Goal: Task Accomplishment & Management: Use online tool/utility

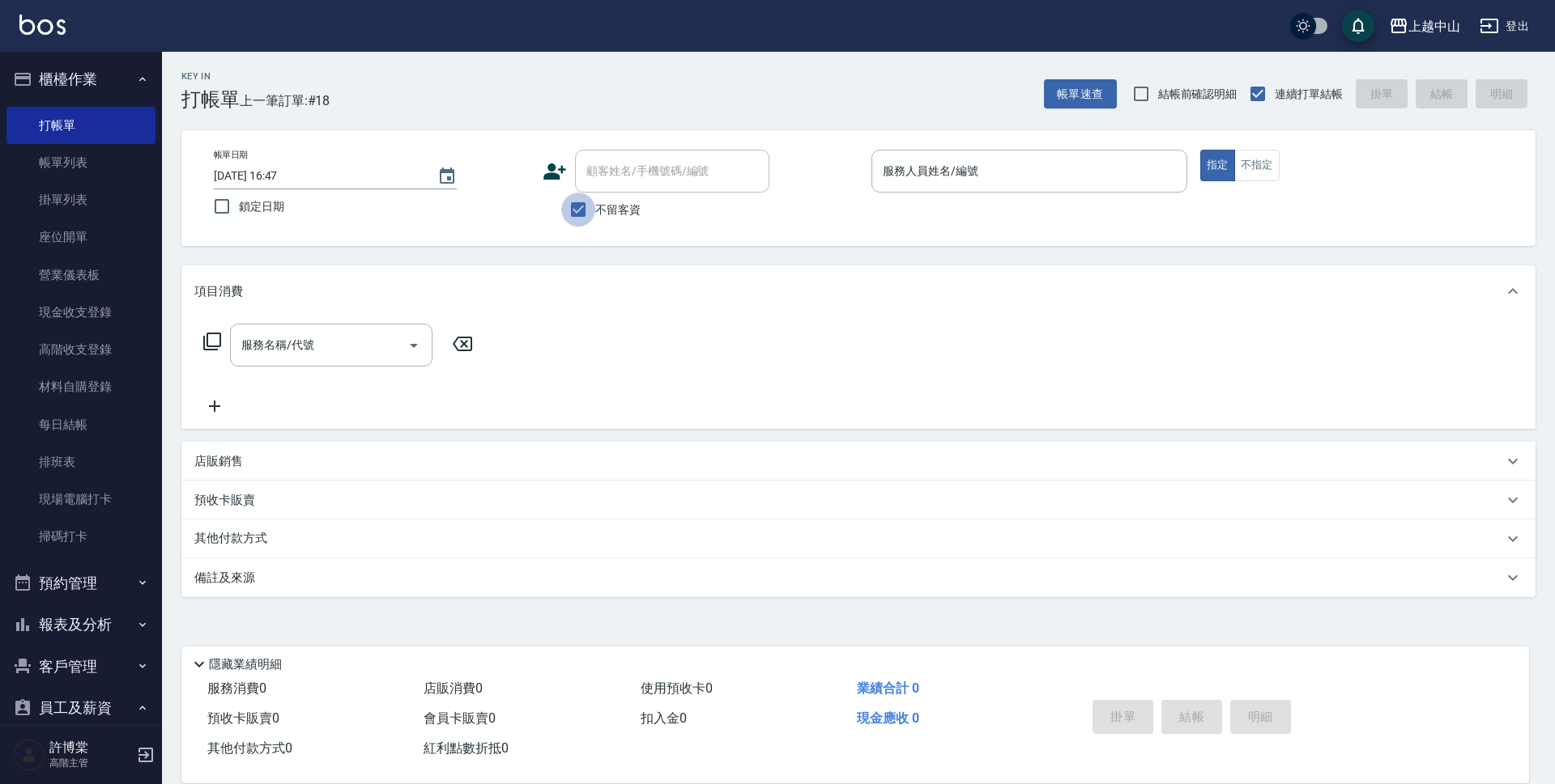
click at [574, 213] on input "不留客資" at bounding box center [579, 210] width 34 height 34
checkbox input "false"
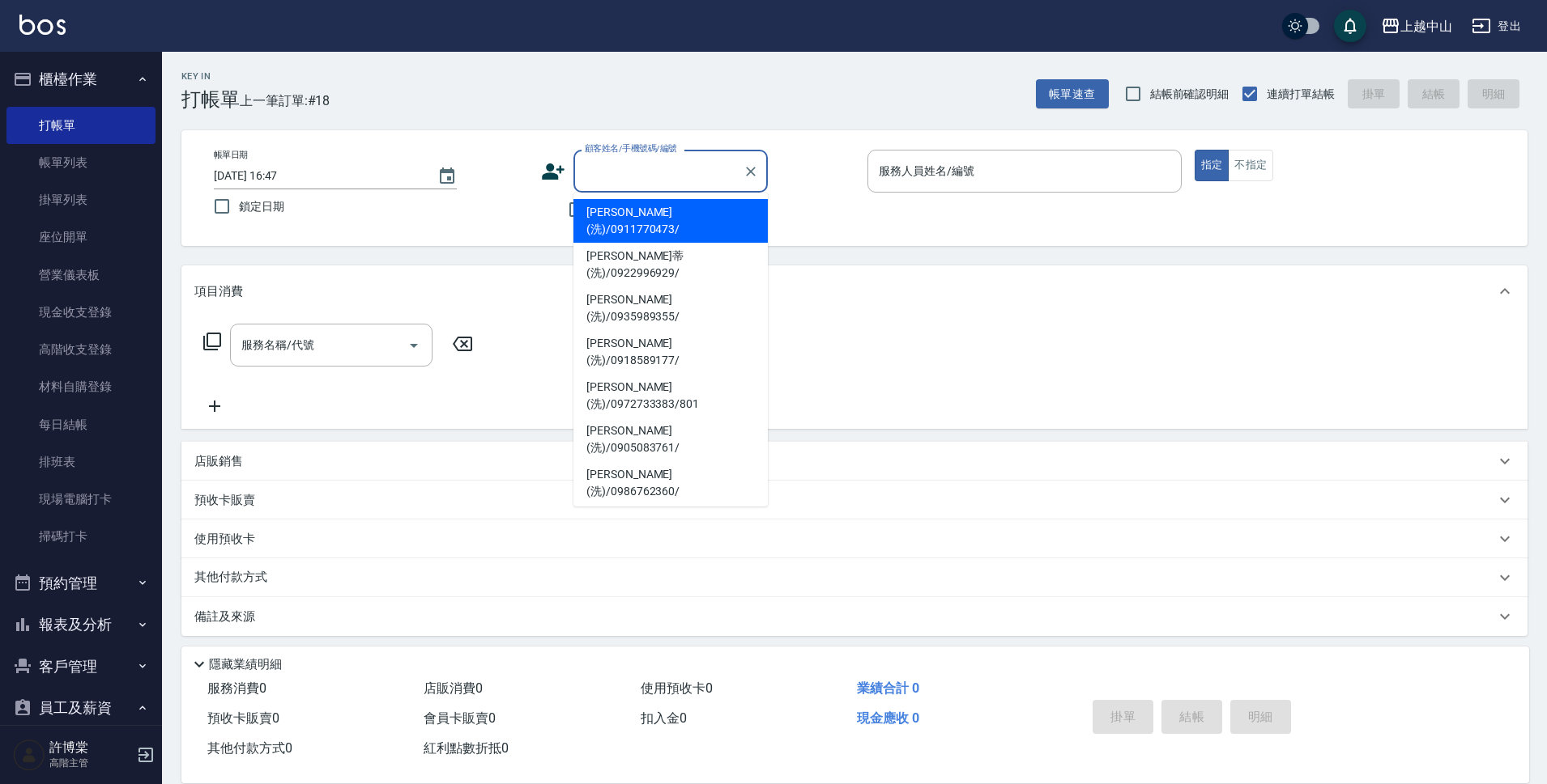
click at [632, 178] on div "顧客姓名/手機號碼/編號 顧客姓名/手機號碼/編號" at bounding box center [671, 171] width 195 height 43
type input "f"
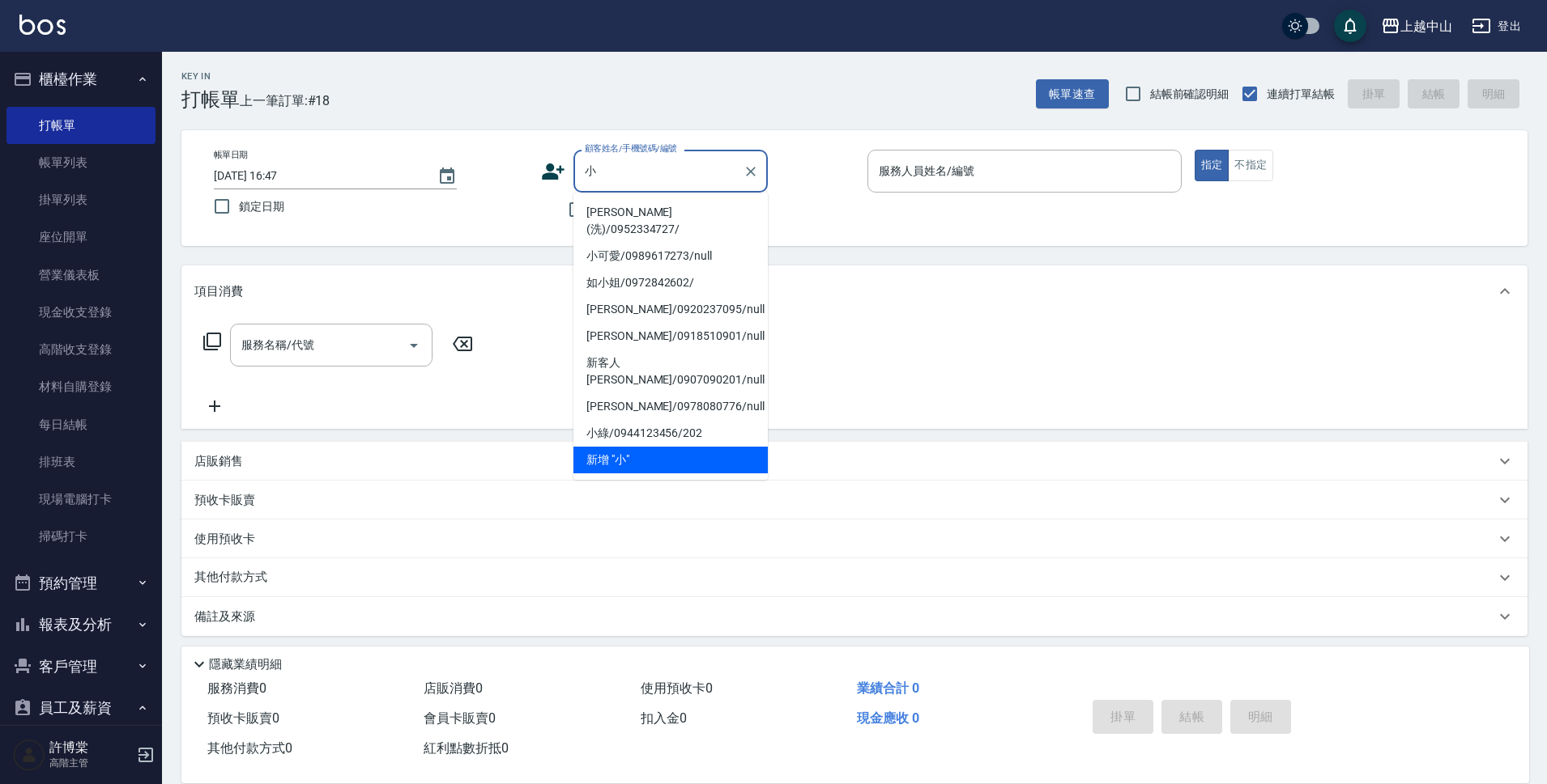
click at [633, 211] on li "[PERSON_NAME](洗)/0952334727/" at bounding box center [671, 221] width 195 height 44
type input "[PERSON_NAME](洗)/0952334727/"
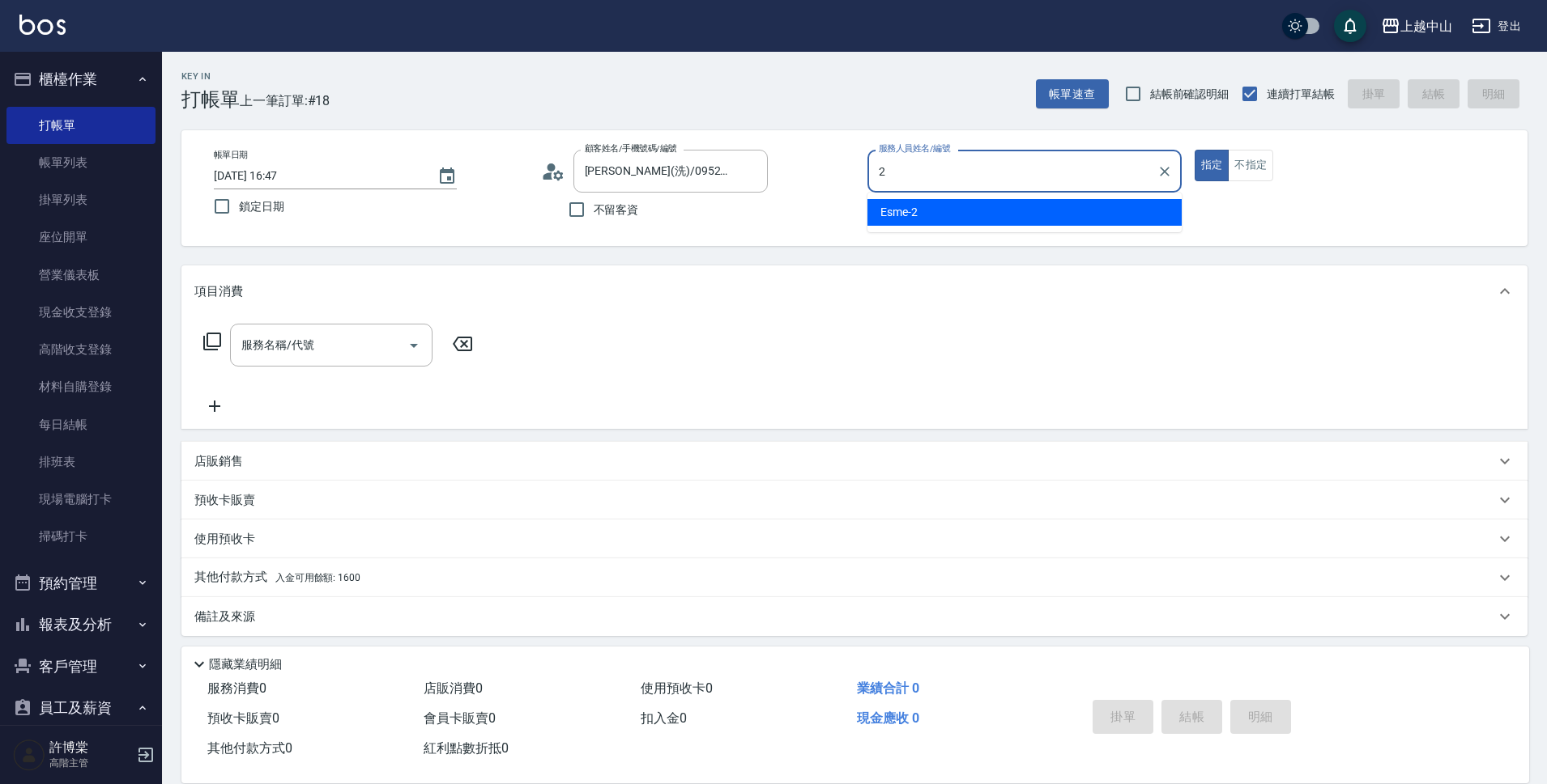
type input "Esme-2"
type button "true"
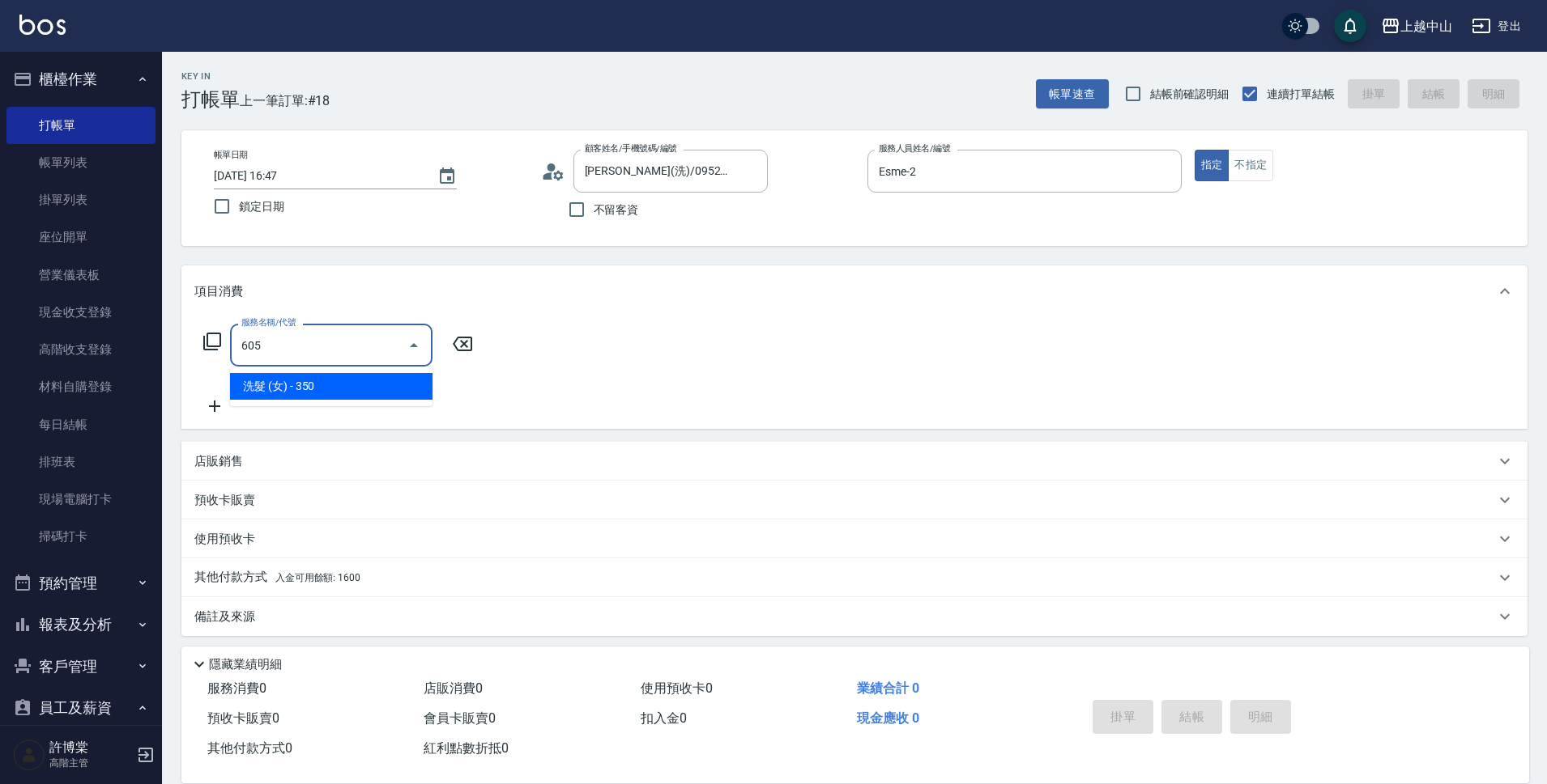
type input "洗髮 (女)(605)"
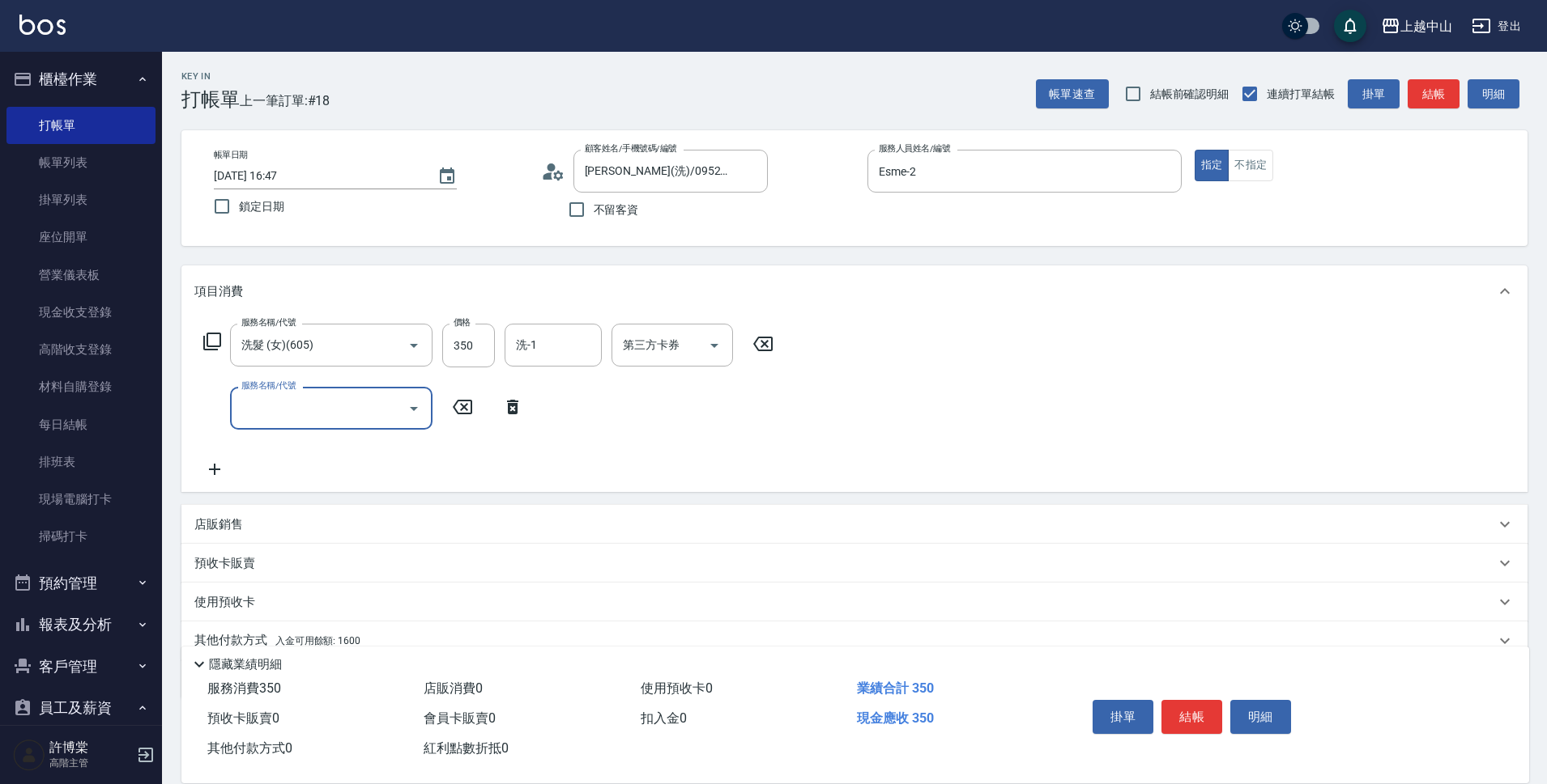
scroll to position [70, 0]
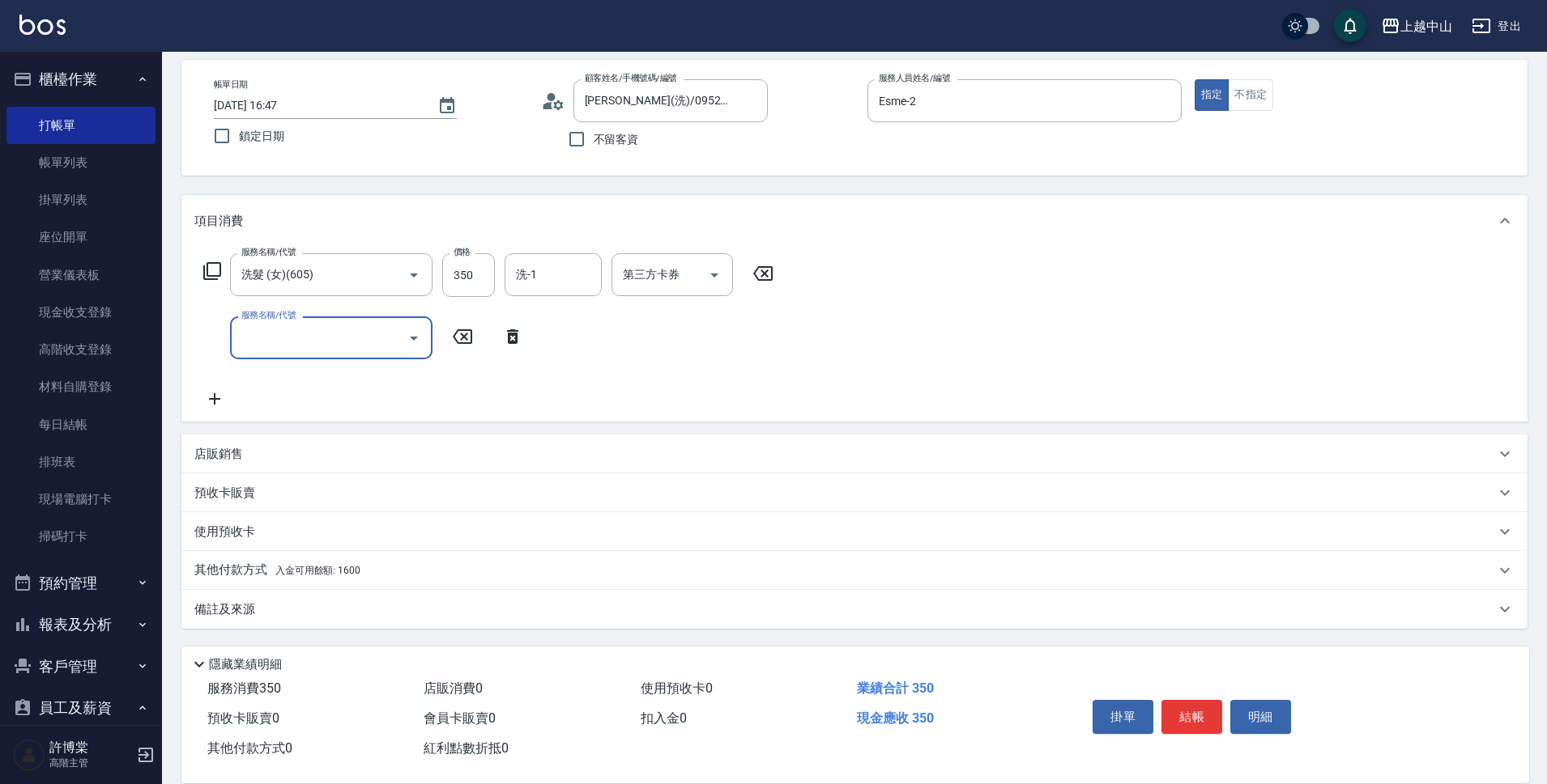
click at [246, 579] on p "其他付款方式 入金可用餘額: 1600" at bounding box center [278, 570] width 166 height 18
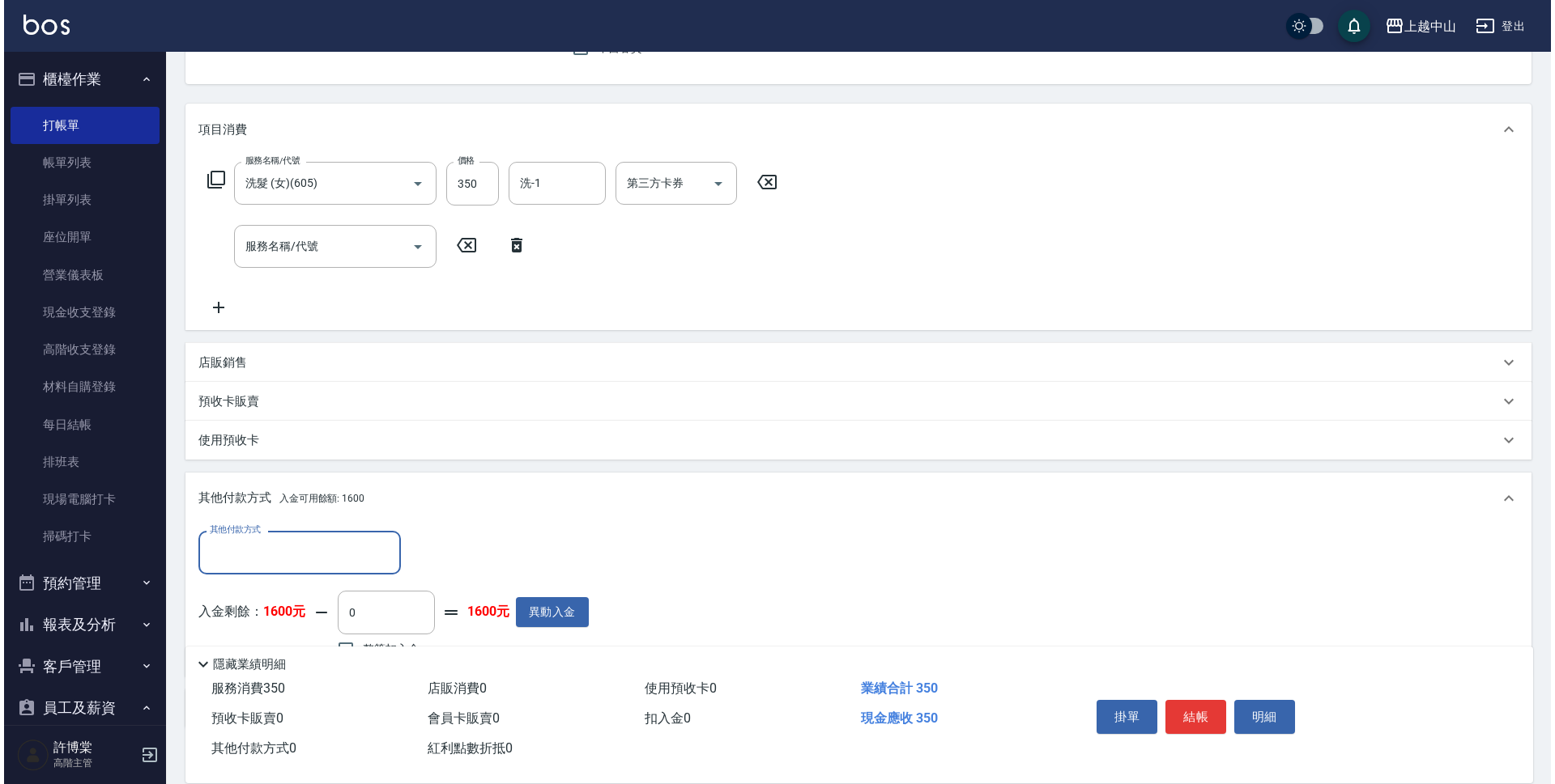
scroll to position [261, 0]
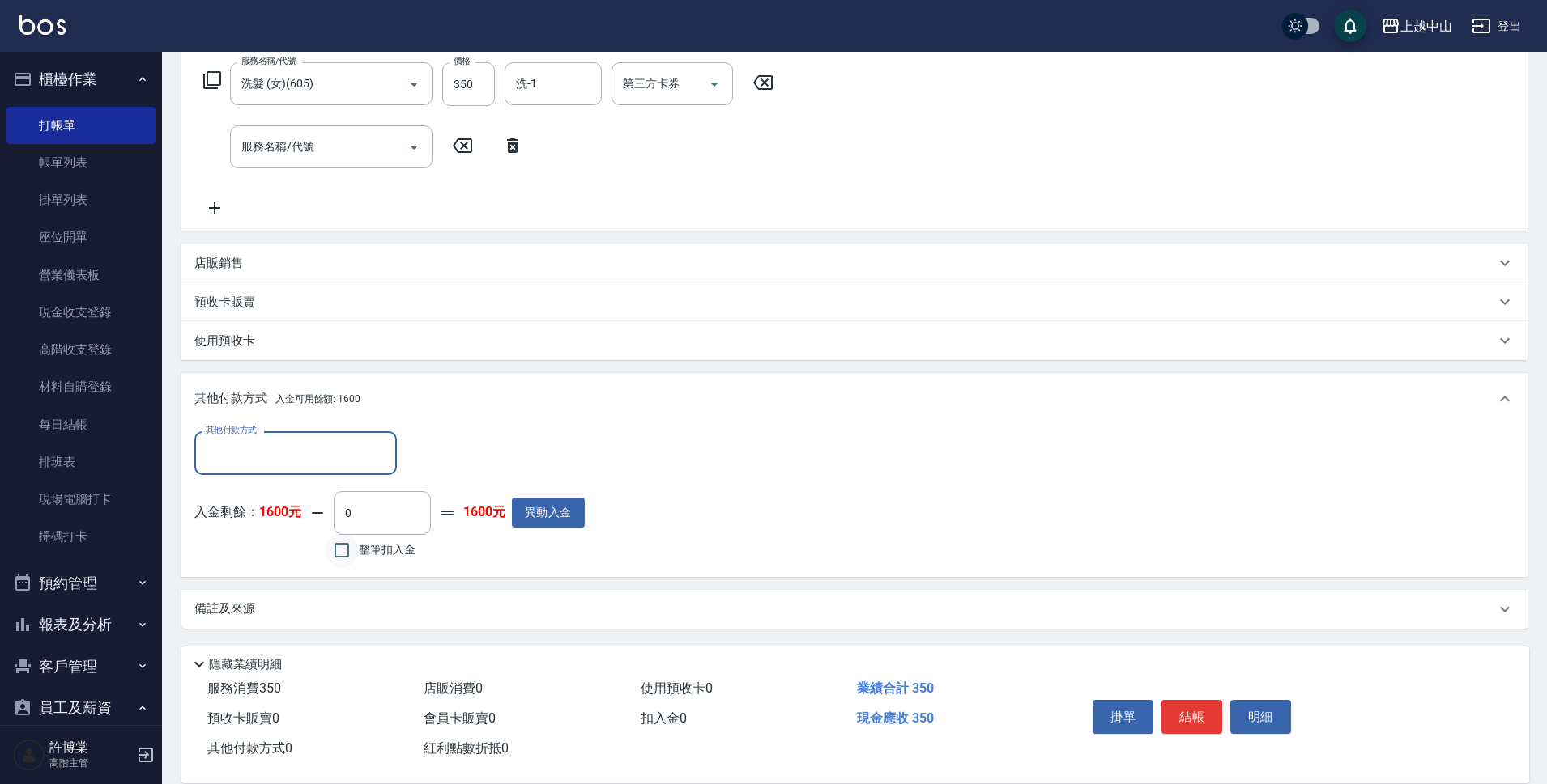
click at [338, 545] on input "整筆扣入金" at bounding box center [342, 551] width 34 height 34
checkbox input "true"
type input "350"
click at [1268, 702] on button "明細" at bounding box center [1260, 717] width 60 height 34
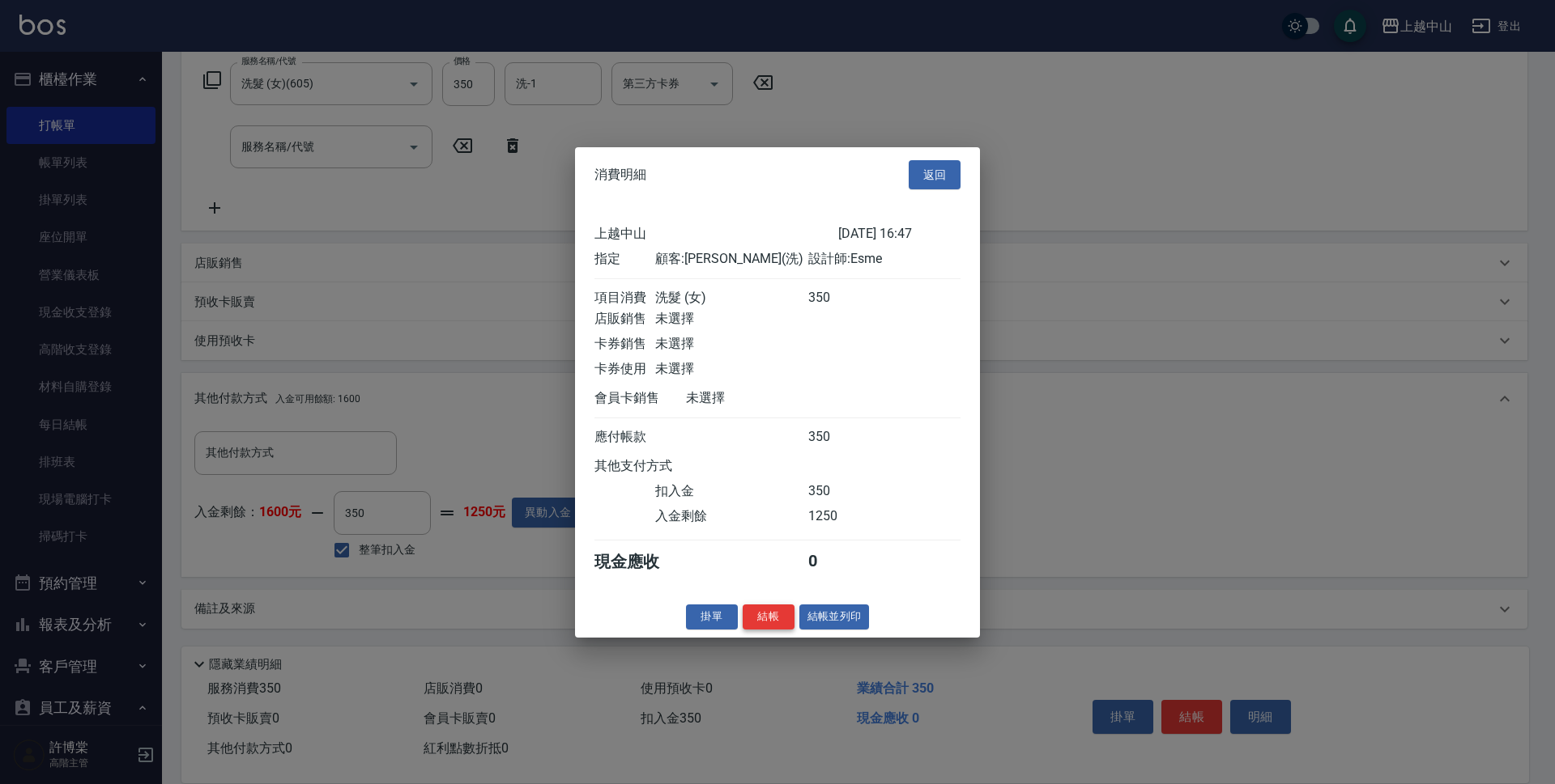
click at [769, 630] on button "結帳" at bounding box center [768, 617] width 51 height 25
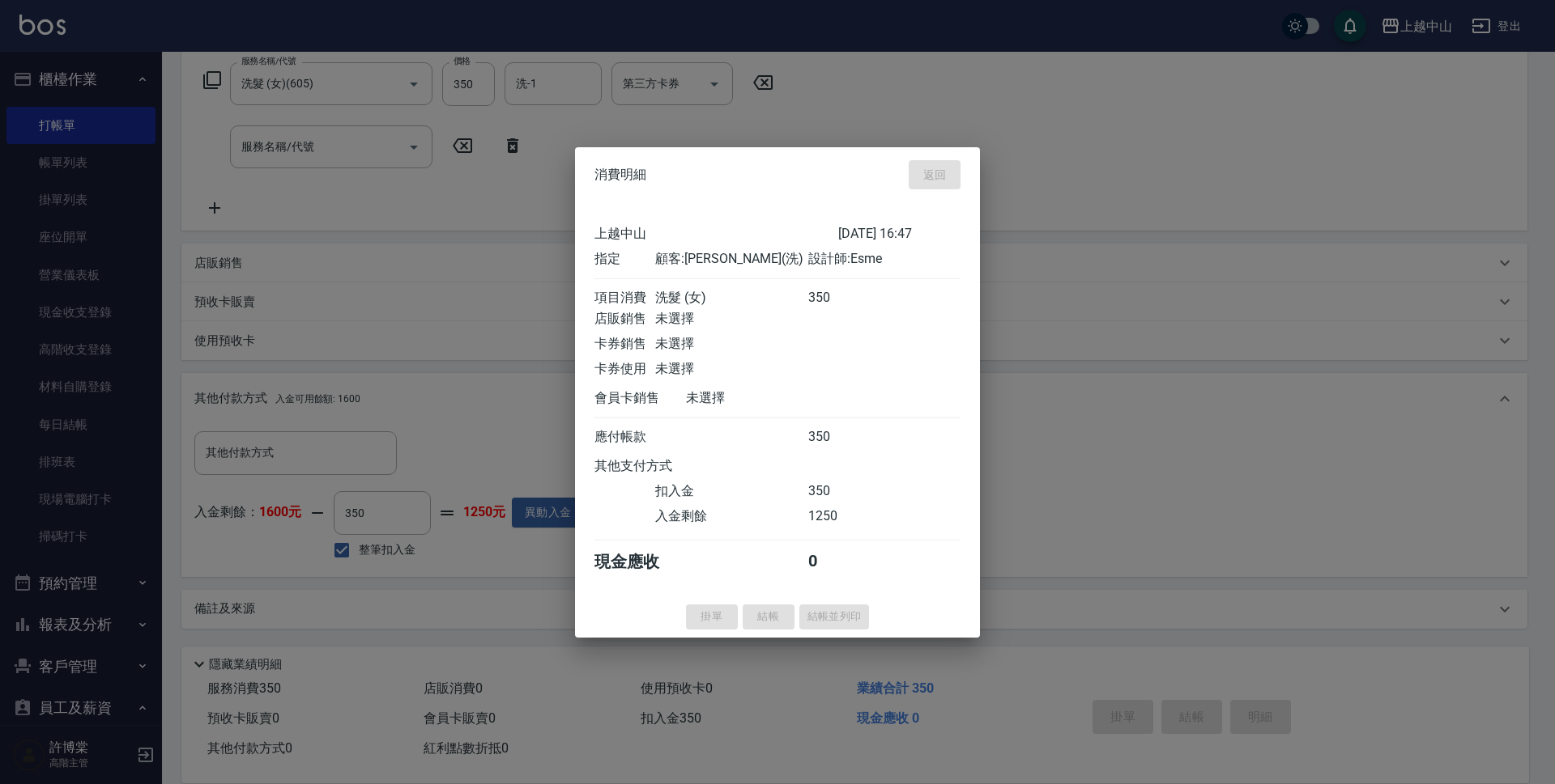
type input "[DATE] 20:02"
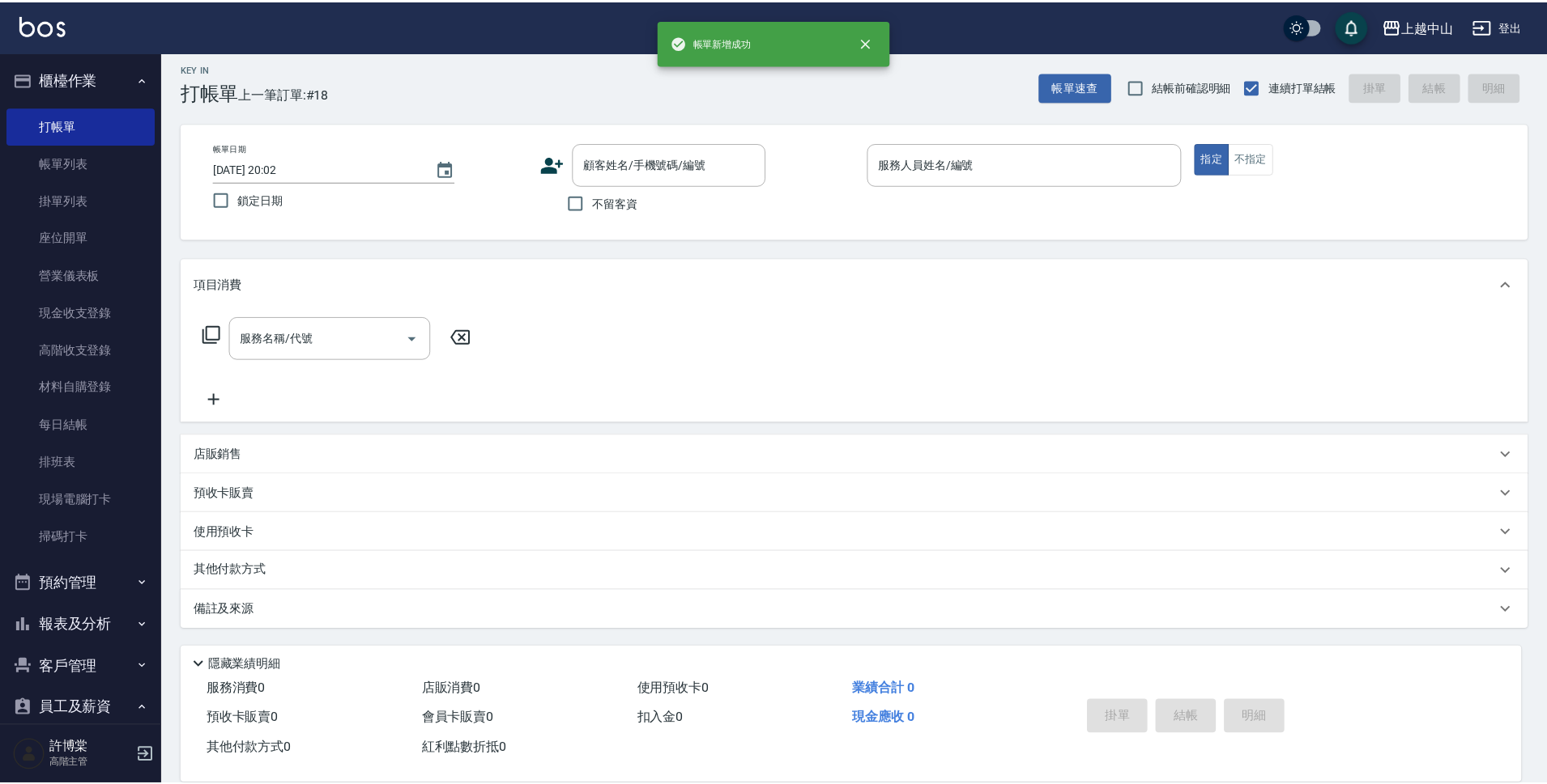
scroll to position [0, 0]
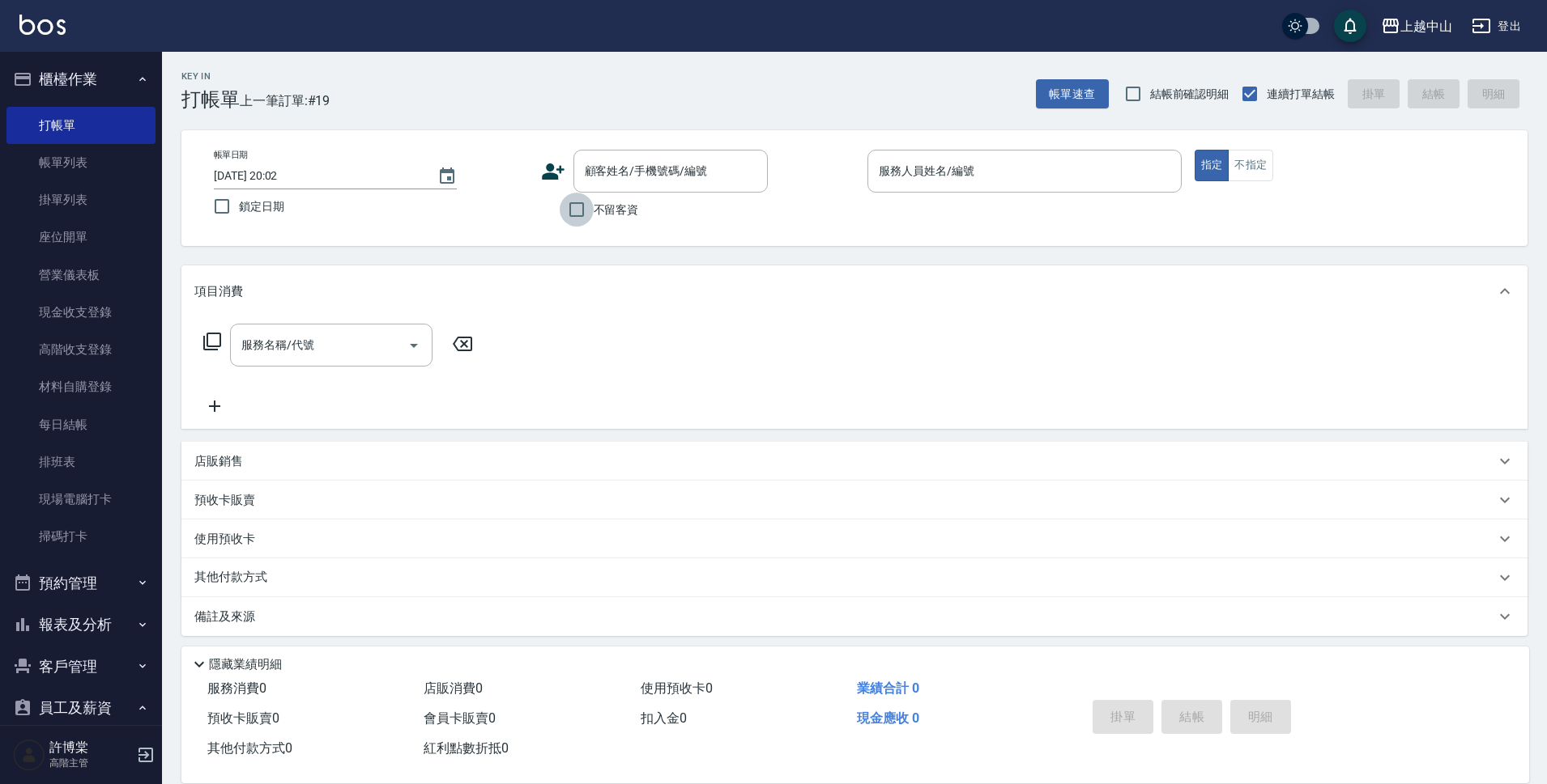
click at [568, 209] on input "不留客資" at bounding box center [577, 210] width 34 height 34
checkbox input "true"
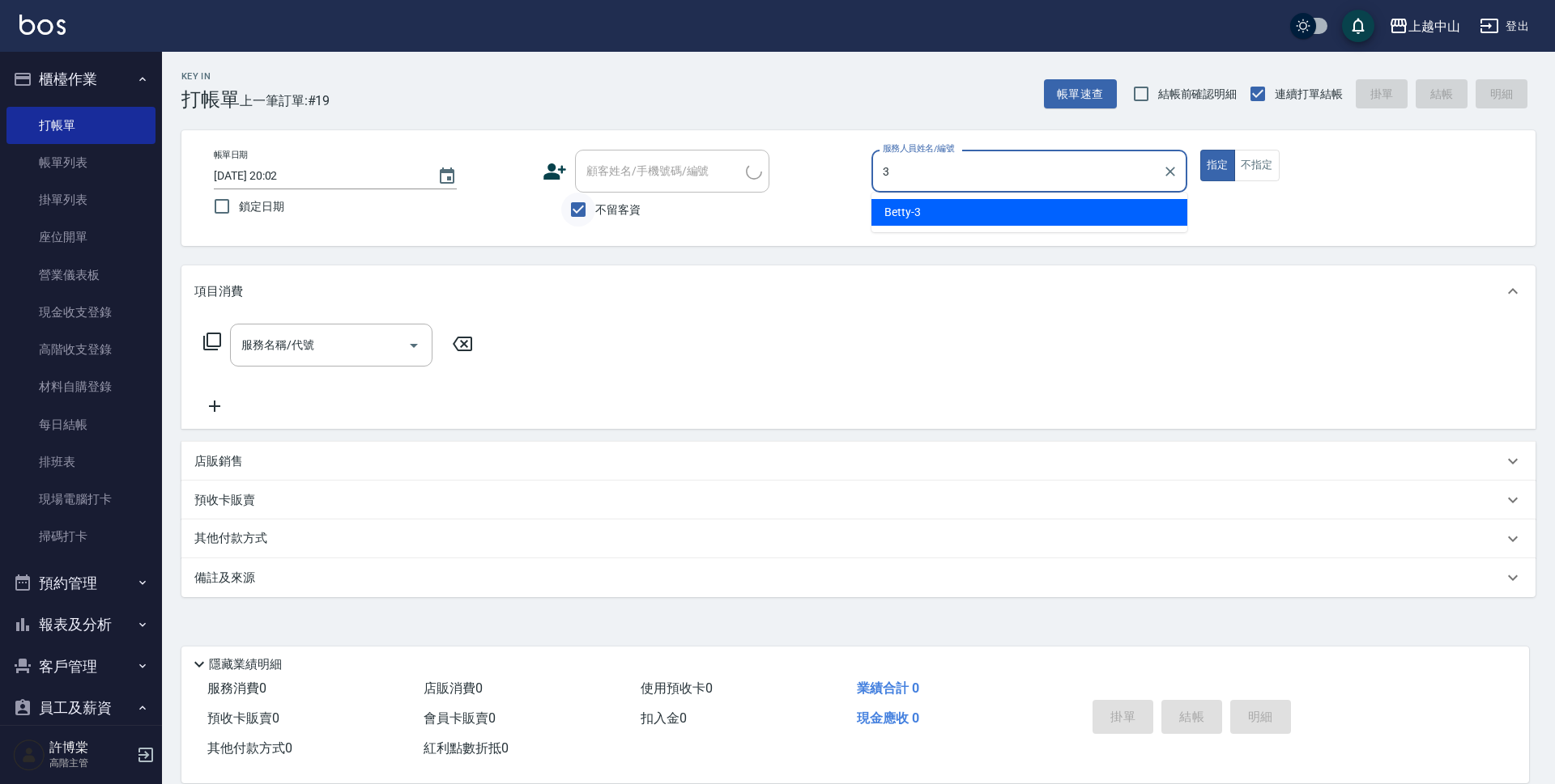
type input "Betty-3"
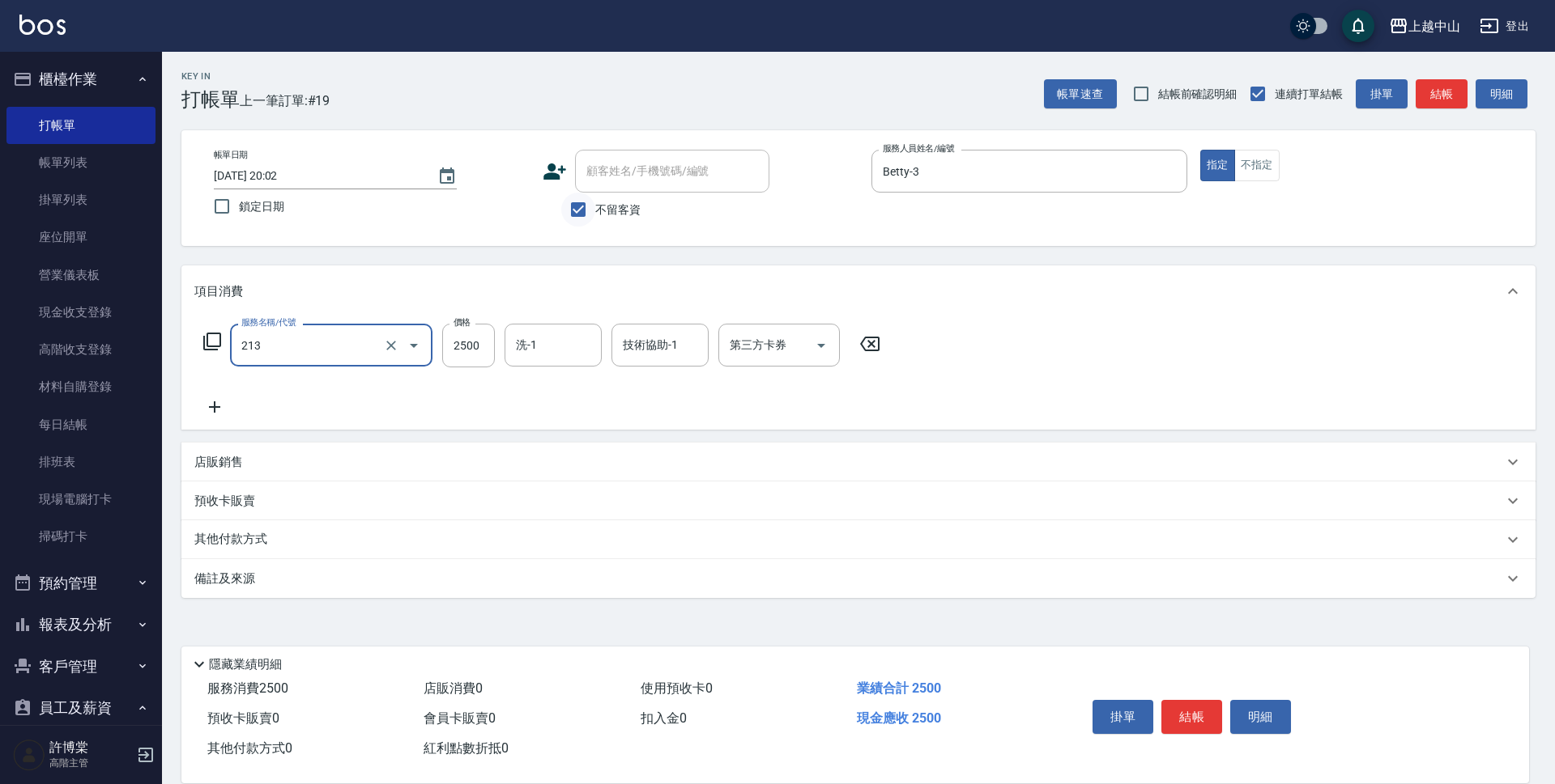
type input "溫朔燙髮2500(213)"
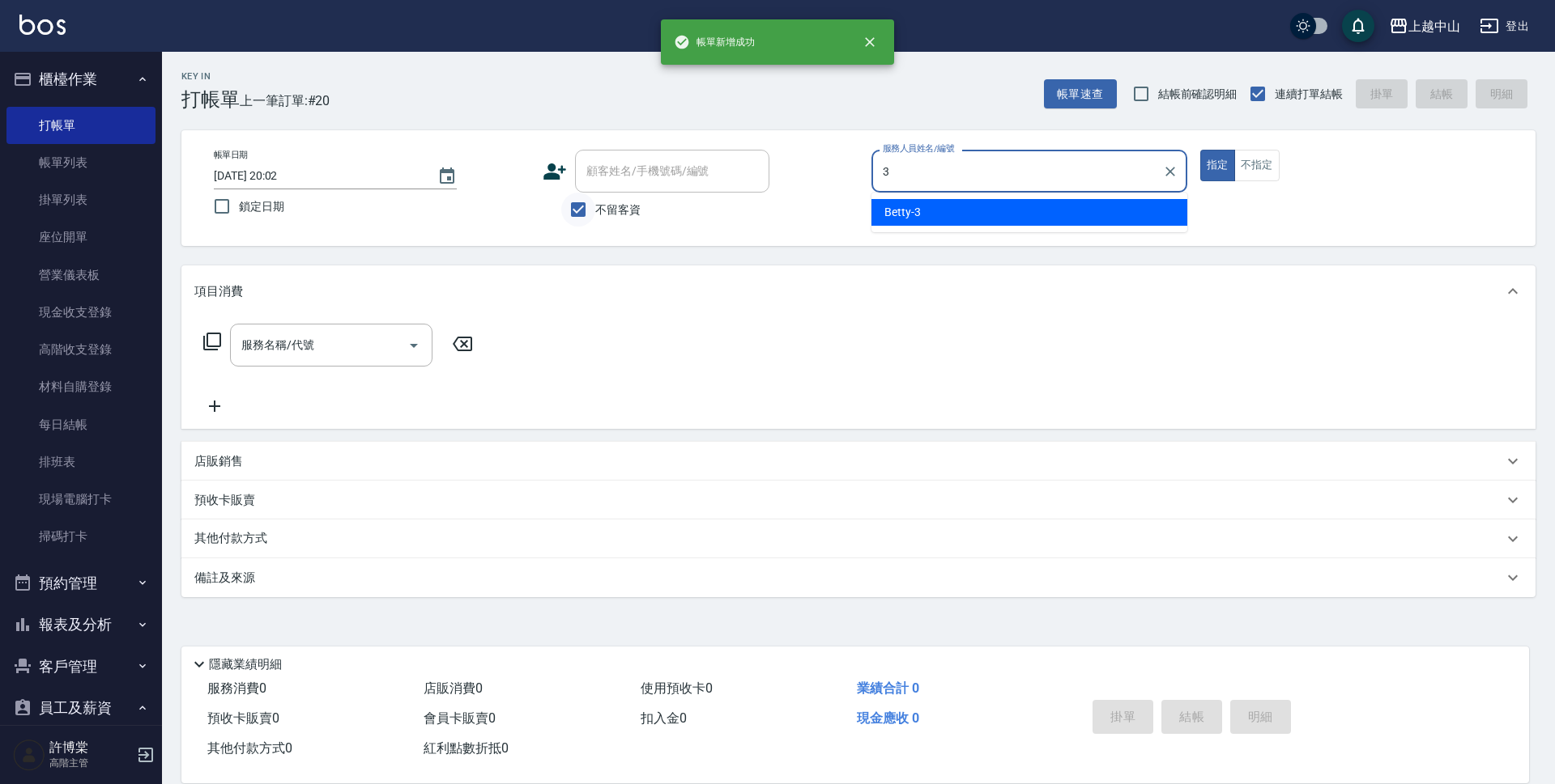
type input "Betty-3"
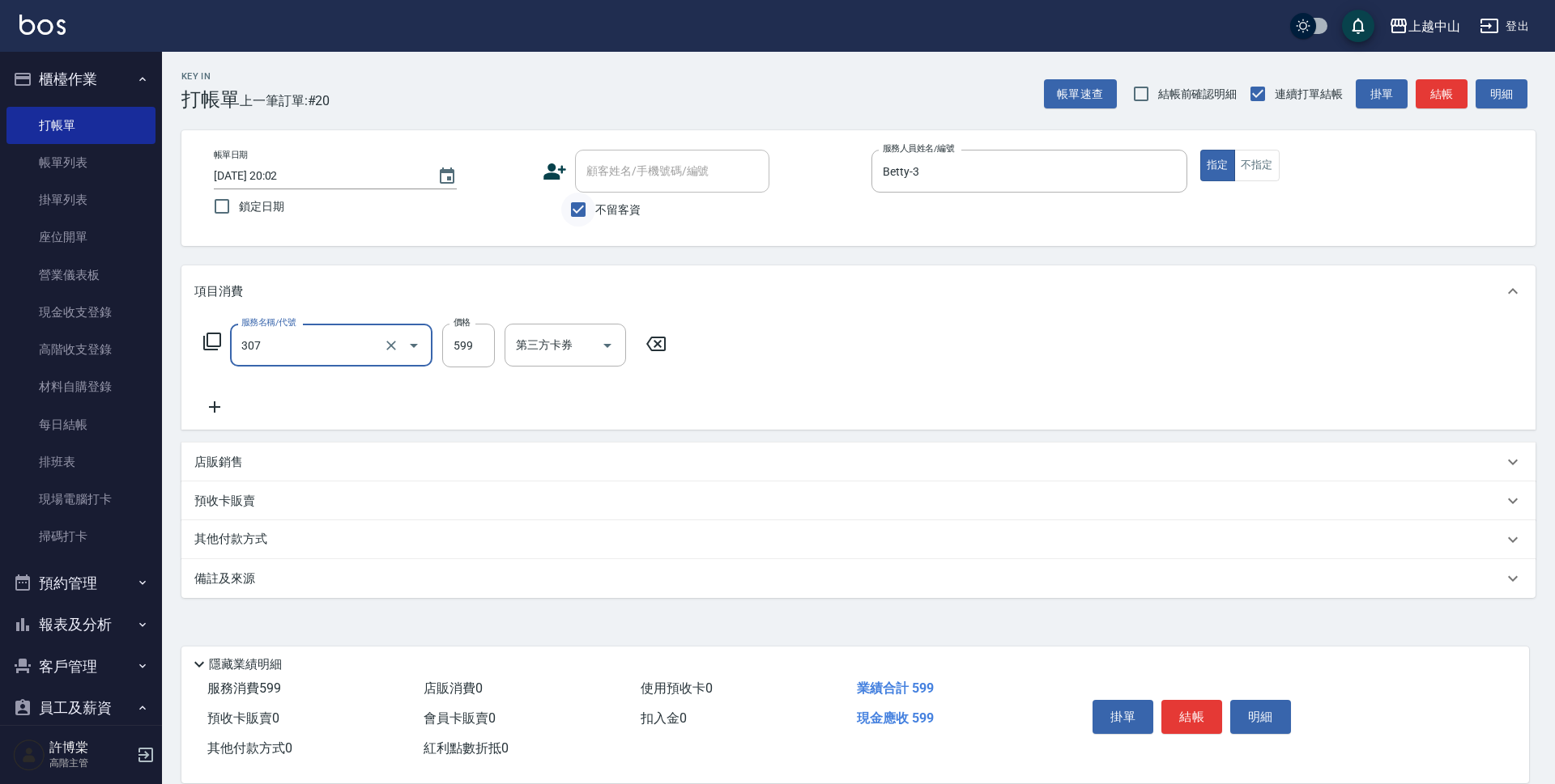
type input "森精萃角質調理髮浴(307)"
type input "650"
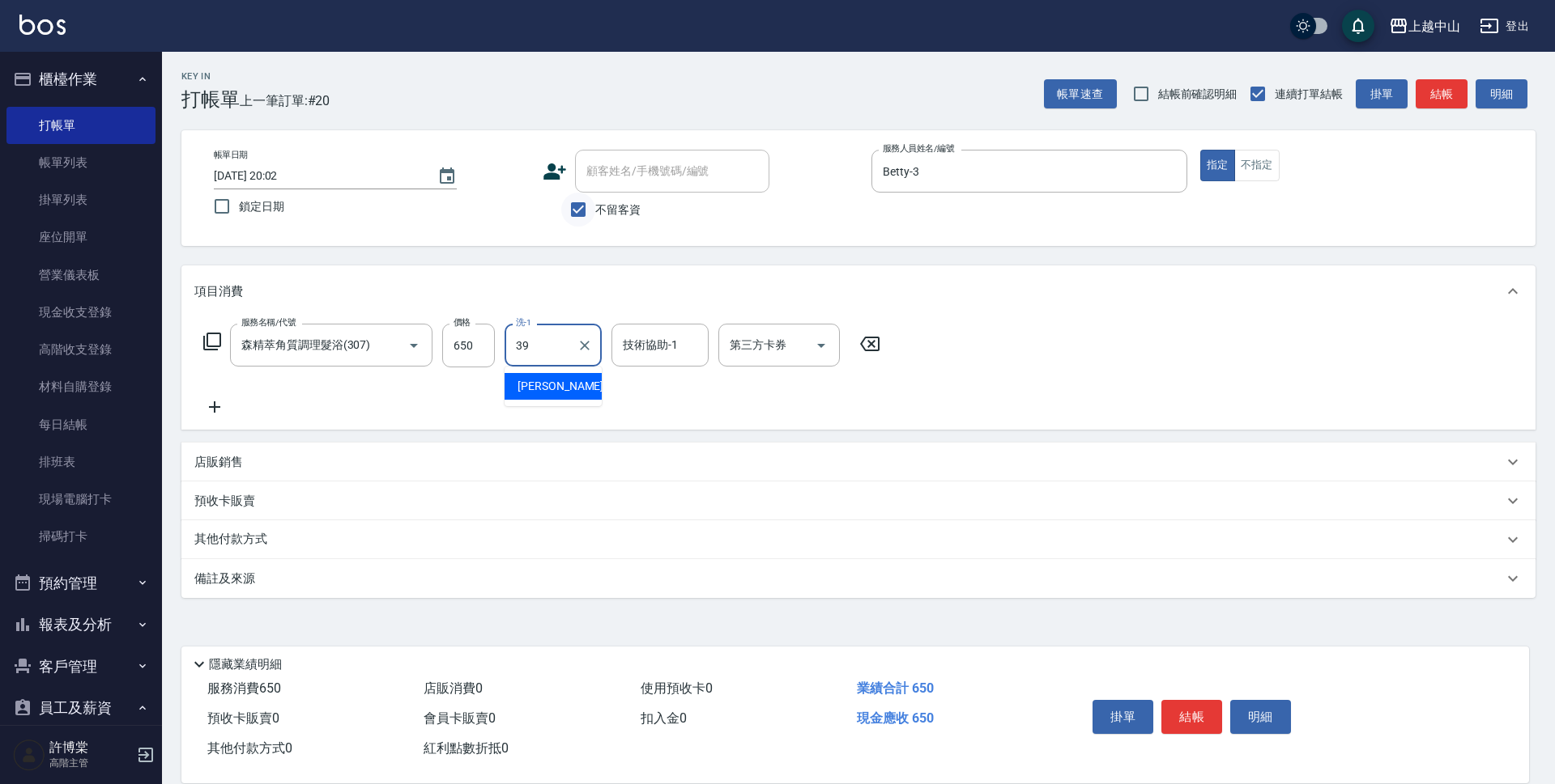
type input "[PERSON_NAME]-39"
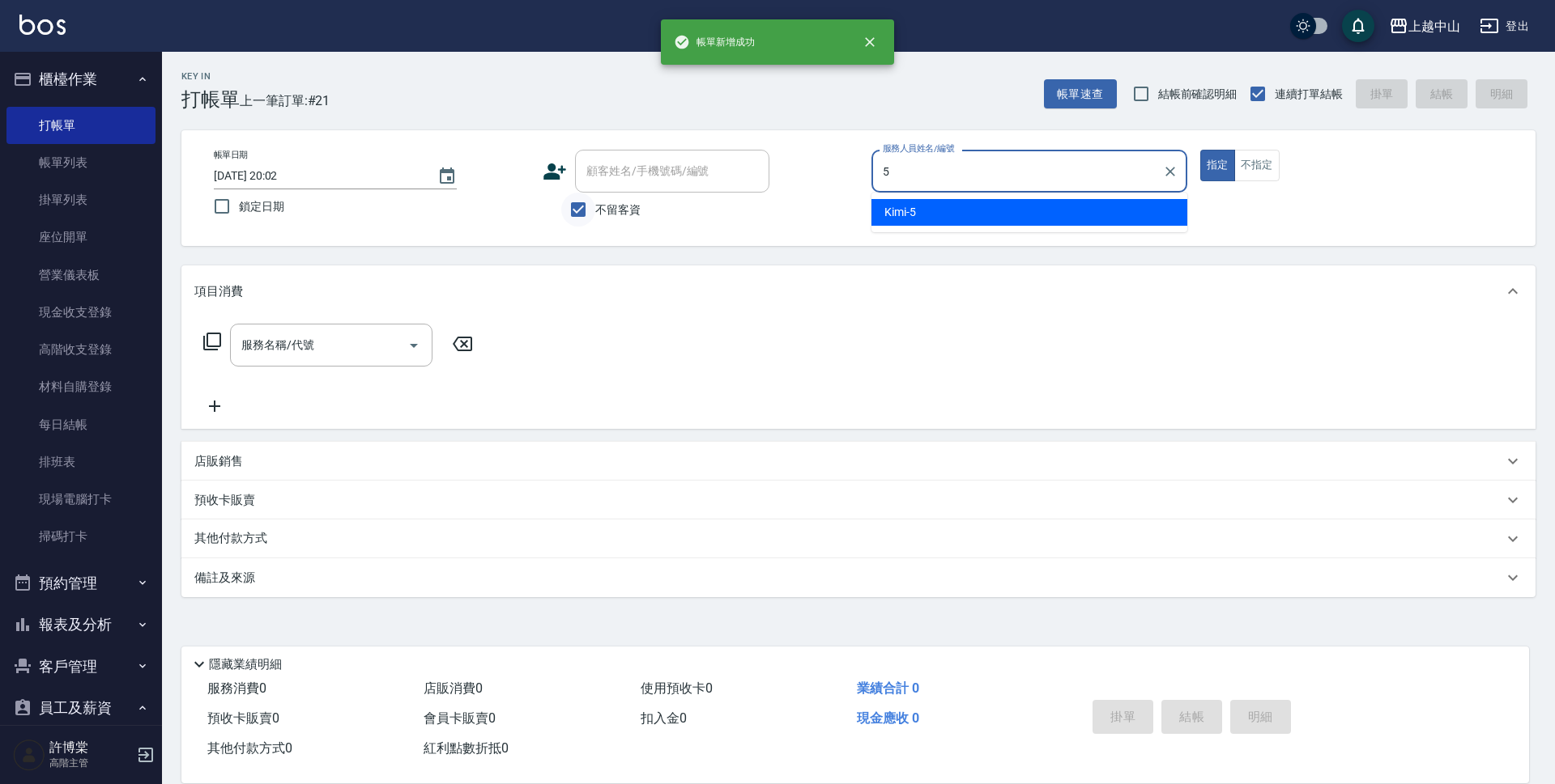
type input "Kimi-5"
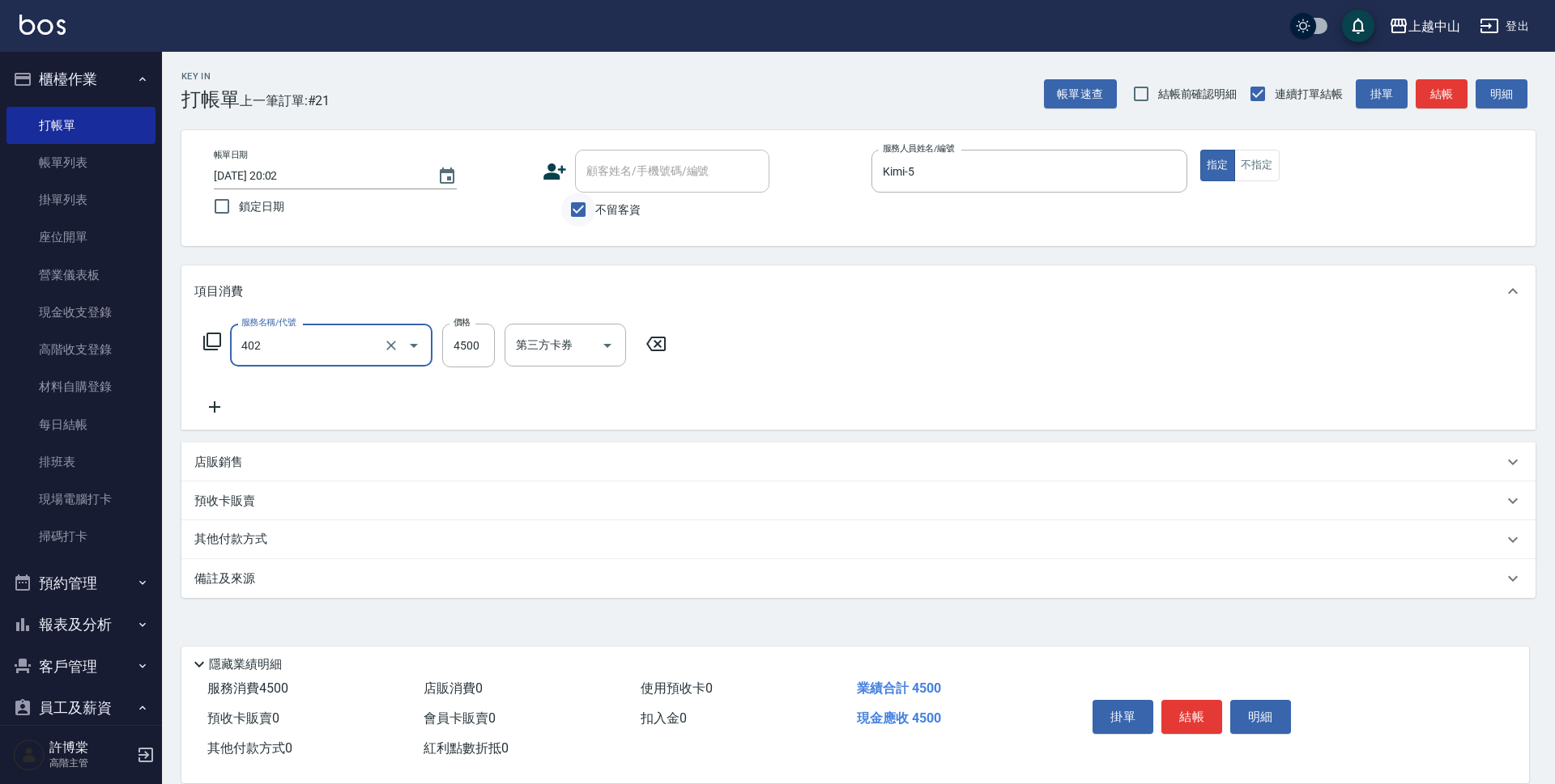
type input "2段式結構自備卡(402)"
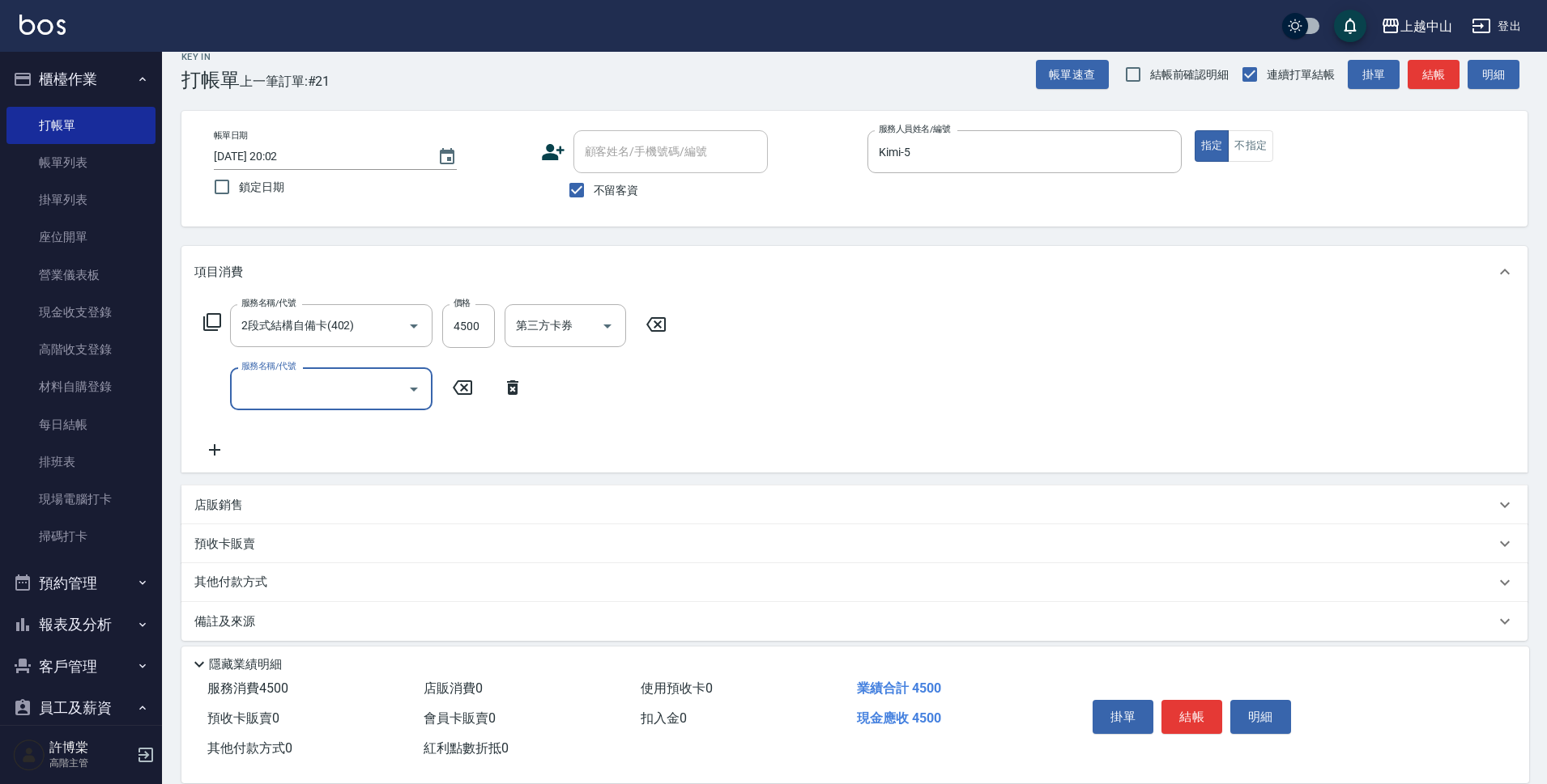
scroll to position [32, 0]
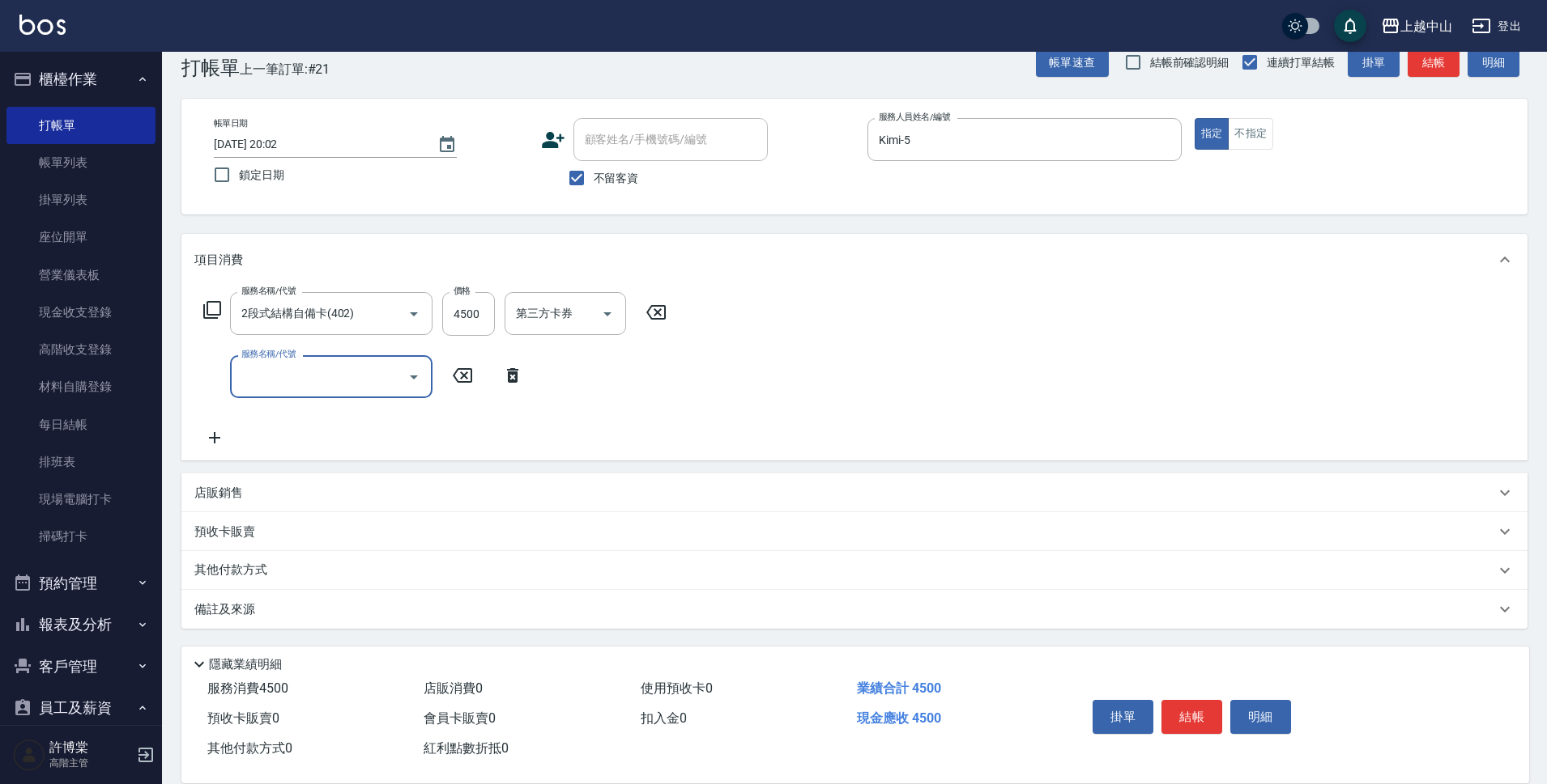
click at [247, 569] on p "其他付款方式" at bounding box center [235, 570] width 81 height 18
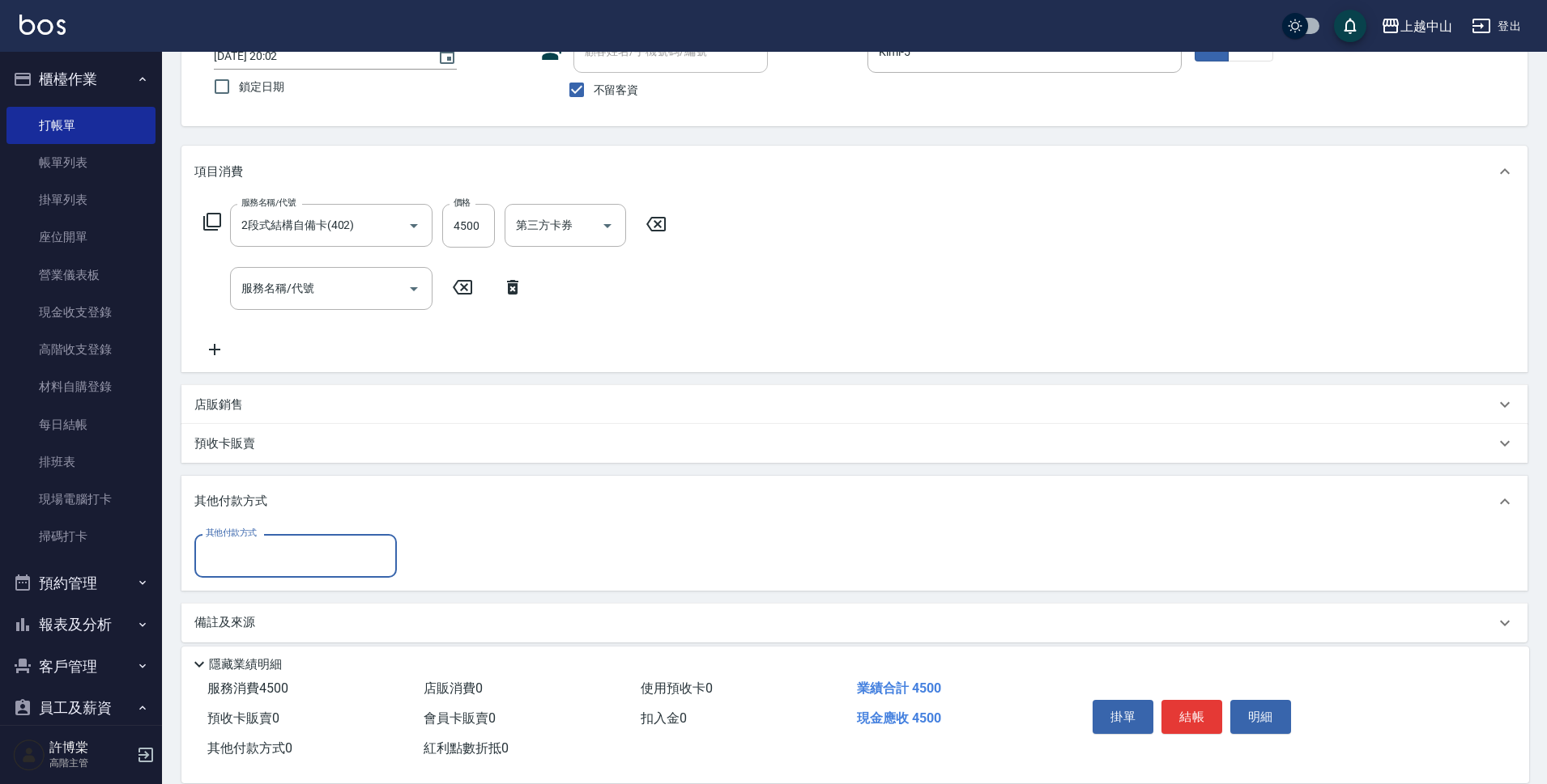
scroll to position [133, 0]
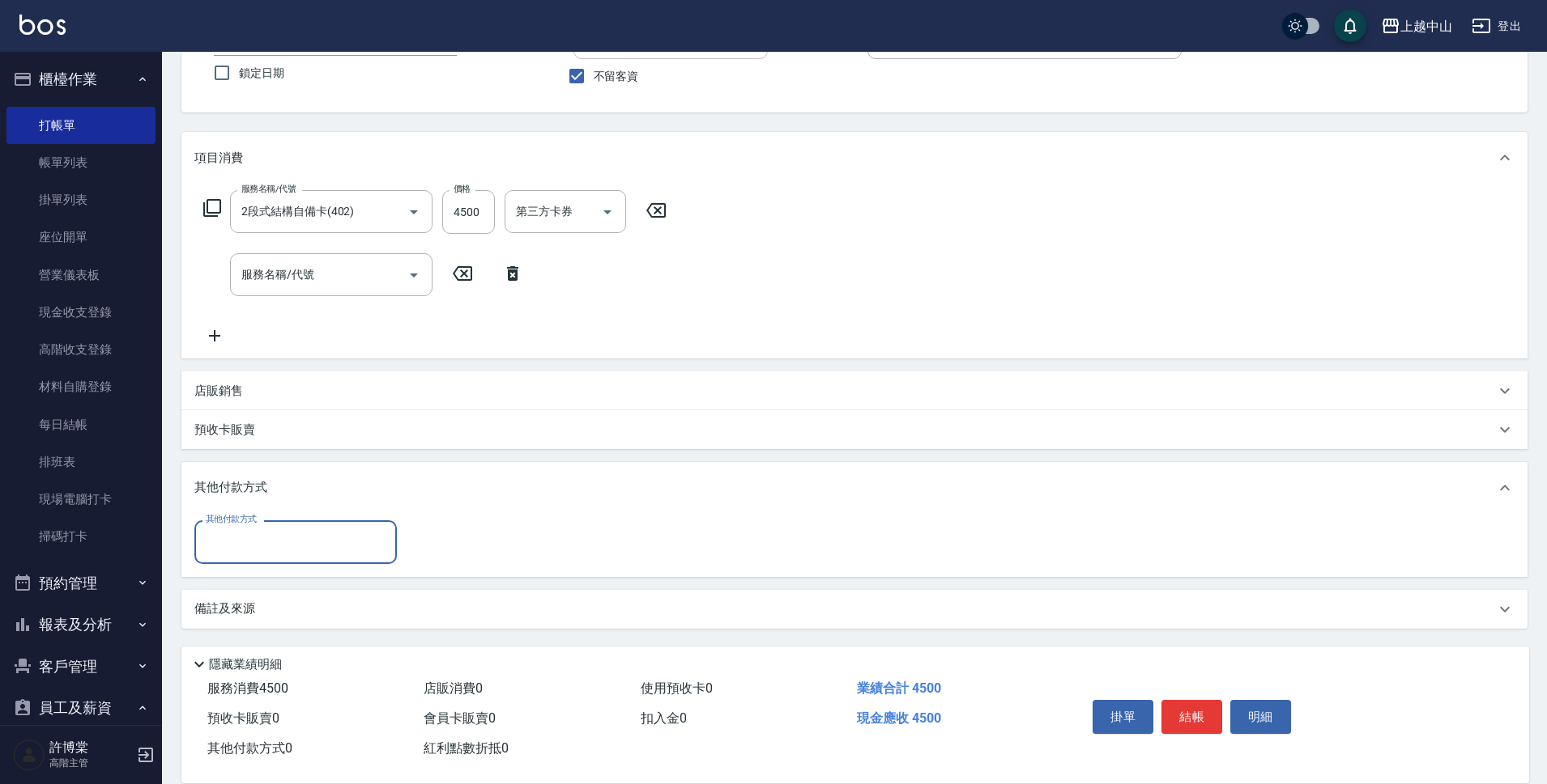
click at [292, 533] on input "其他付款方式" at bounding box center [296, 542] width 188 height 28
click at [309, 657] on span "信用卡" at bounding box center [296, 664] width 203 height 27
type input "信用卡"
type input "4500"
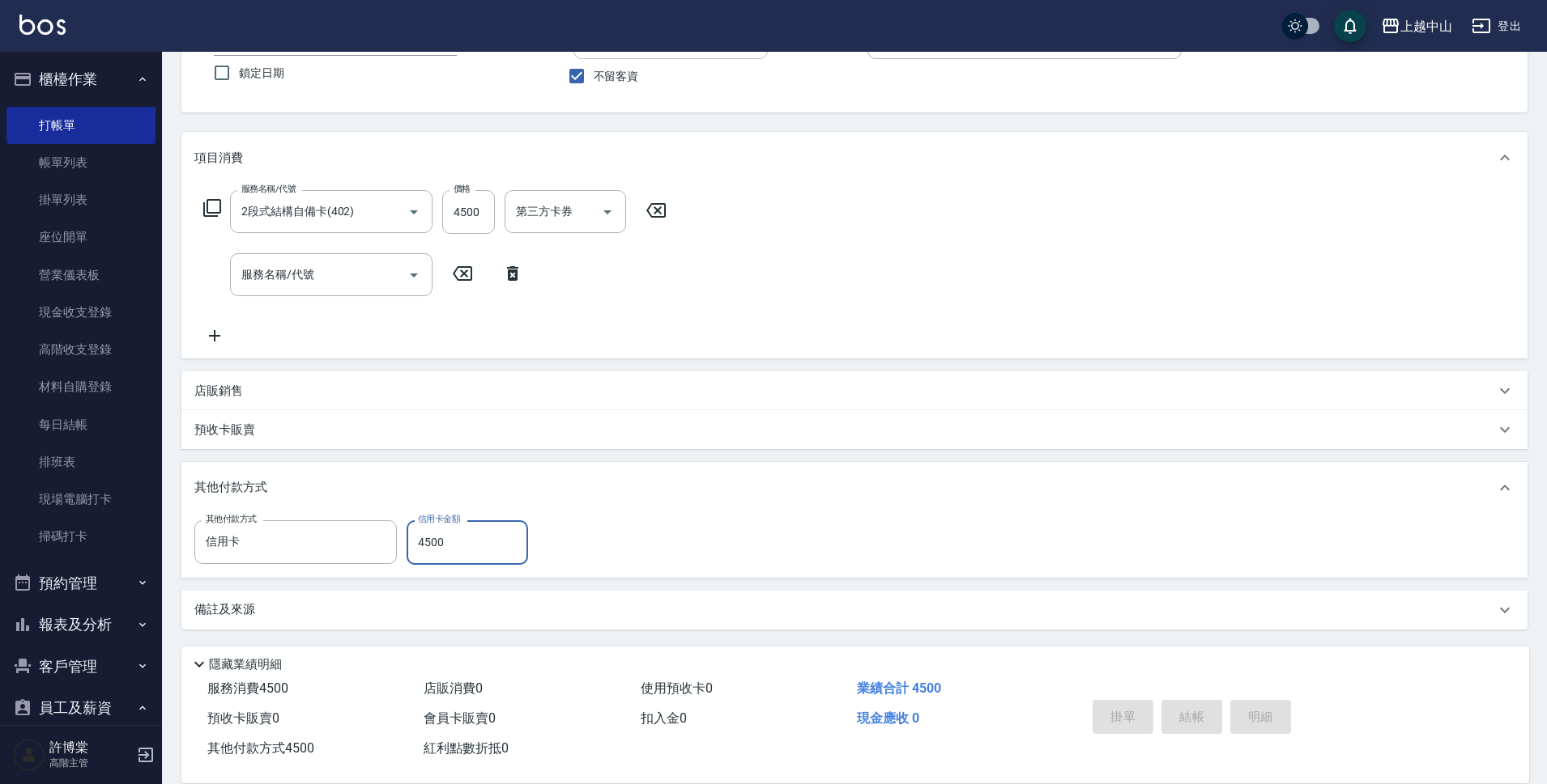
type input "[DATE] 20:03"
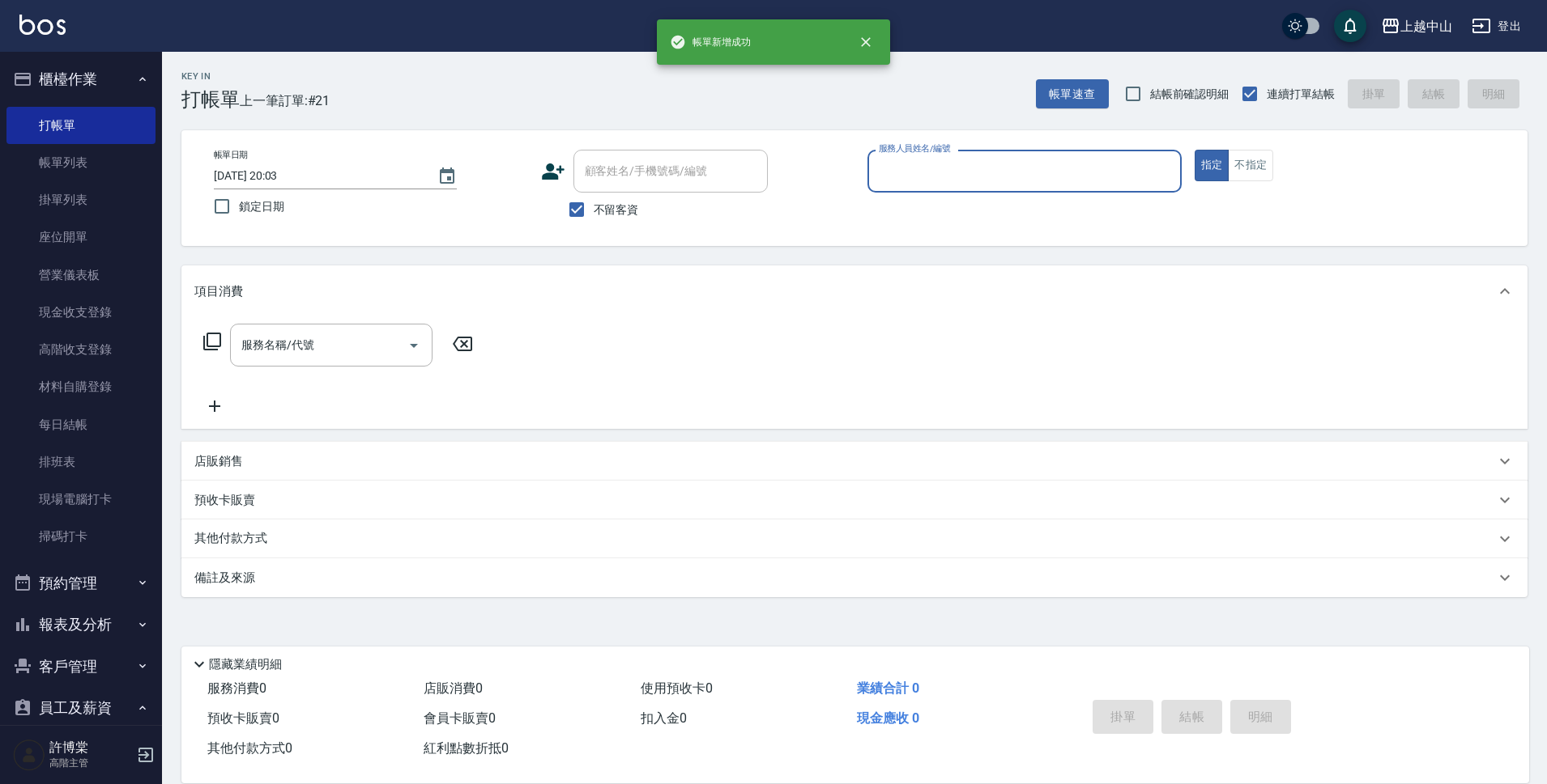
scroll to position [0, 0]
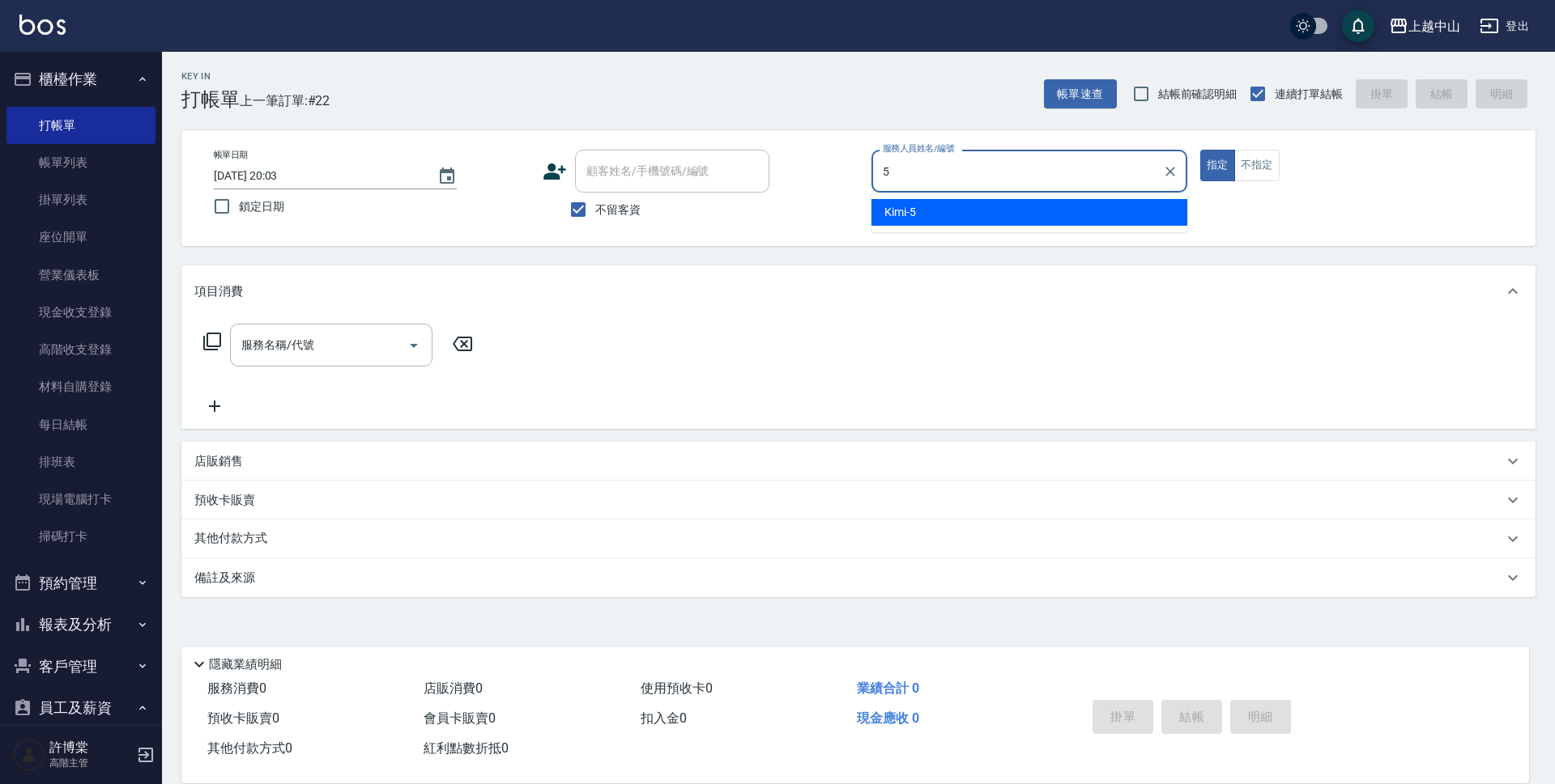
type input "Kimi-5"
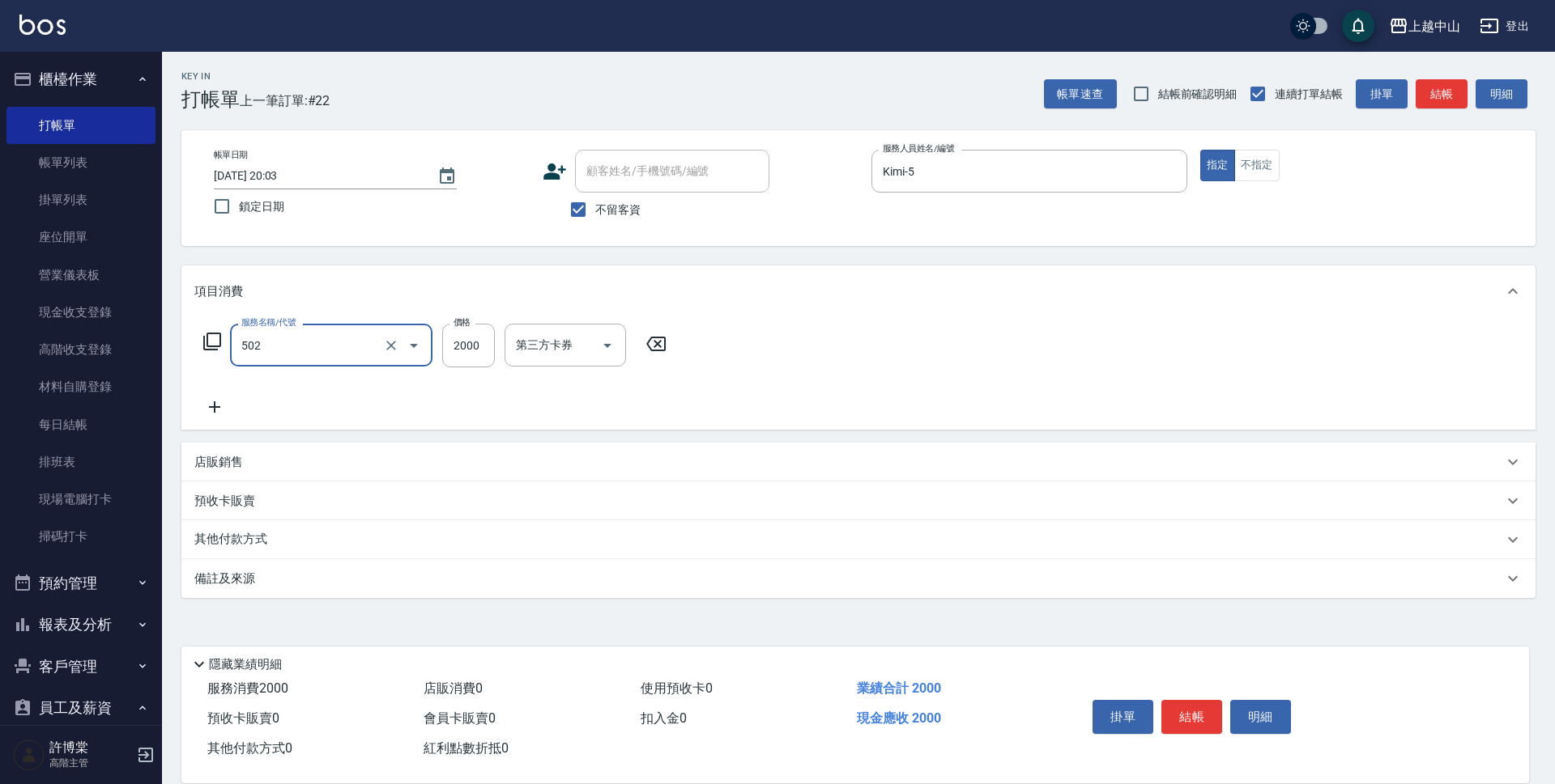
type input "染髮2000以上(502)"
type input "2700"
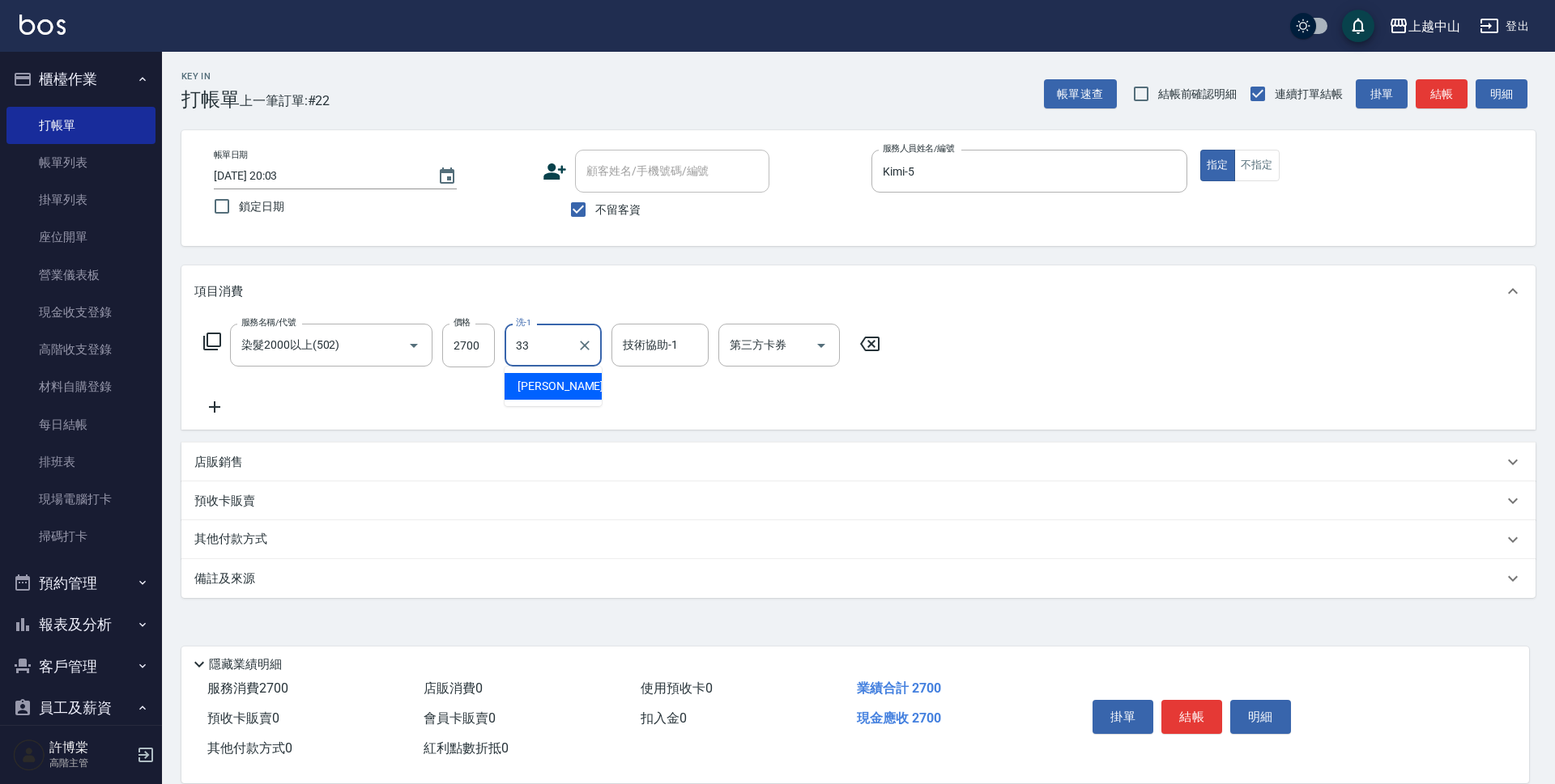
type input "[PERSON_NAME]-33"
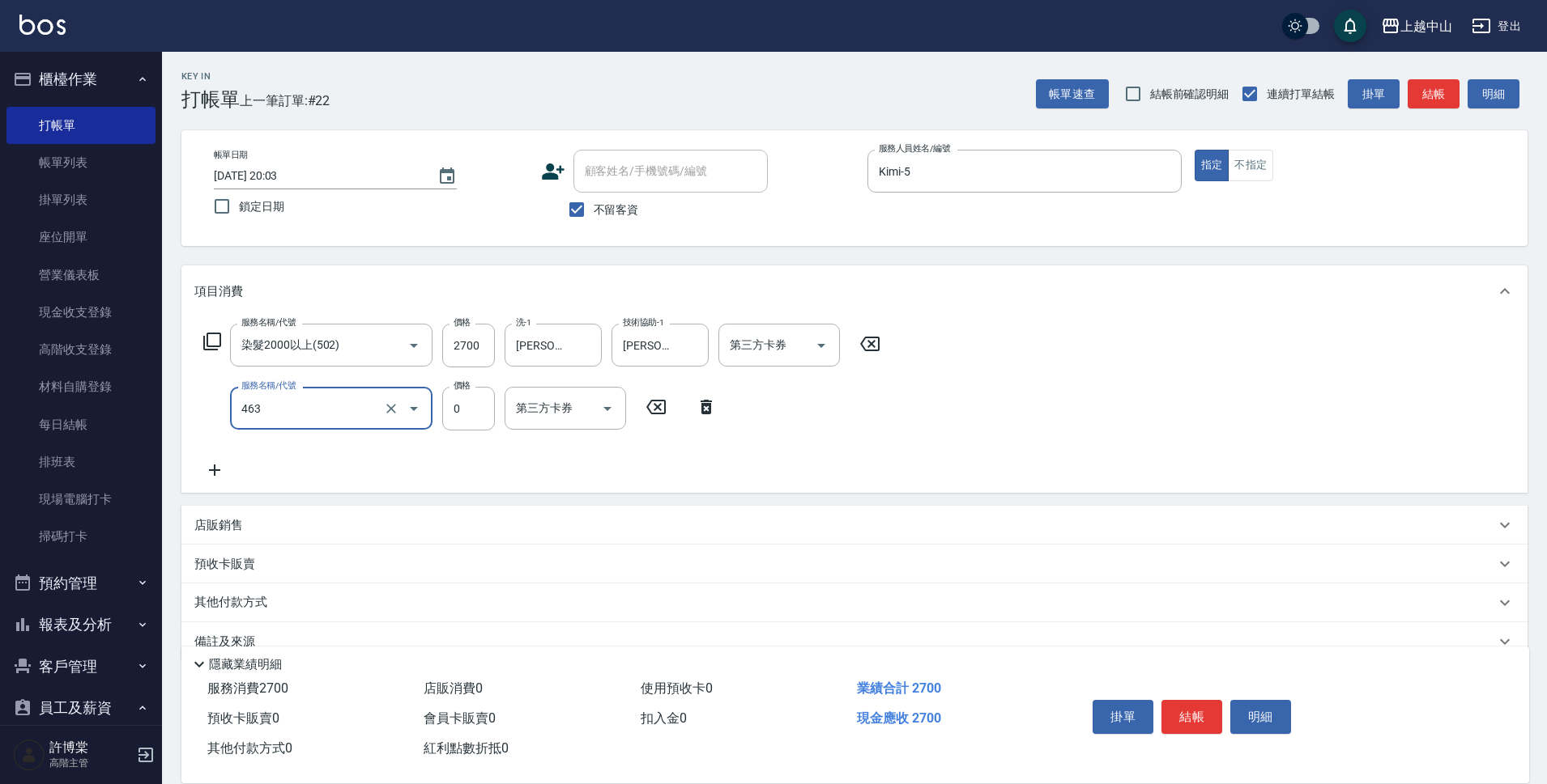
type input "護髮卡使用(463)"
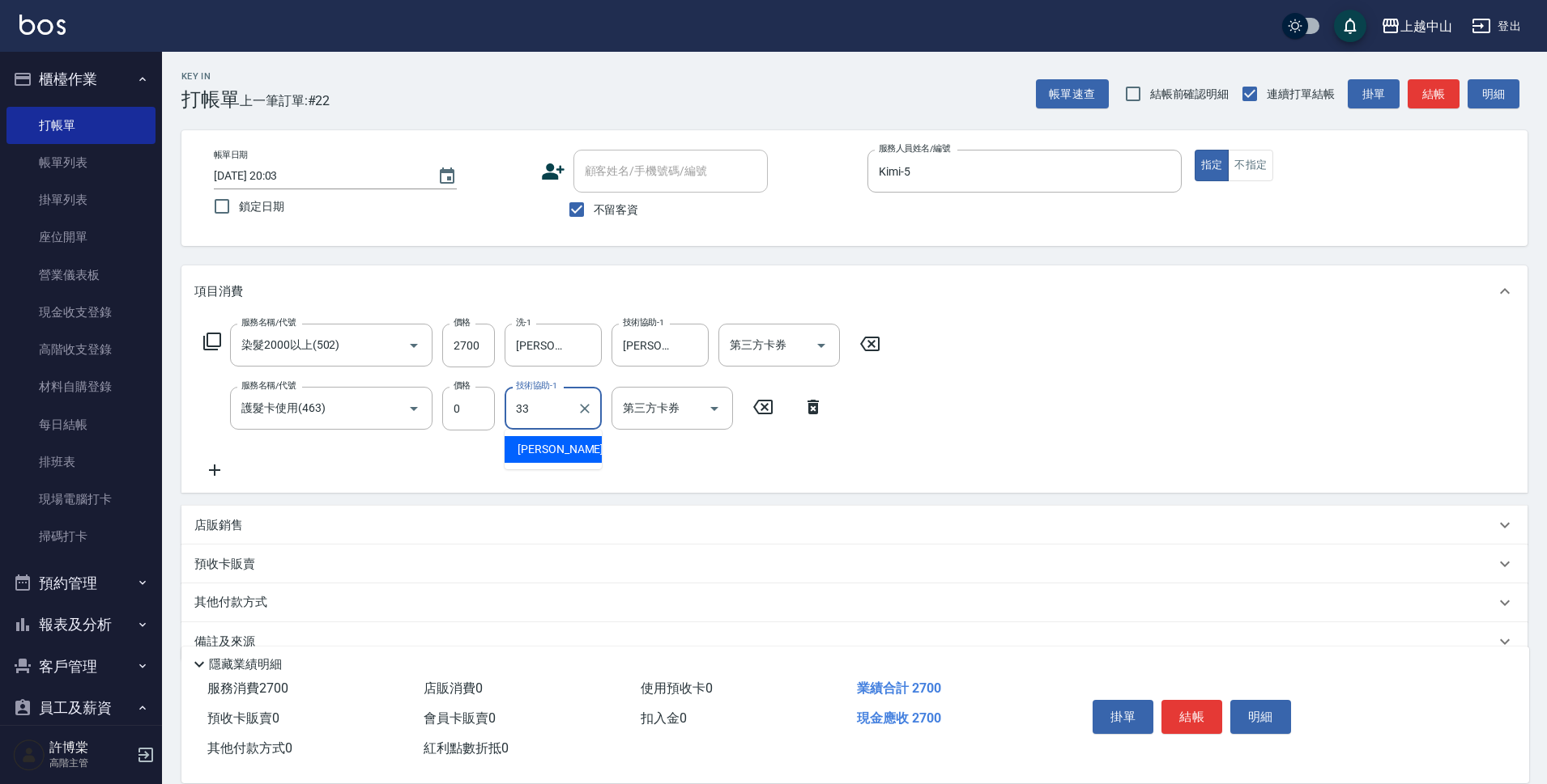
type input "[PERSON_NAME]-33"
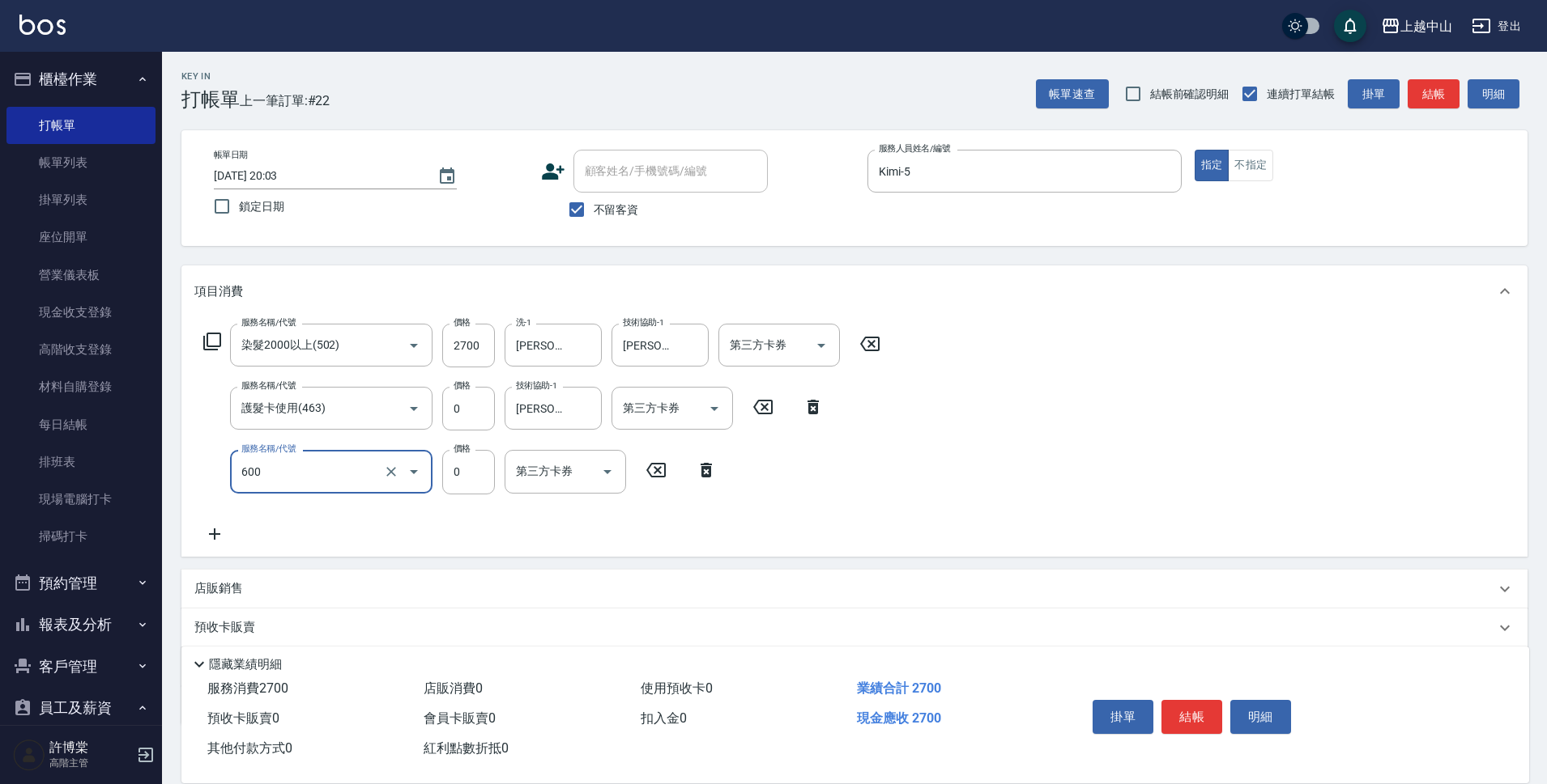
type input "洗髮(免費)(600)"
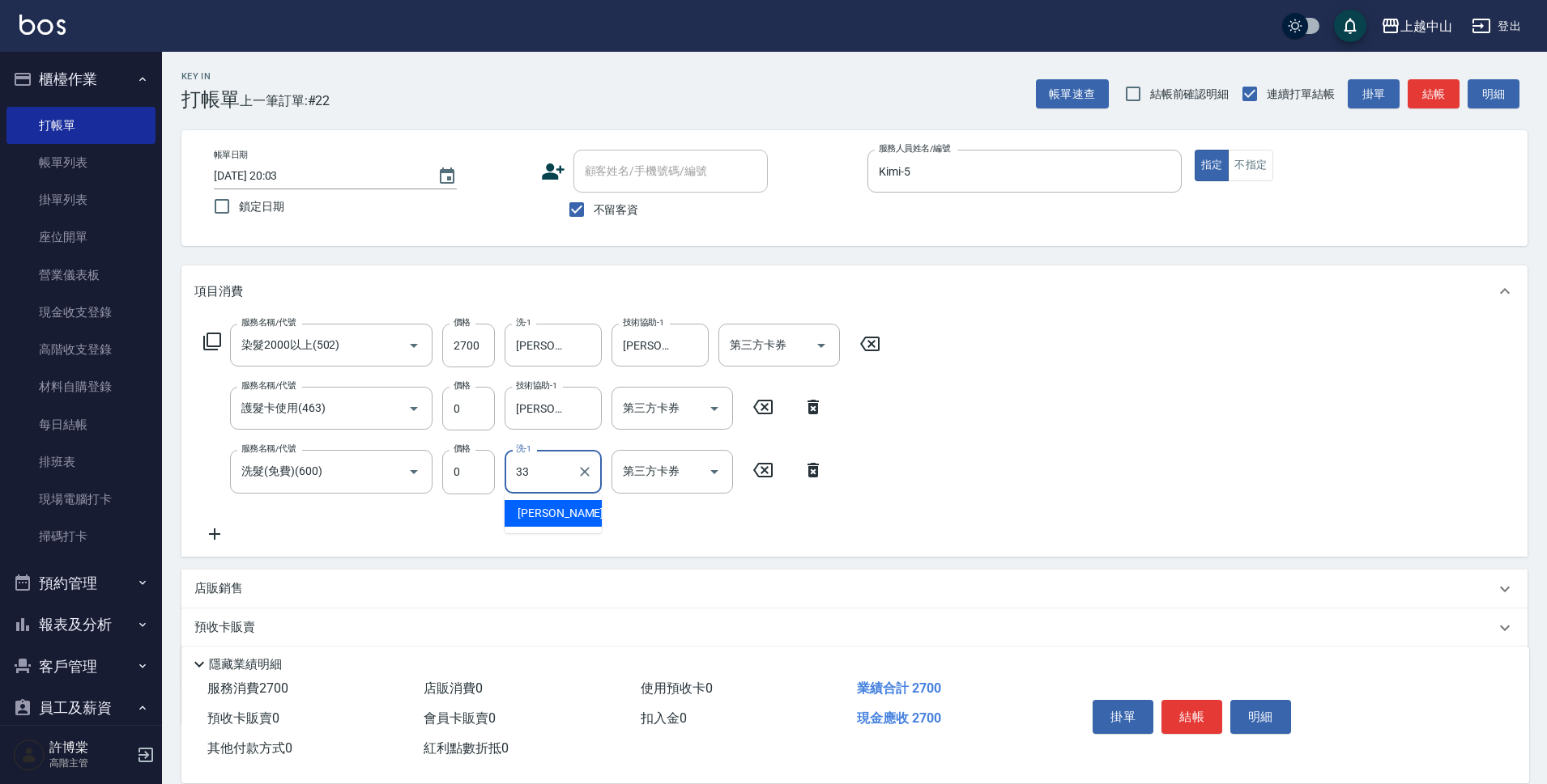
type input "[PERSON_NAME]-33"
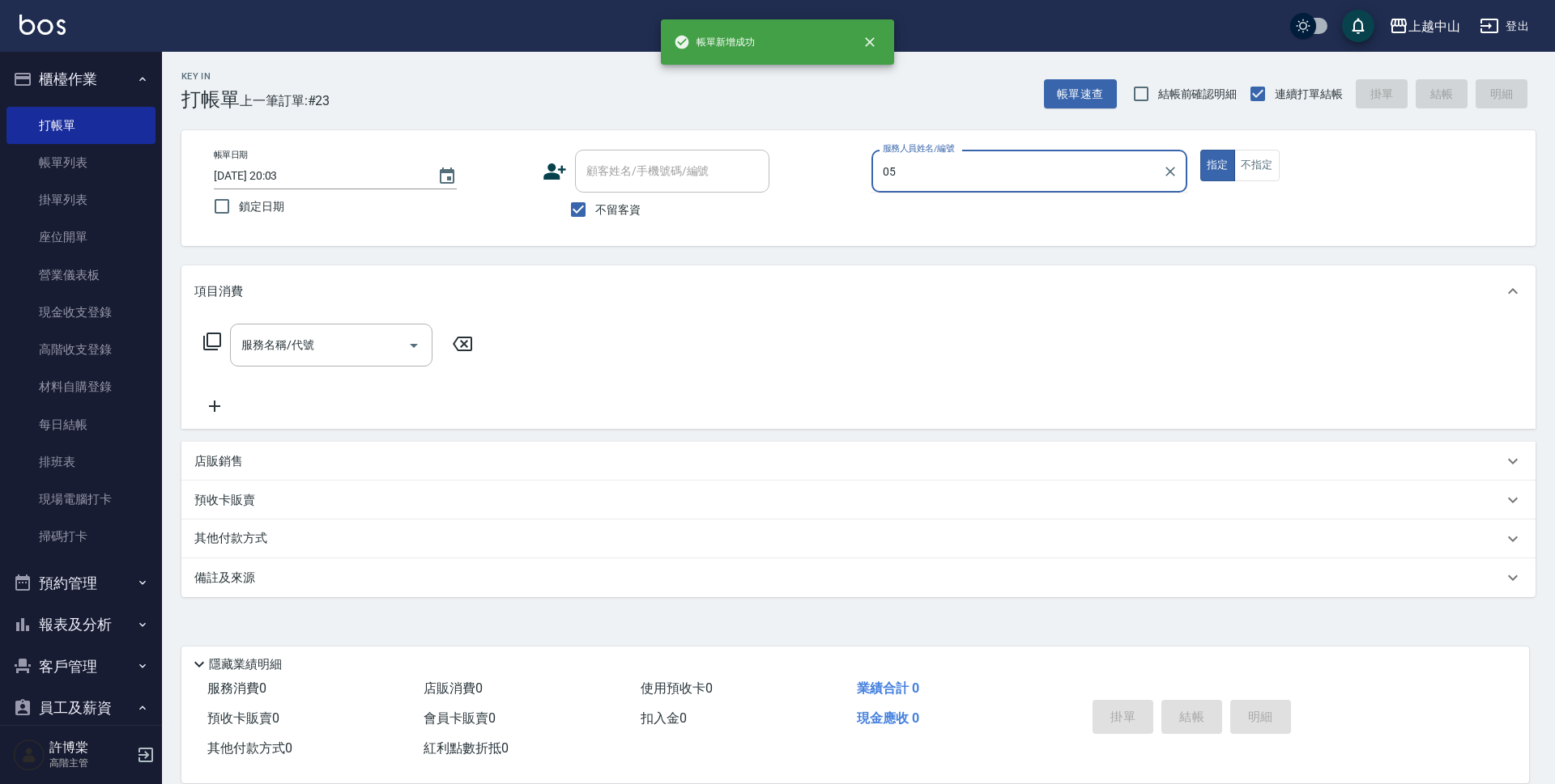
type input "05"
click at [1200, 150] on button "指定" at bounding box center [1217, 165] width 35 height 32
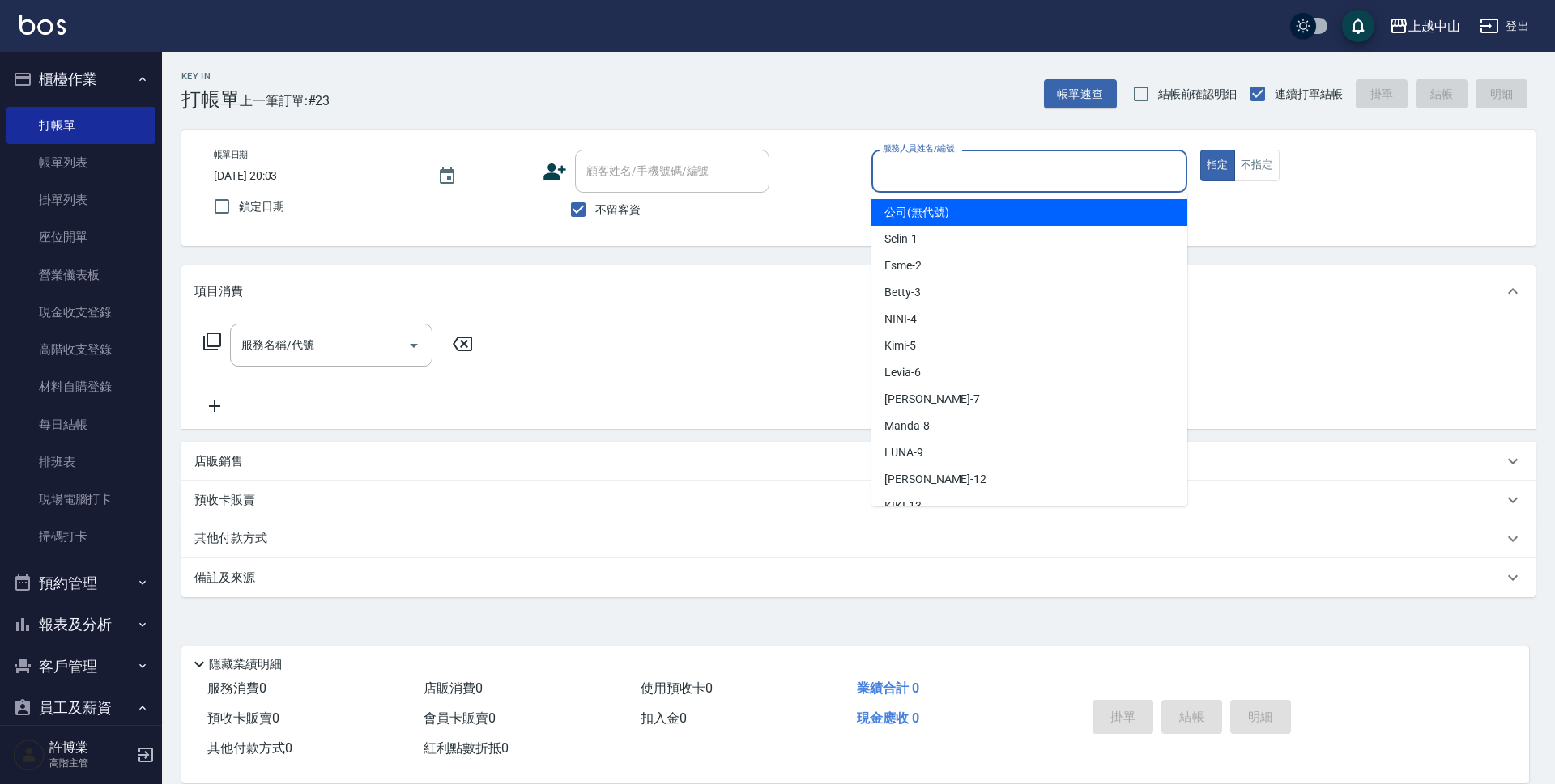
click at [1007, 179] on input "服務人員姓名/編號" at bounding box center [1029, 170] width 301 height 28
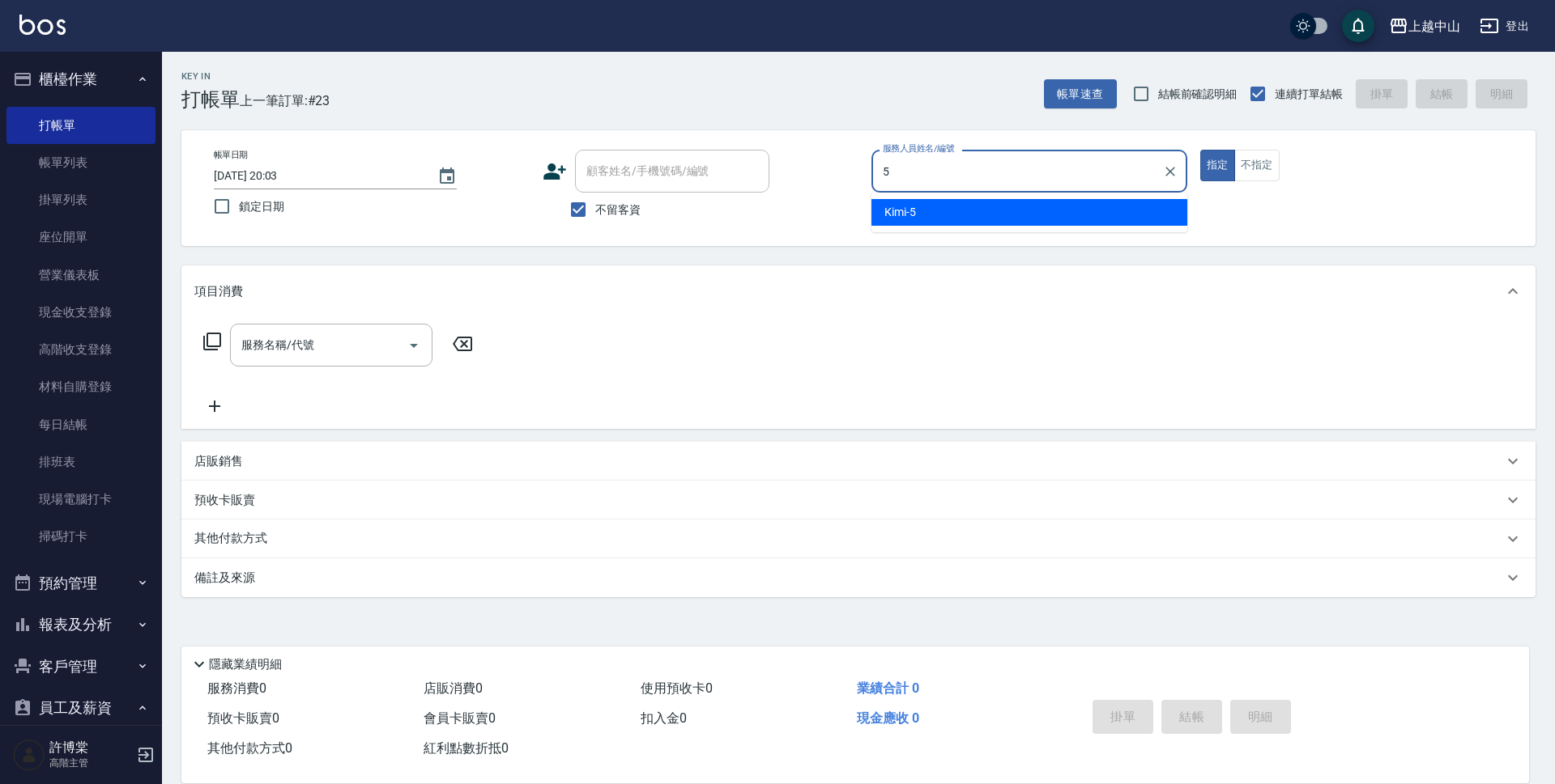
type input "Kimi-5"
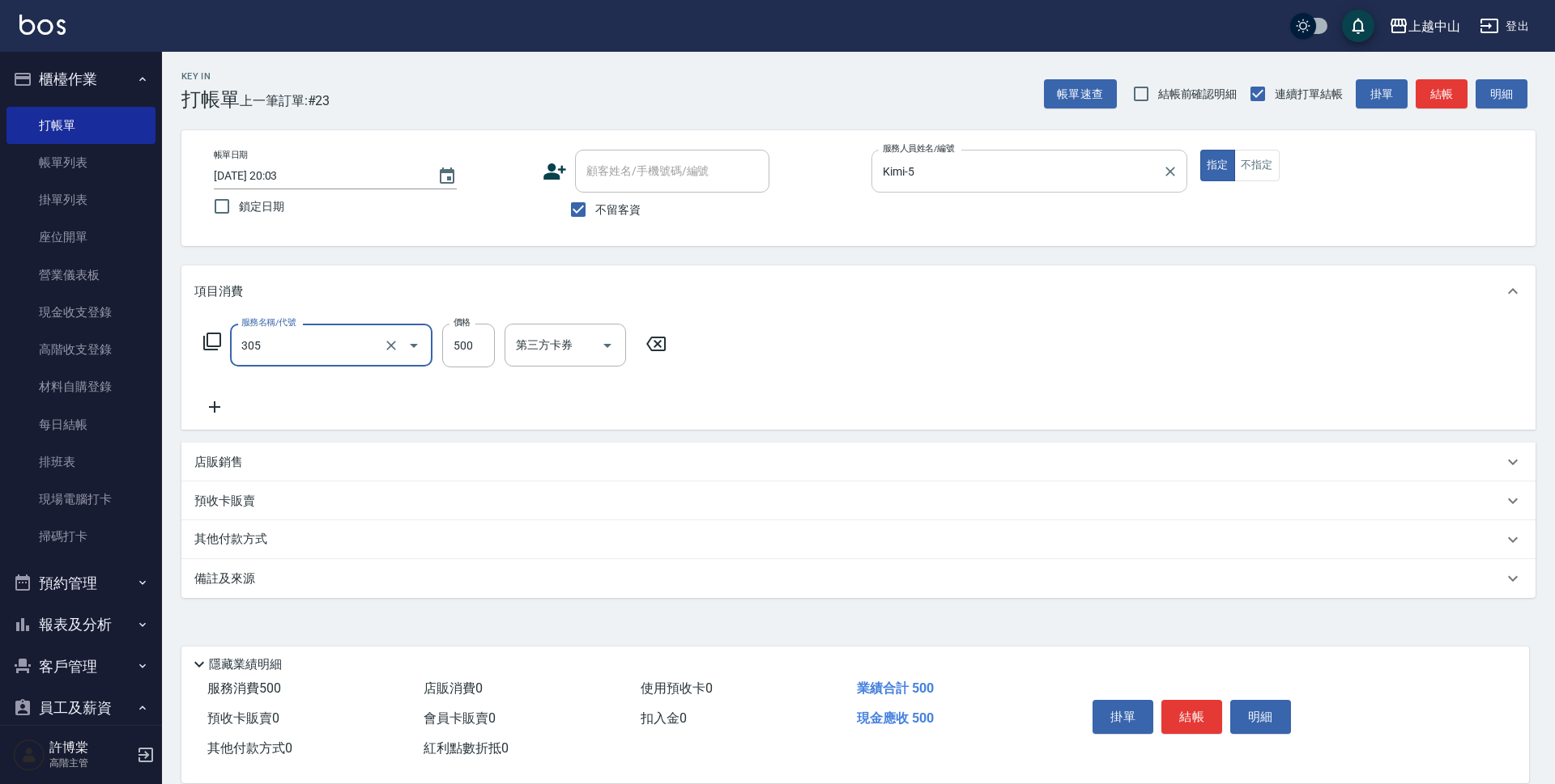
type input "剪髮(305)"
type input "350"
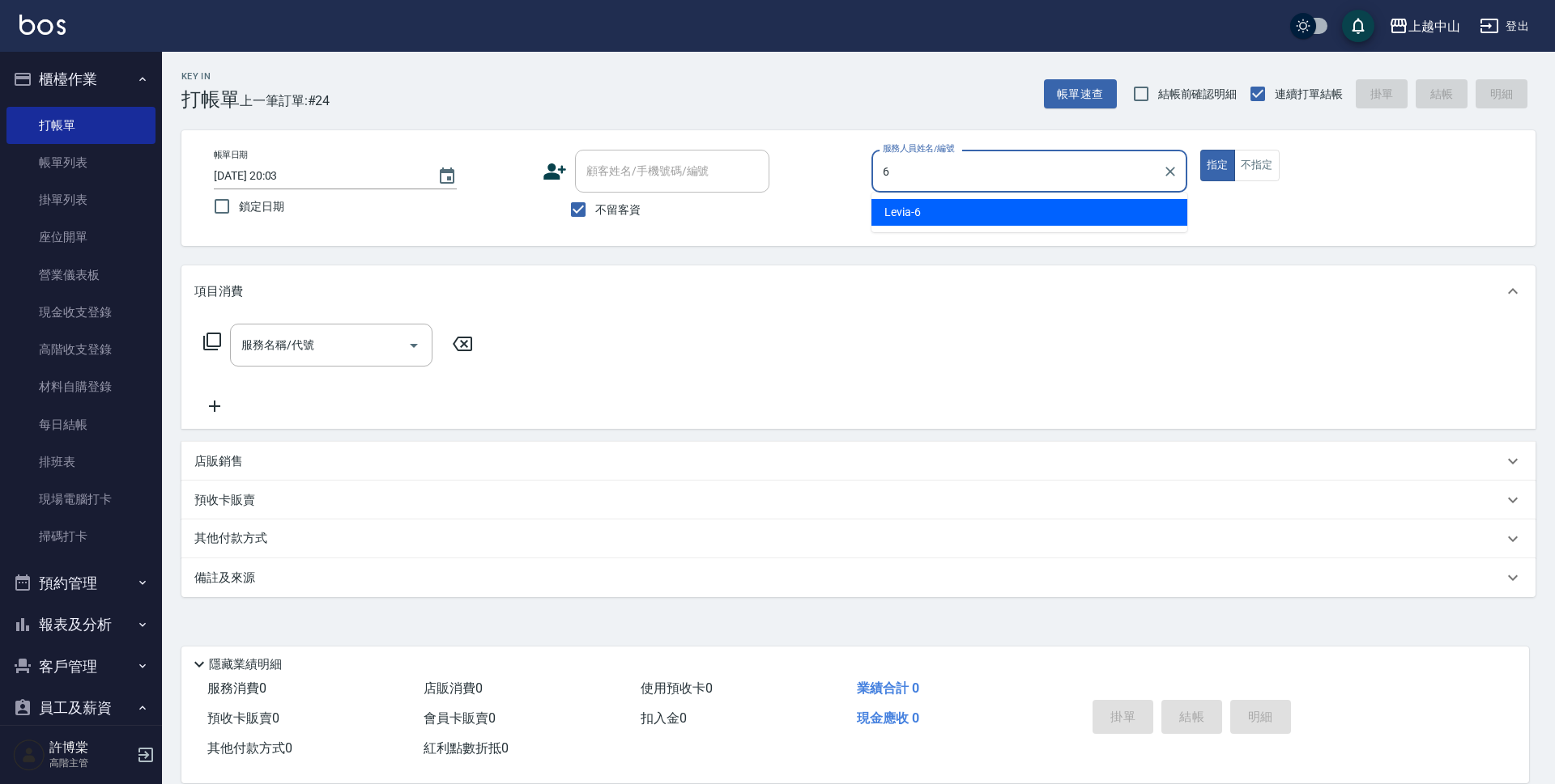
type input "Levia-6"
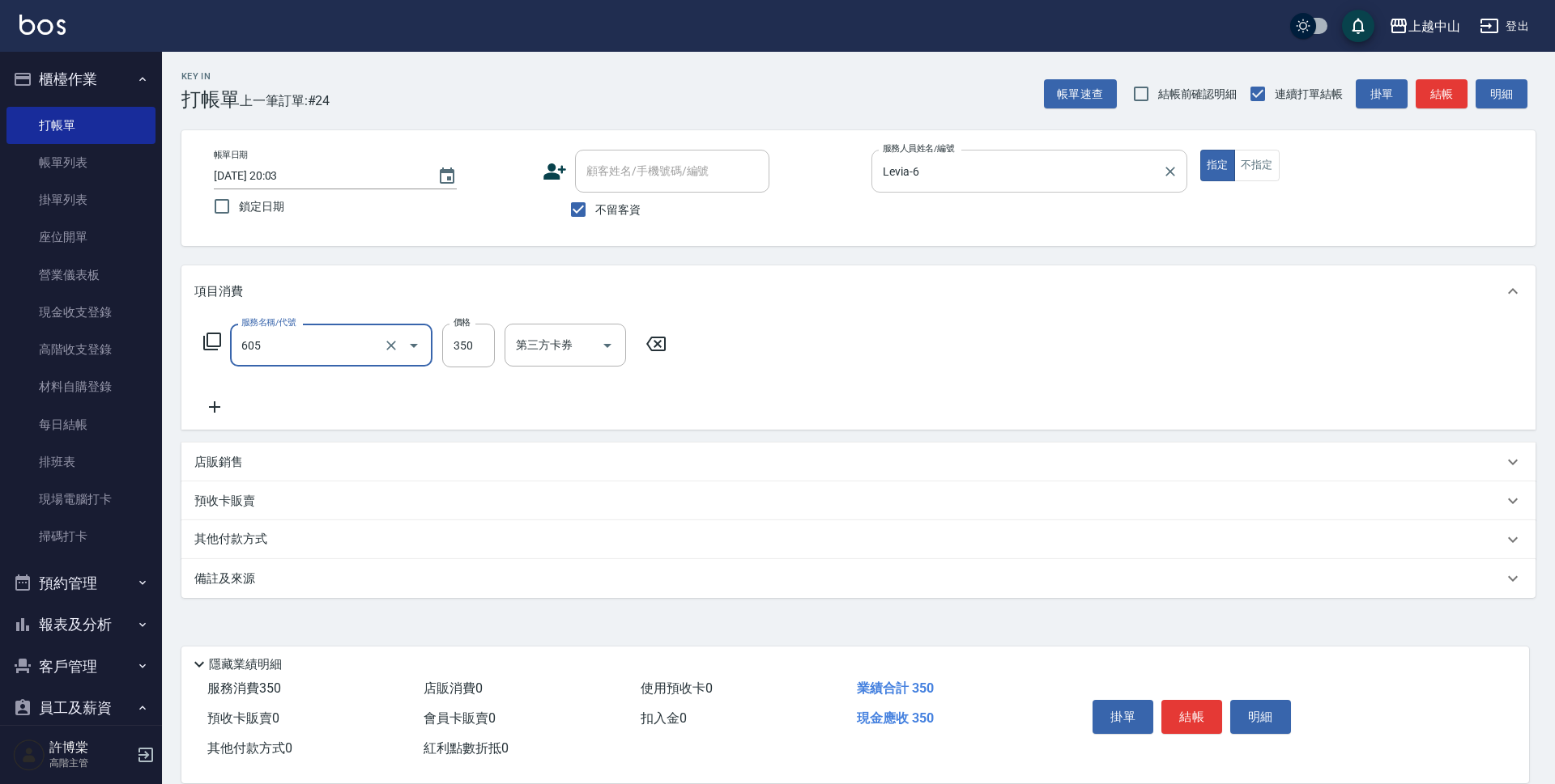
type input "洗髮 (女)(605)"
type input "0"
click at [755, 339] on icon at bounding box center [763, 344] width 41 height 20
type input "洗+剪(811)"
type input "500"
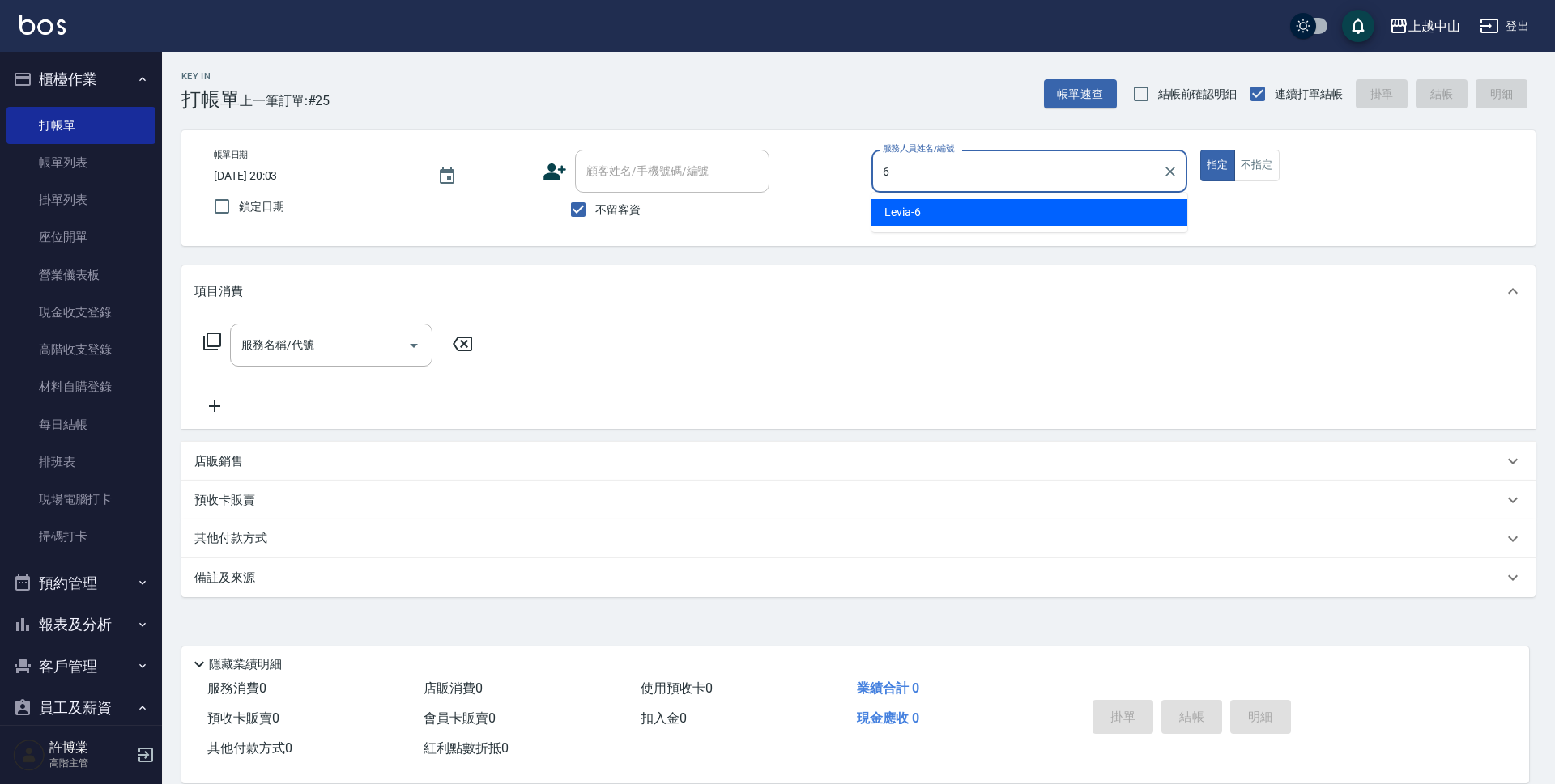
type input "Levia-6"
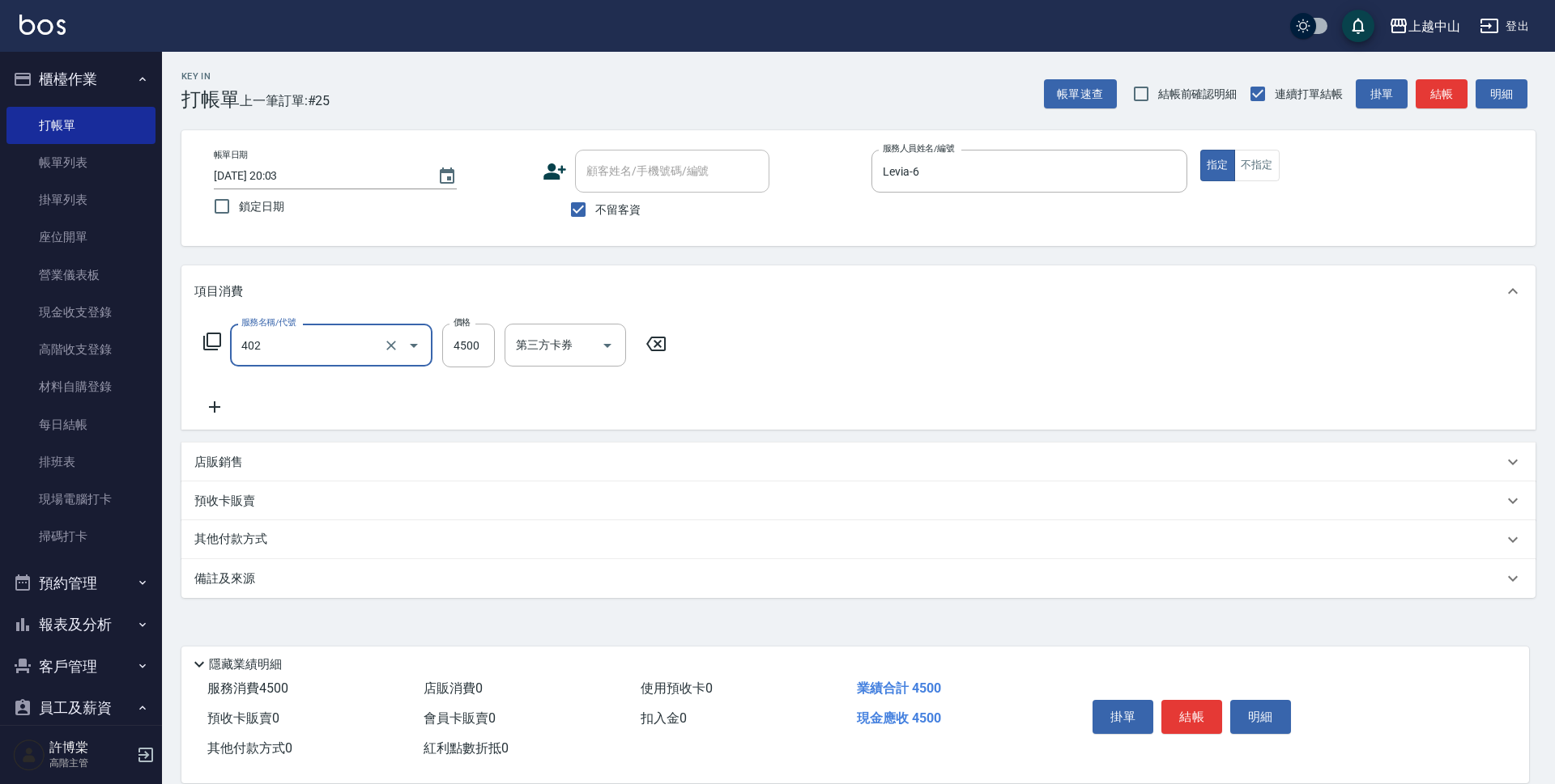
type input "2段式結構自備卡(402)"
type input "3000"
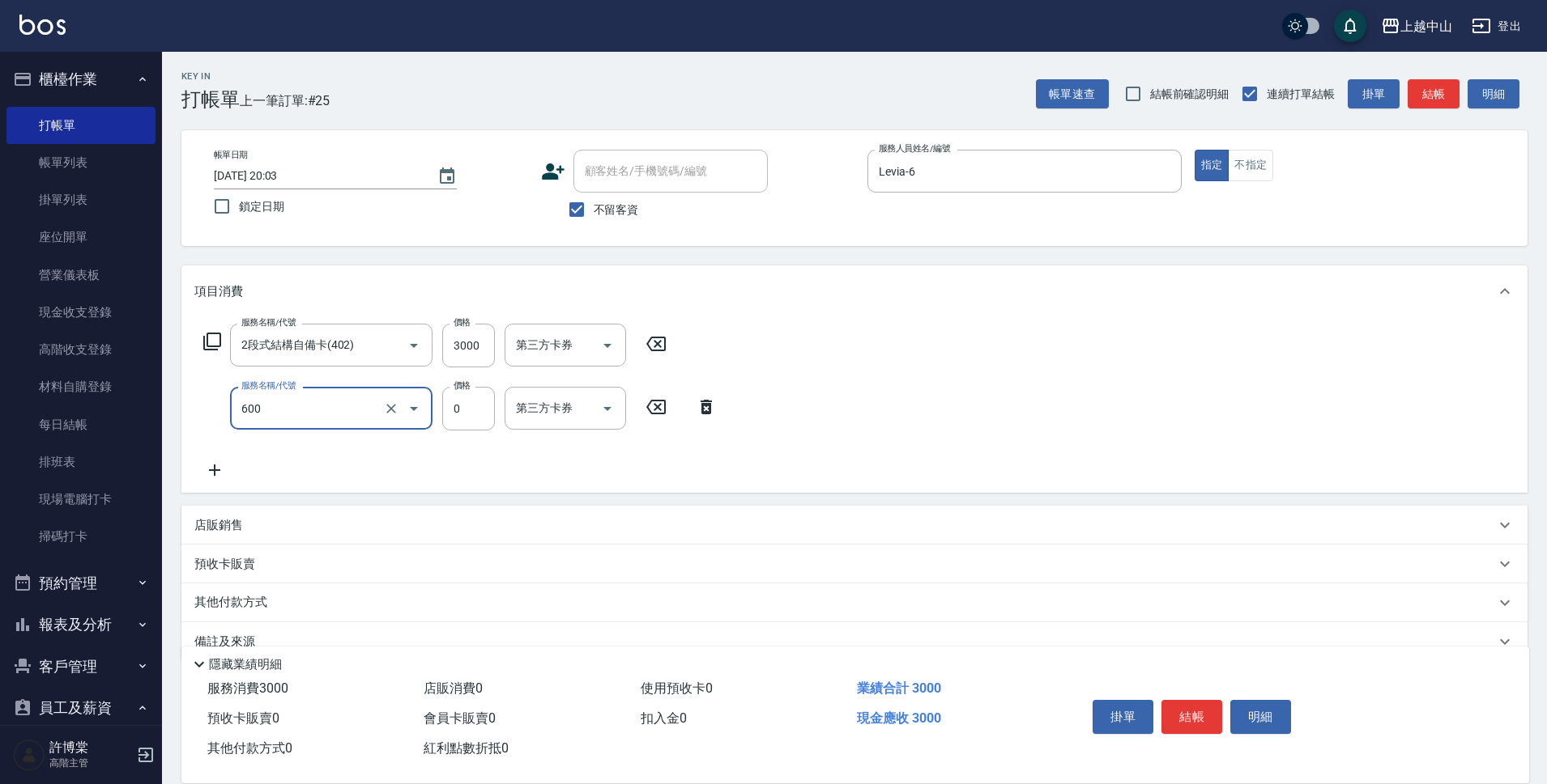
type input "洗髮(免費)(600)"
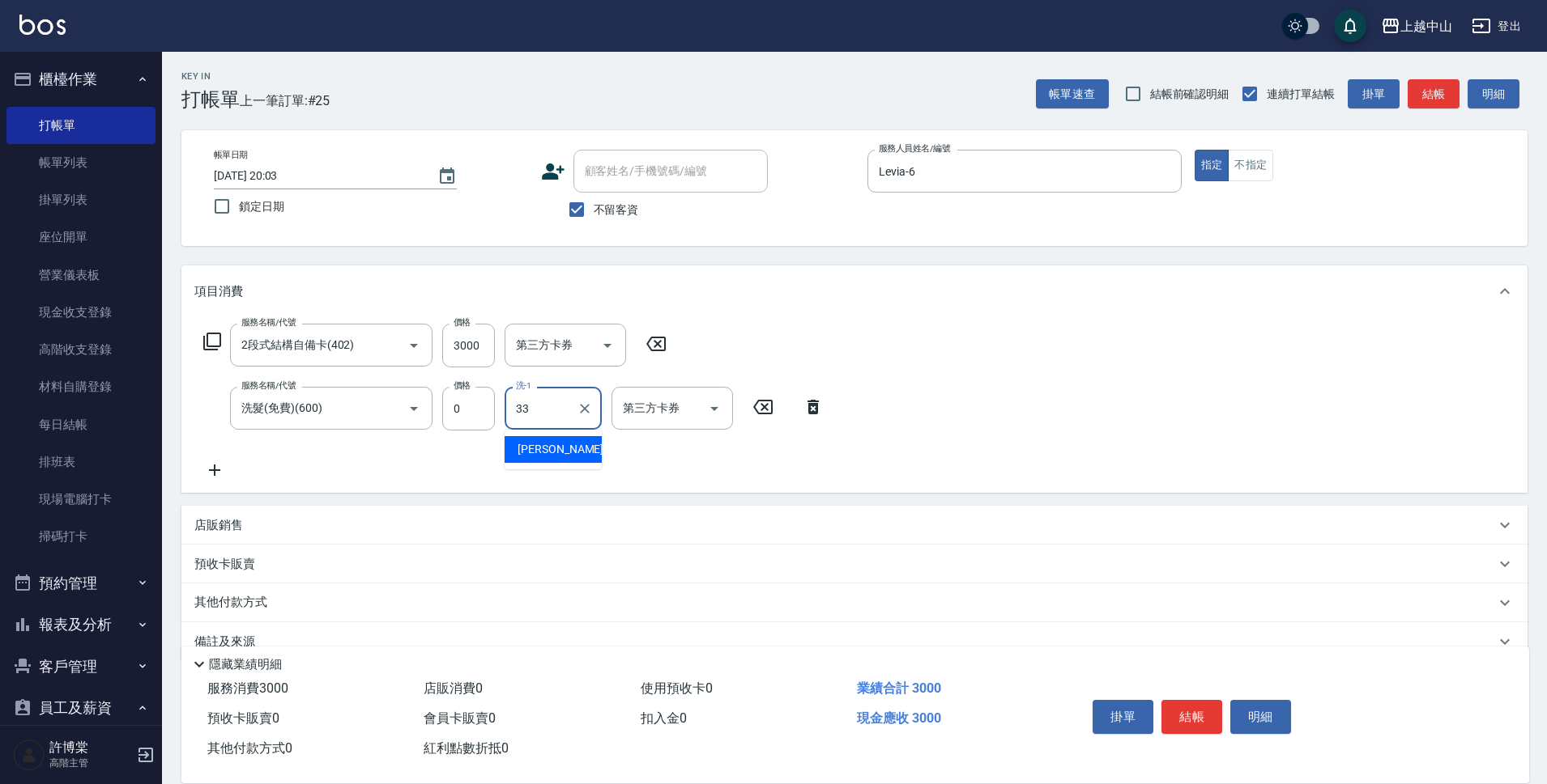
type input "[PERSON_NAME]-33"
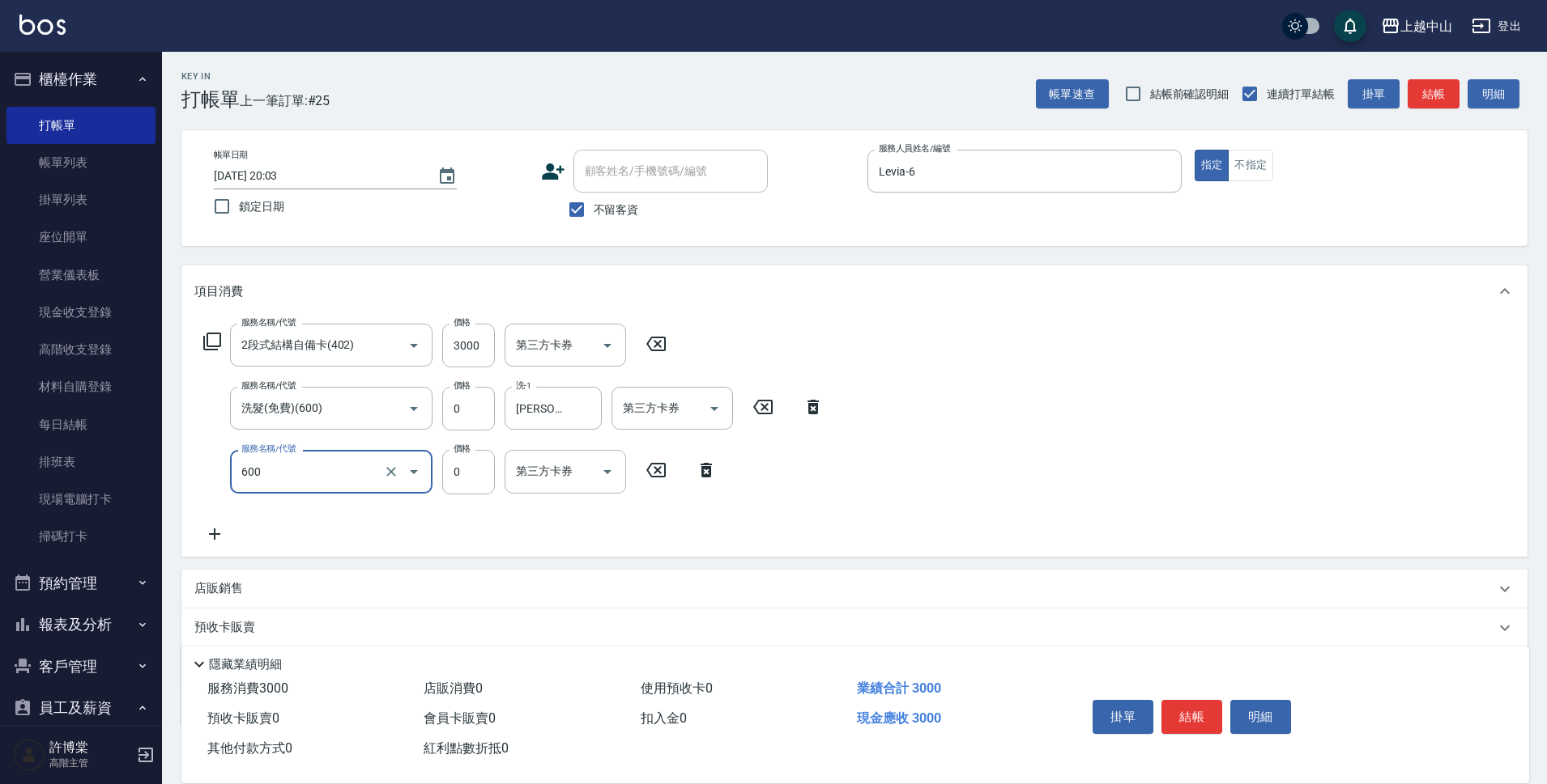
type input "洗髮(免費)(600)"
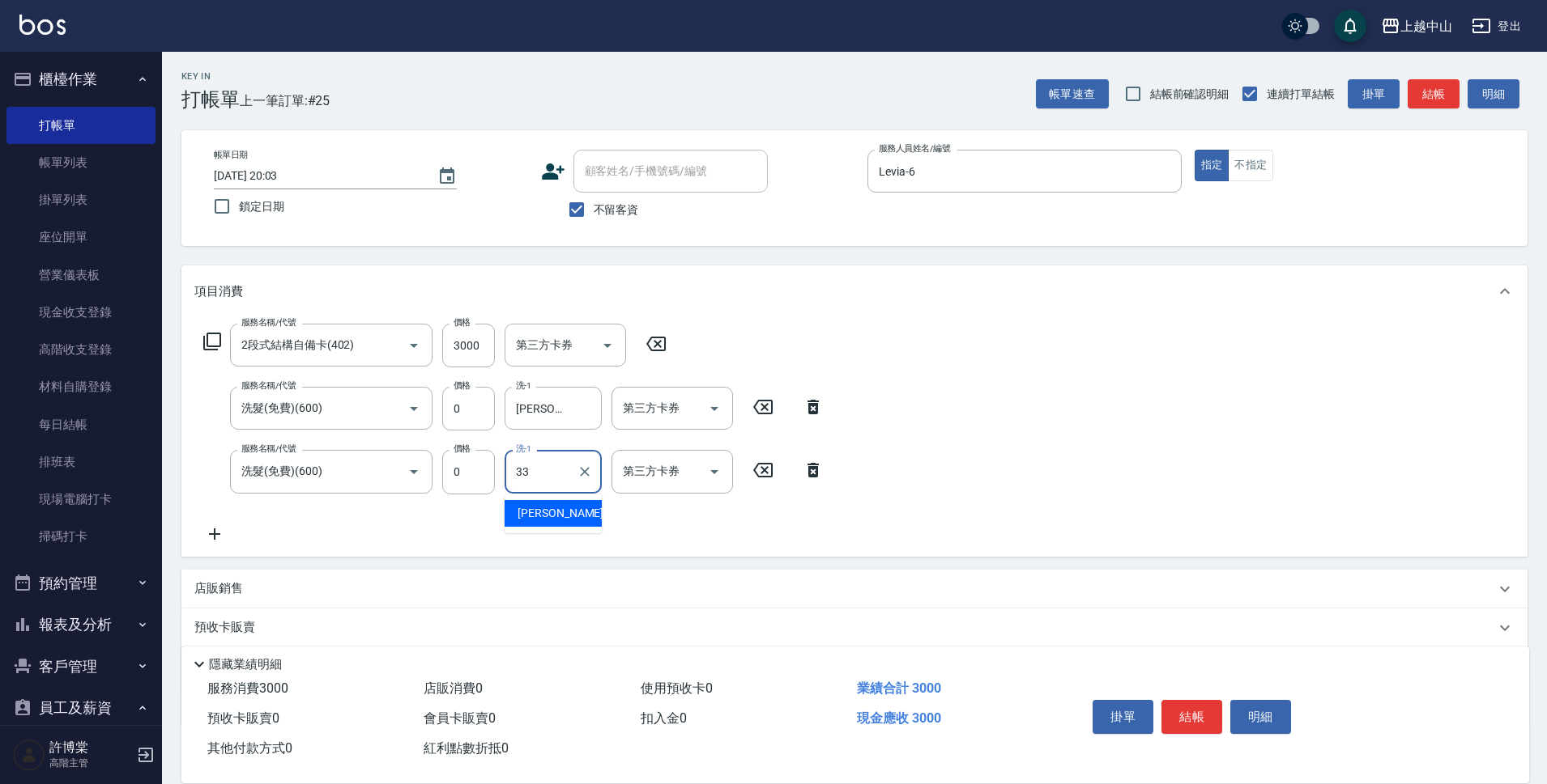
type input "[PERSON_NAME]-33"
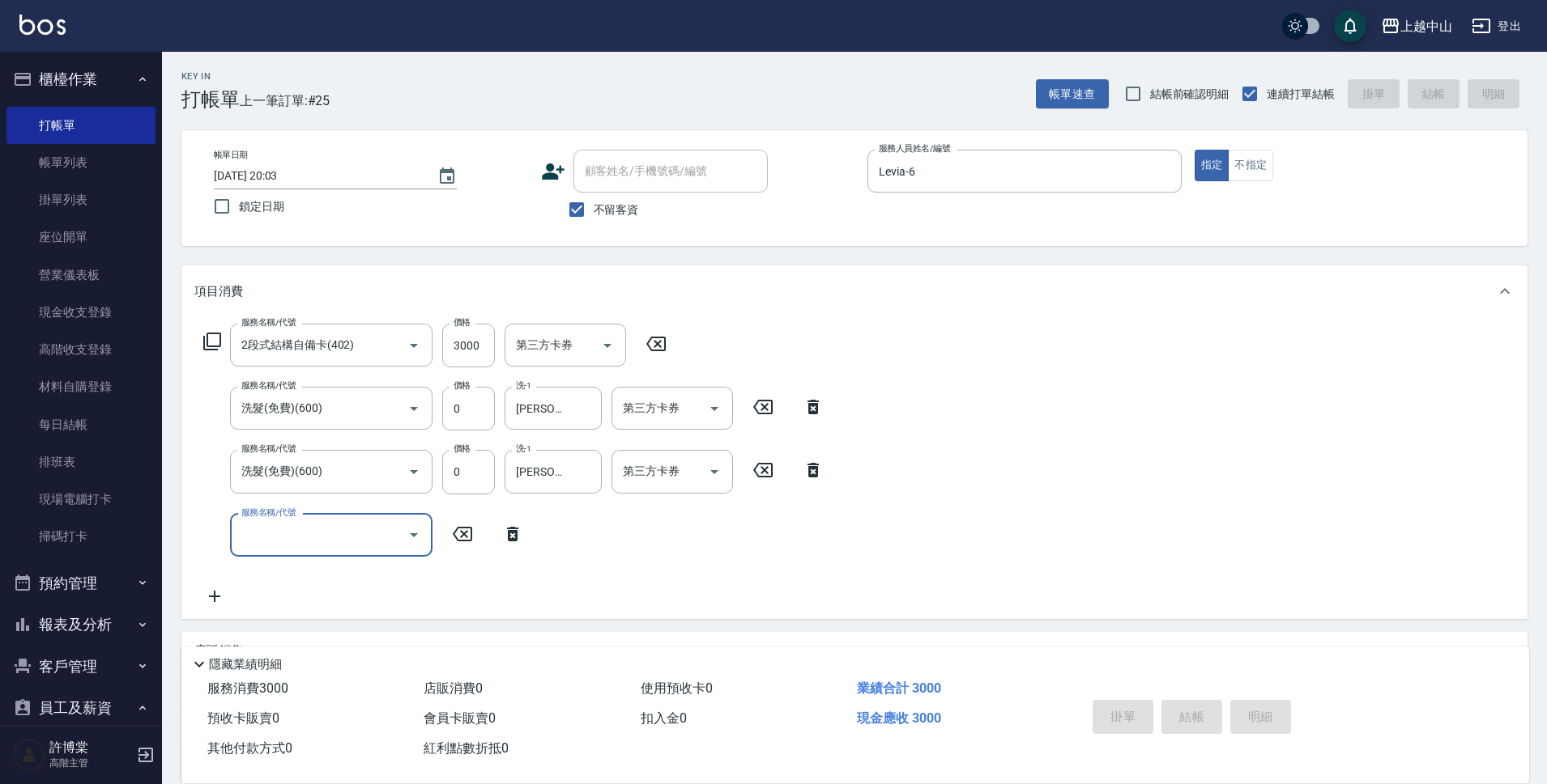
type input "[DATE] 20:04"
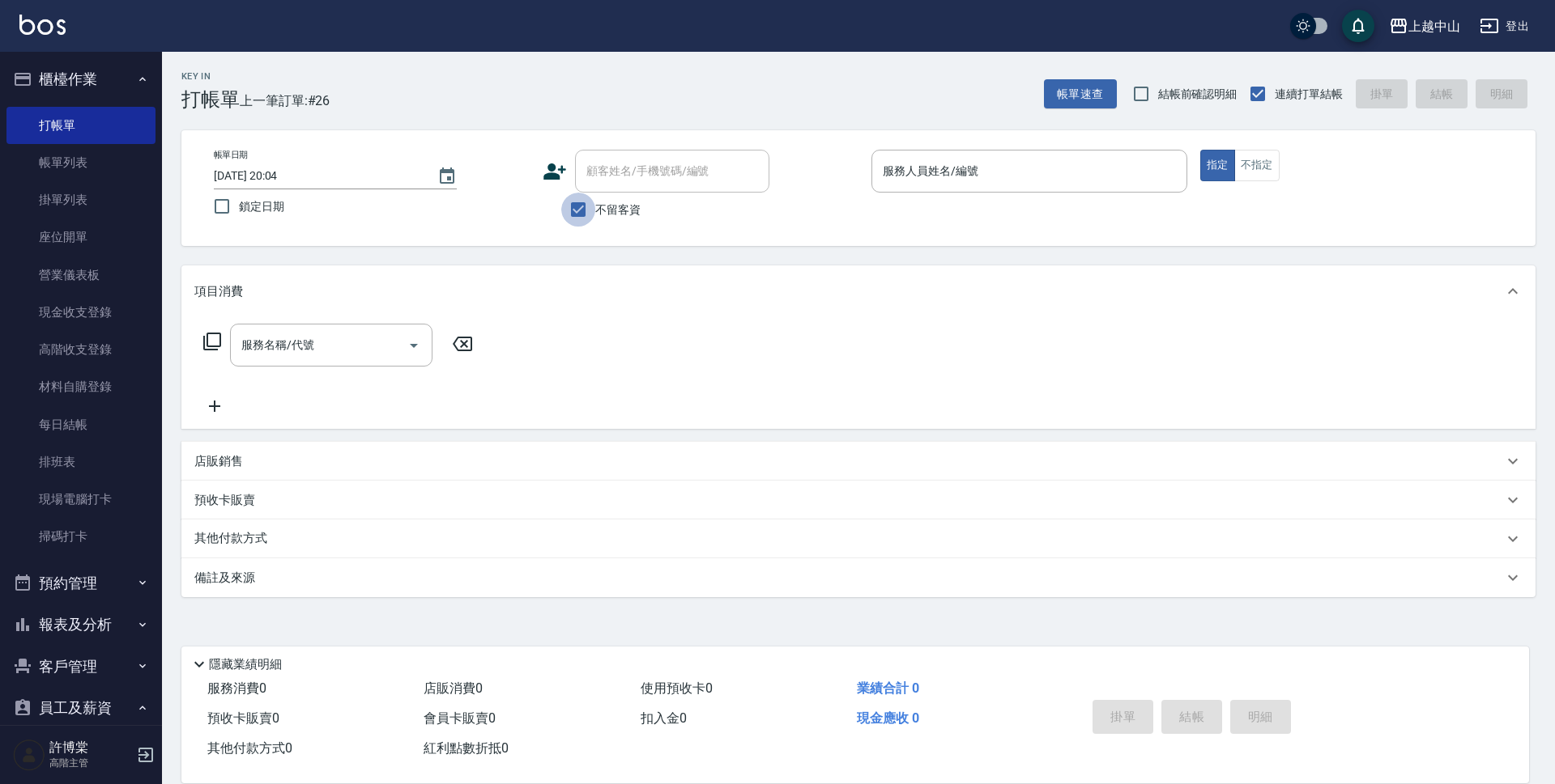
click at [594, 214] on input "不留客資" at bounding box center [579, 210] width 34 height 34
checkbox input "false"
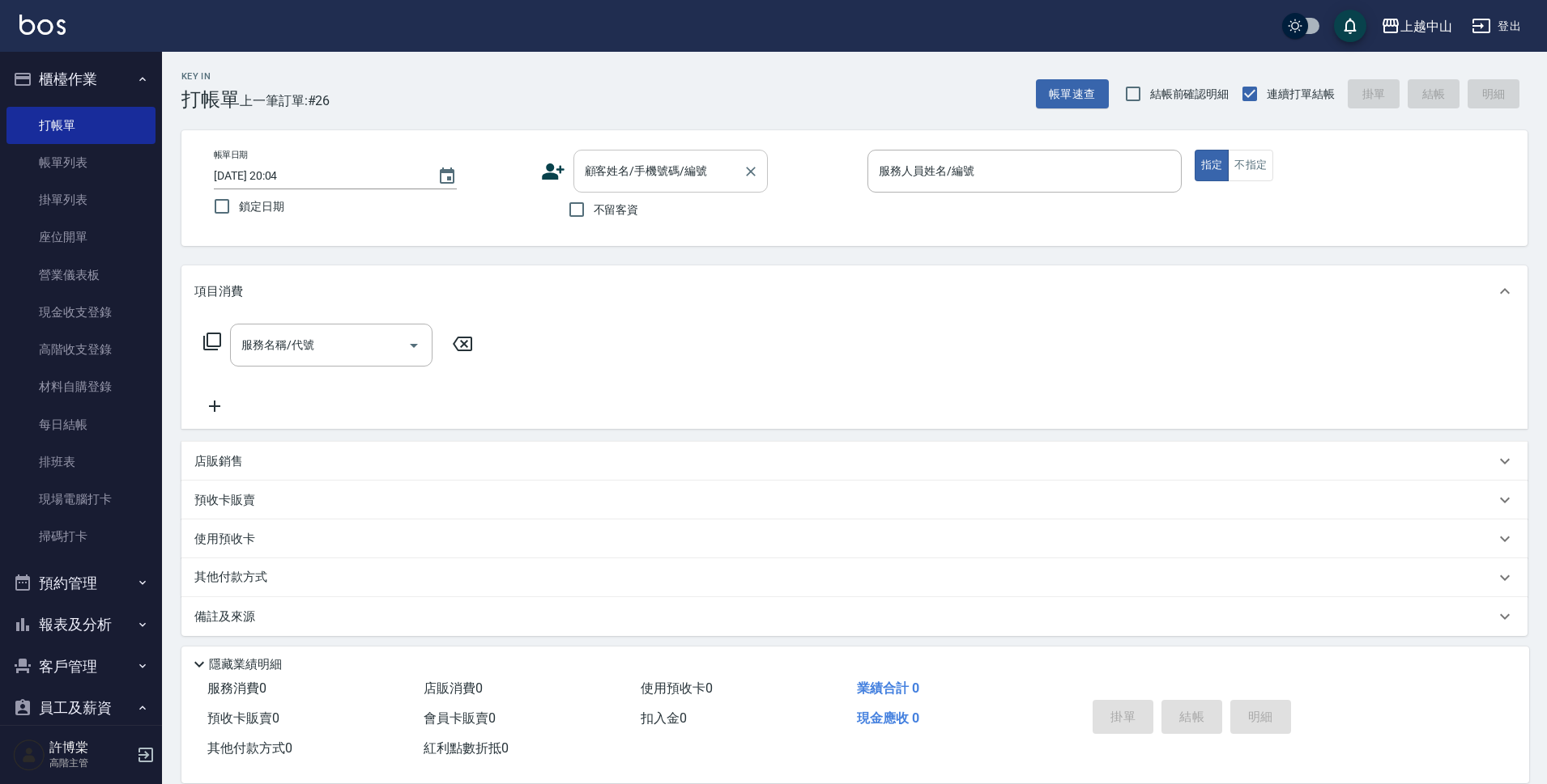
click at [592, 182] on input "顧客姓名/手機號碼/編號" at bounding box center [658, 170] width 155 height 28
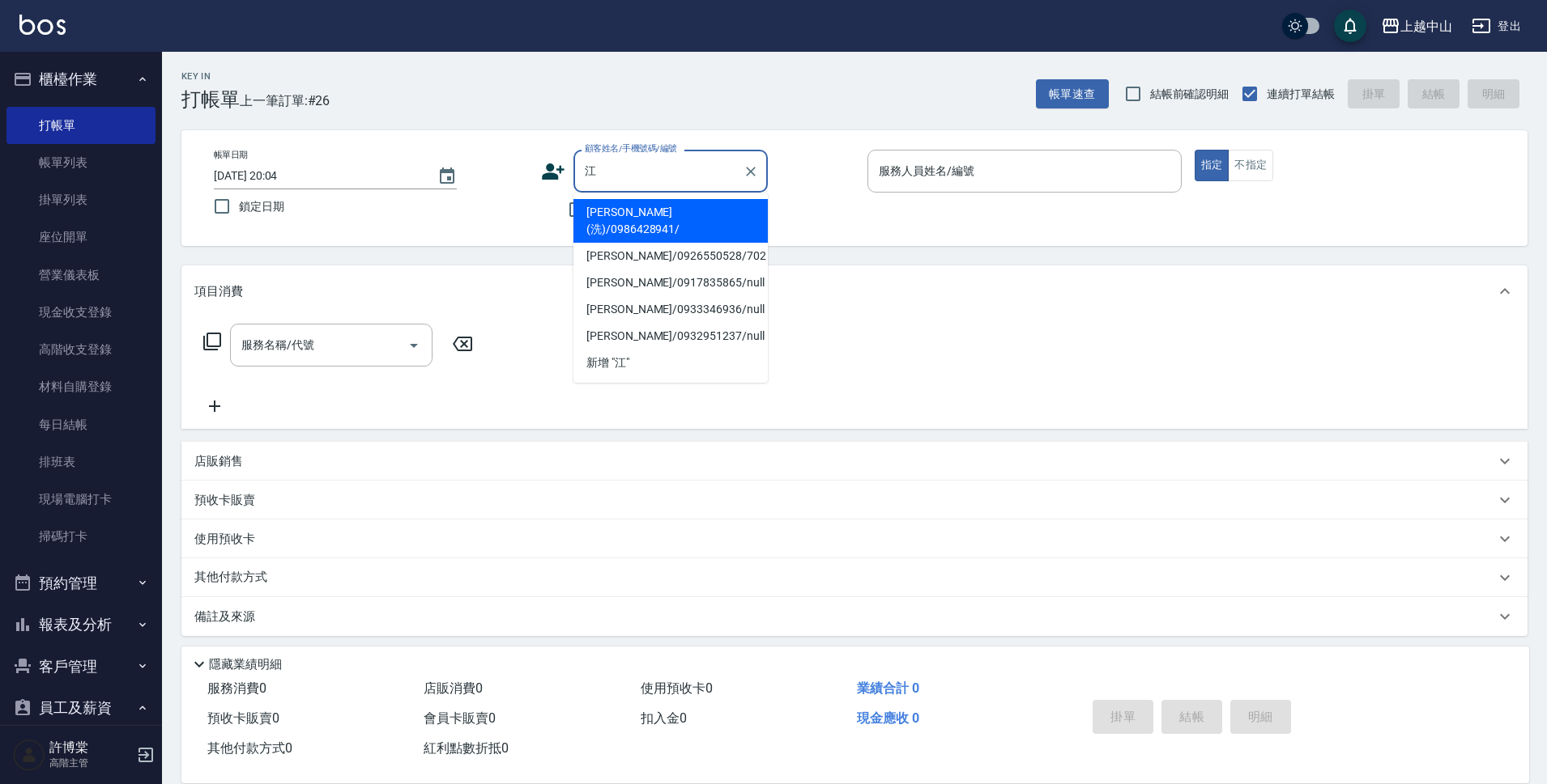
click at [658, 213] on li "[PERSON_NAME](洗)/0986428941/" at bounding box center [671, 221] width 195 height 44
type input "[PERSON_NAME](洗)/0986428941/"
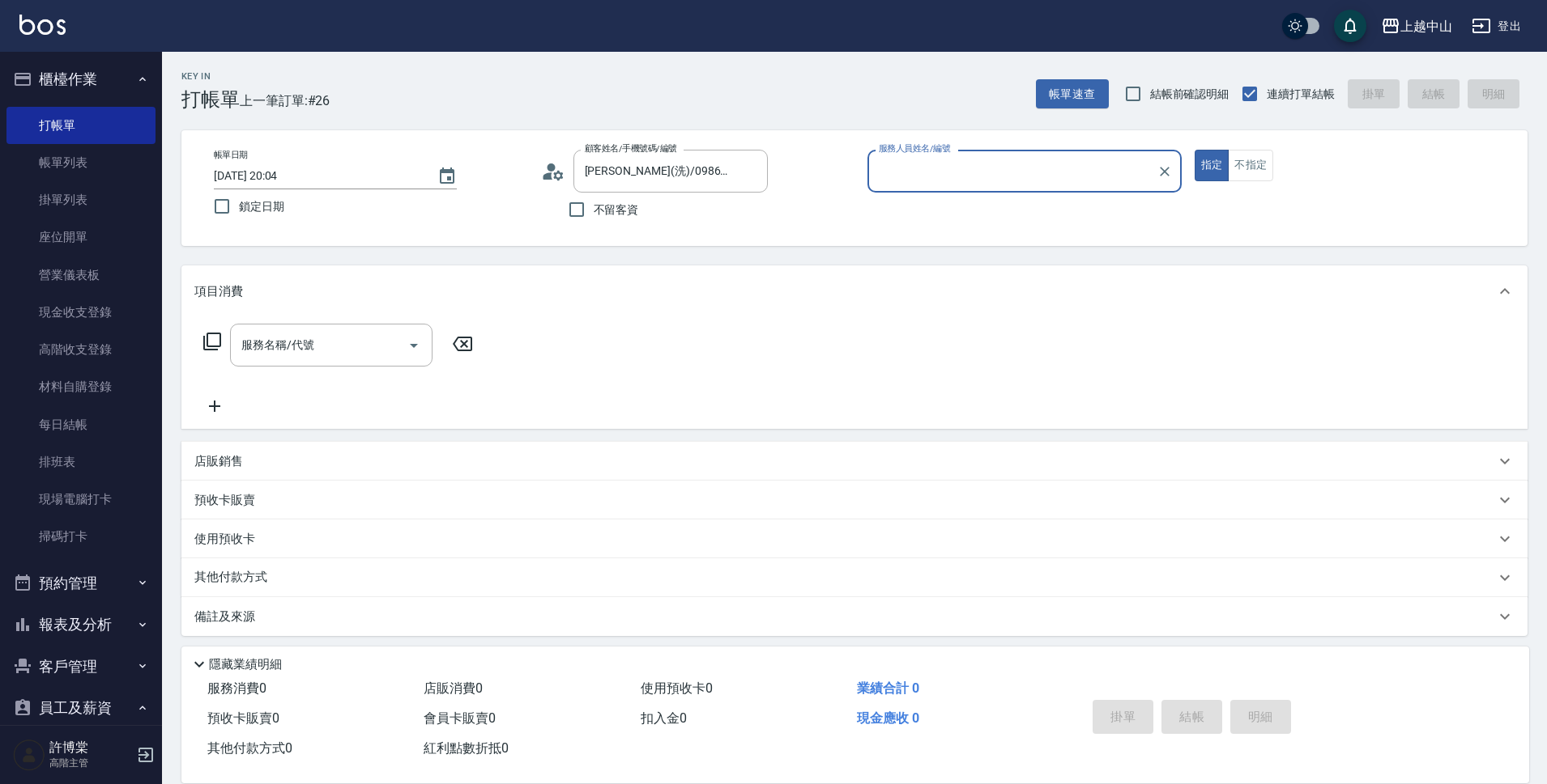
type input "KIKI-13"
click at [1195, 150] on button "指定" at bounding box center [1212, 165] width 35 height 32
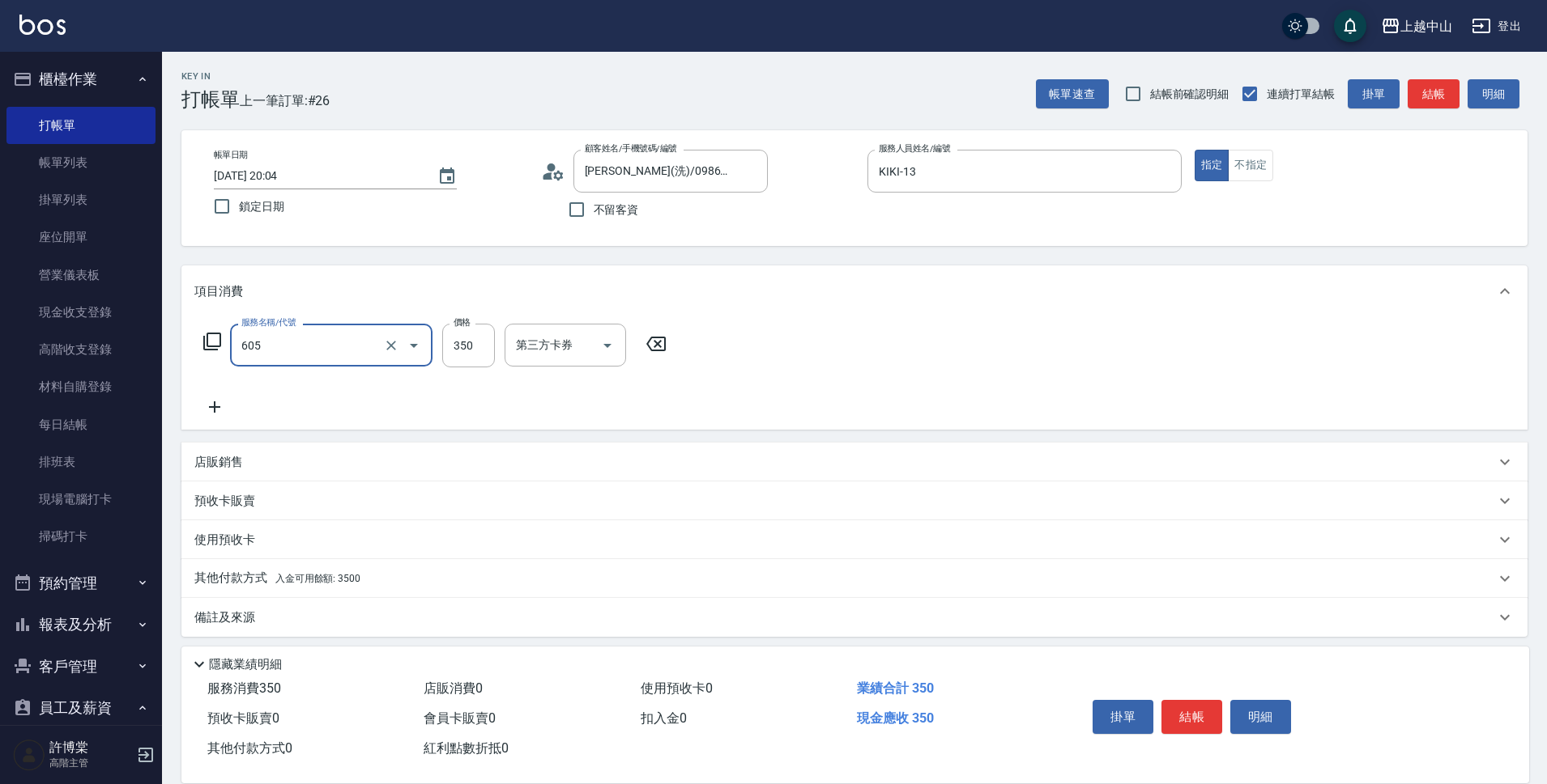
type input "洗髮 (女)(605)"
type input "鴨鴨-30"
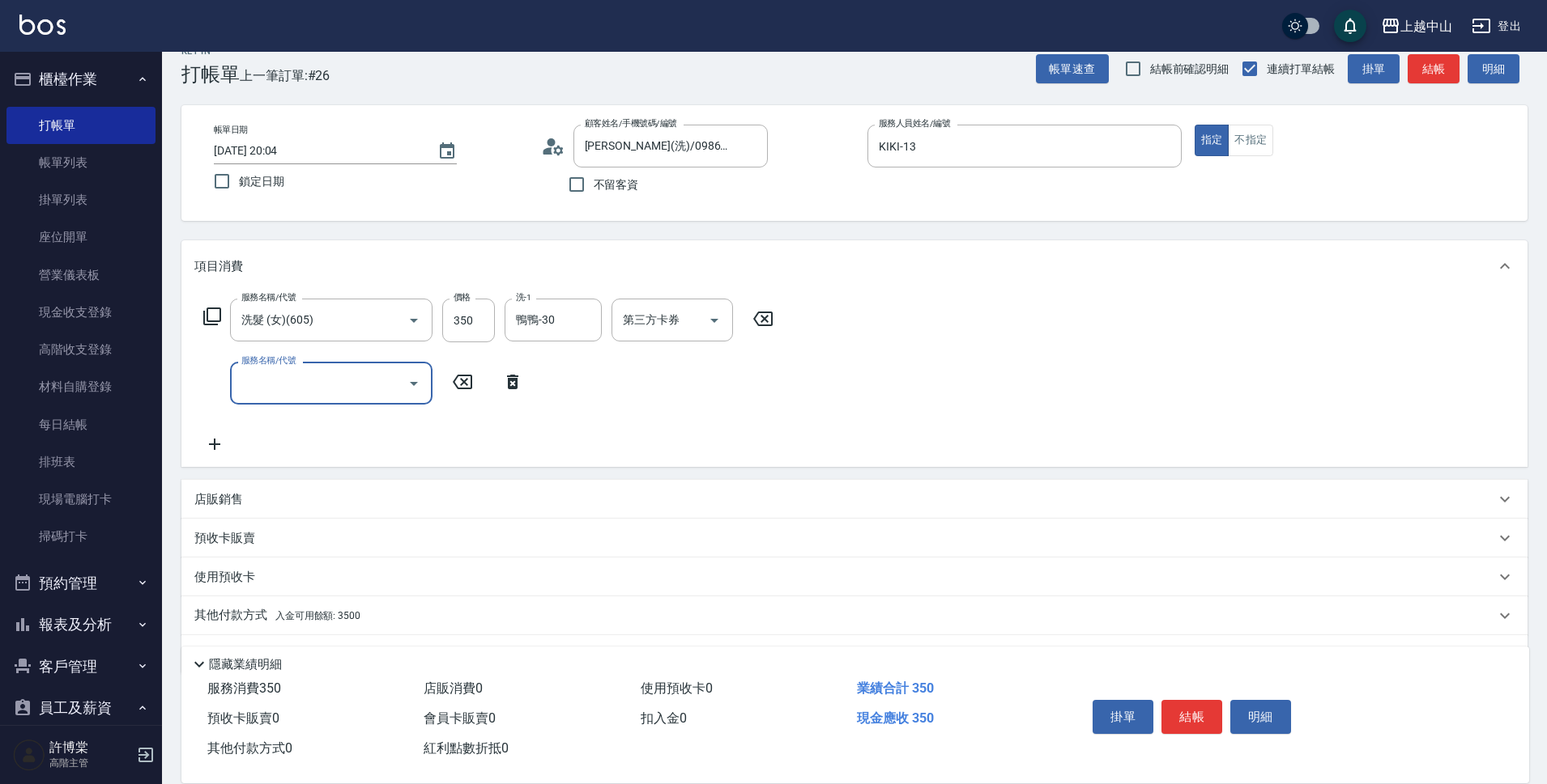
scroll to position [70, 0]
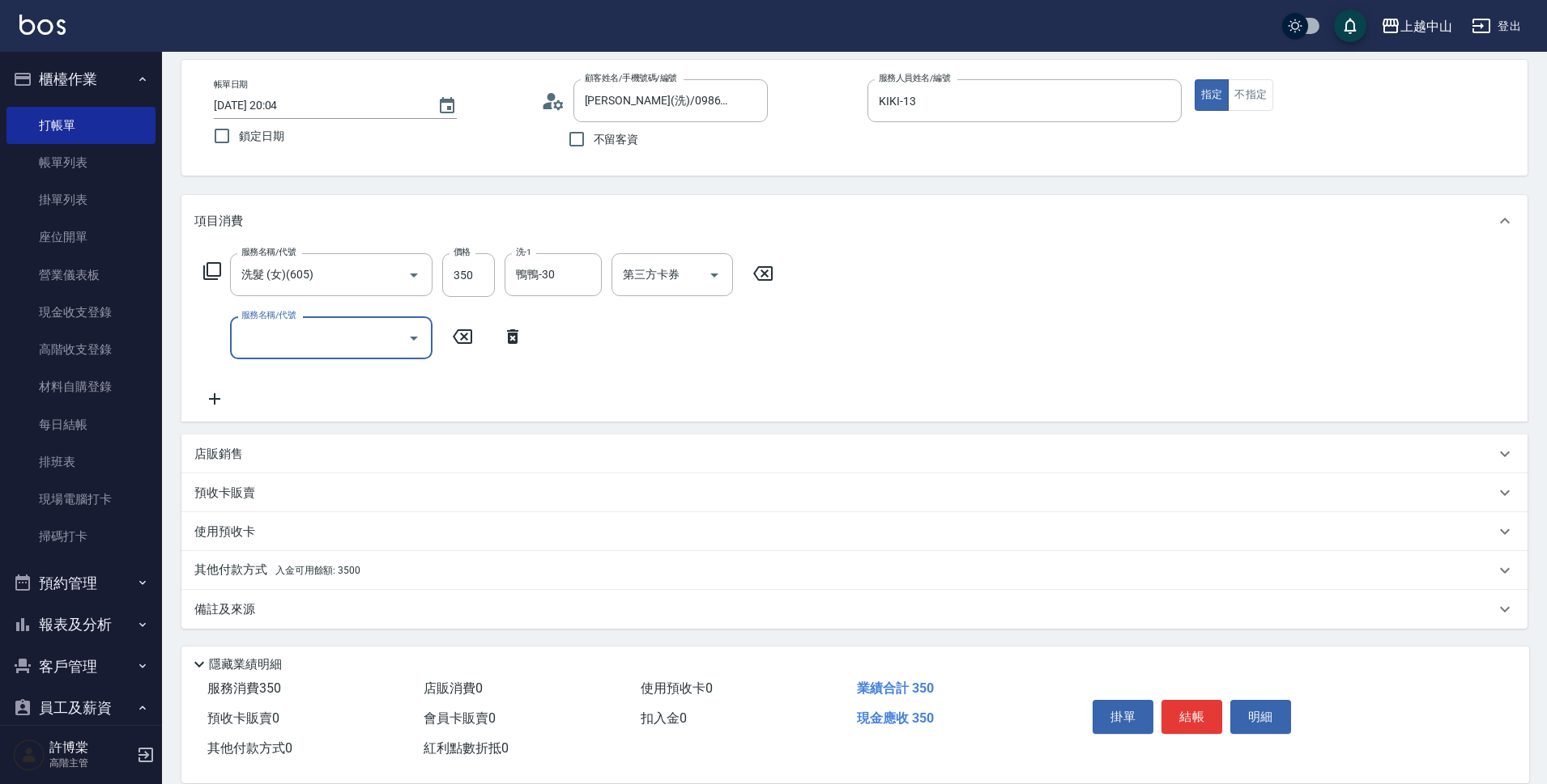
click at [506, 564] on div "其他付款方式 入金可用餘額: 3500" at bounding box center [845, 570] width 1301 height 18
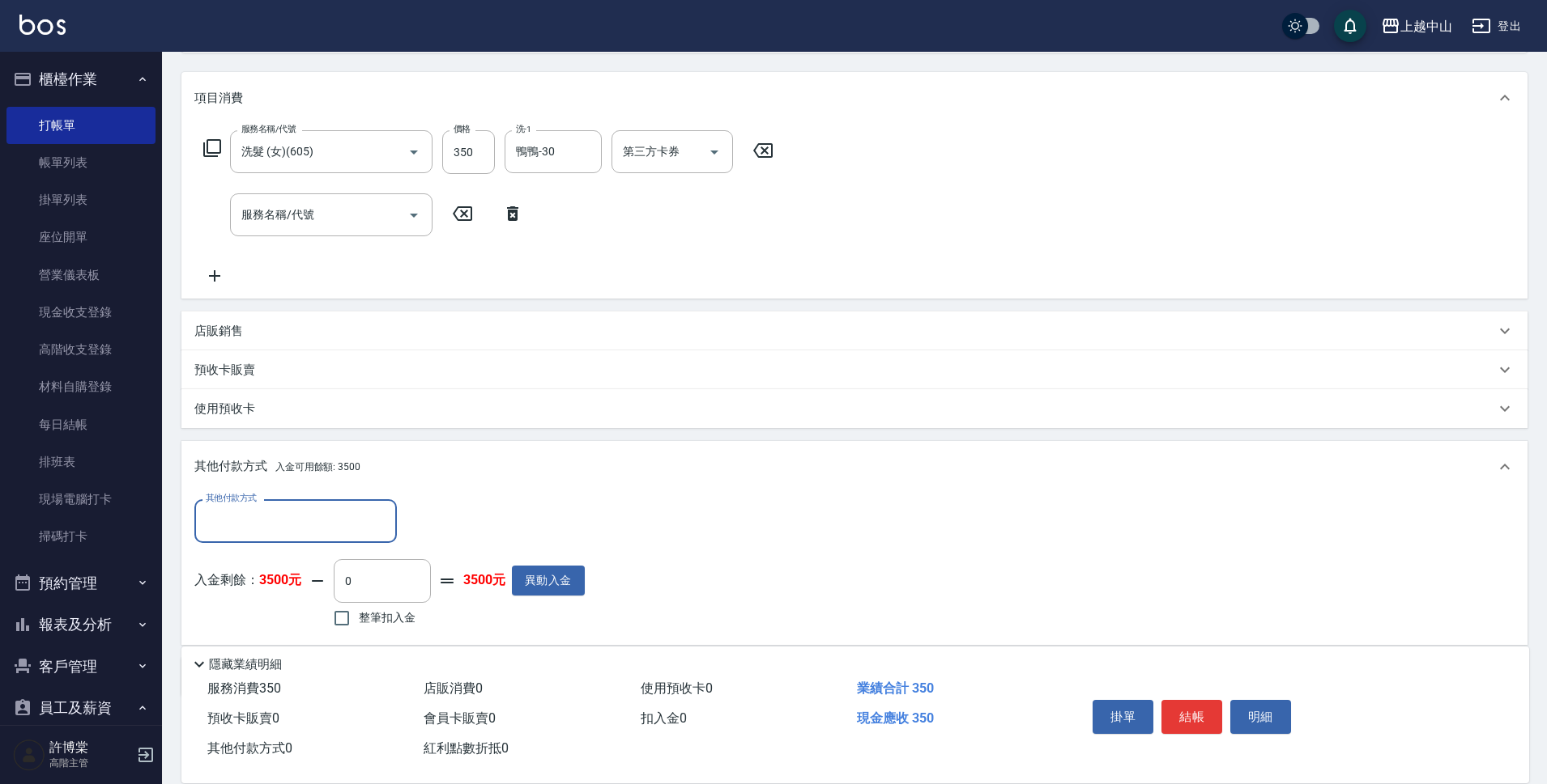
scroll to position [232, 0]
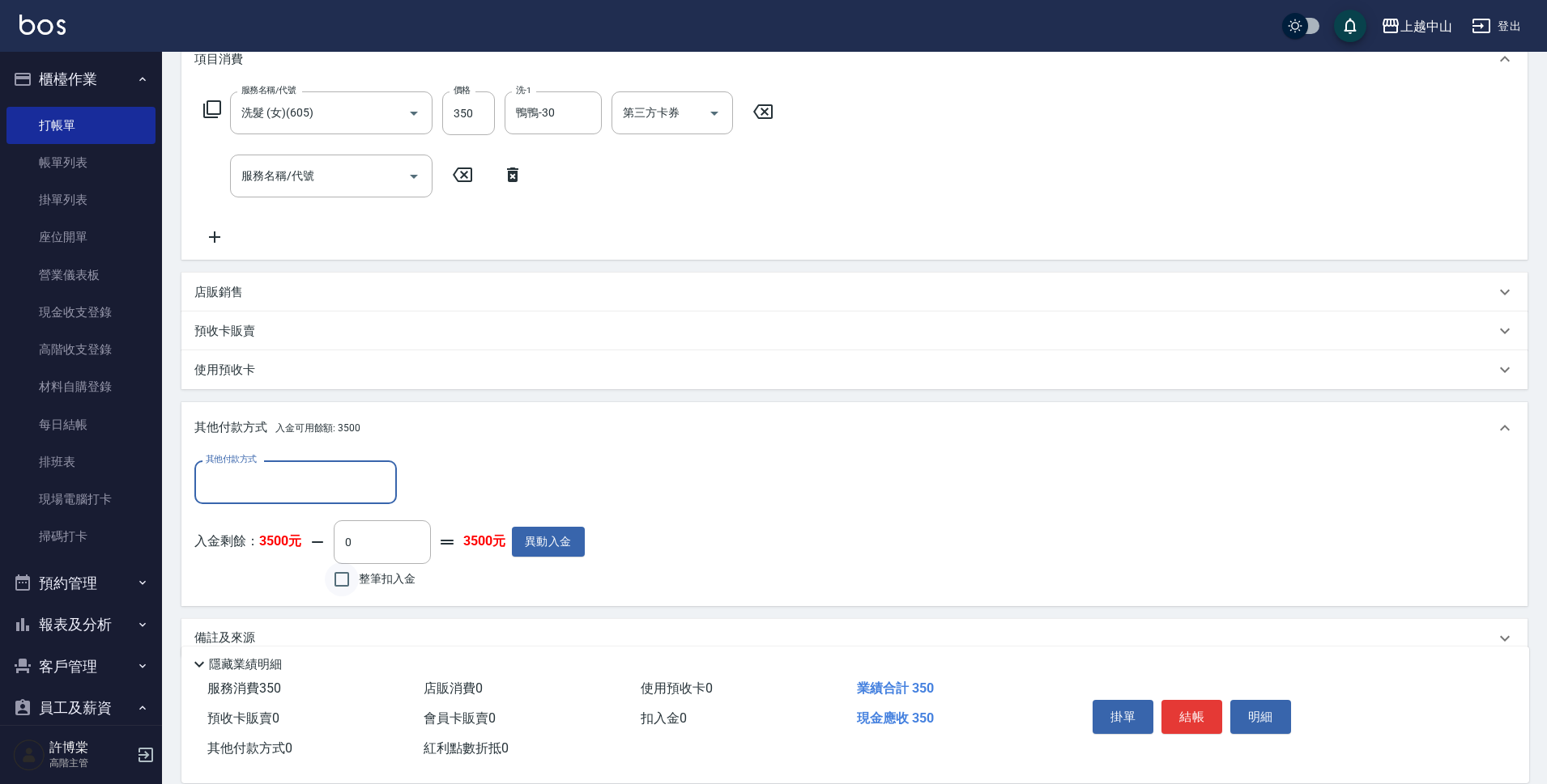
click at [350, 578] on input "整筆扣入金" at bounding box center [342, 579] width 34 height 34
checkbox input "true"
type input "350"
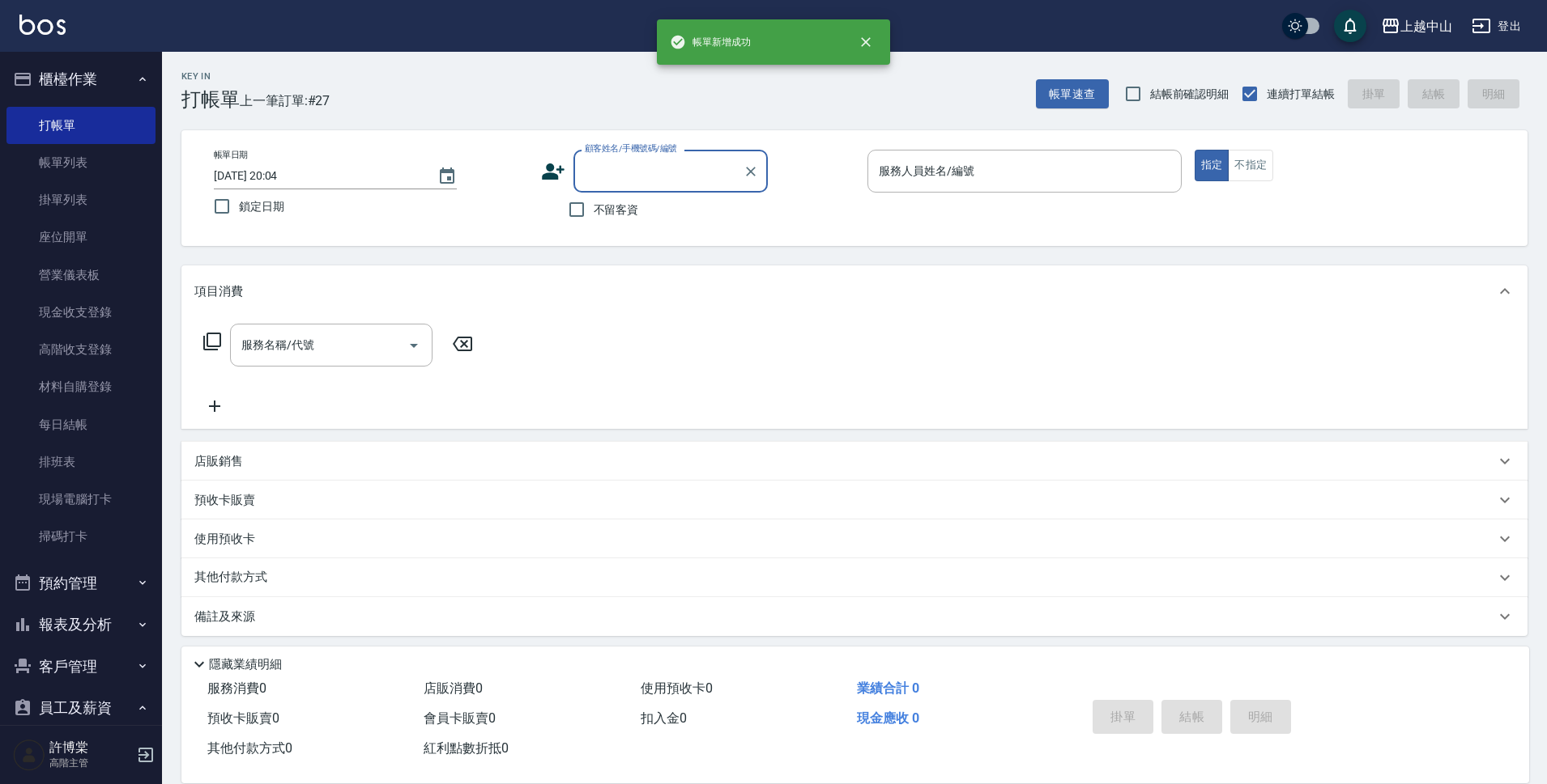
scroll to position [0, 0]
click at [566, 214] on input "不留客資" at bounding box center [577, 210] width 34 height 34
checkbox input "true"
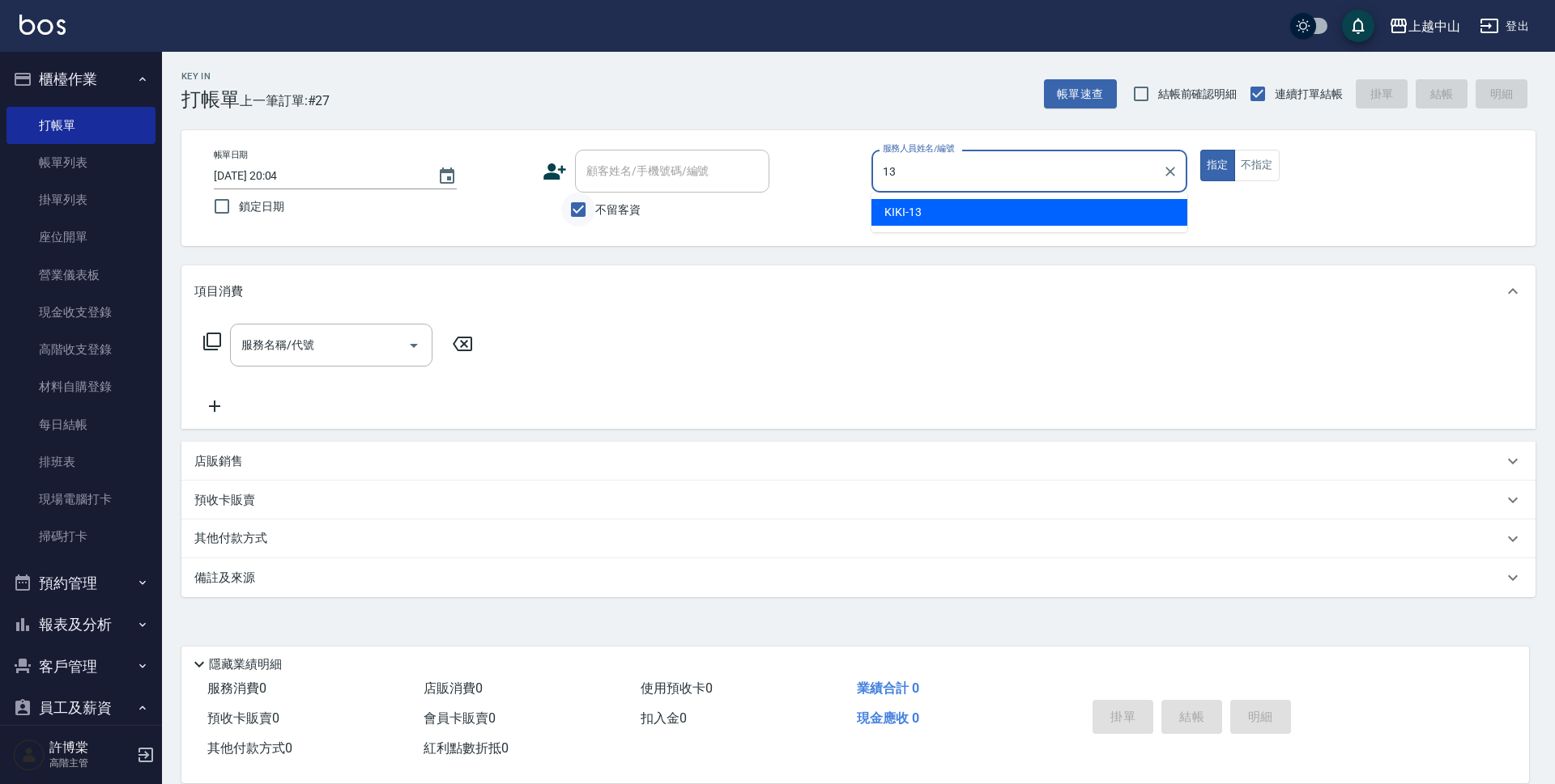
type input "KIKI-13"
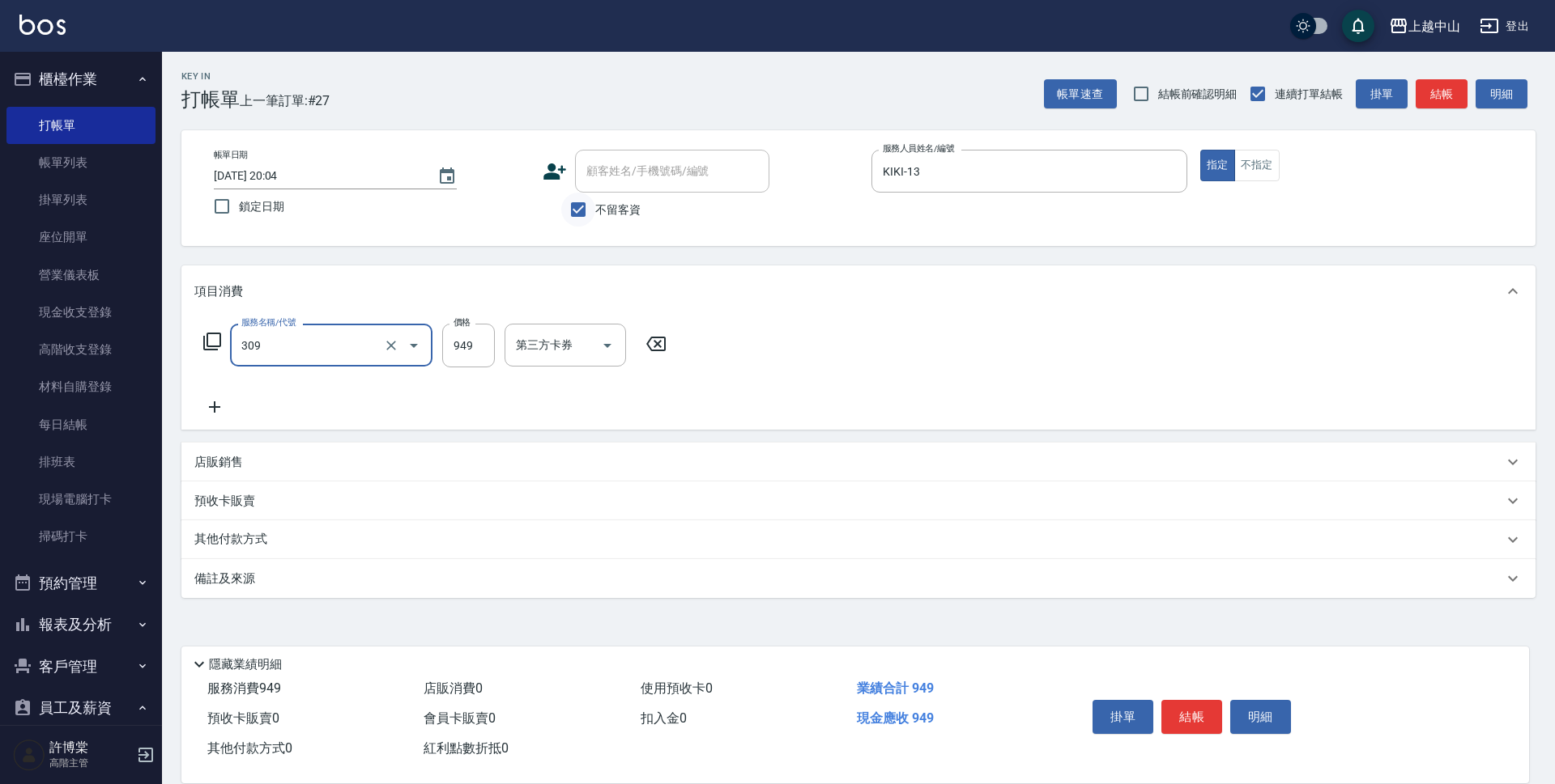
type input "森精萃舒壓調理髮浴(309)"
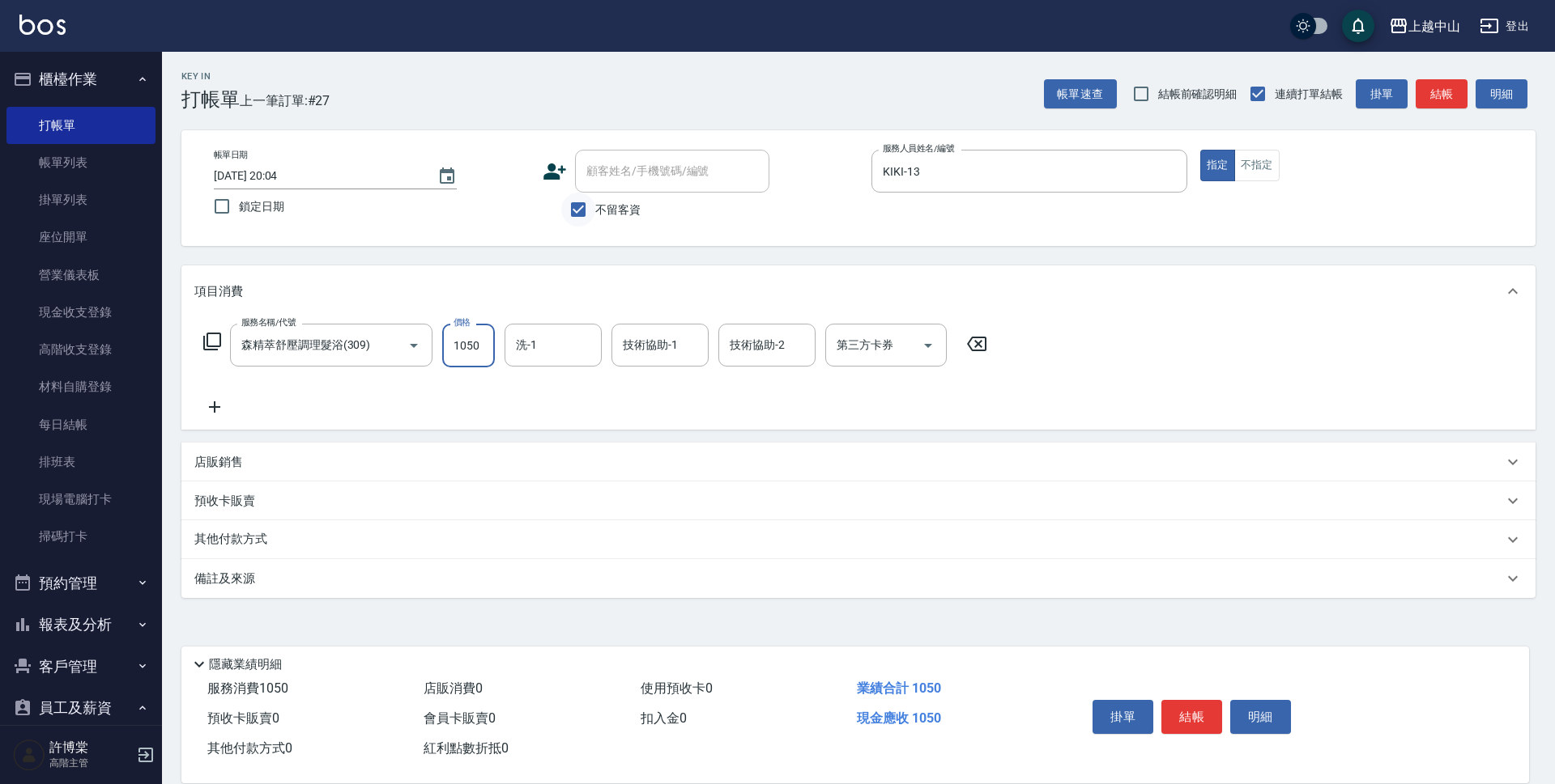
type input "1050"
type input "鴨鴨-30"
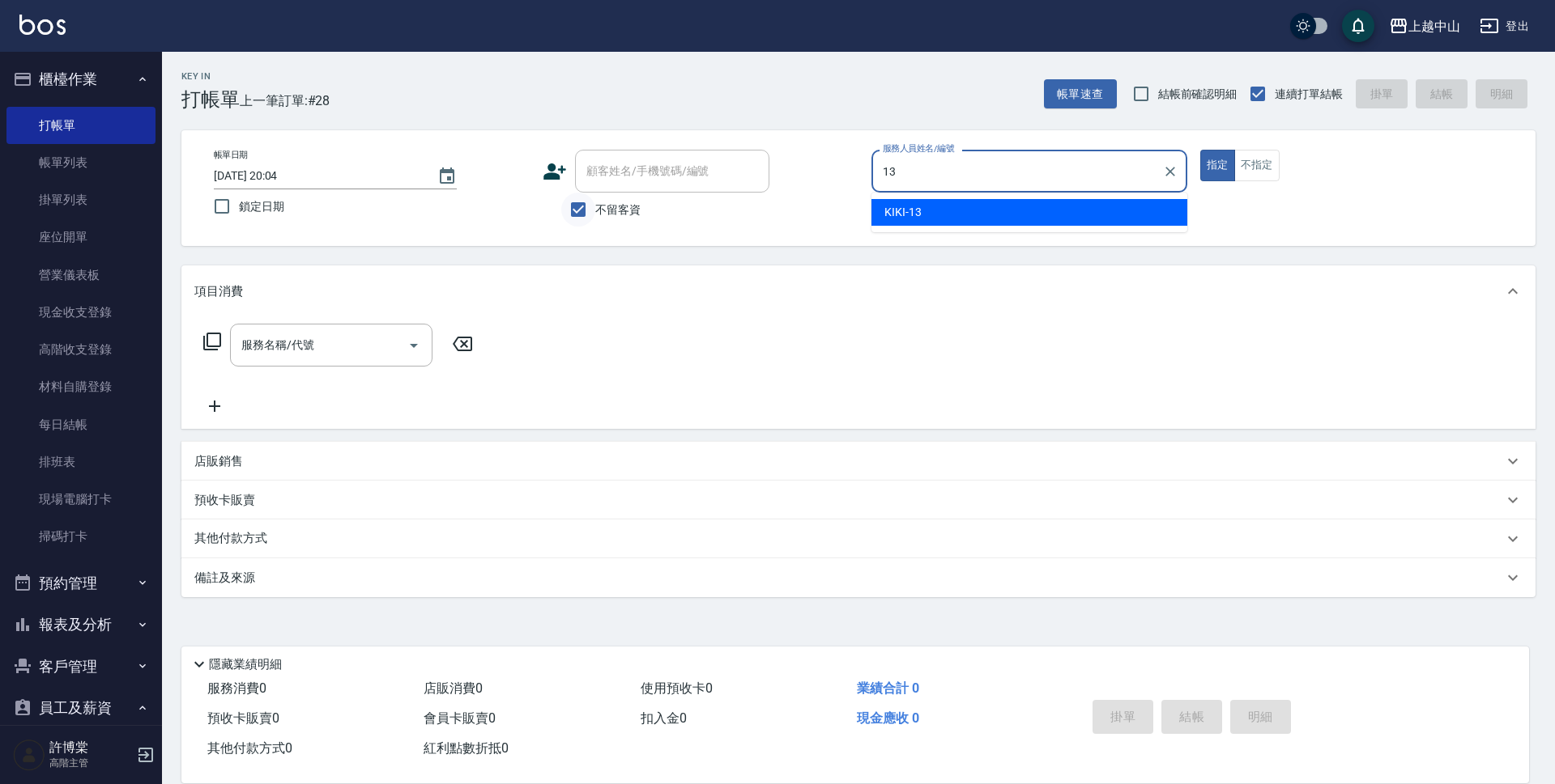
type input "KIKI-13"
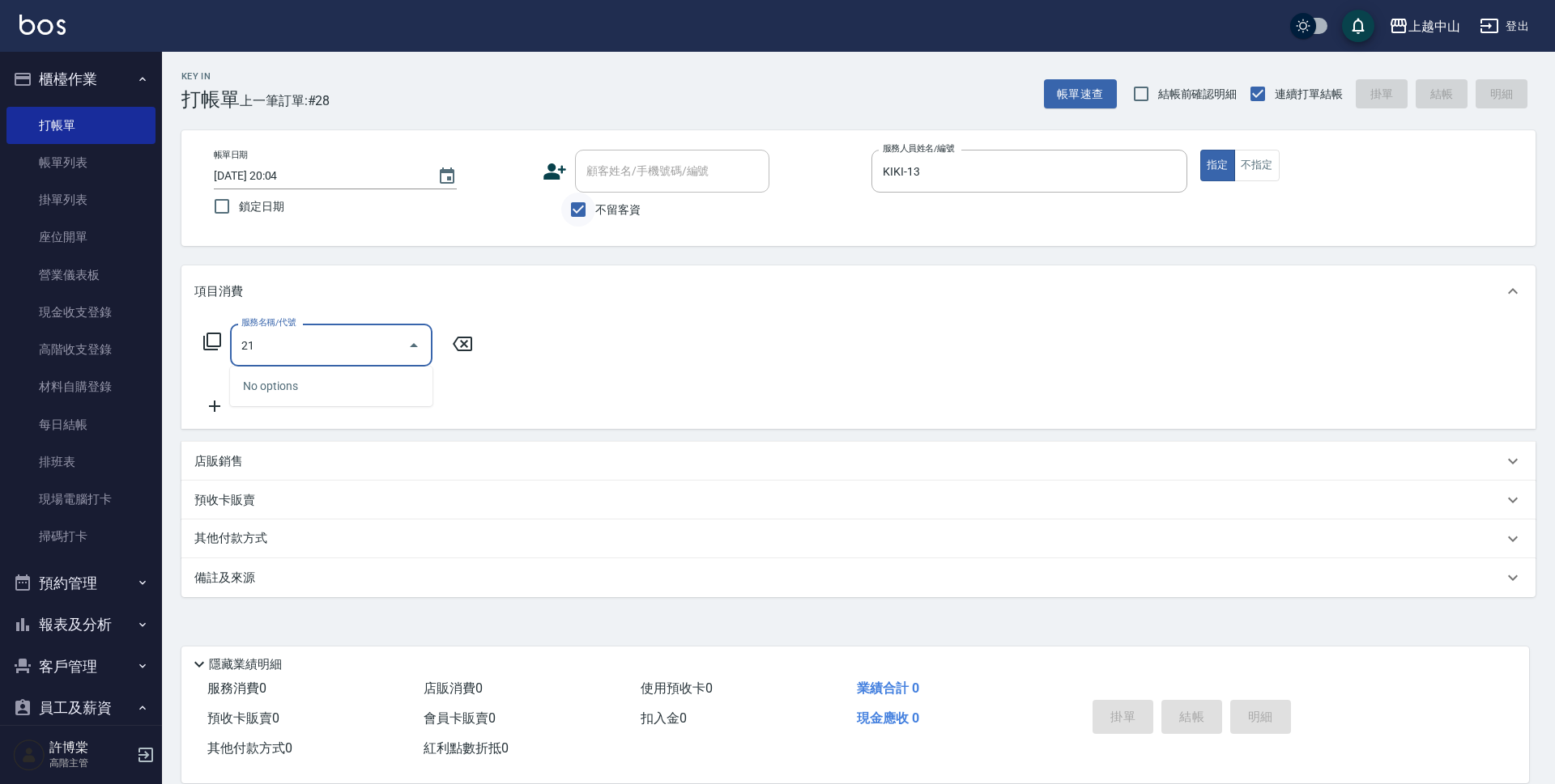
type input "211"
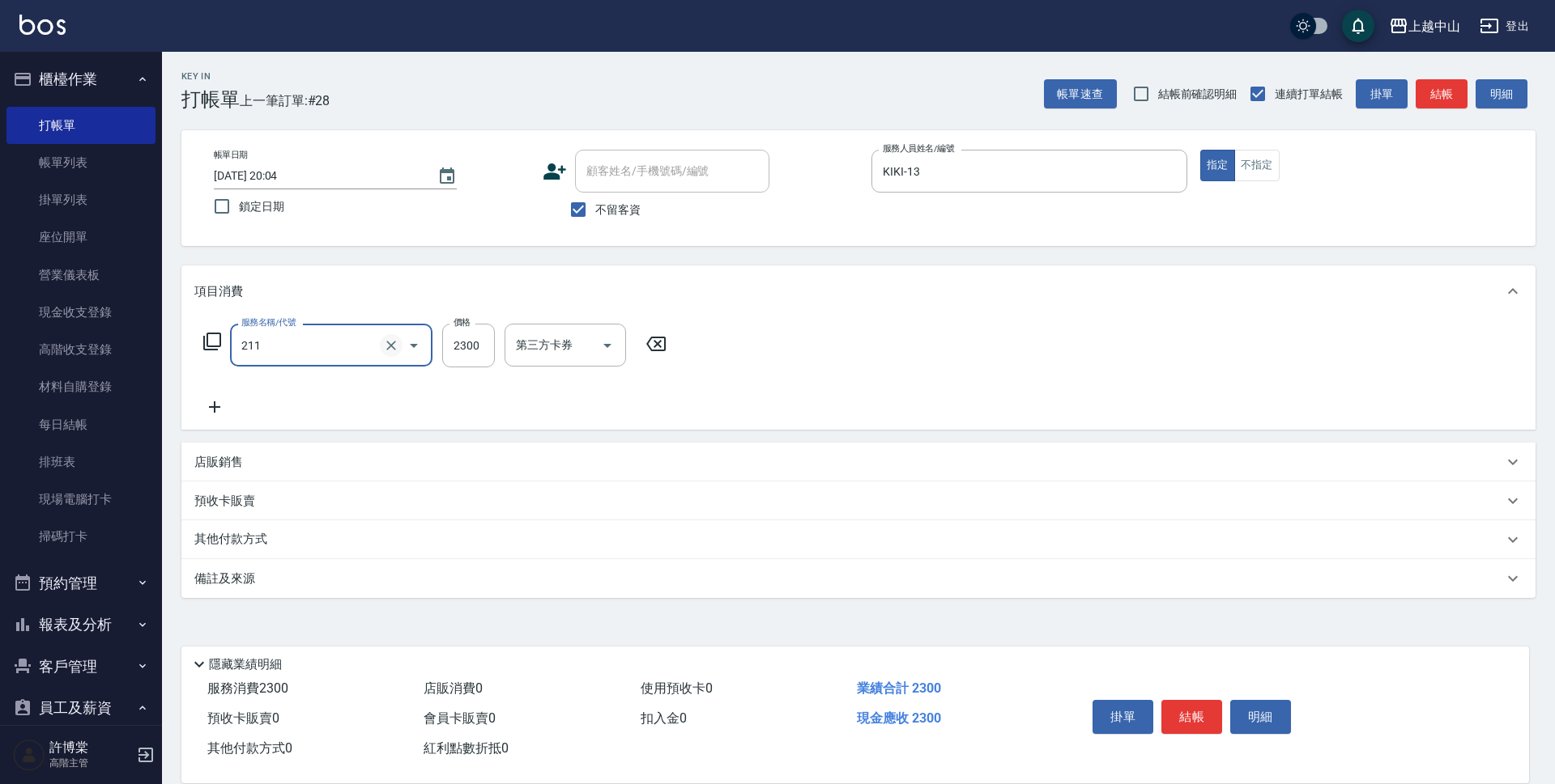
click at [384, 346] on icon "Clear" at bounding box center [391, 346] width 16 height 16
type input "溫朔燙髮2500(213)"
type input "2399"
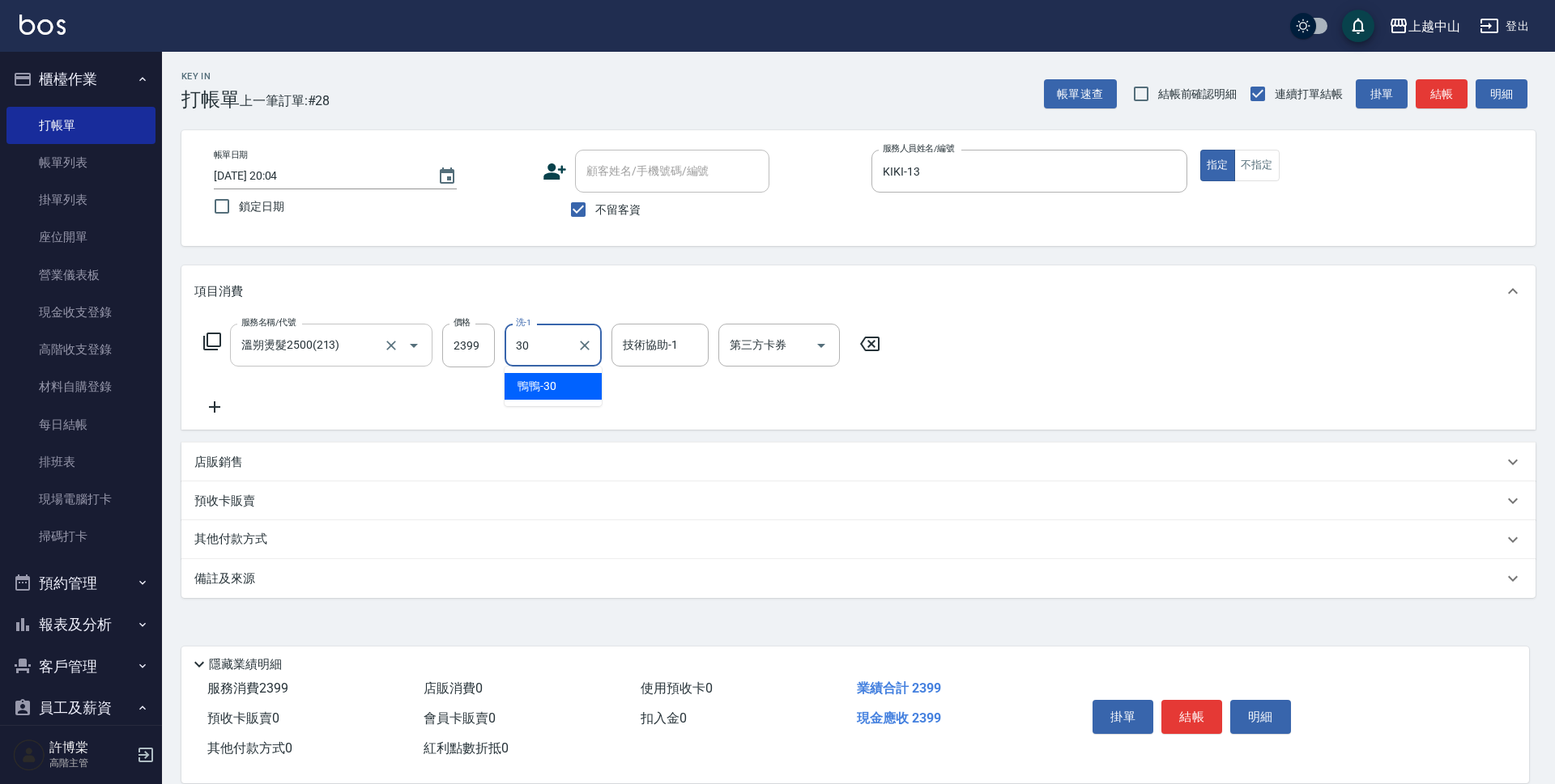
type input "鴨鴨-30"
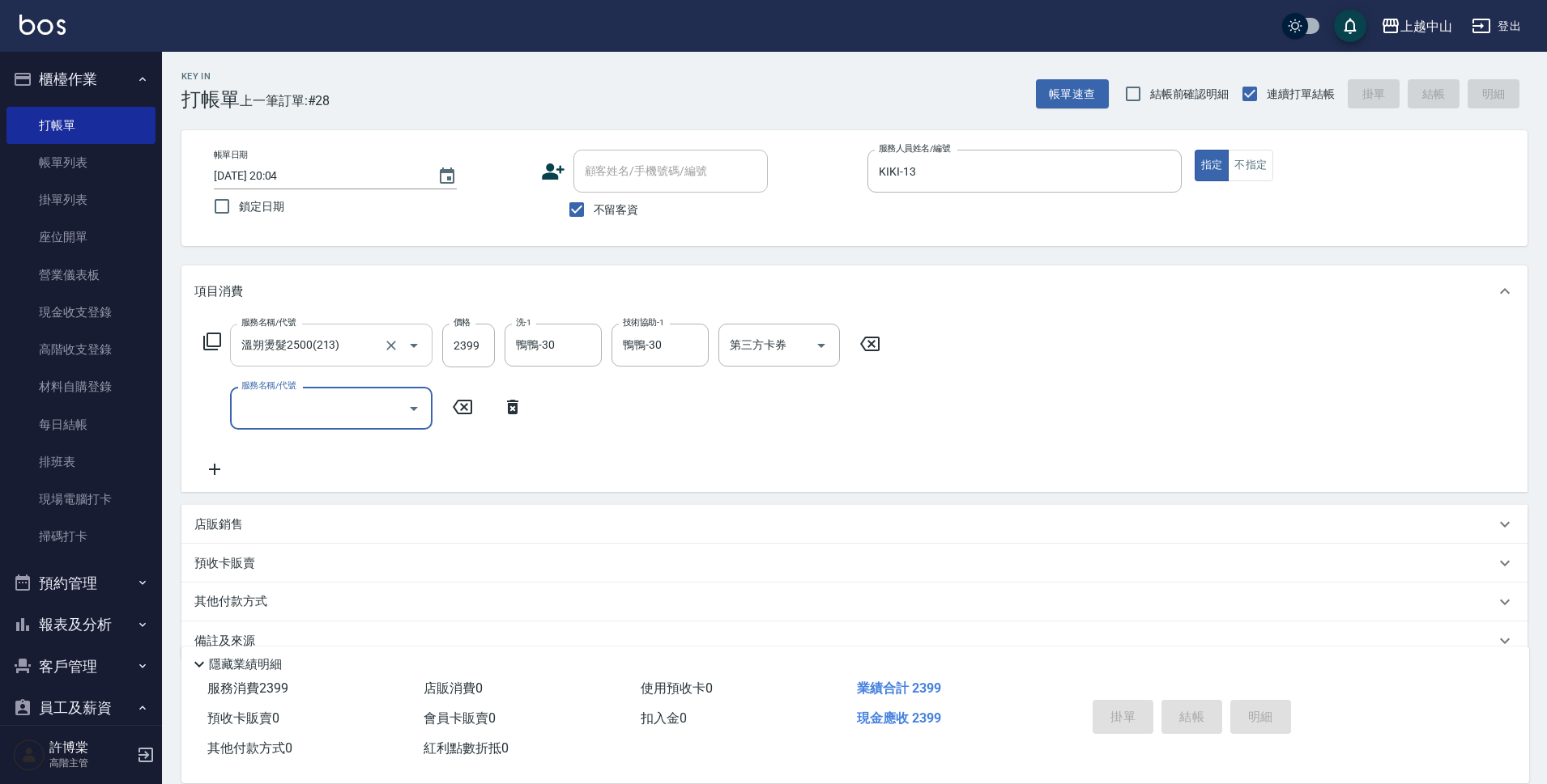
type input "[DATE] 20:05"
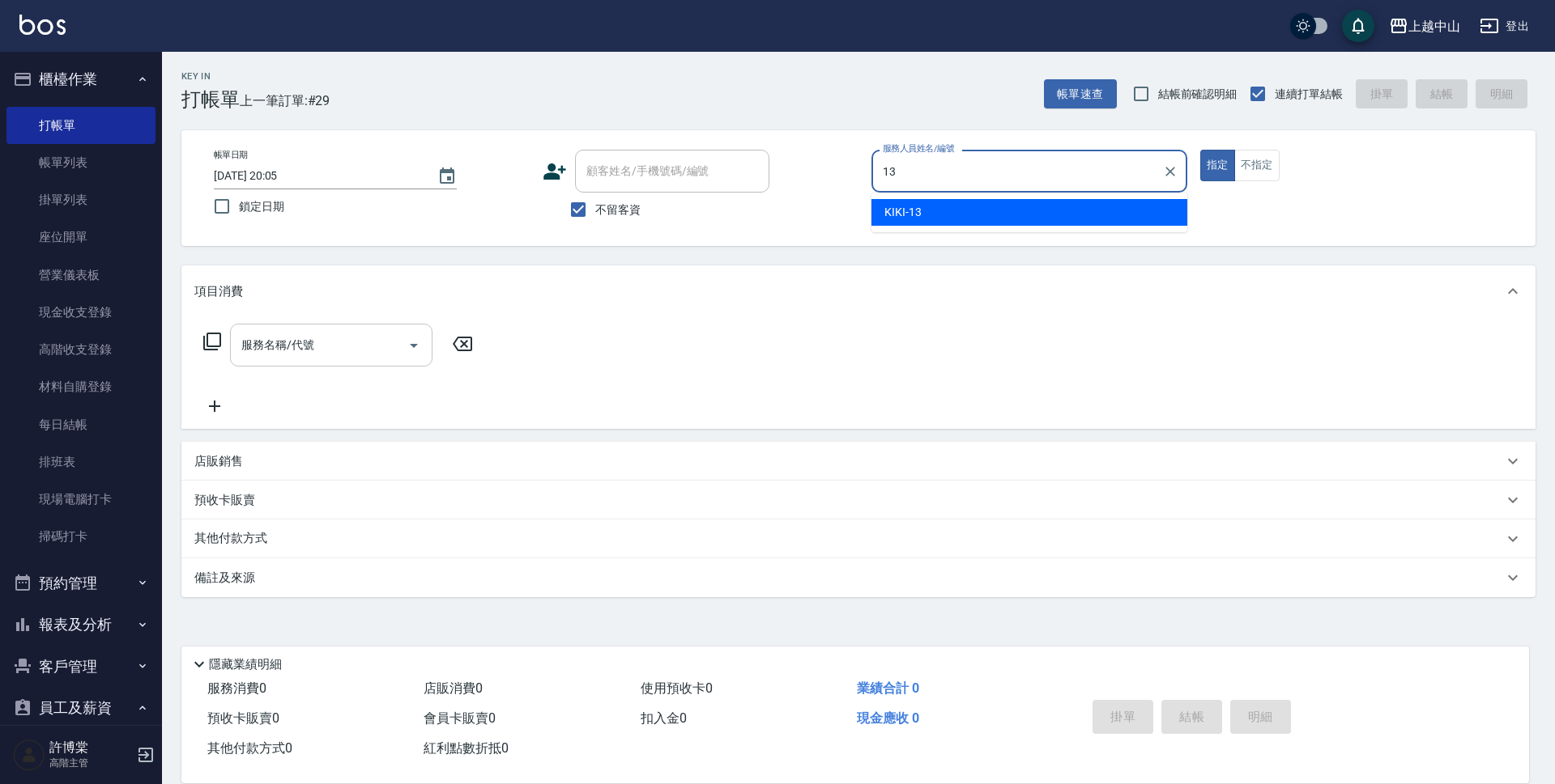
type input "KIKI-13"
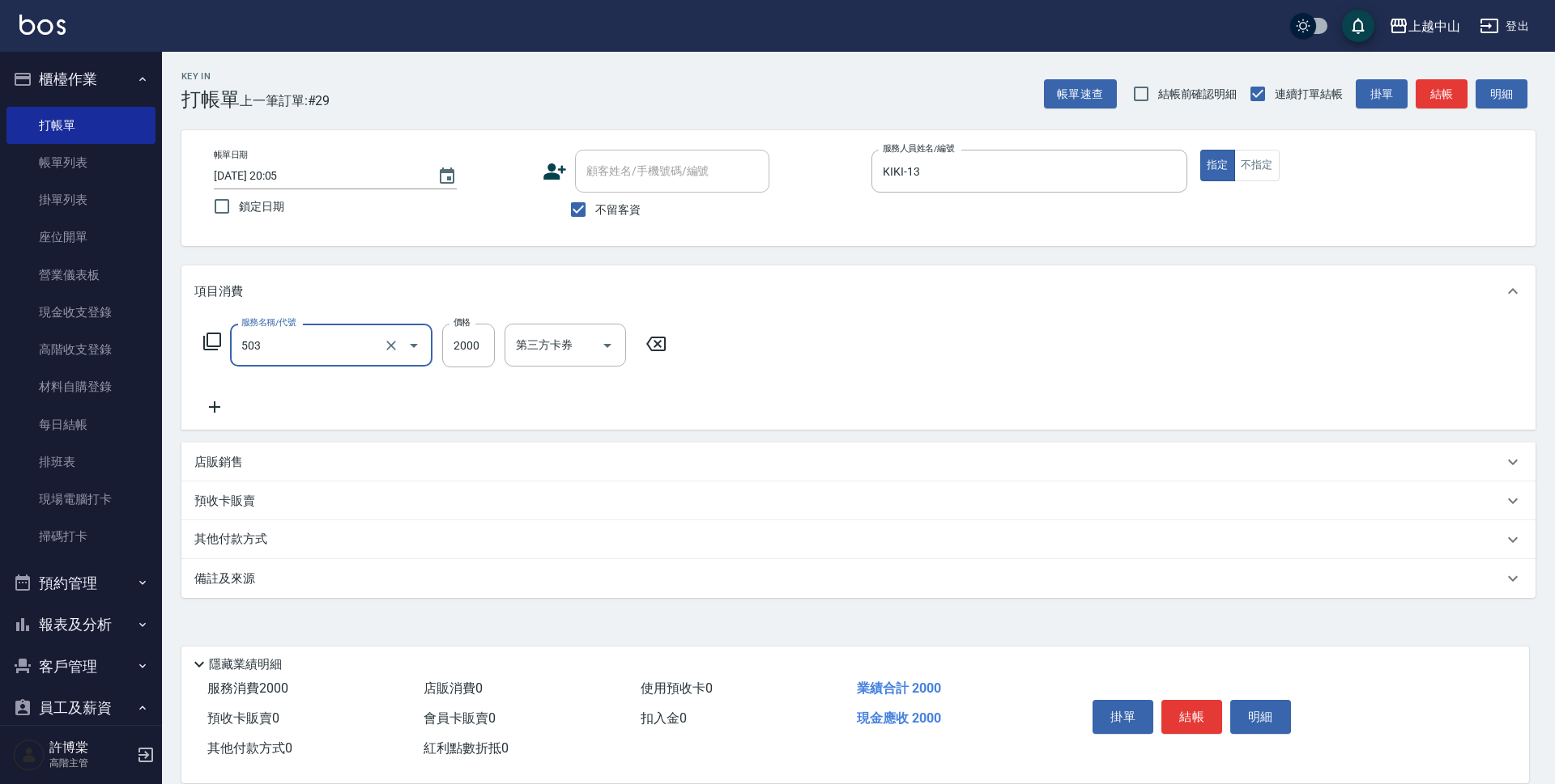
type input "染髮2000以下(503)"
type input "1300"
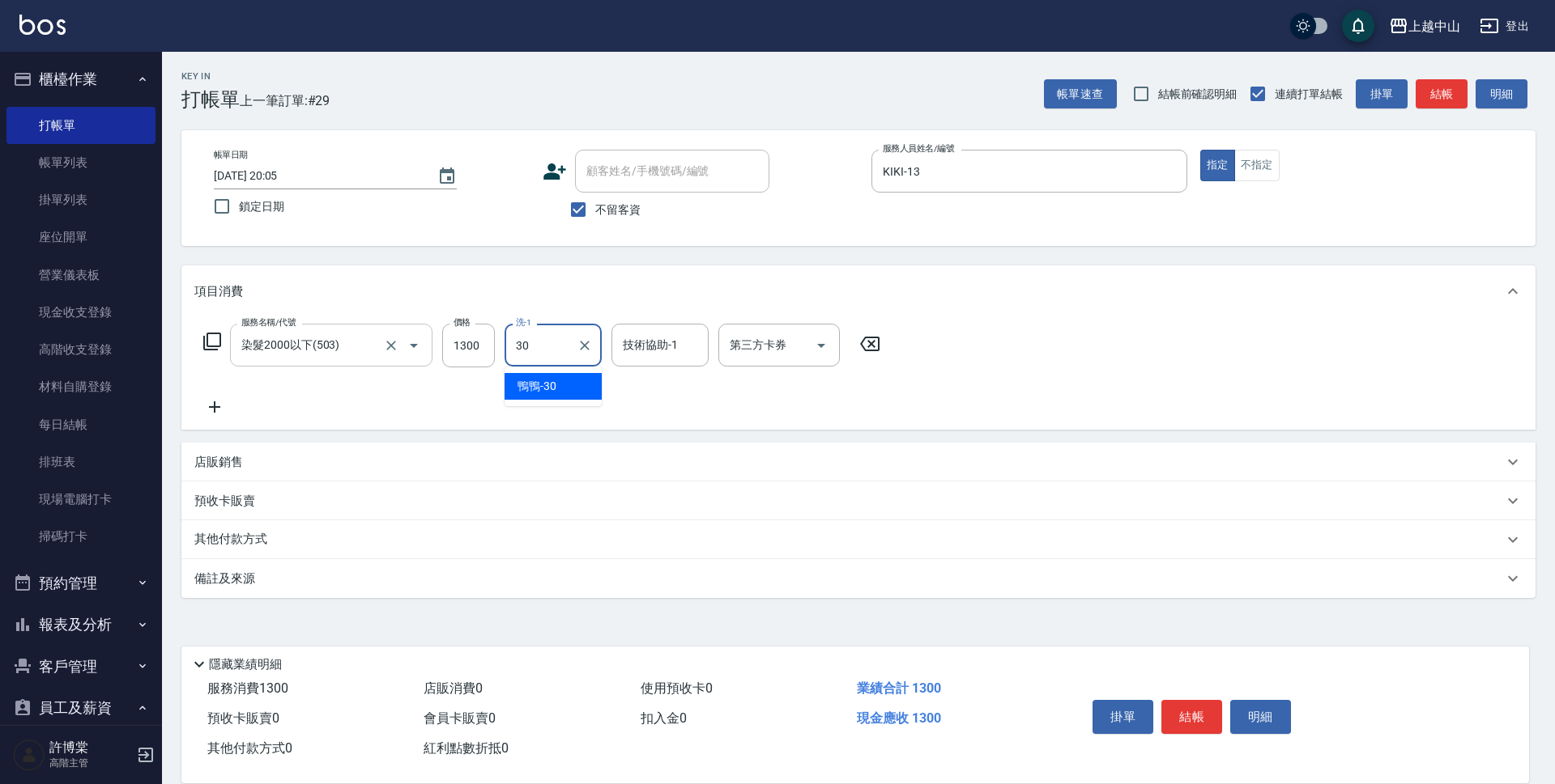
type input "鴨鴨-30"
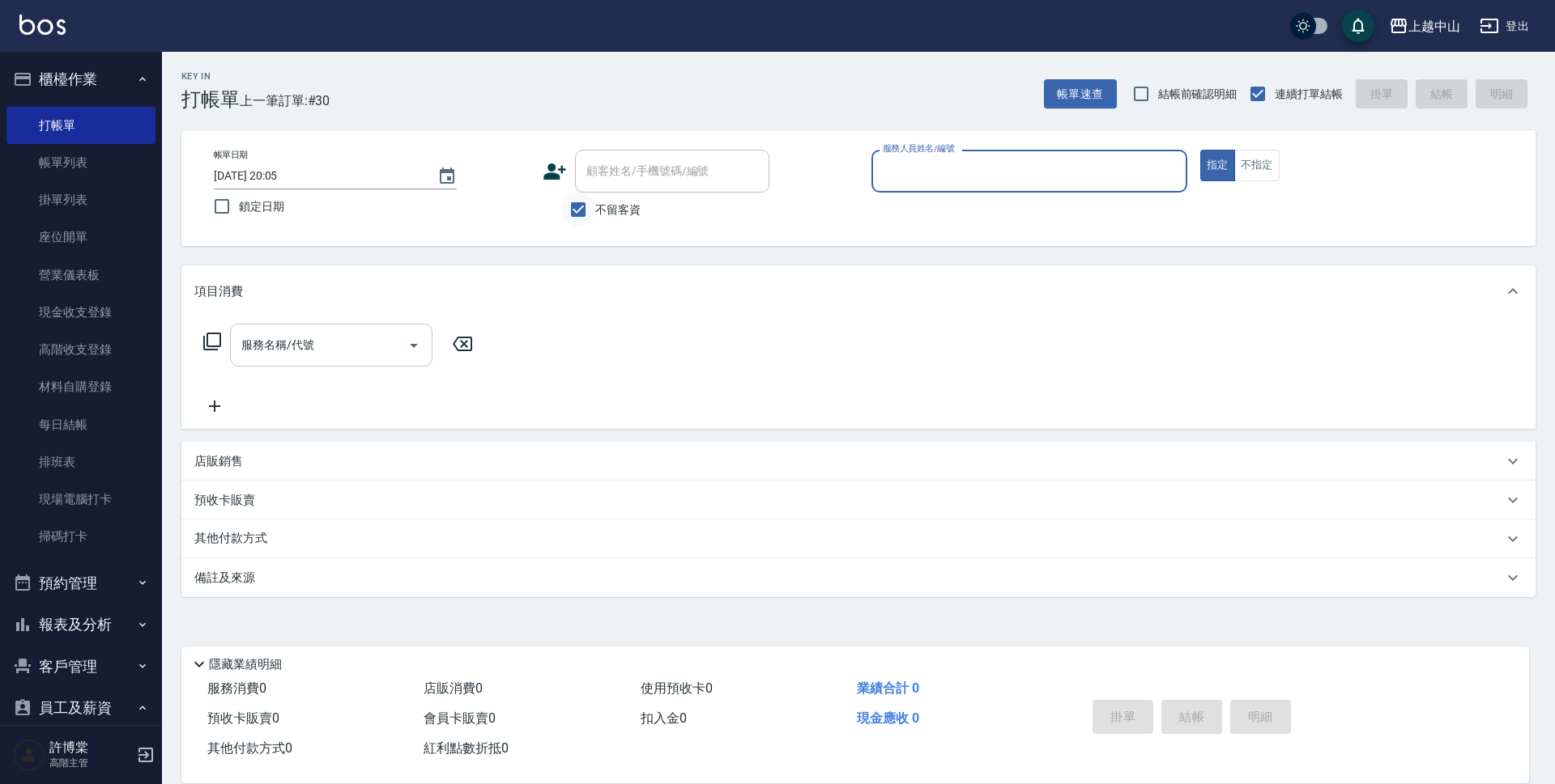
click at [572, 206] on input "不留客資" at bounding box center [579, 210] width 34 height 34
checkbox input "false"
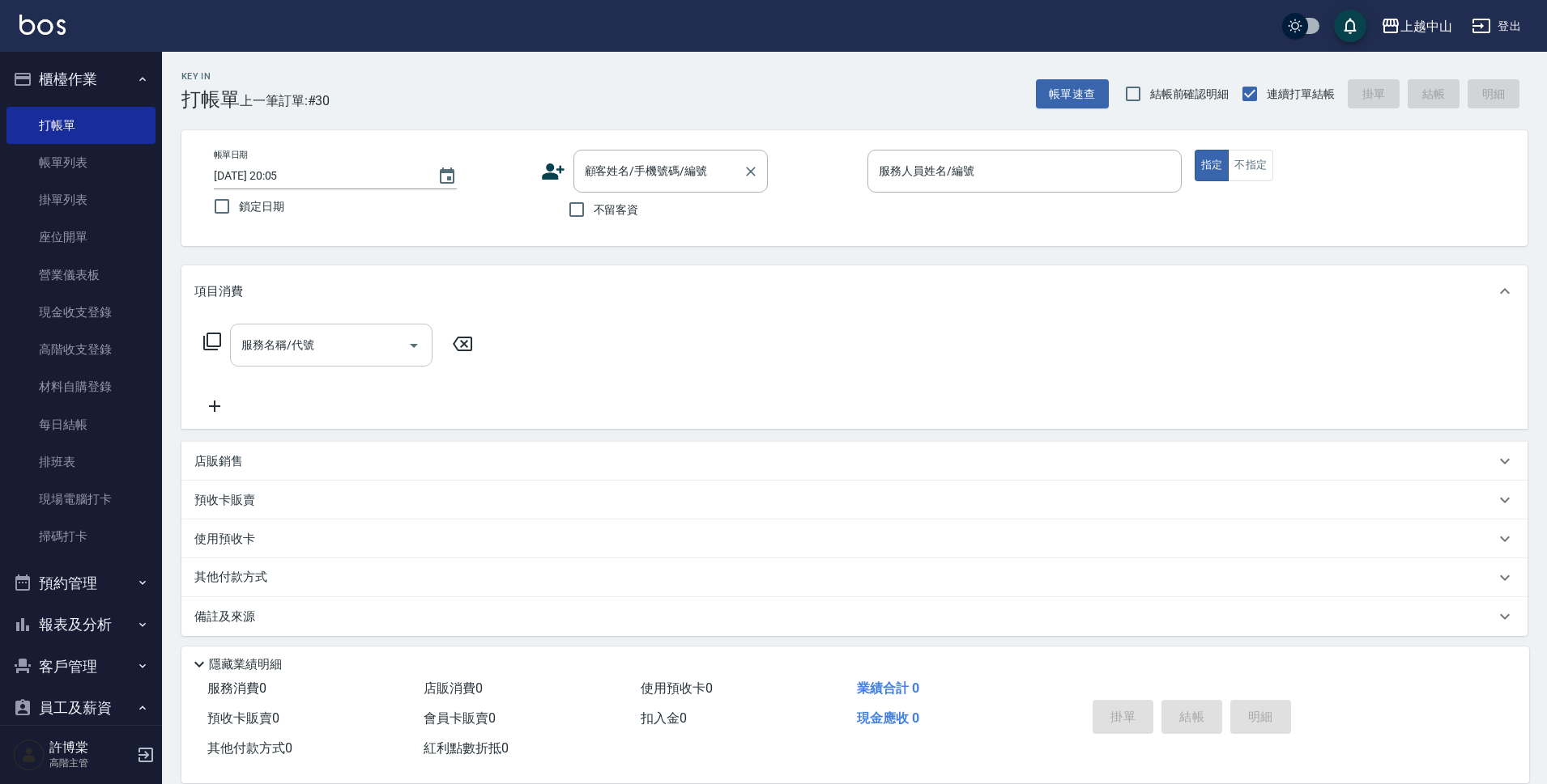
click at [616, 166] on div "顧客姓名/手機號碼/編號 顧客姓名/手機號碼/編號" at bounding box center [671, 171] width 195 height 43
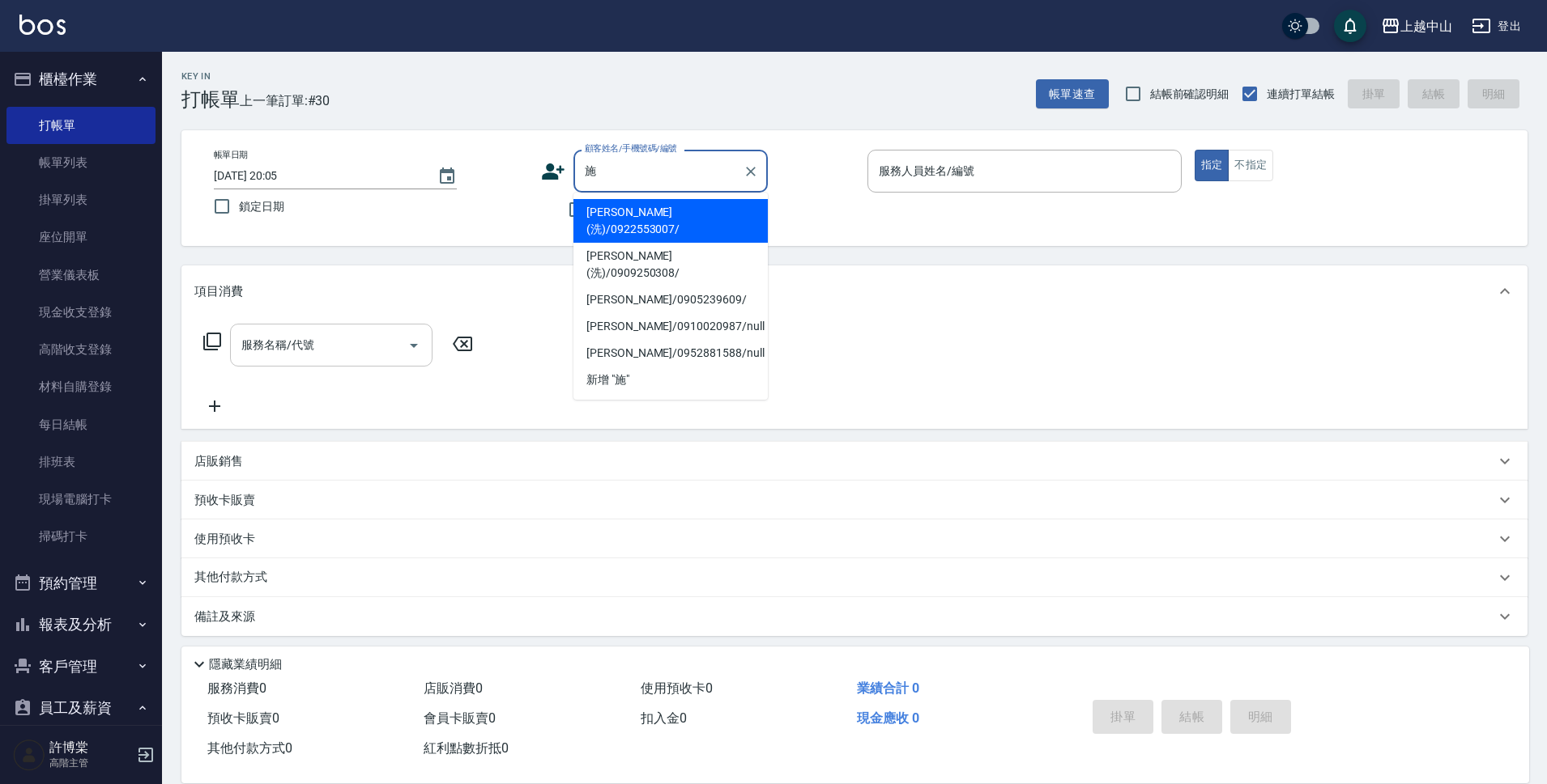
click at [688, 211] on li "[PERSON_NAME](洗)/0922553007/" at bounding box center [671, 221] width 195 height 44
type input "[PERSON_NAME](洗)/0922553007/"
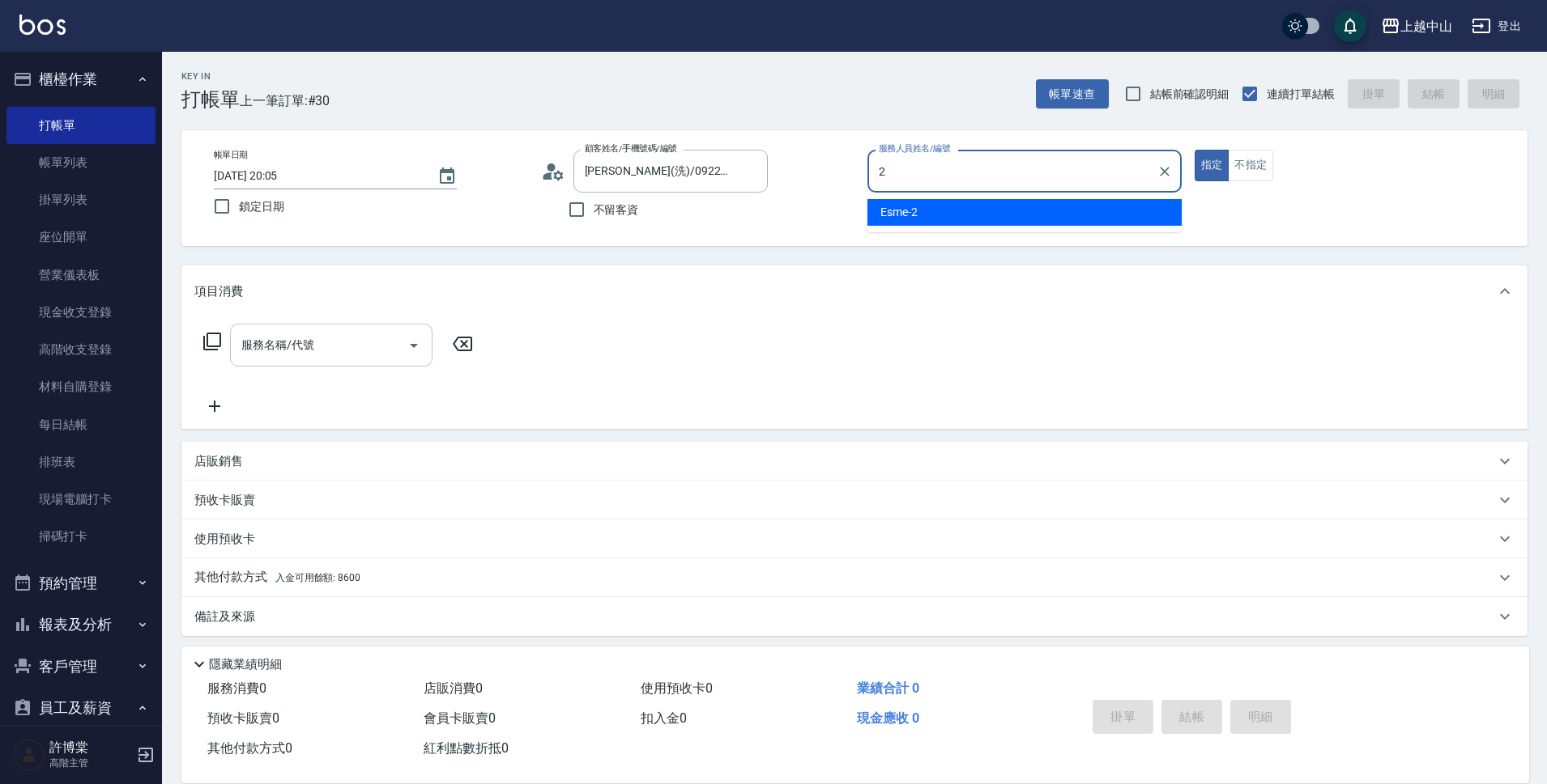
type input "Esme-2"
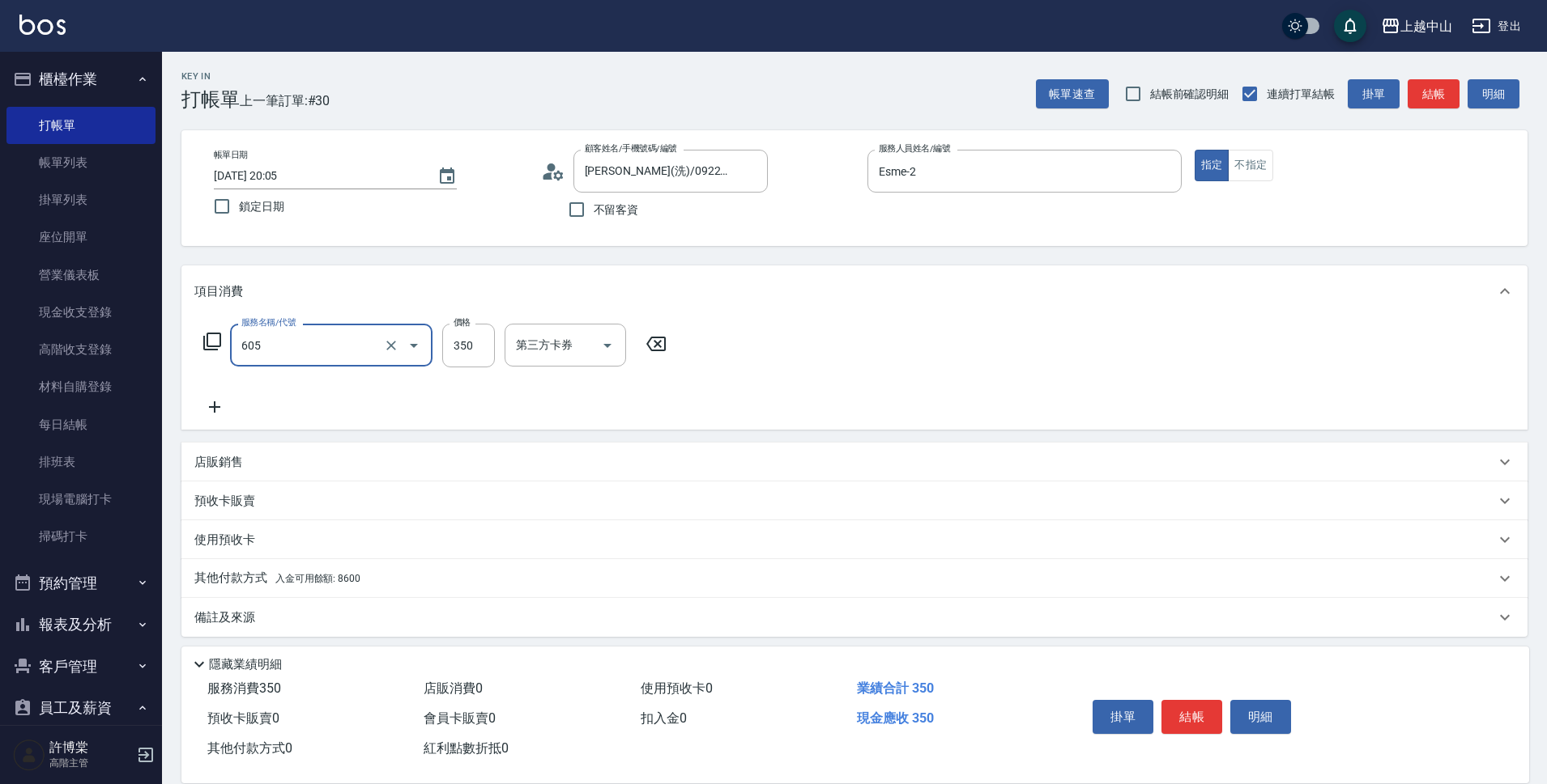
type input "洗髮 (女)(605)"
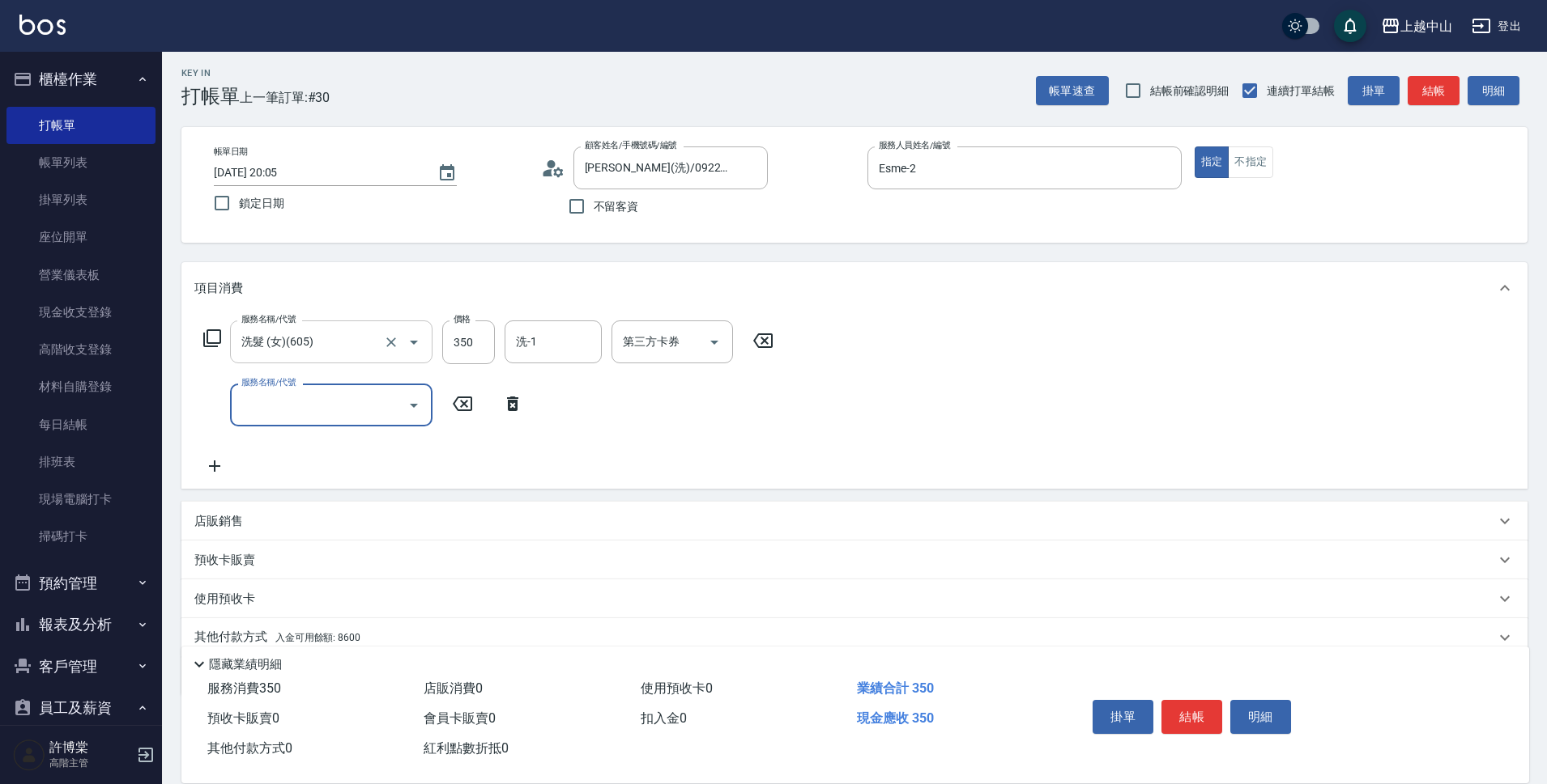
scroll to position [70, 0]
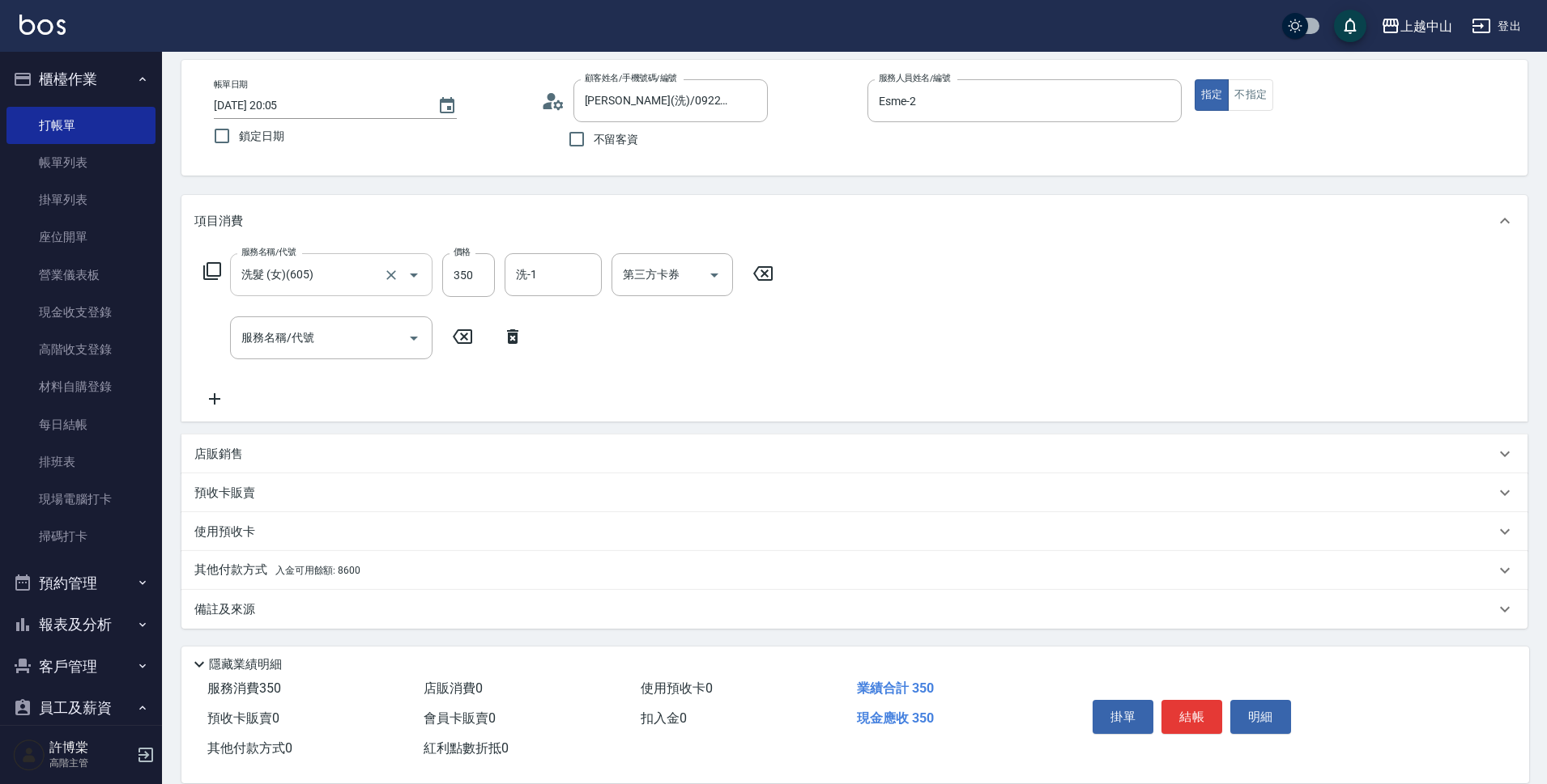
click at [386, 570] on div "其他付款方式 入金可用餘額: 8600" at bounding box center [845, 570] width 1301 height 18
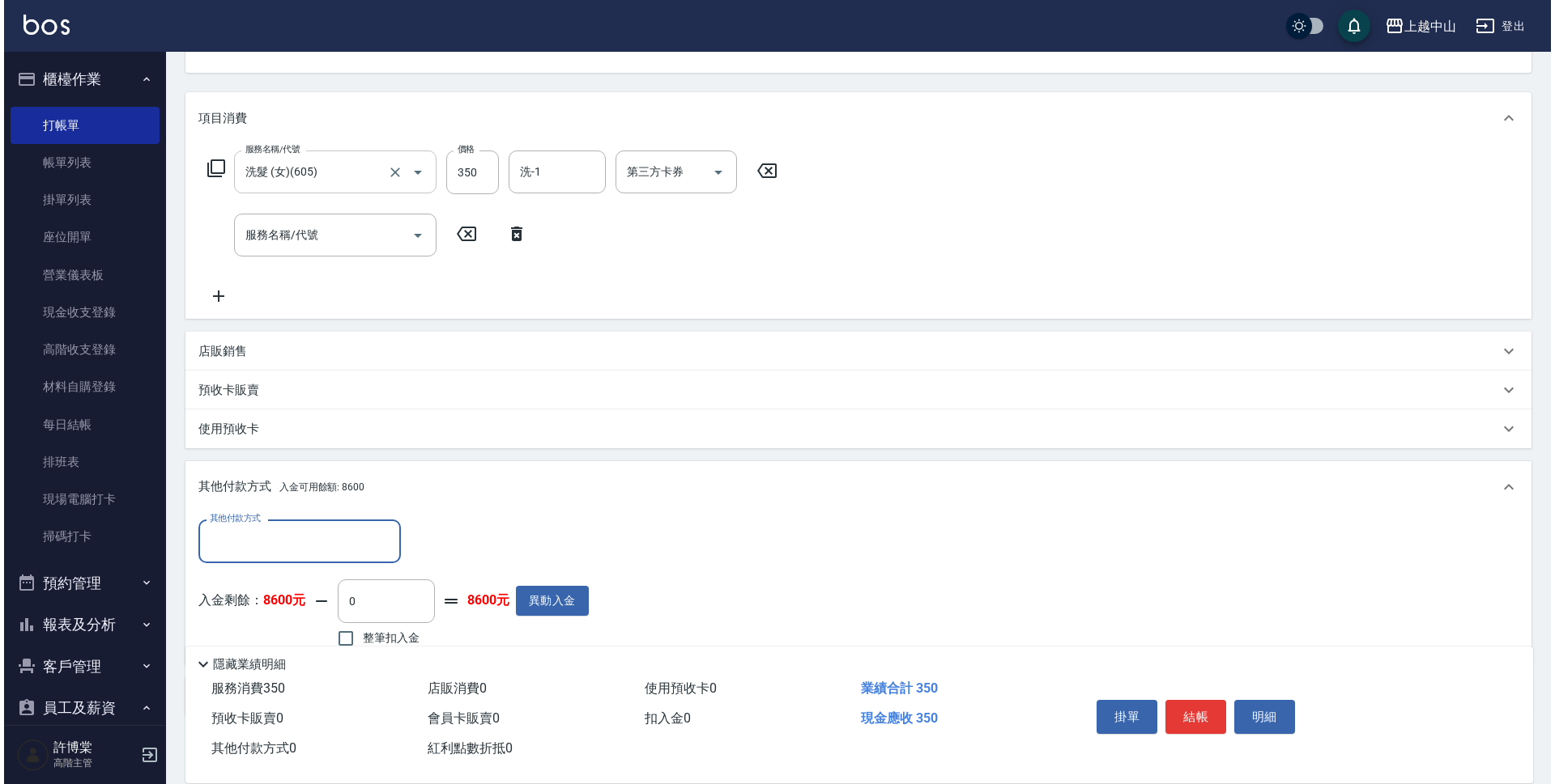
scroll to position [257, 0]
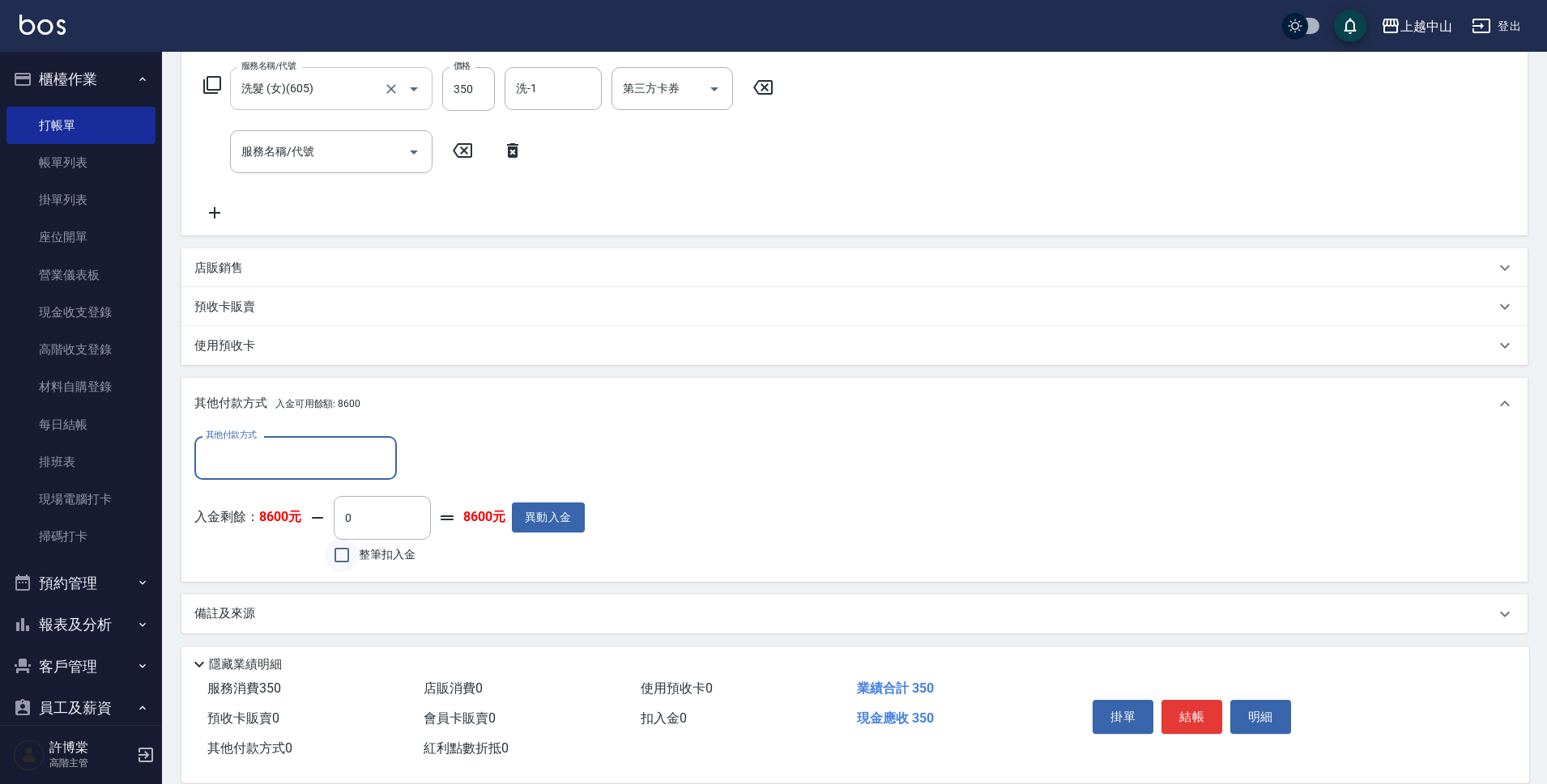
click at [346, 551] on input "整筆扣入金" at bounding box center [342, 555] width 34 height 34
checkbox input "true"
type input "350"
click at [1265, 711] on button "明細" at bounding box center [1260, 717] width 60 height 34
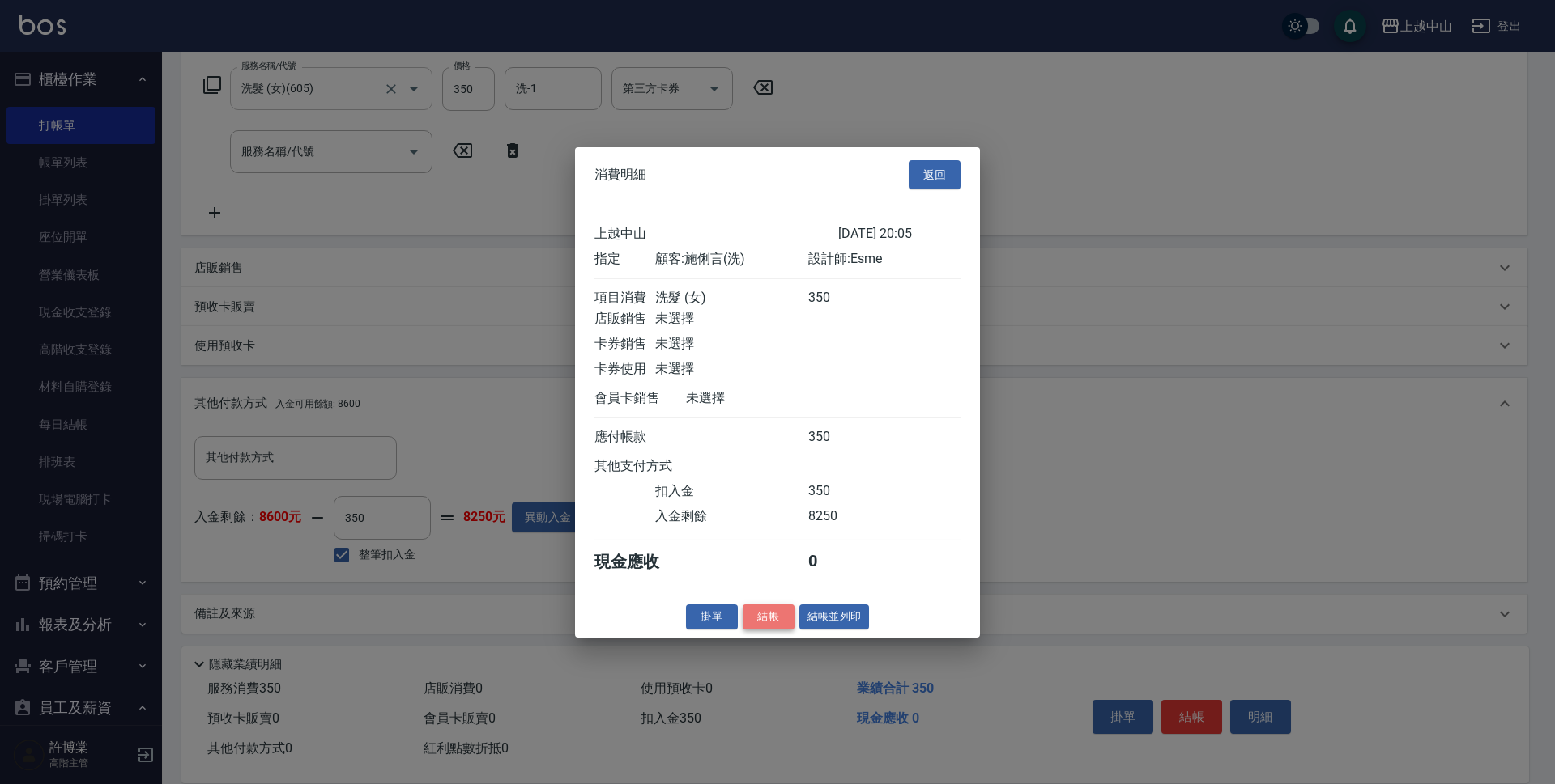
click at [782, 630] on button "結帳" at bounding box center [768, 617] width 51 height 25
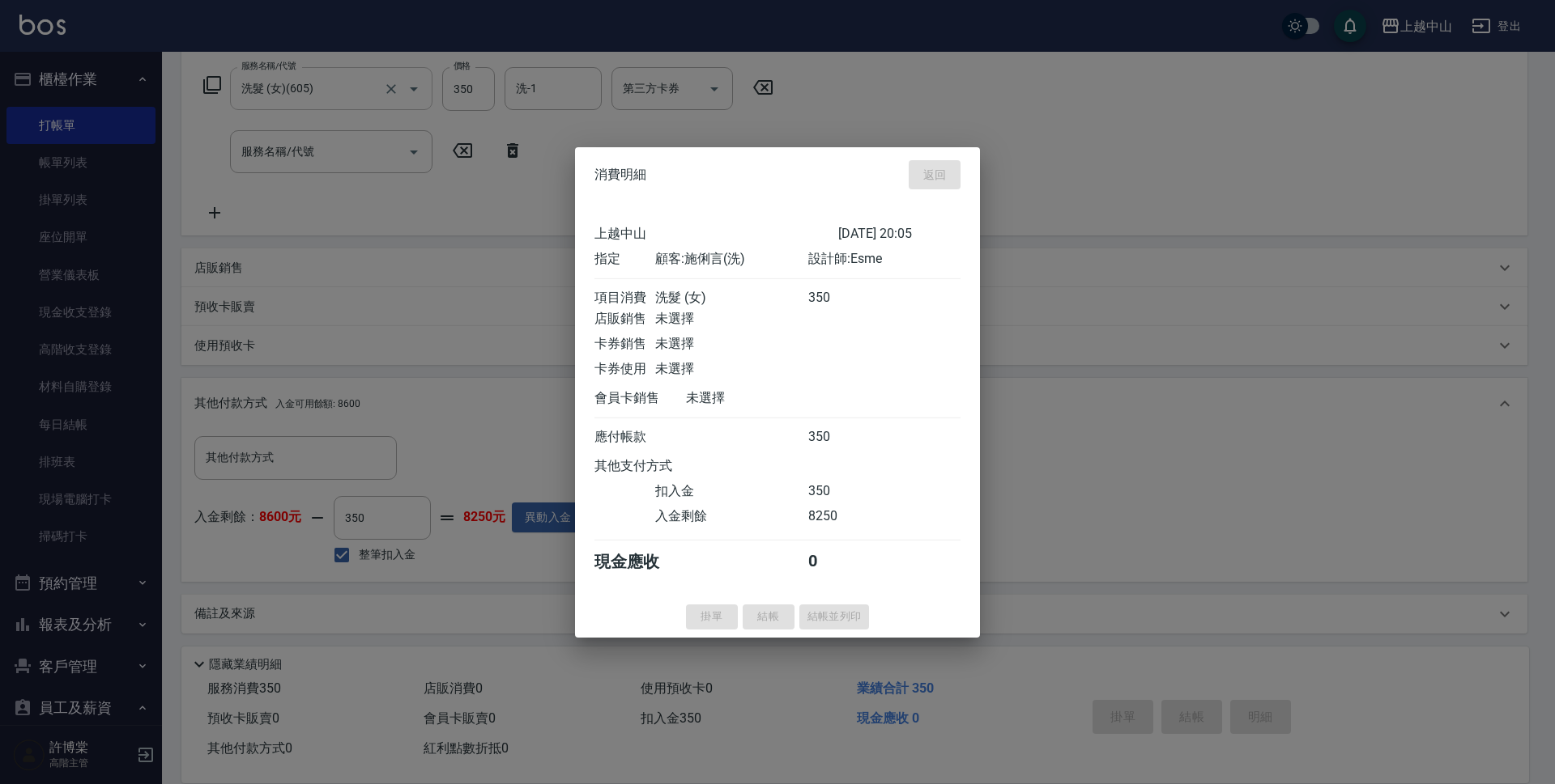
type input "[DATE] 20:09"
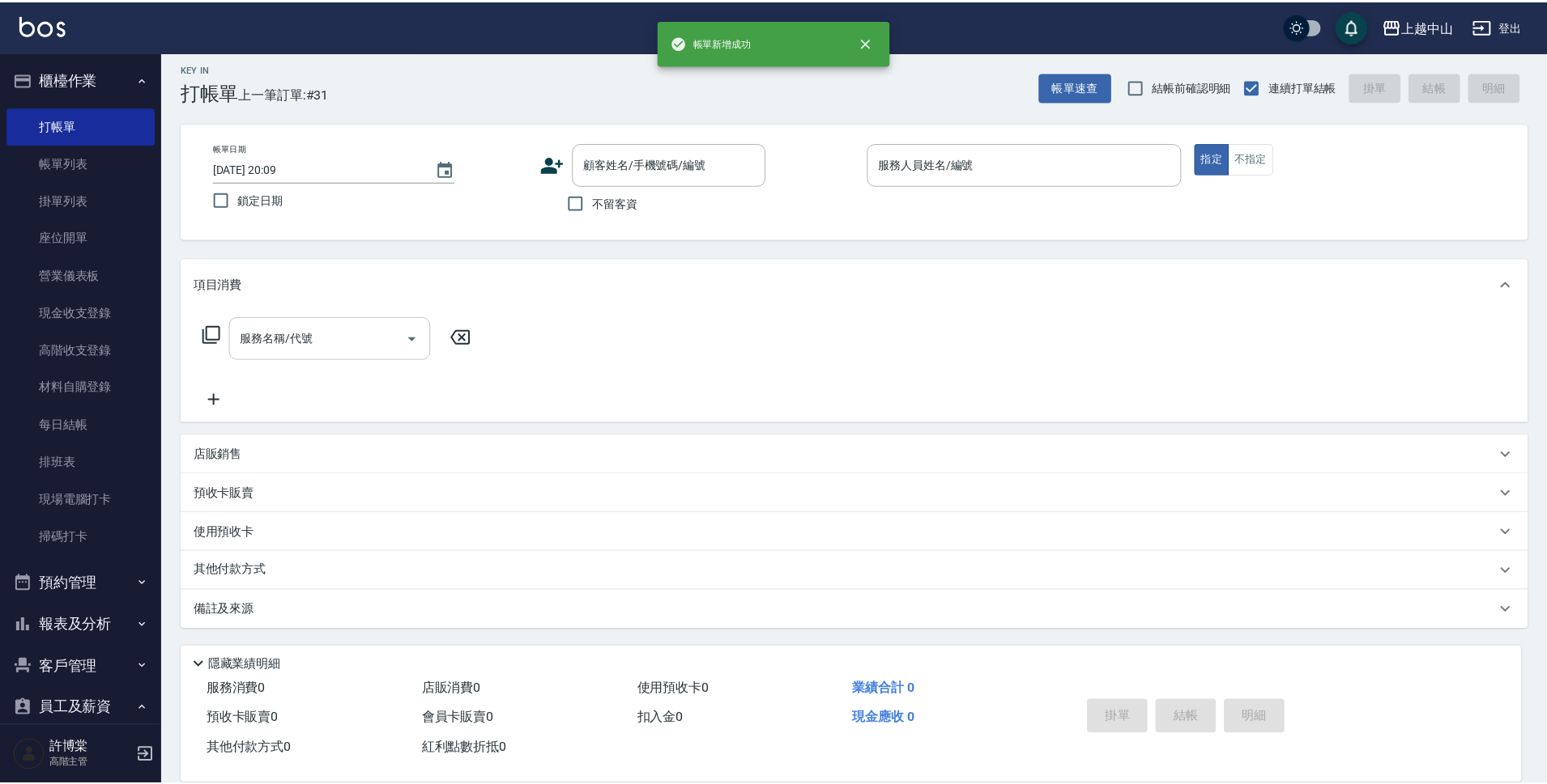
scroll to position [0, 0]
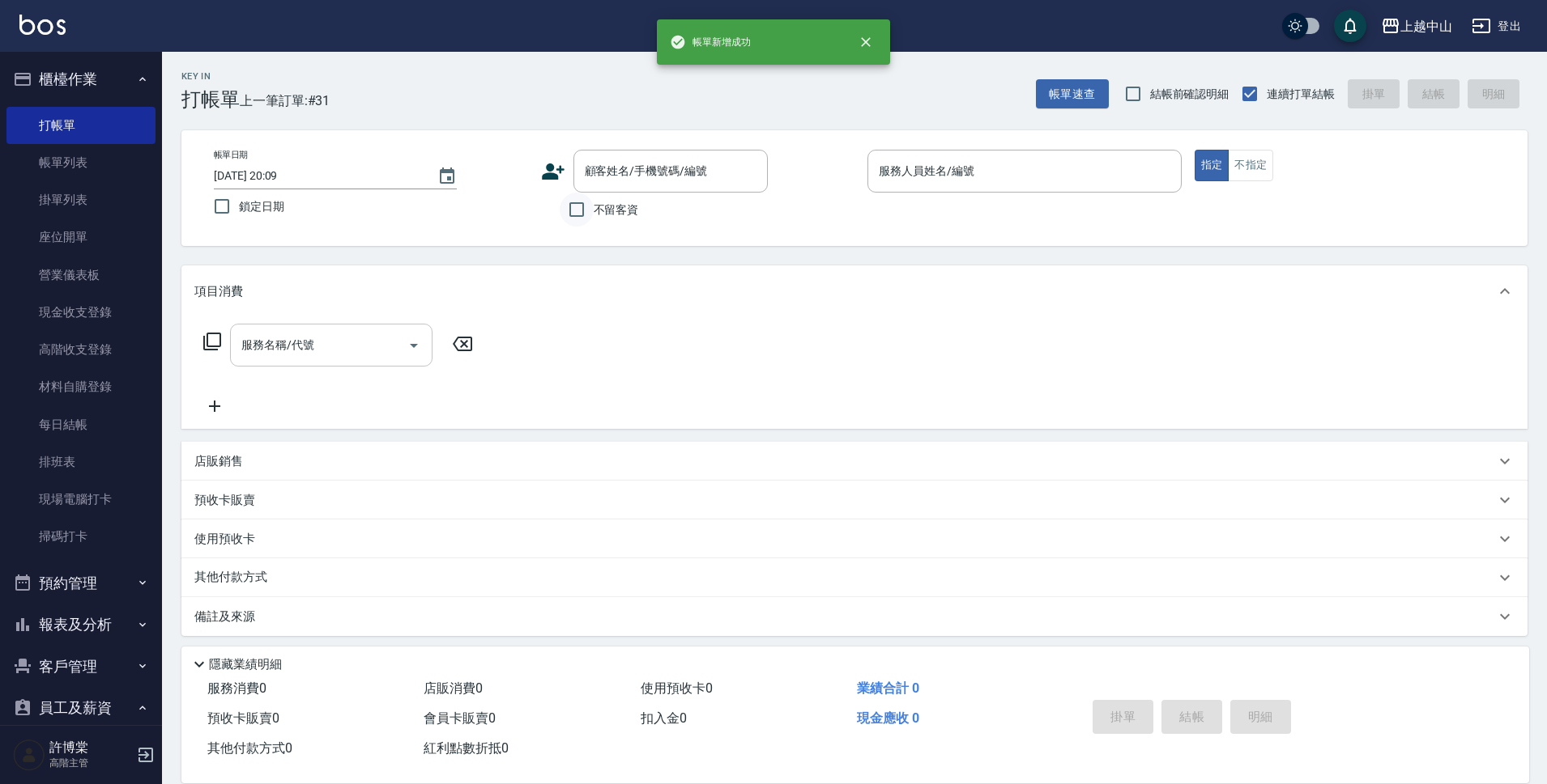
click at [576, 205] on input "不留客資" at bounding box center [577, 210] width 34 height 34
checkbox input "true"
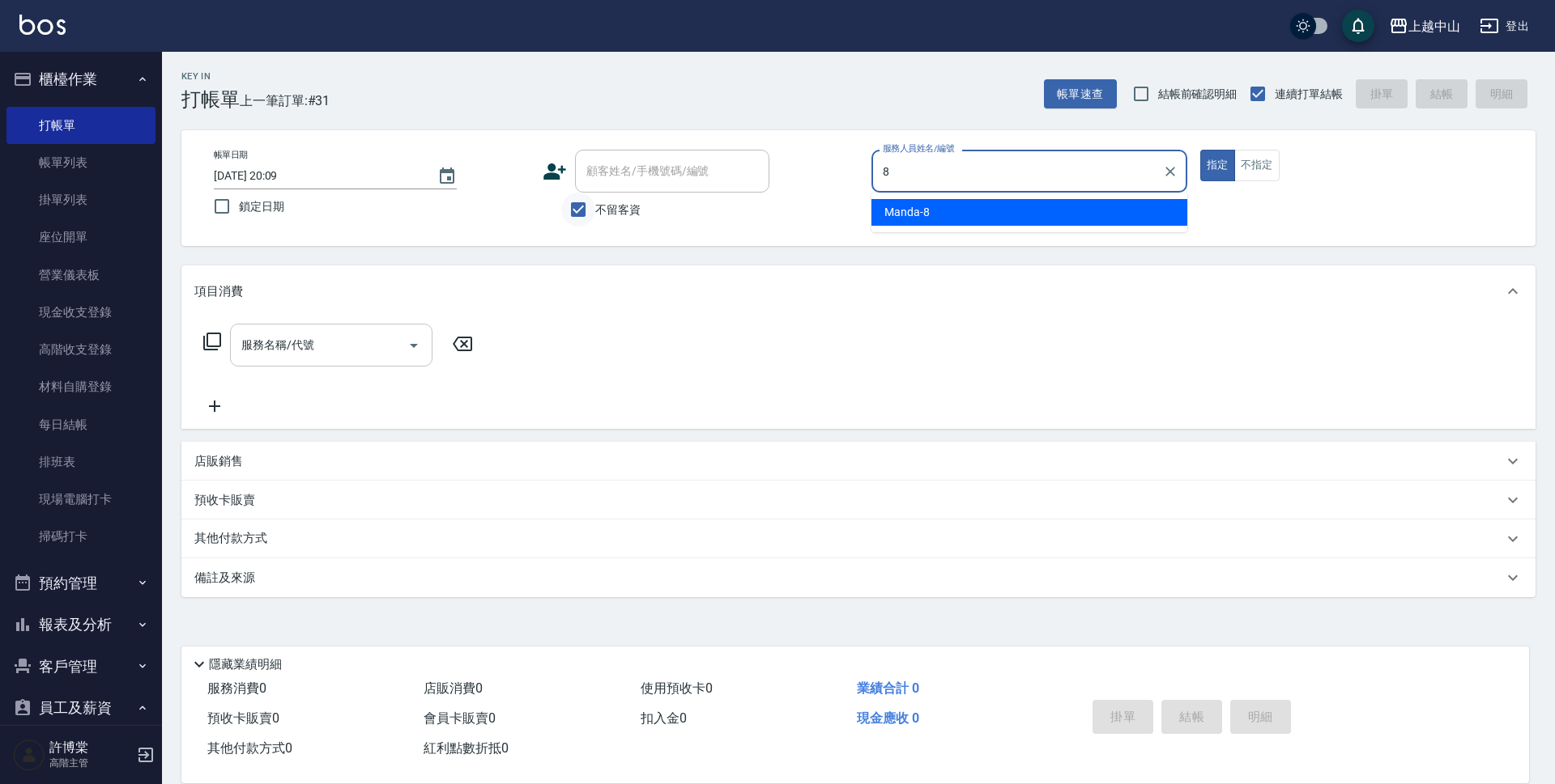
type input "Manda-8"
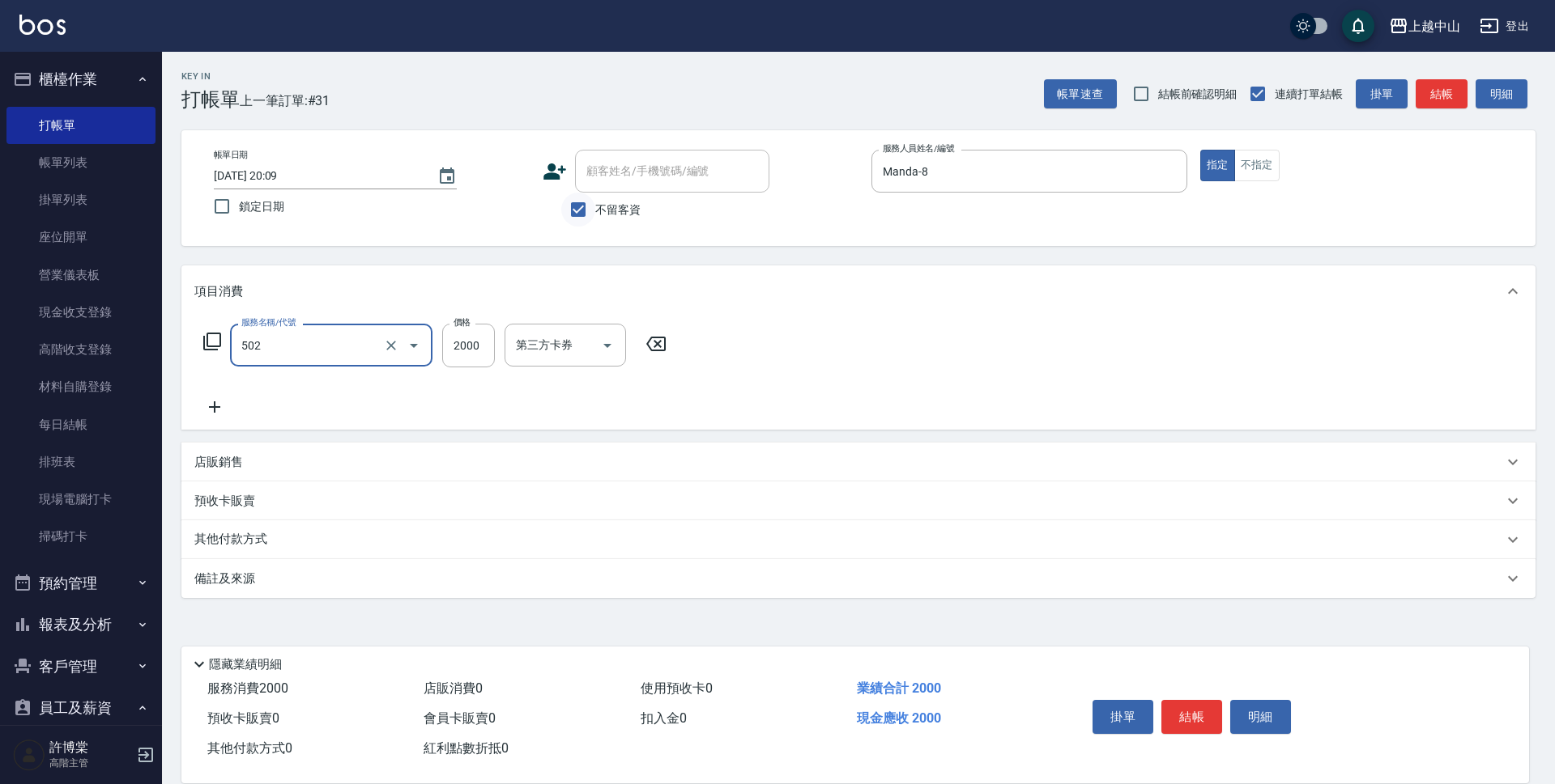
type input "染髮2000以上(502)"
type input "4300"
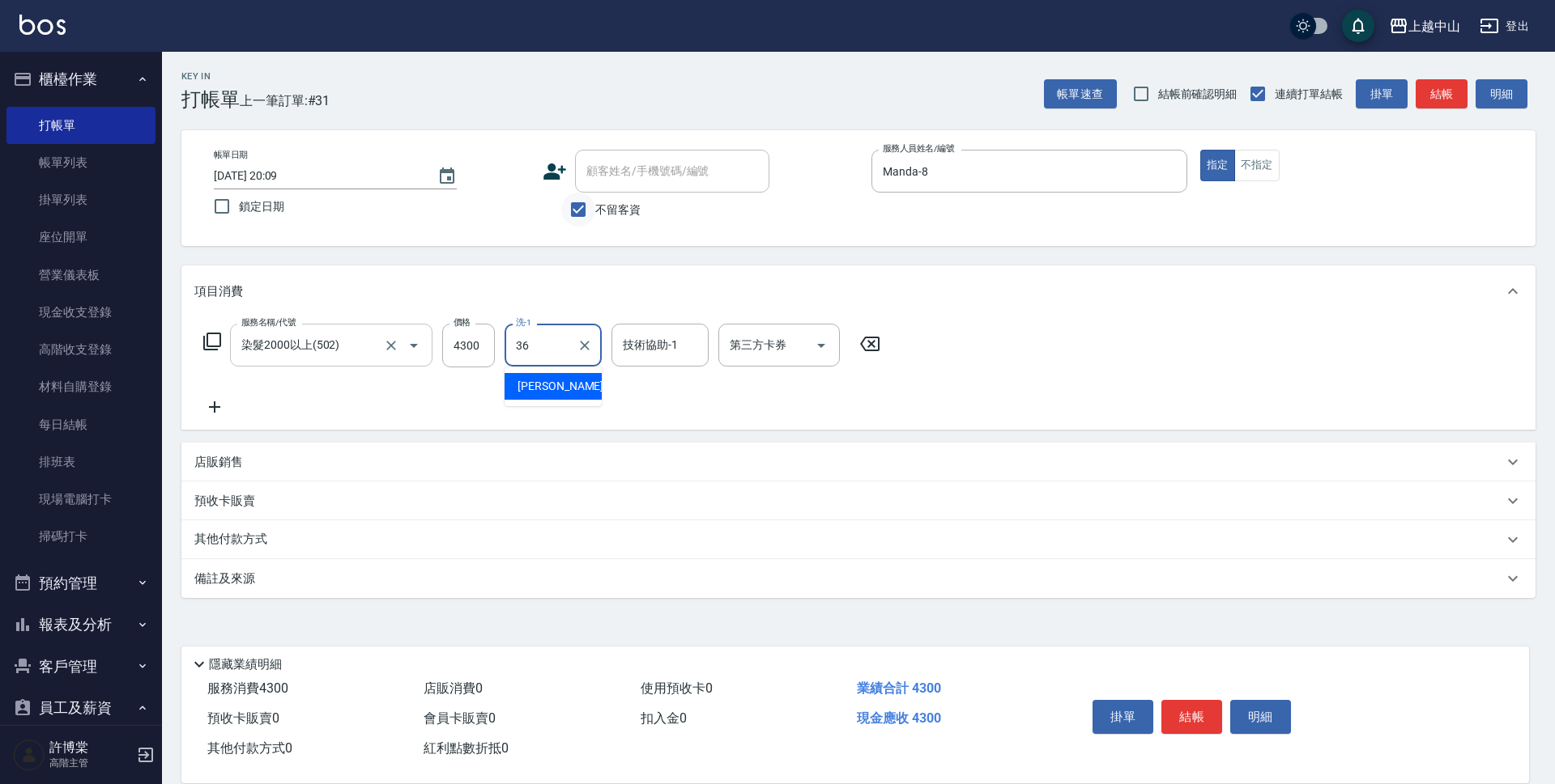
type input "薇慈-36"
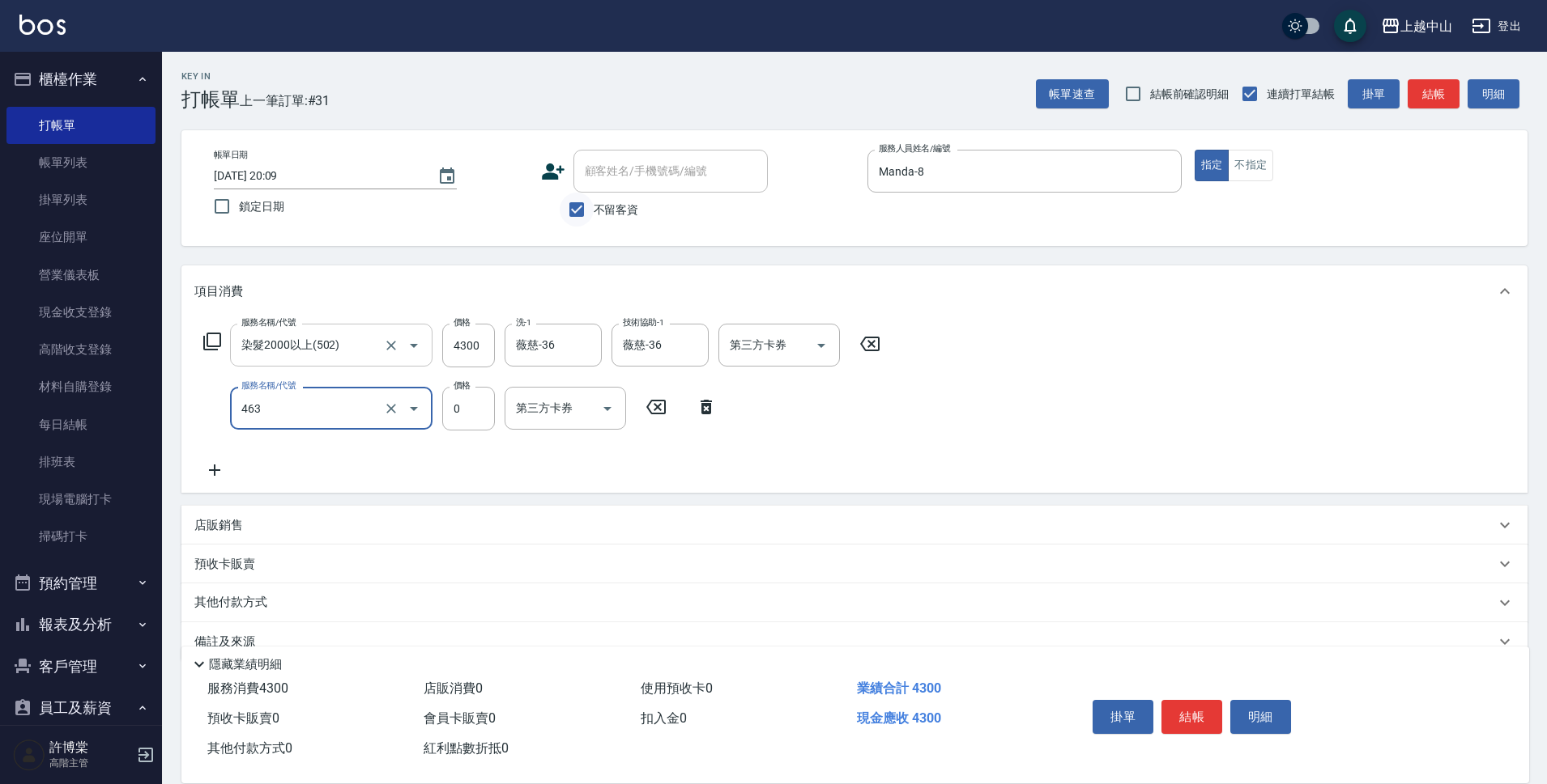
type input "護髮卡使用(463)"
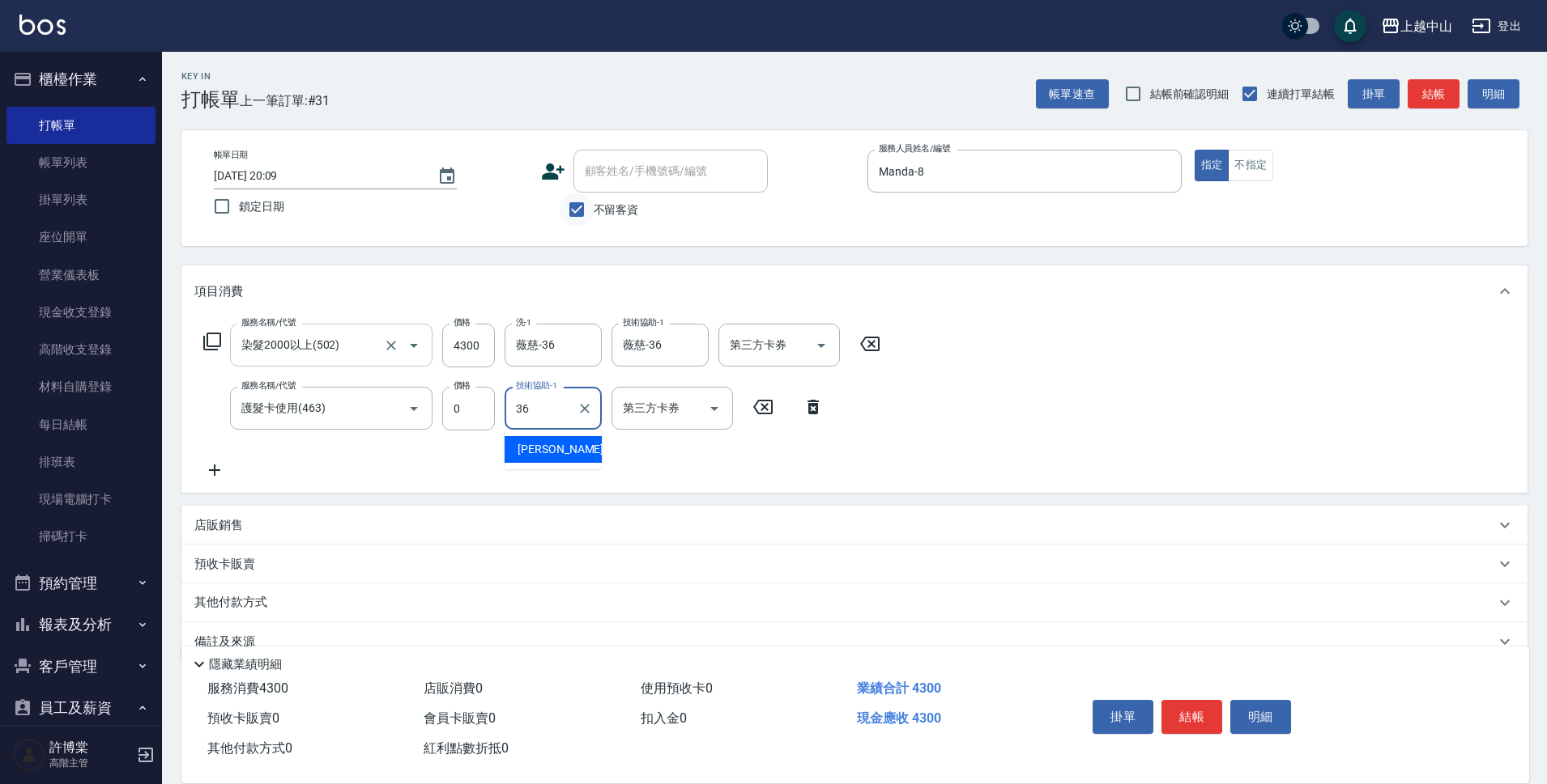
type input "薇慈-36"
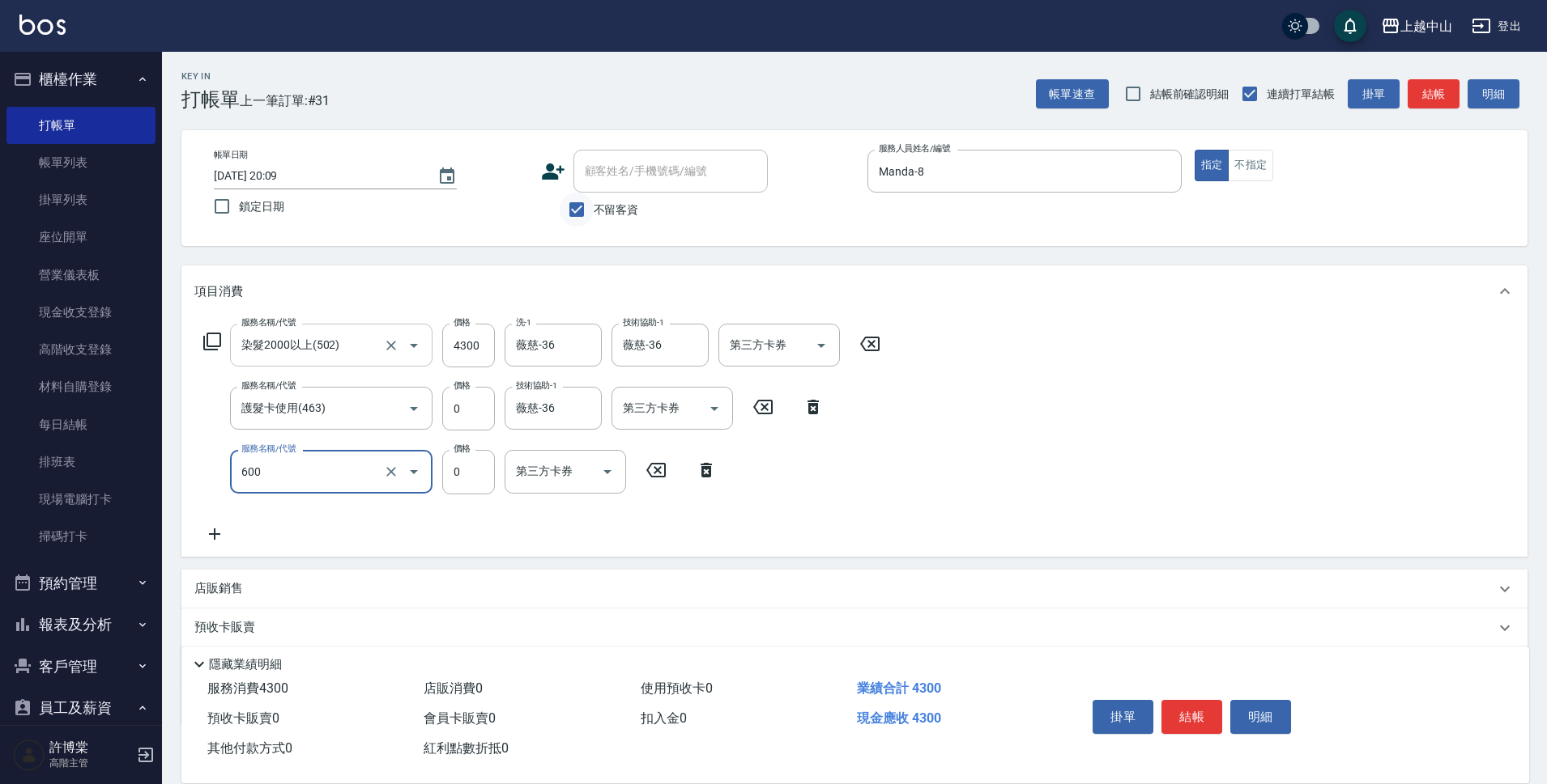
type input "洗髮(免費)(600)"
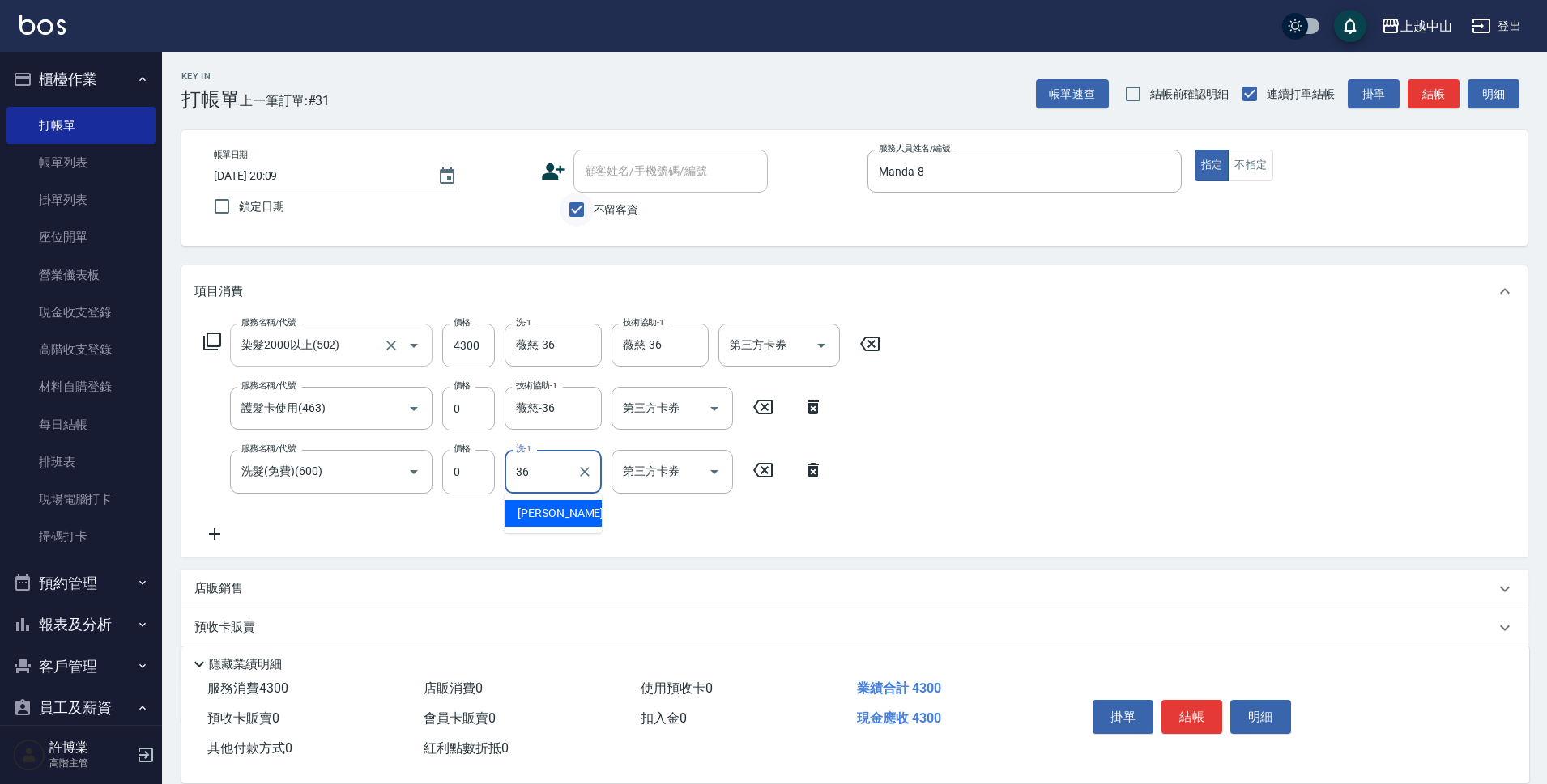
type input "薇慈-36"
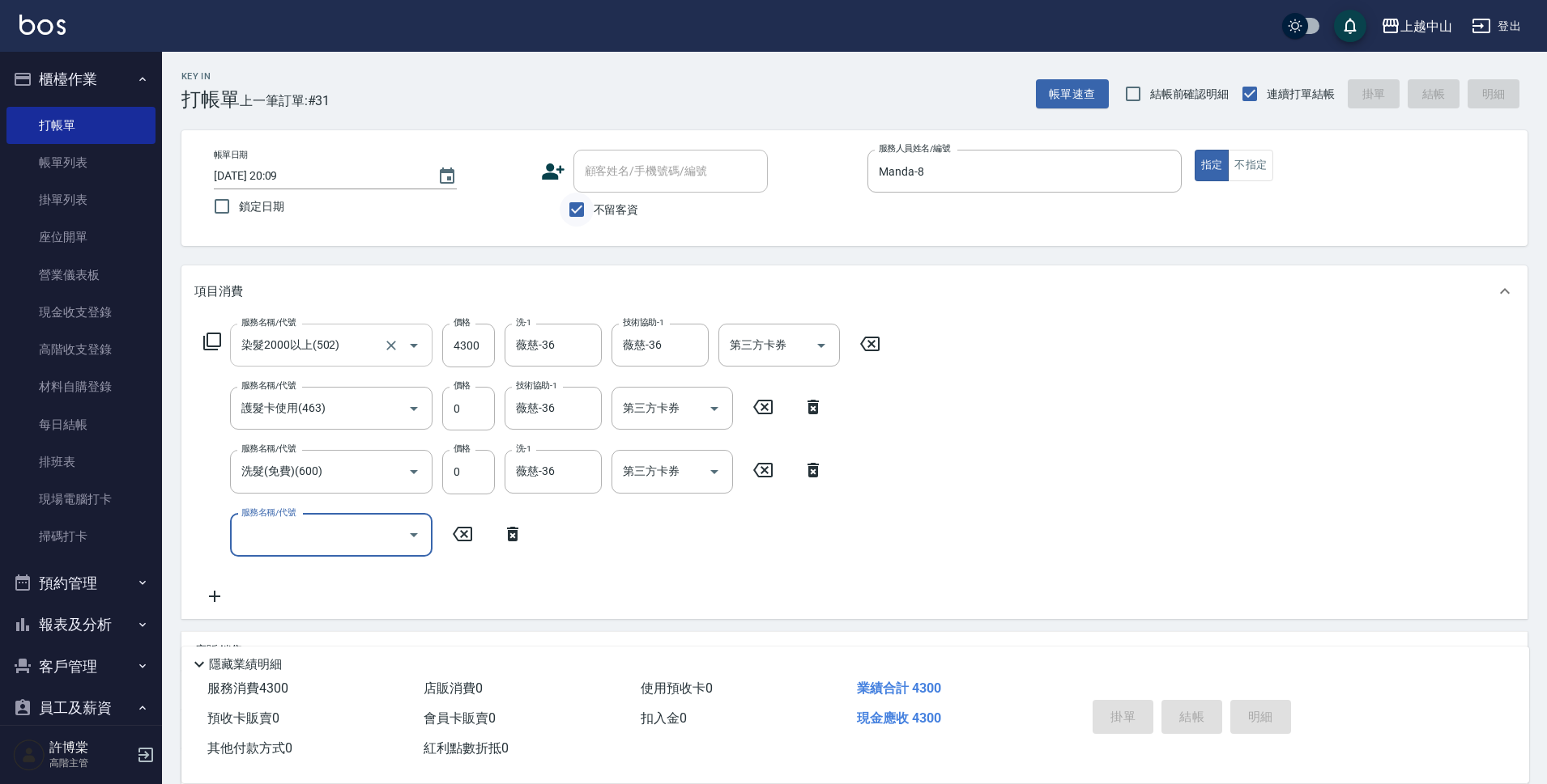
type input "[DATE] 20:10"
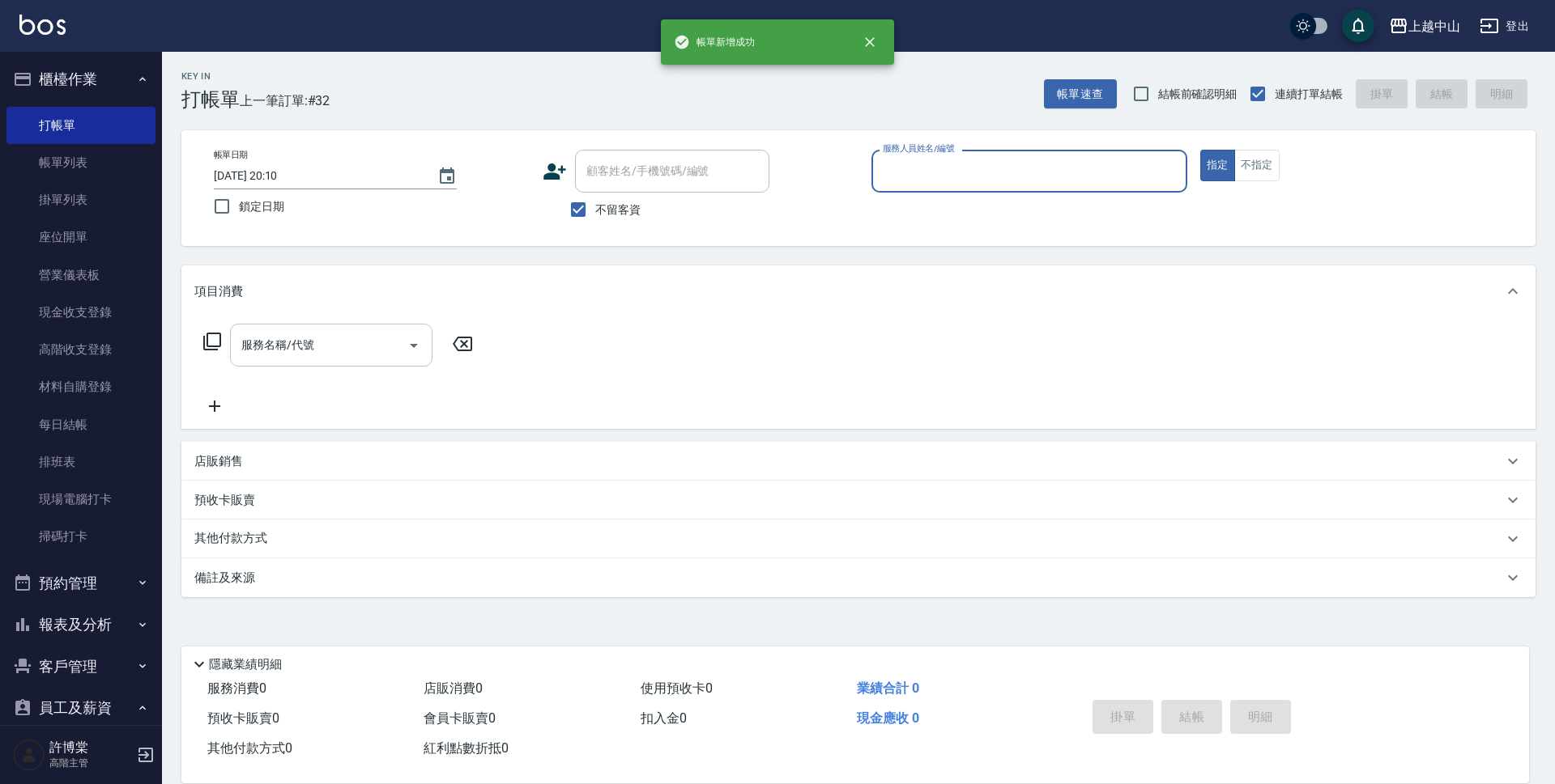
click at [105, 89] on button "櫃檯作業" at bounding box center [80, 79] width 149 height 42
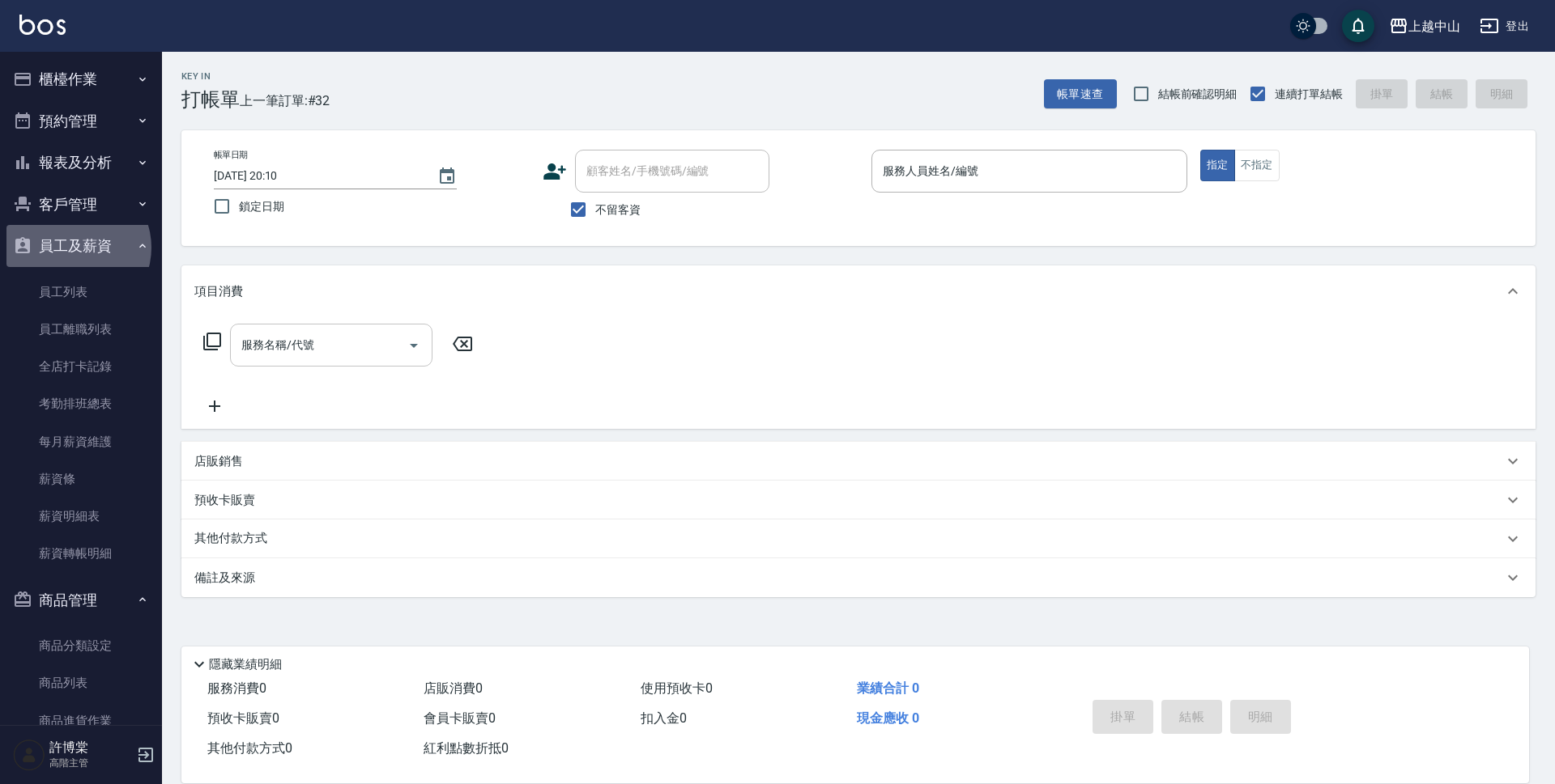
click at [74, 248] on button "員工及薪資" at bounding box center [80, 246] width 149 height 42
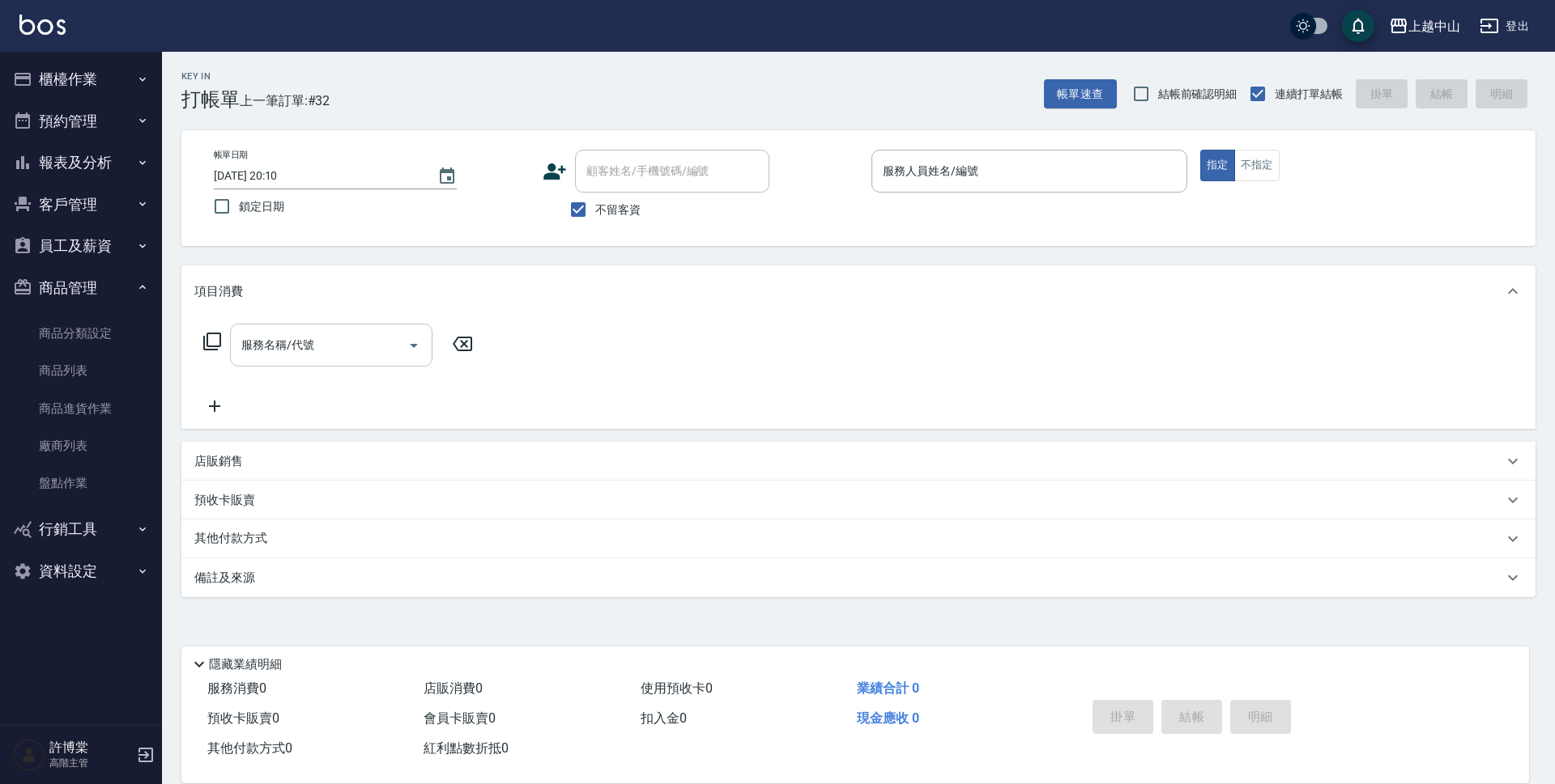
click at [83, 170] on button "報表及分析" at bounding box center [80, 162] width 149 height 42
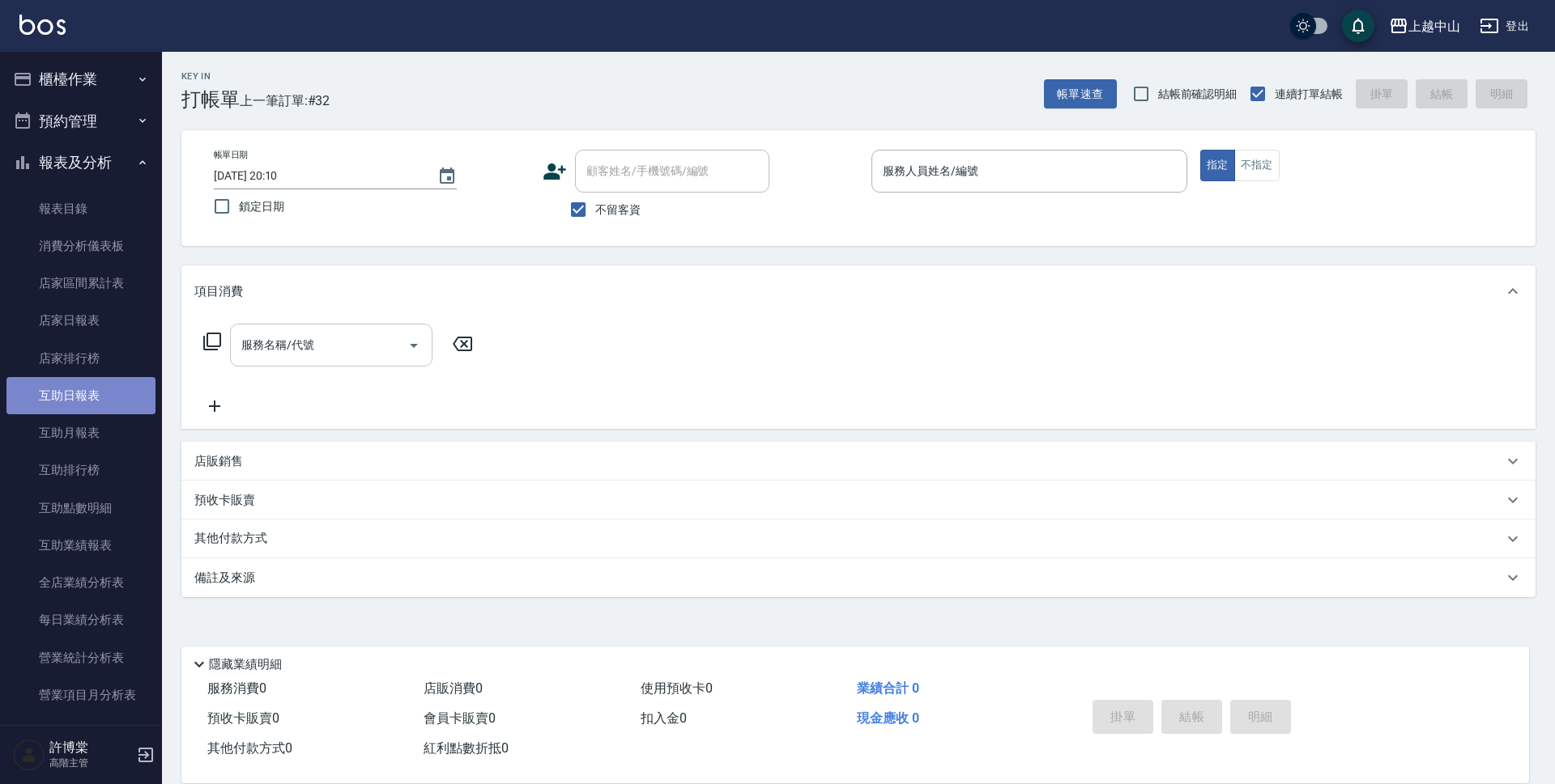
click at [95, 392] on link "互助日報表" at bounding box center [80, 396] width 149 height 37
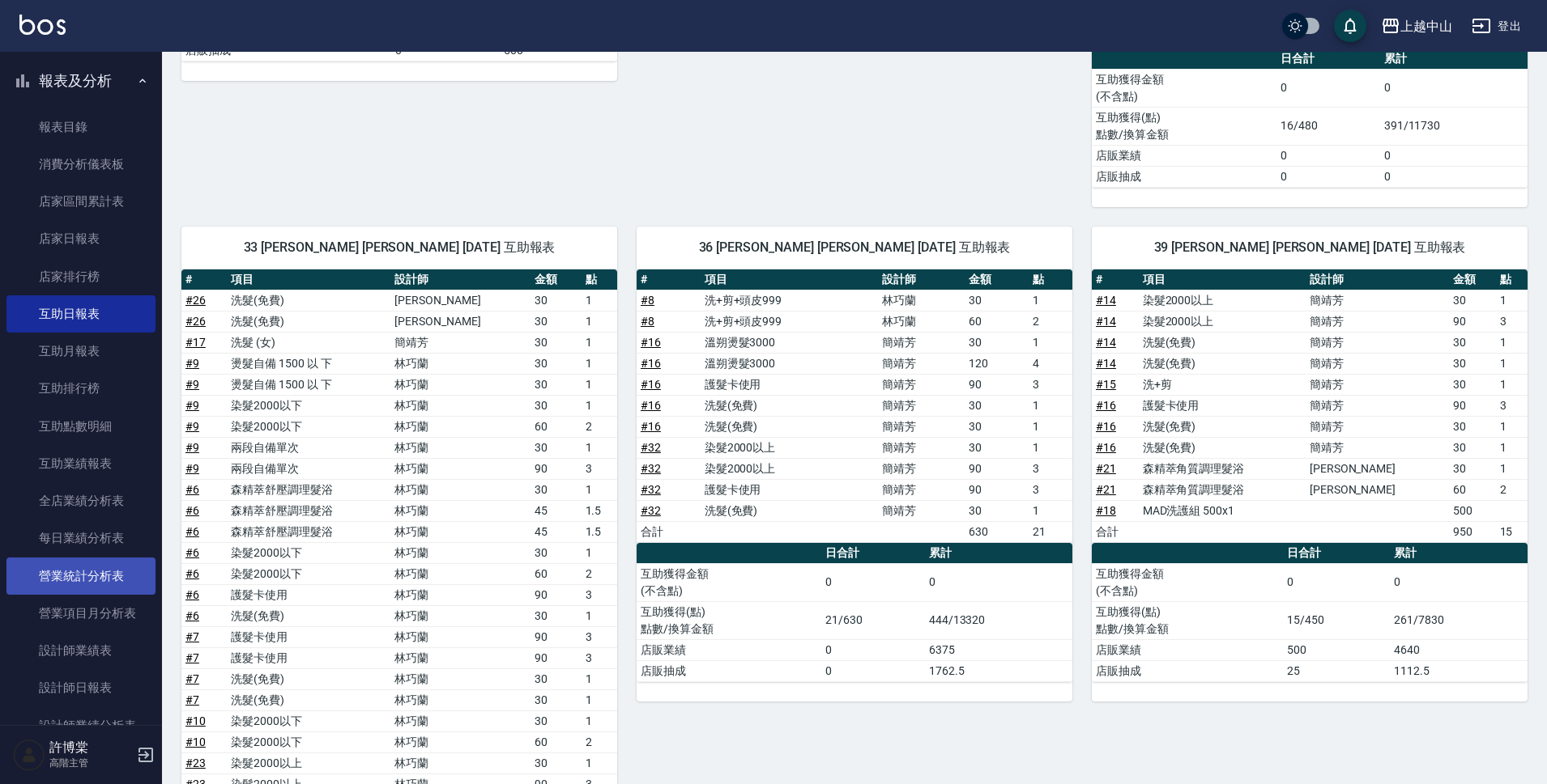
scroll to position [162, 0]
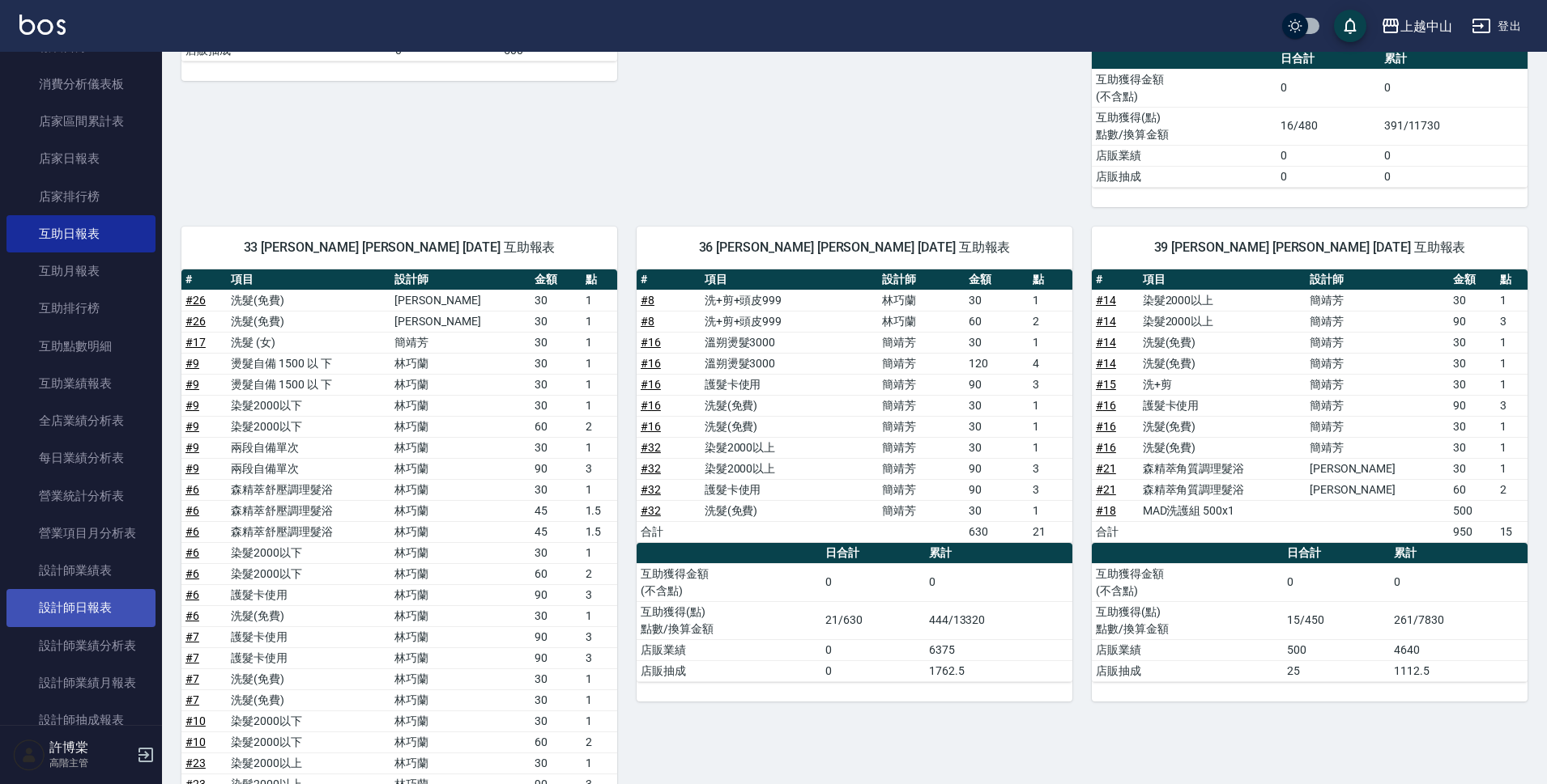
click at [90, 596] on link "設計師日報表" at bounding box center [80, 607] width 149 height 37
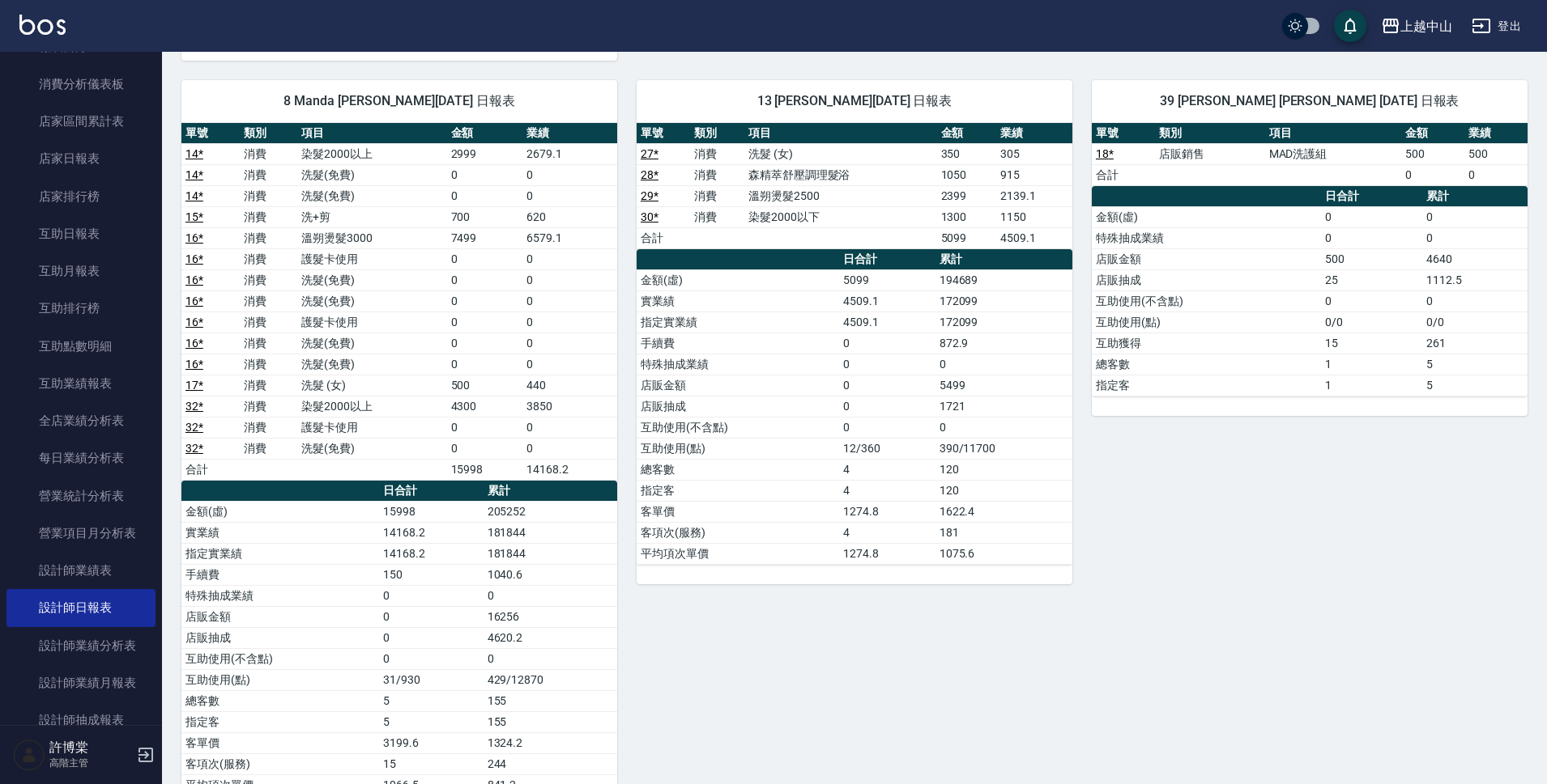
scroll to position [1601, 0]
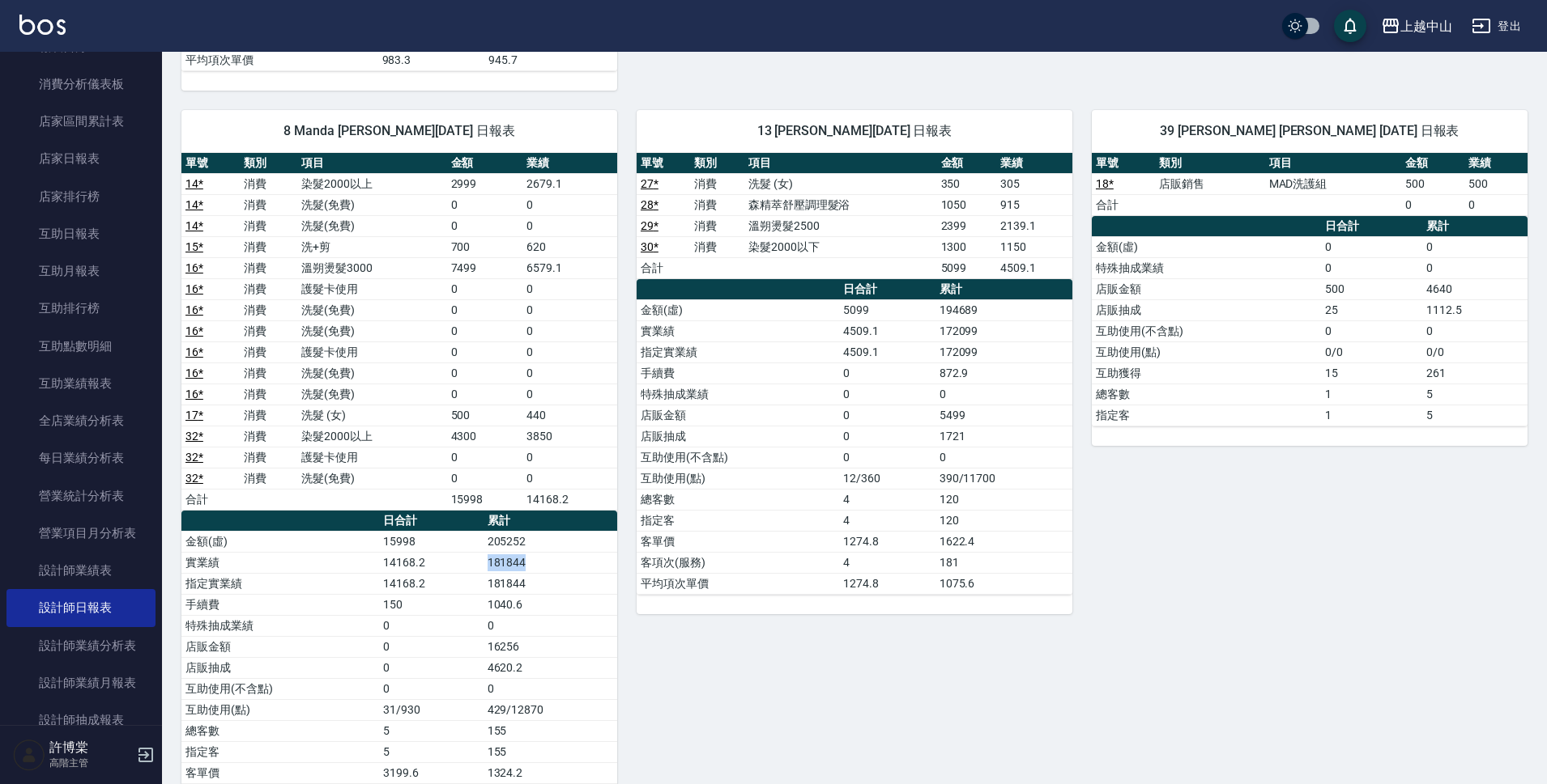
drag, startPoint x: 476, startPoint y: 561, endPoint x: 571, endPoint y: 572, distance: 95.6
click at [571, 572] on tr "實業績 14168.2 181844" at bounding box center [398, 562] width 435 height 21
click at [571, 573] on td "181844" at bounding box center [550, 583] width 133 height 21
drag, startPoint x: 458, startPoint y: 243, endPoint x: 488, endPoint y: 256, distance: 32.7
click at [488, 256] on td "700" at bounding box center [485, 246] width 76 height 21
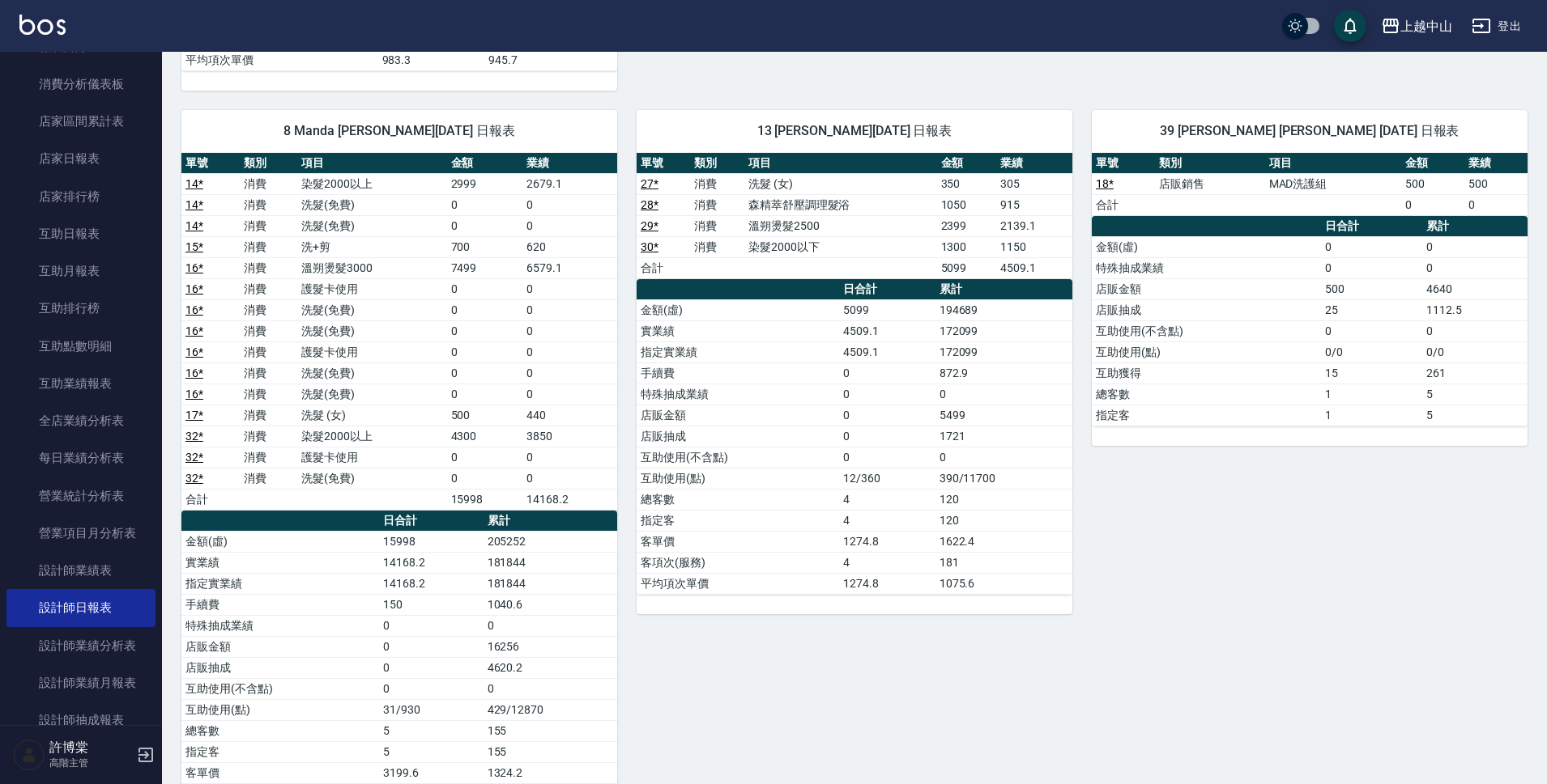
click at [429, 458] on td "護髮卡使用" at bounding box center [371, 457] width 149 height 21
drag, startPoint x: 449, startPoint y: 418, endPoint x: 471, endPoint y: 418, distance: 22.0
click at [471, 418] on td "500" at bounding box center [485, 415] width 76 height 21
click at [522, 428] on td "4300" at bounding box center [485, 436] width 76 height 21
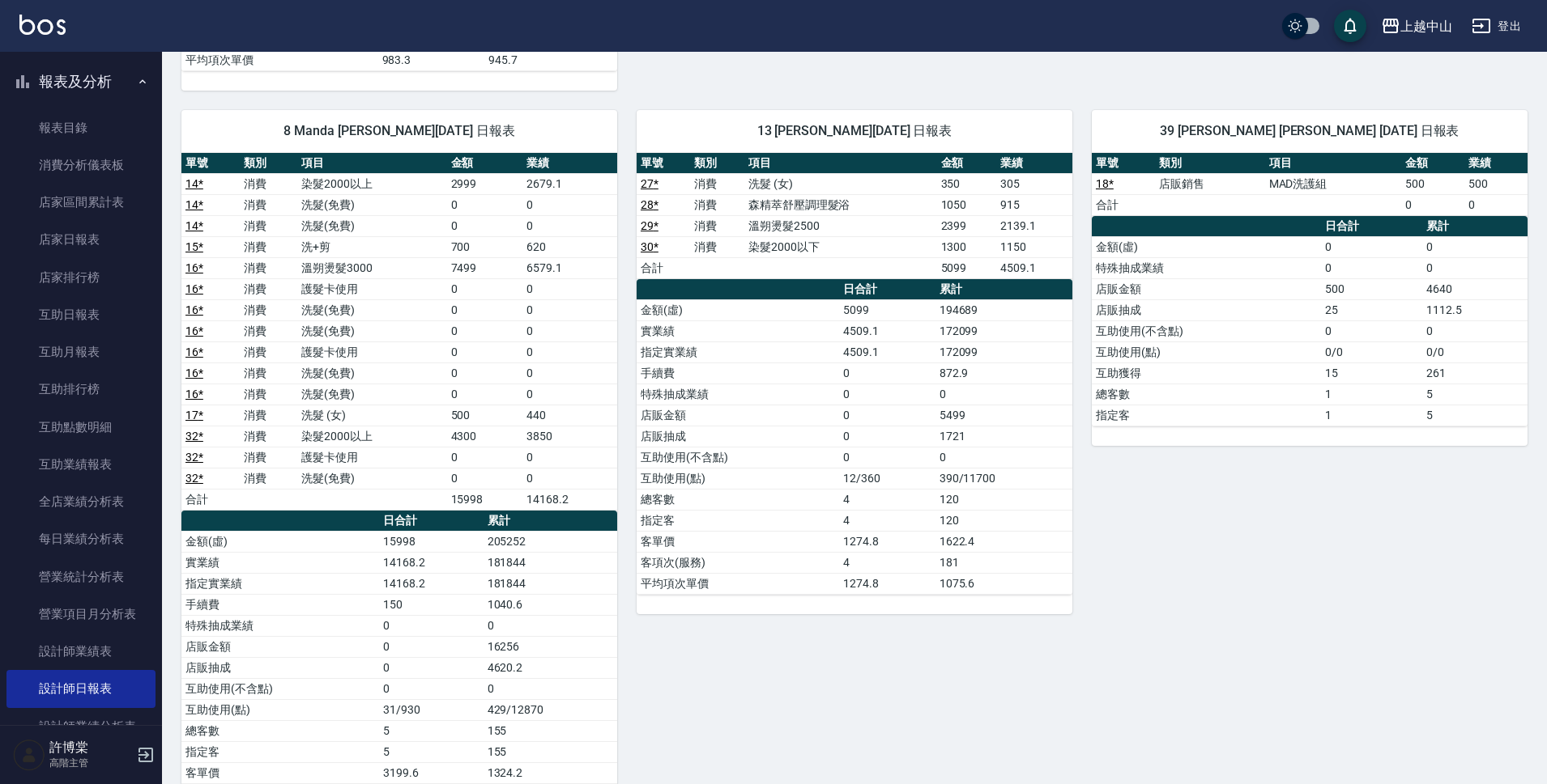
scroll to position [0, 0]
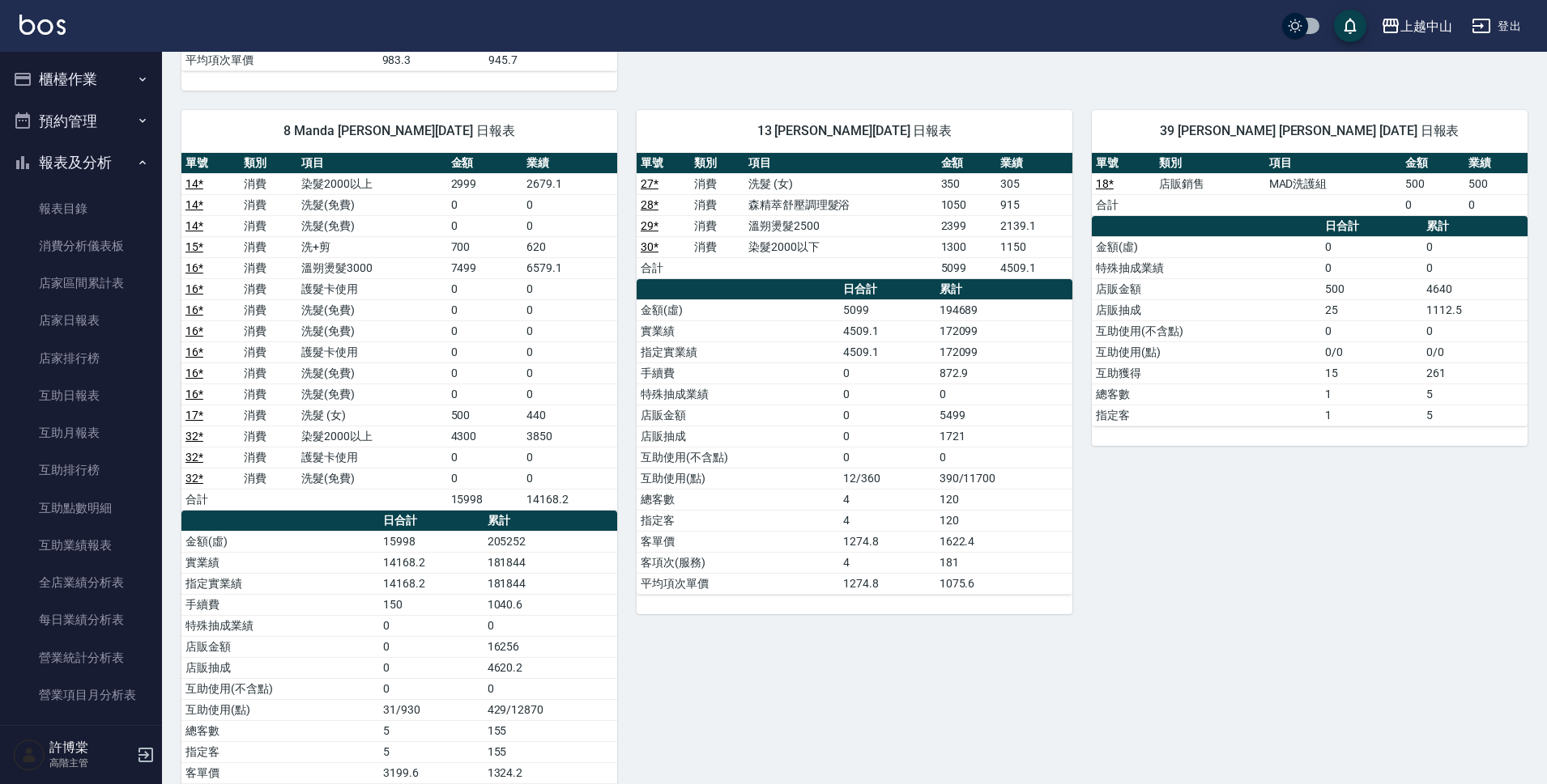
click at [98, 161] on button "報表及分析" at bounding box center [80, 162] width 149 height 42
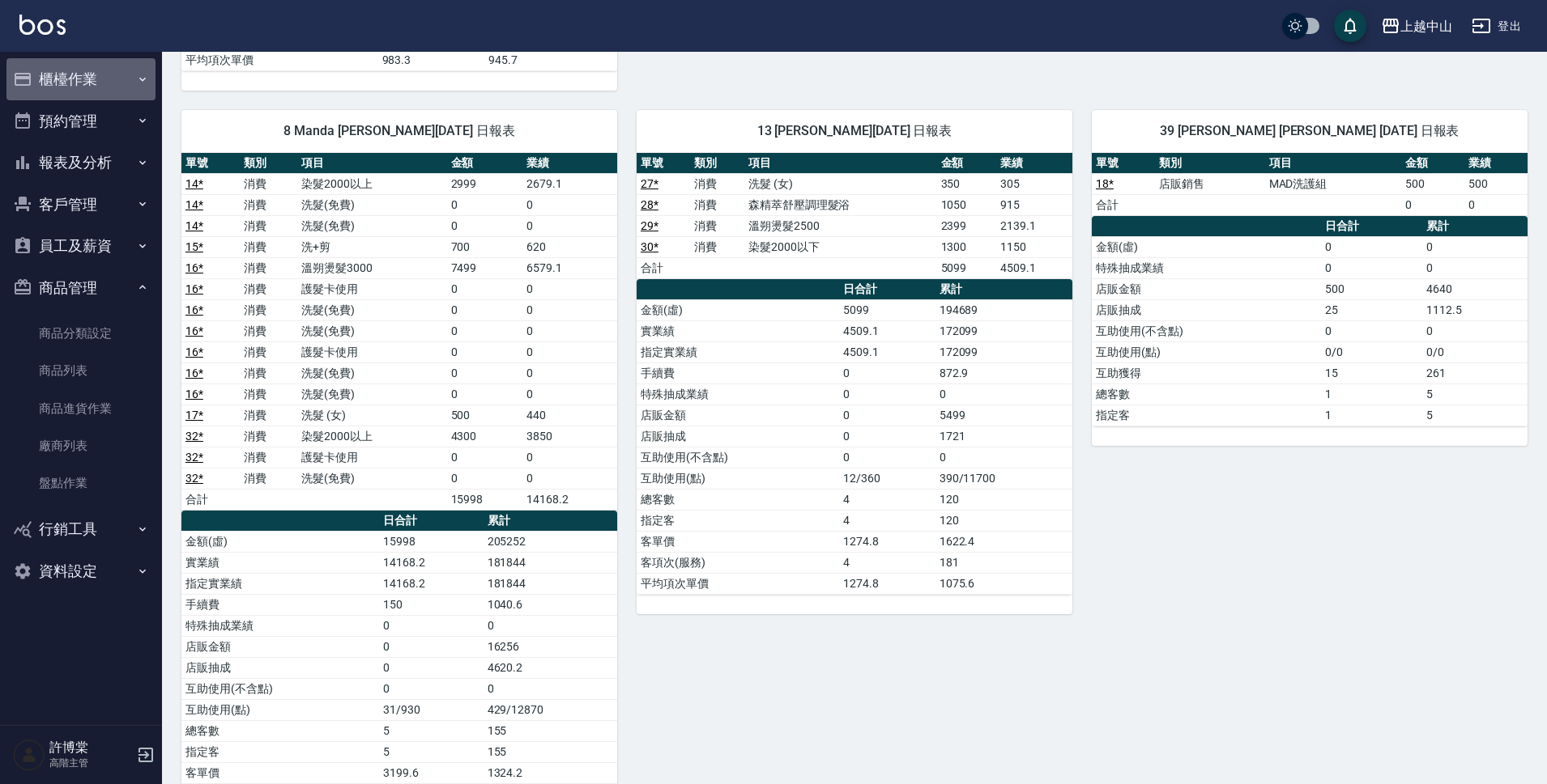
click at [99, 94] on button "櫃檯作業" at bounding box center [80, 79] width 149 height 42
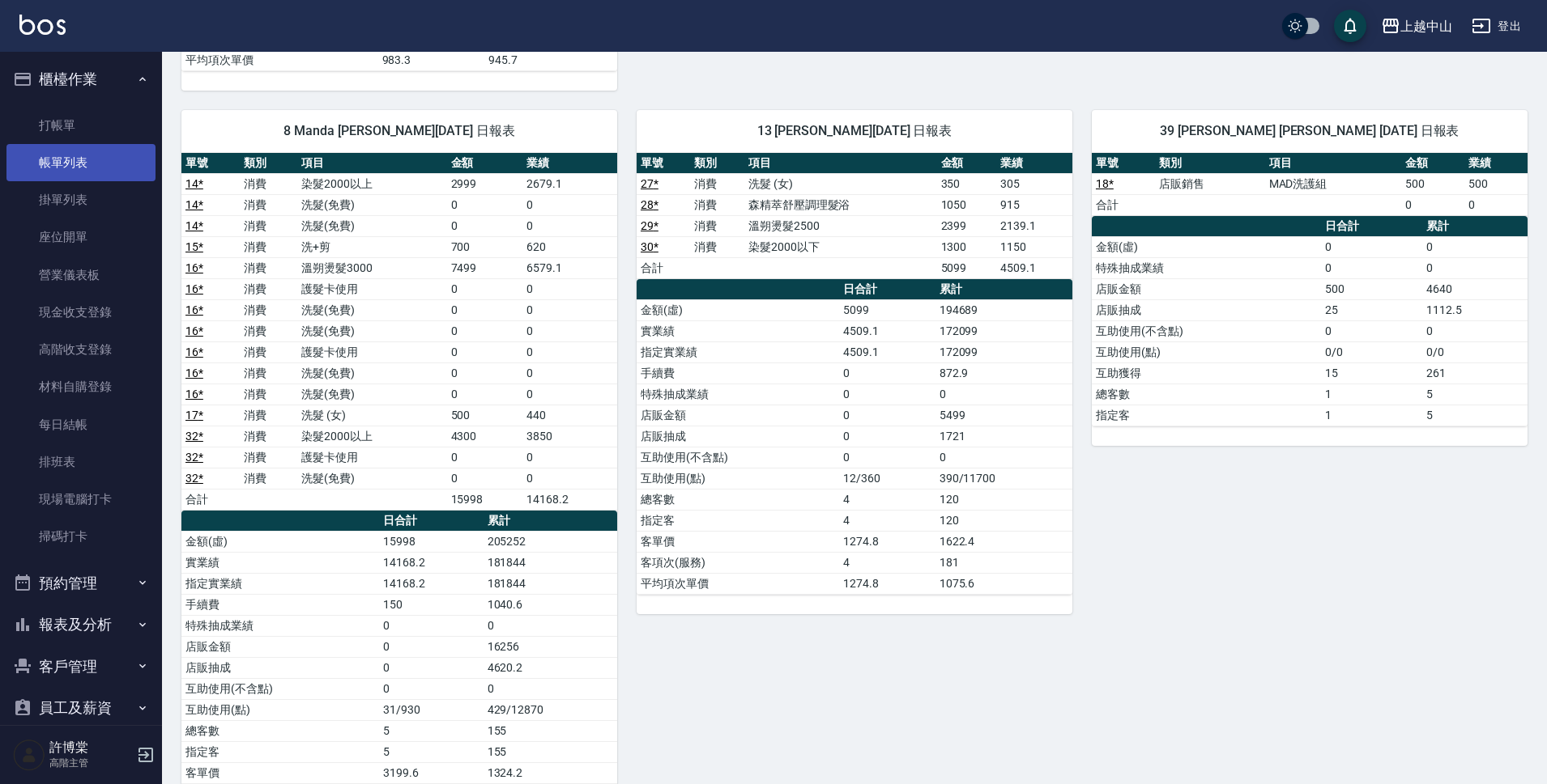
click at [105, 173] on link "帳單列表" at bounding box center [80, 162] width 149 height 37
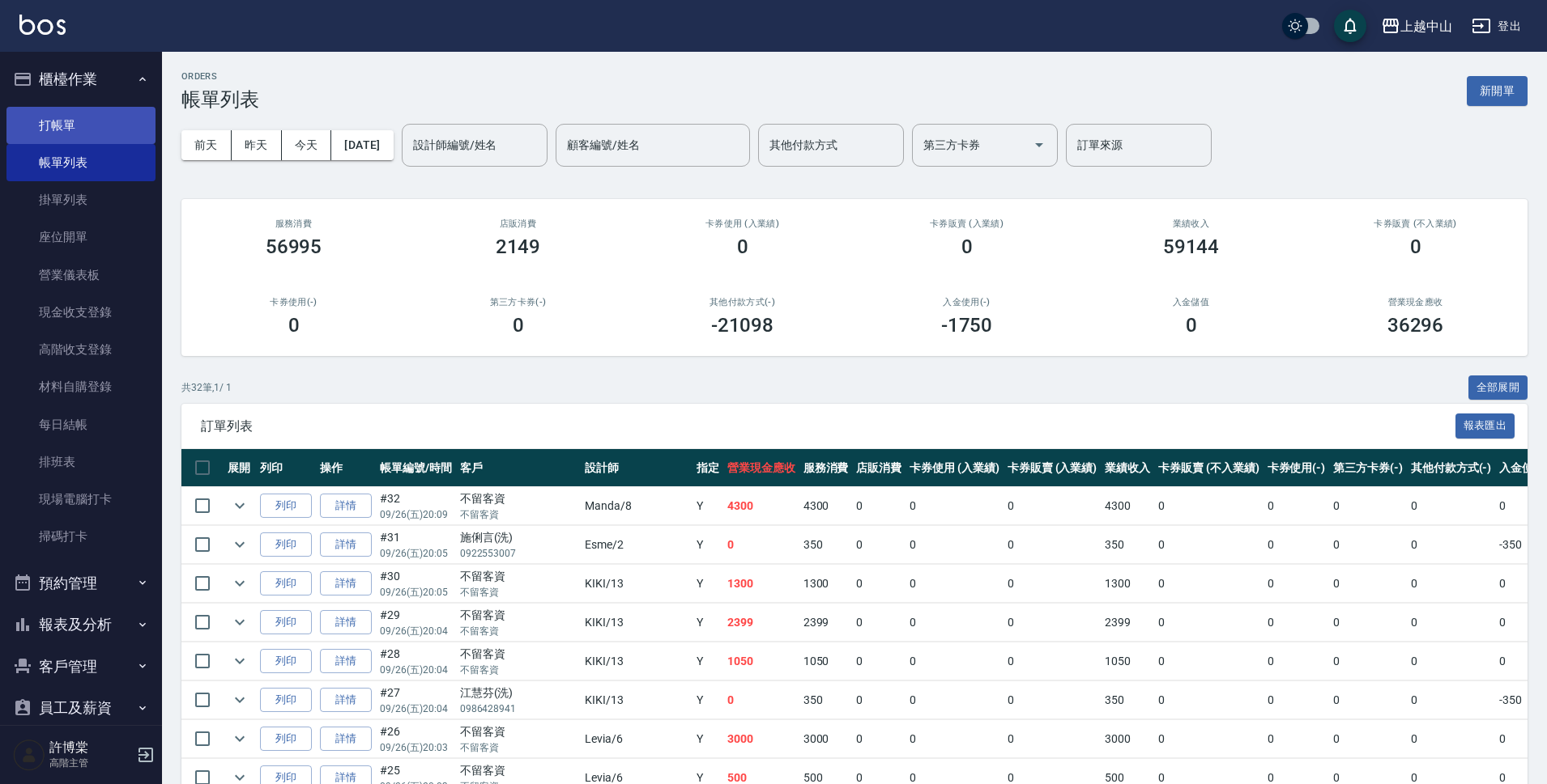
click at [82, 123] on link "打帳單" at bounding box center [80, 125] width 149 height 37
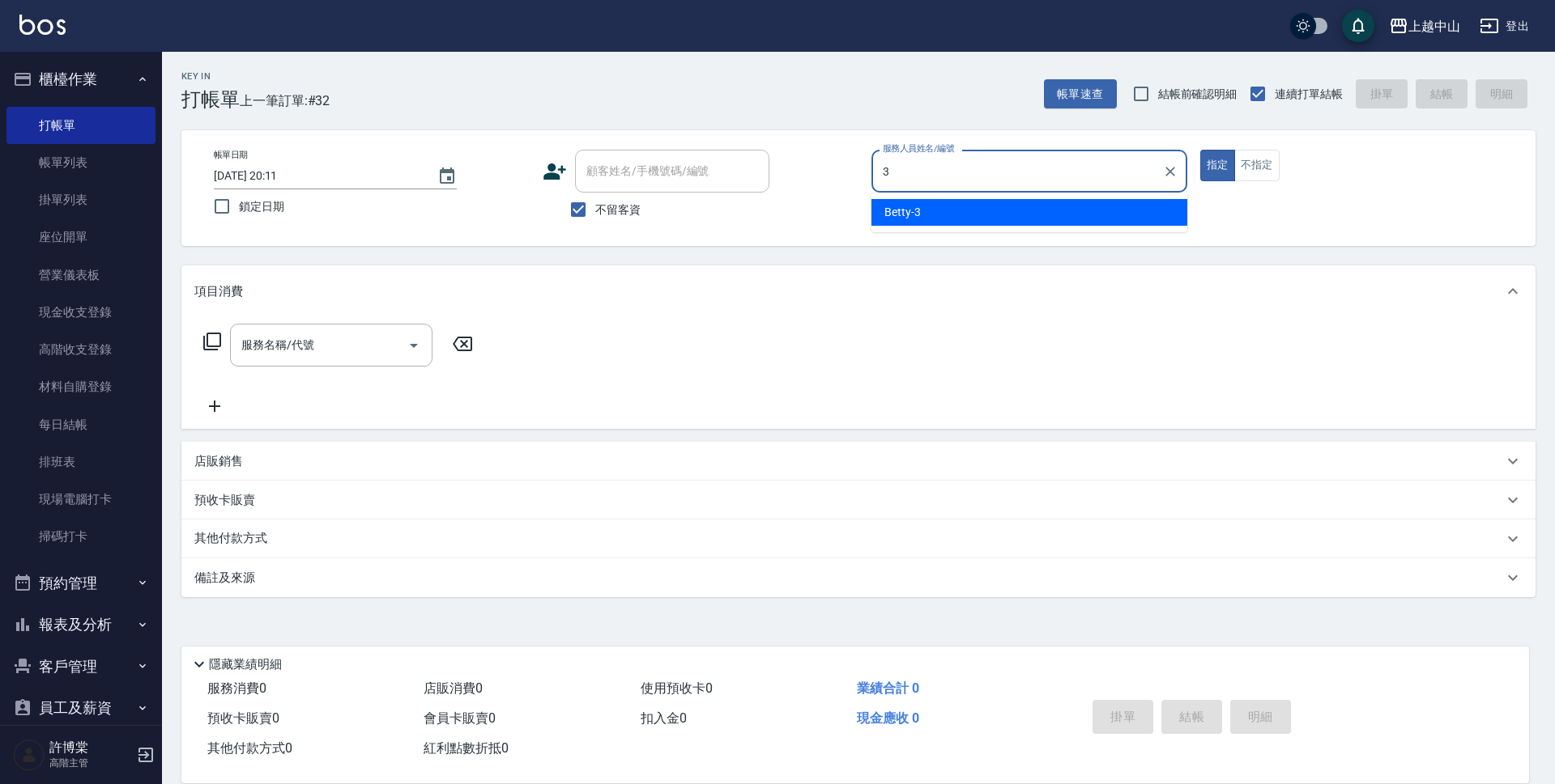
type input "Betty-3"
type button "true"
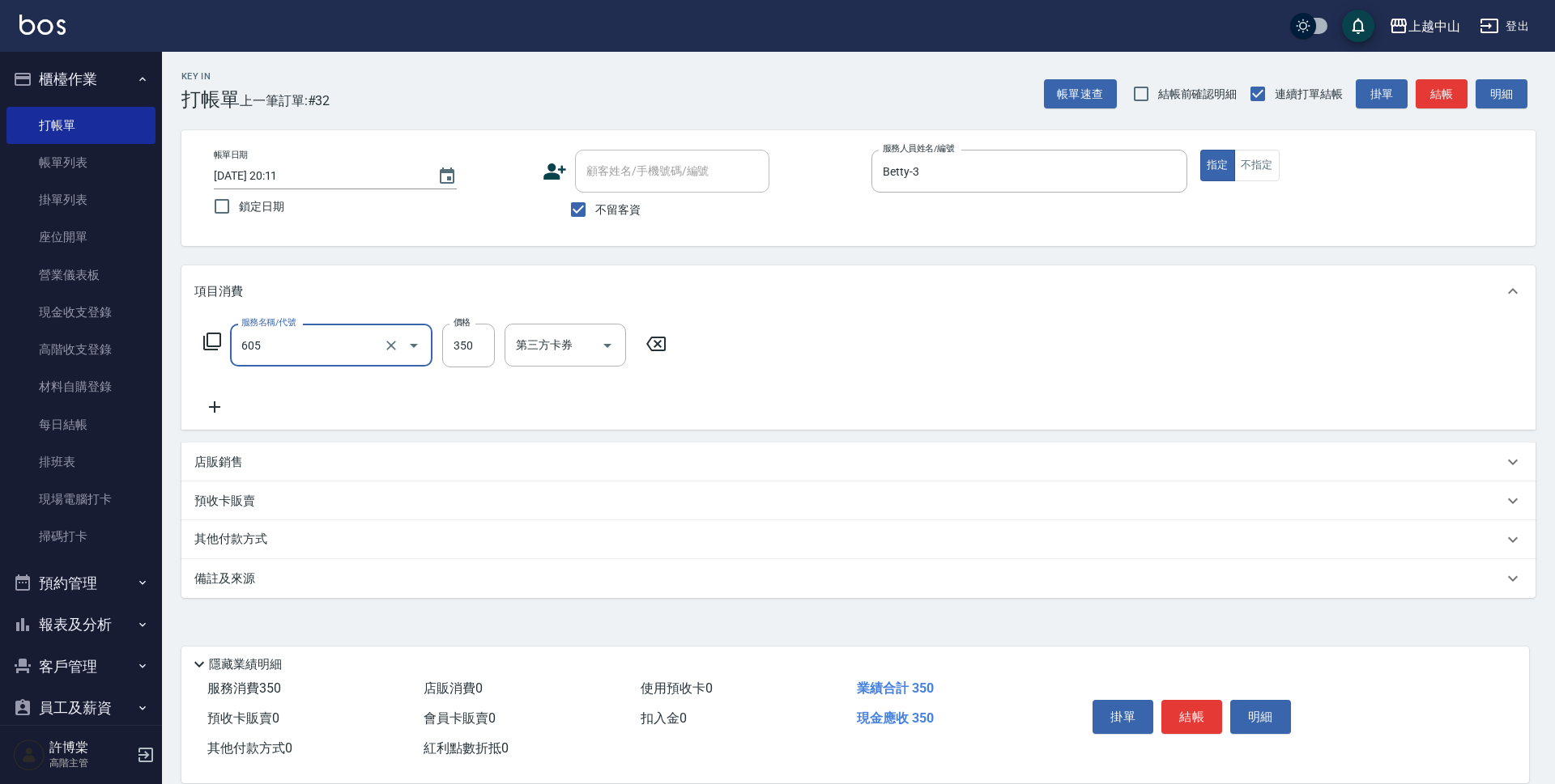
type input "洗髮 (女)(605)"
type input "400"
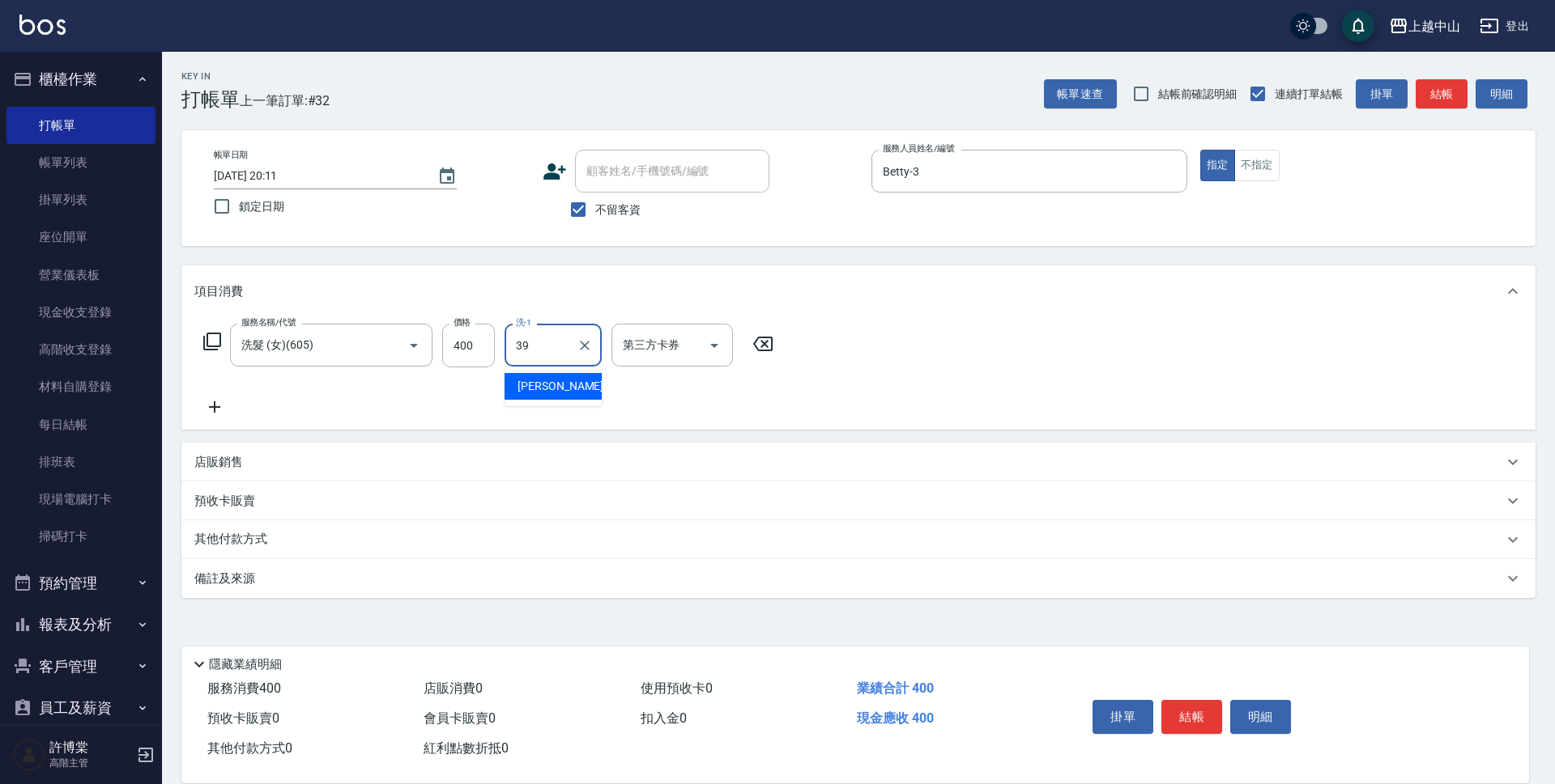
type input "[PERSON_NAME]-39"
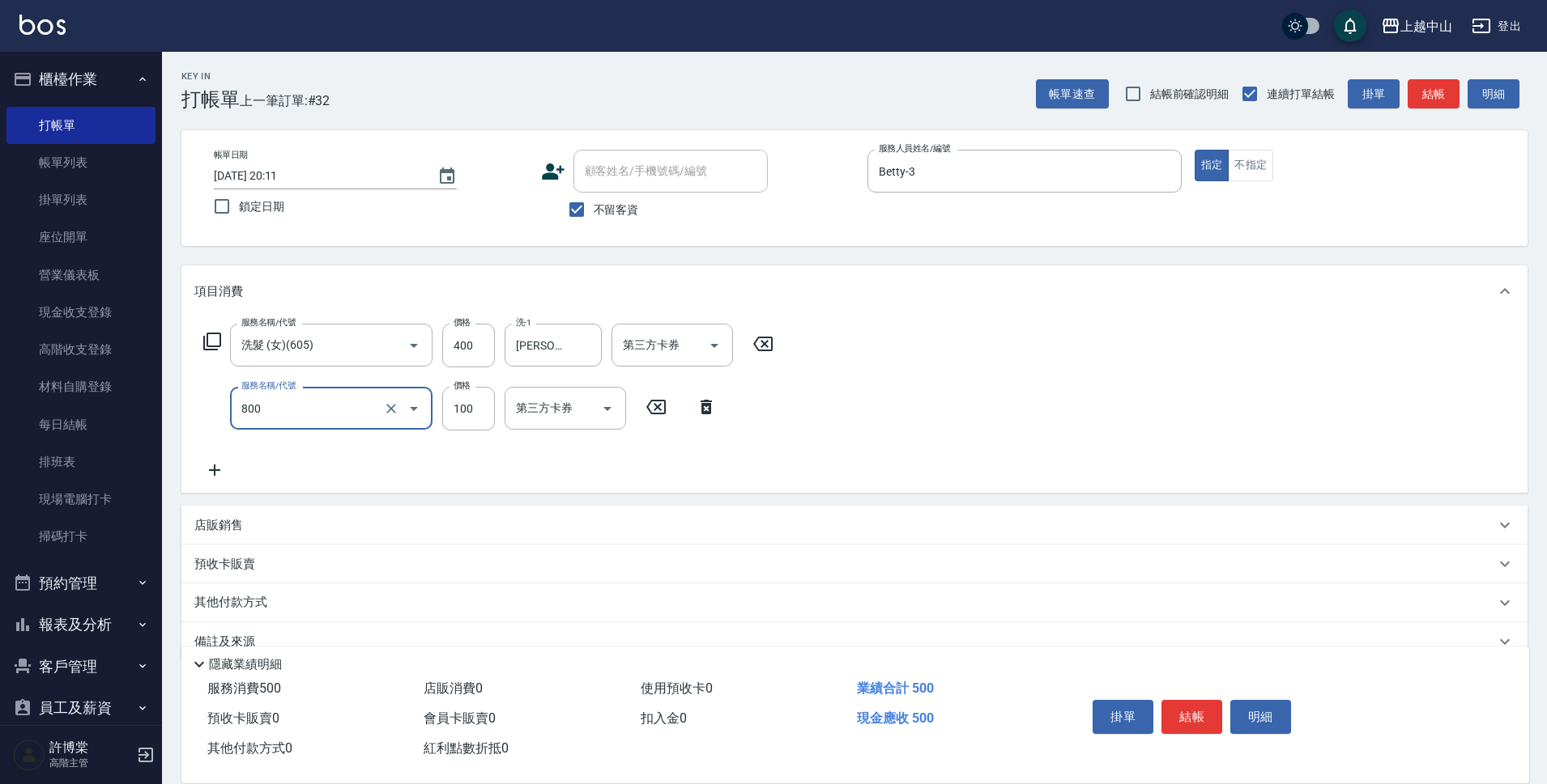
type input "梳髮(800)"
type input "50"
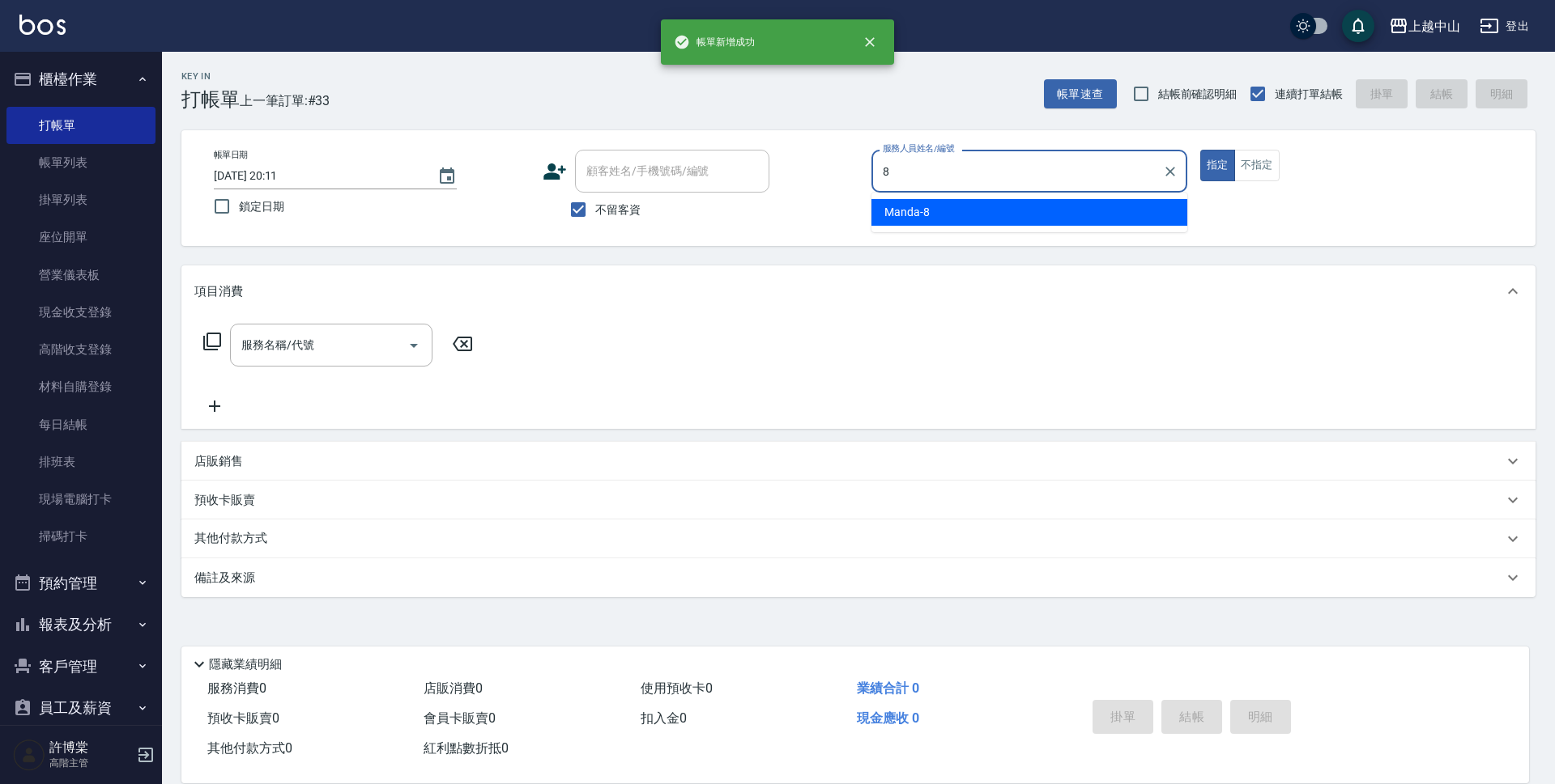
type input "Manda-8"
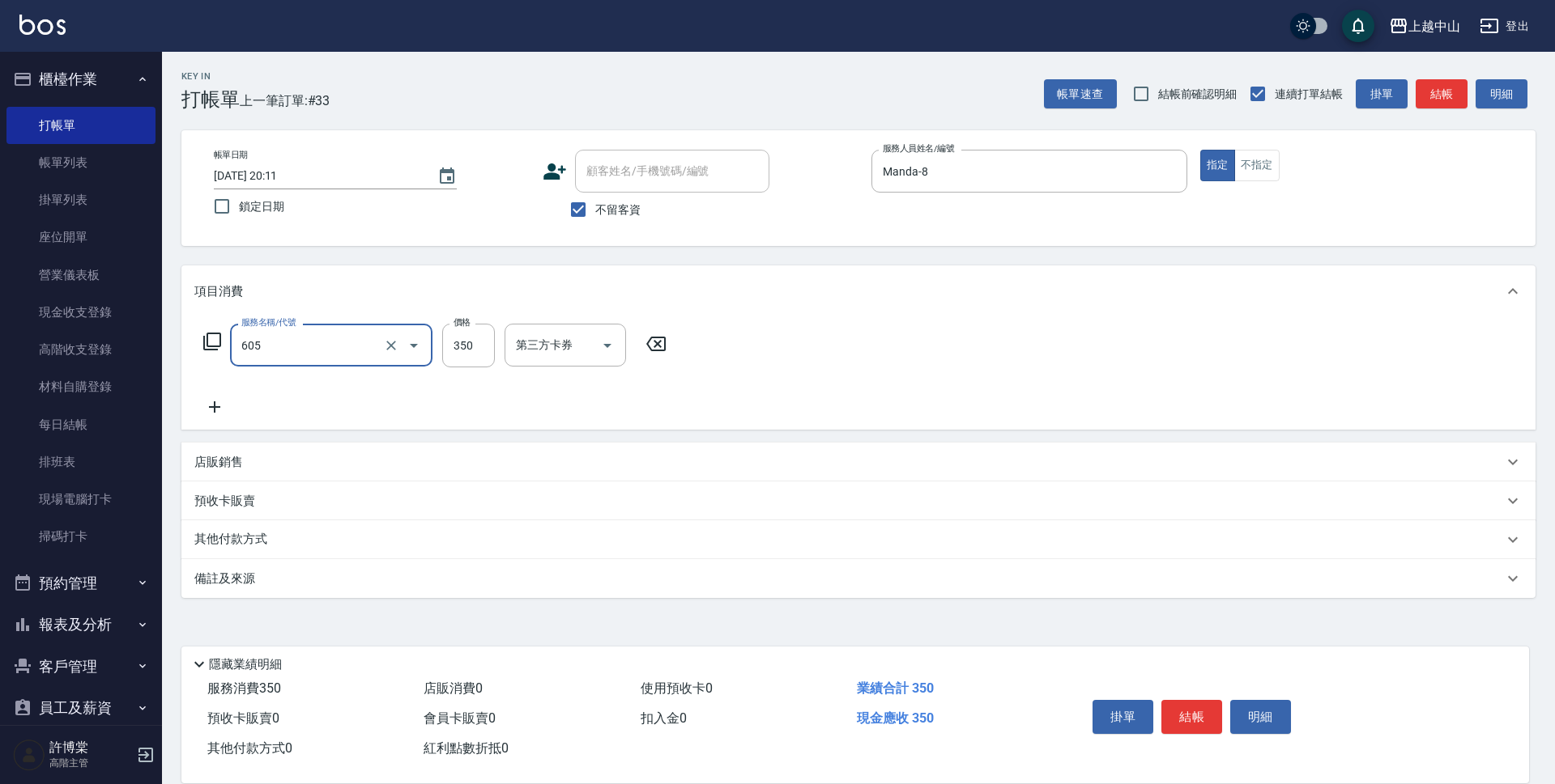
type input "洗髮 (女)(605)"
type input "500"
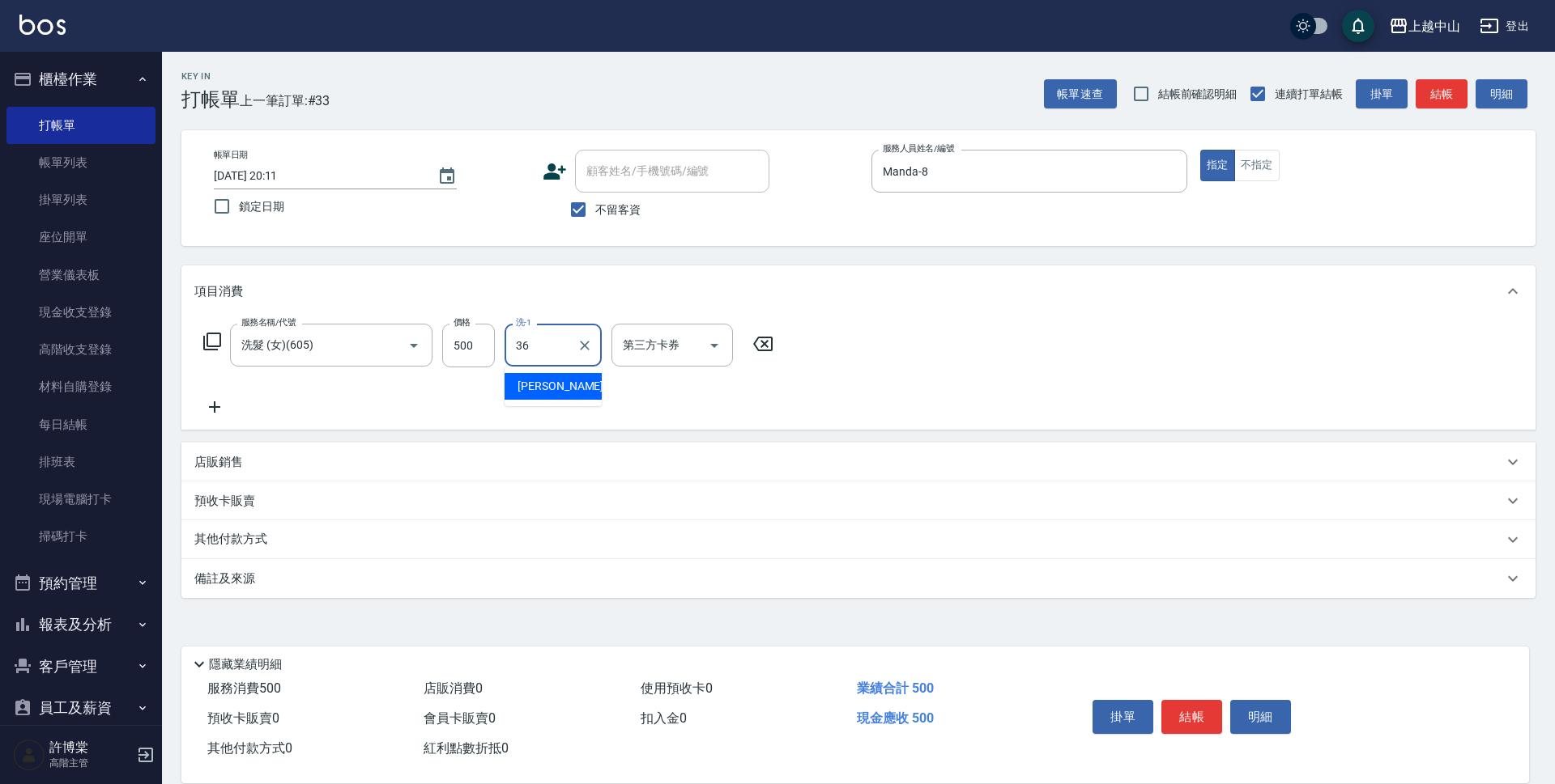
type input "薇慈-36"
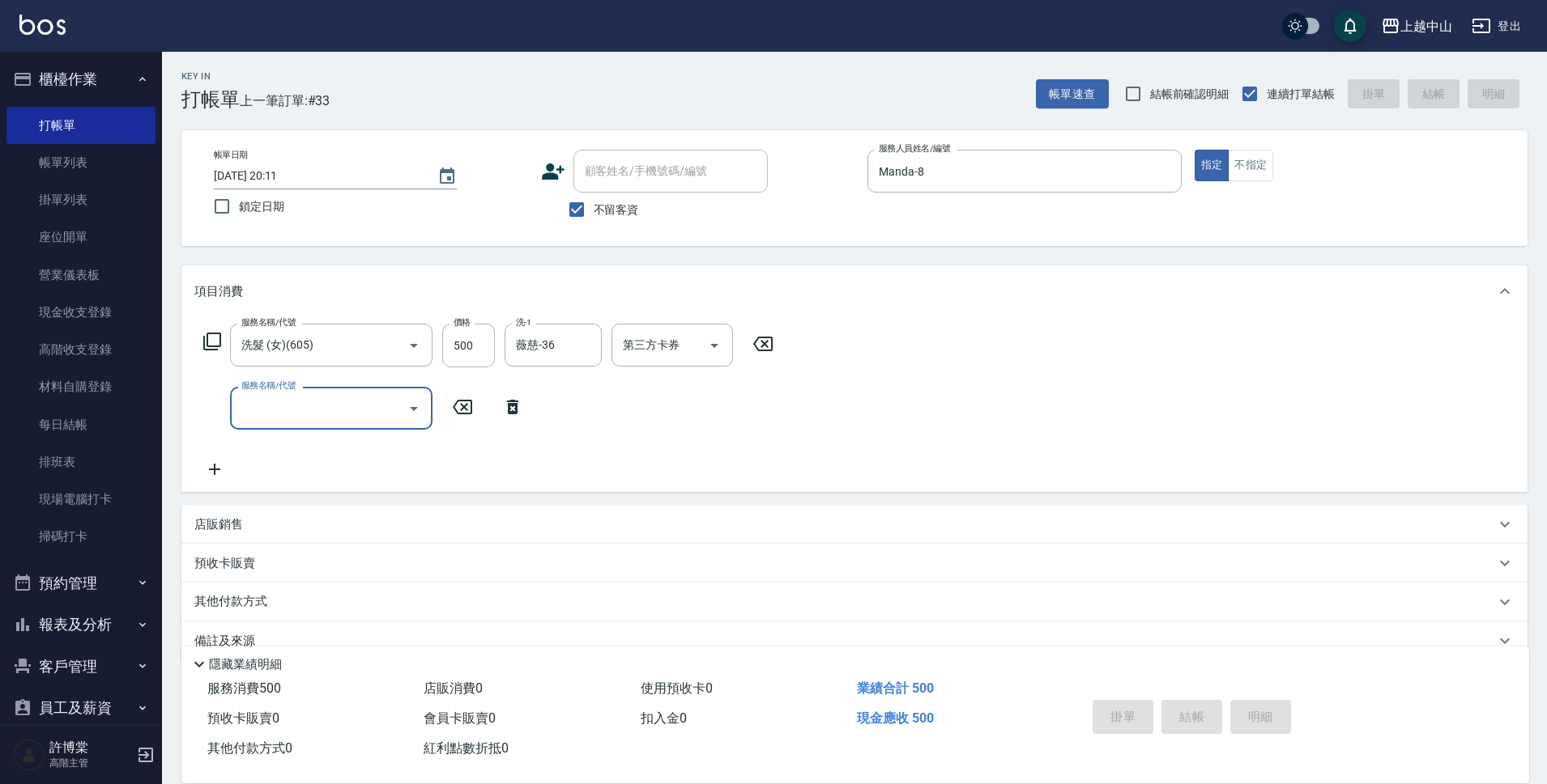
type input "[DATE] 20:12"
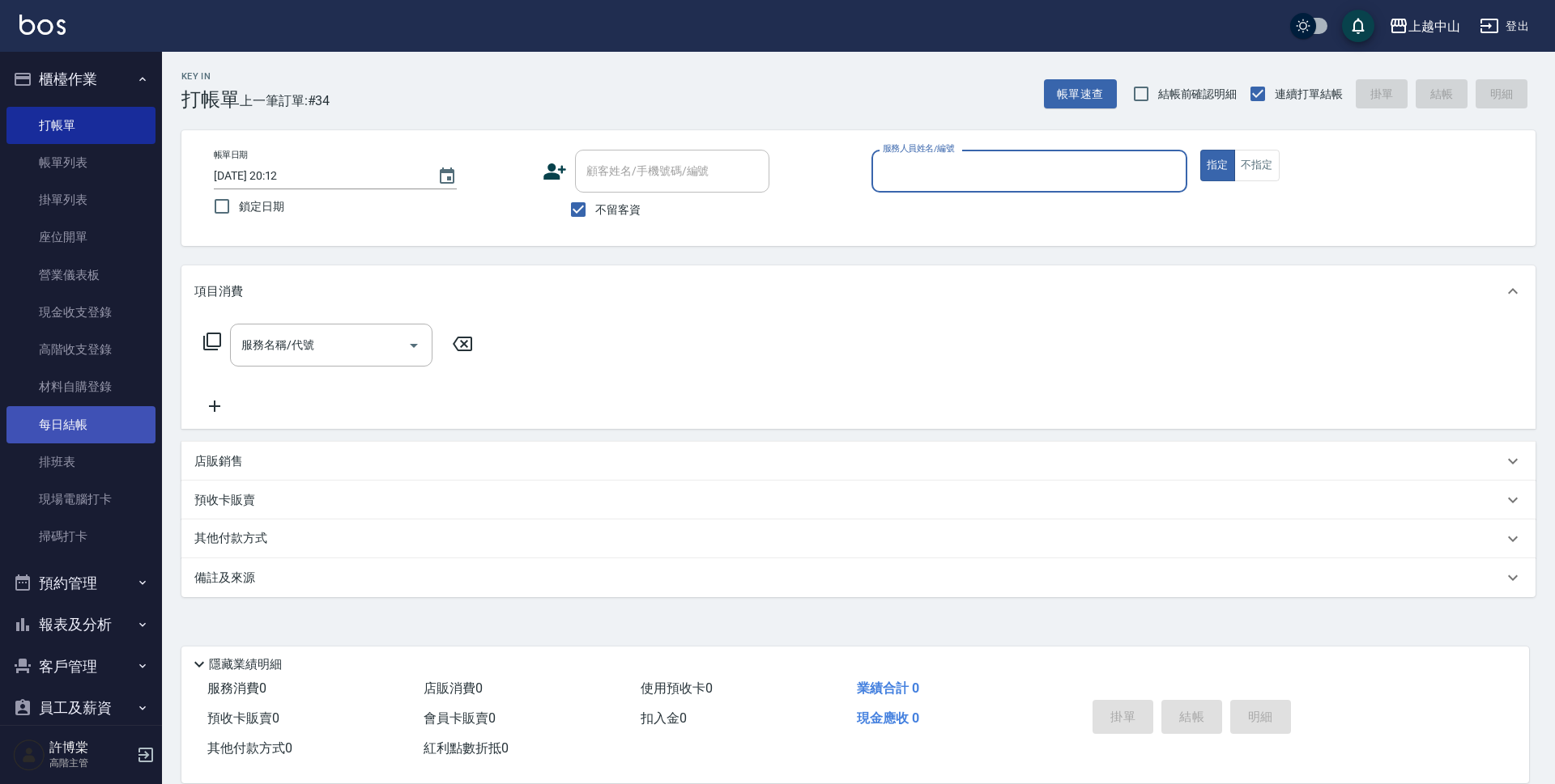
click at [69, 434] on link "每日結帳" at bounding box center [80, 424] width 149 height 37
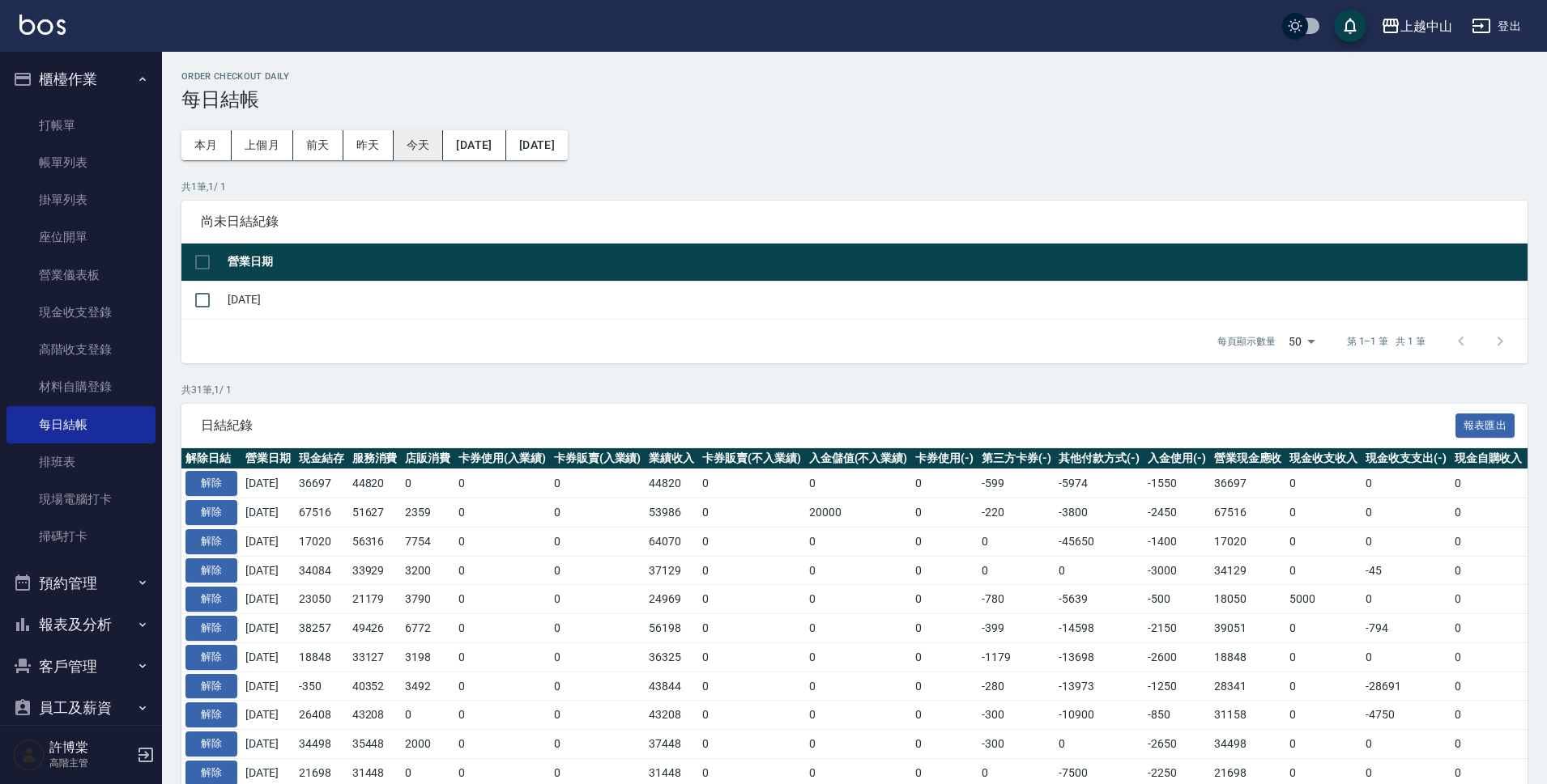
click at [418, 143] on button "今天" at bounding box center [419, 145] width 50 height 30
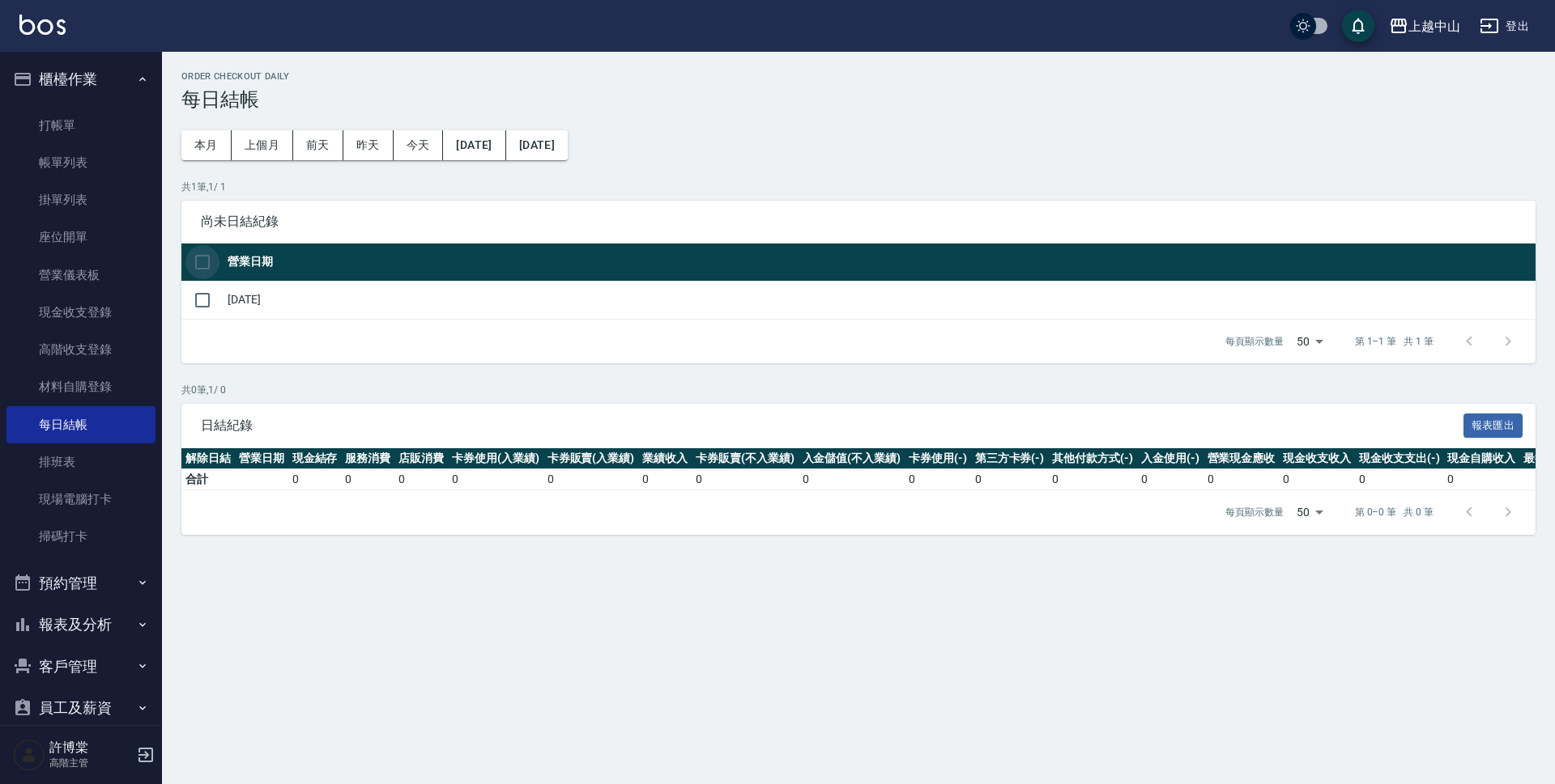
click at [194, 263] on input "checkbox" at bounding box center [203, 262] width 34 height 34
checkbox input "true"
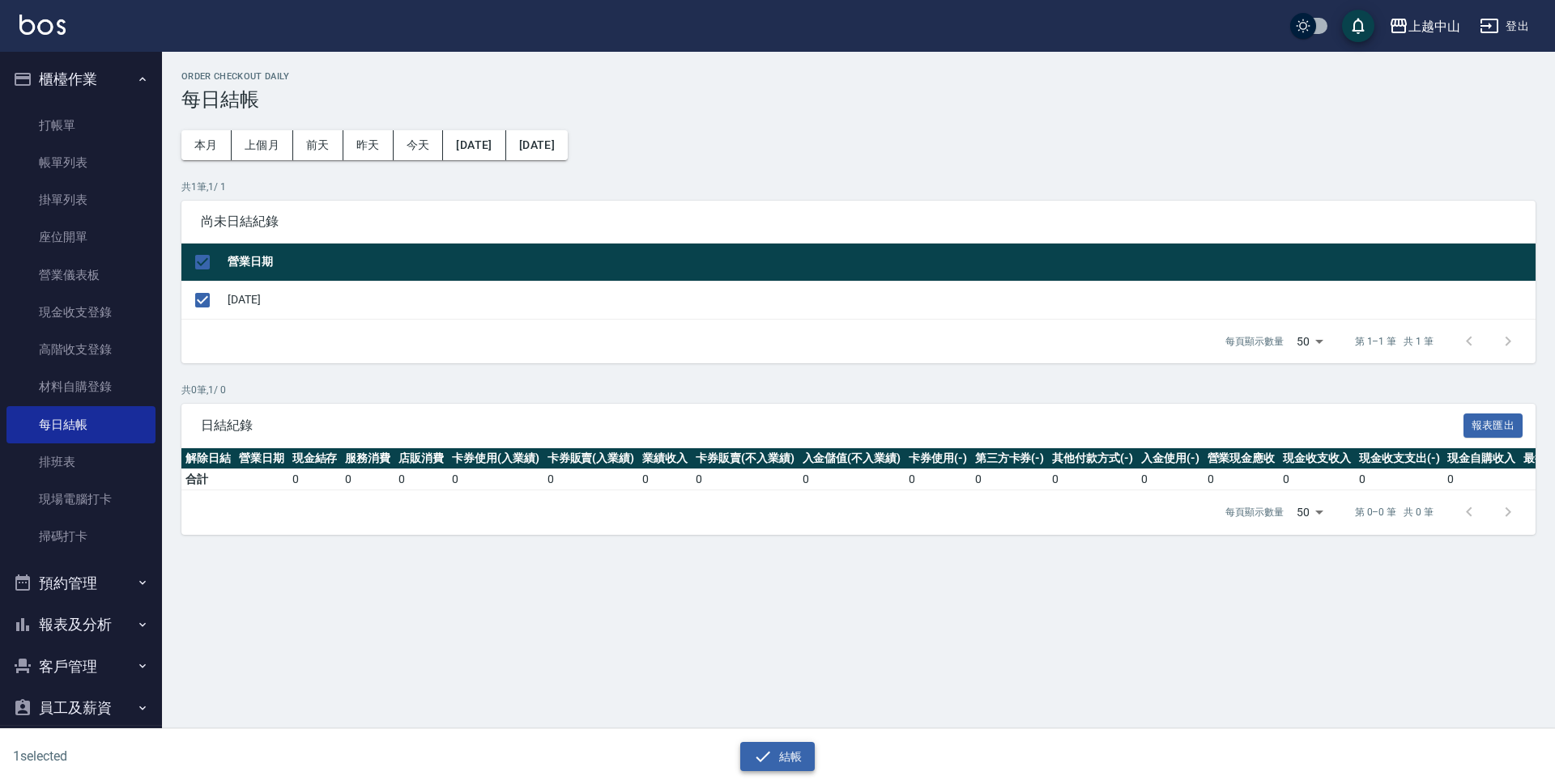
click at [784, 752] on button "結帳" at bounding box center [778, 757] width 76 height 30
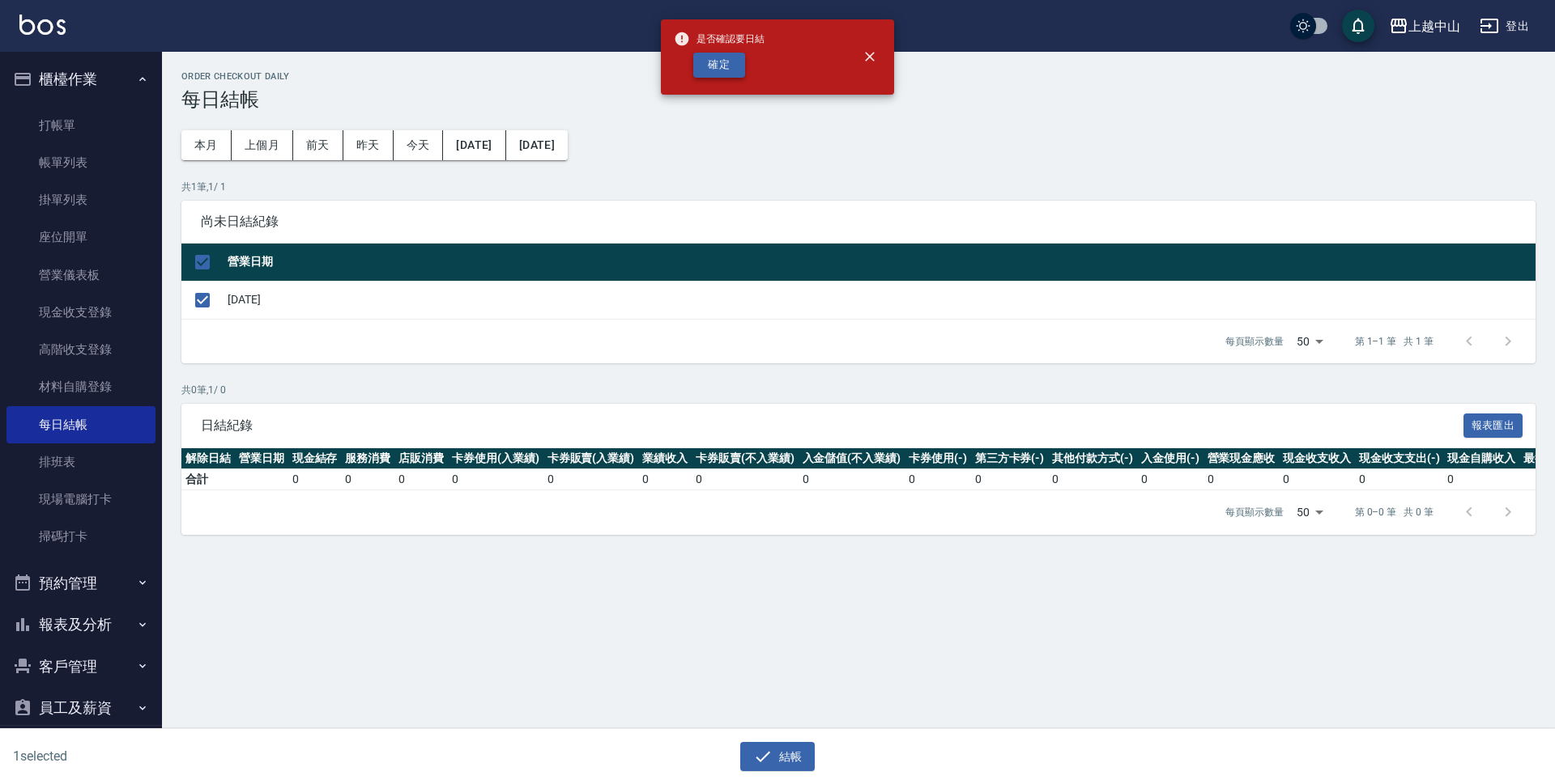
click at [731, 58] on button "確定" at bounding box center [718, 65] width 51 height 25
checkbox input "false"
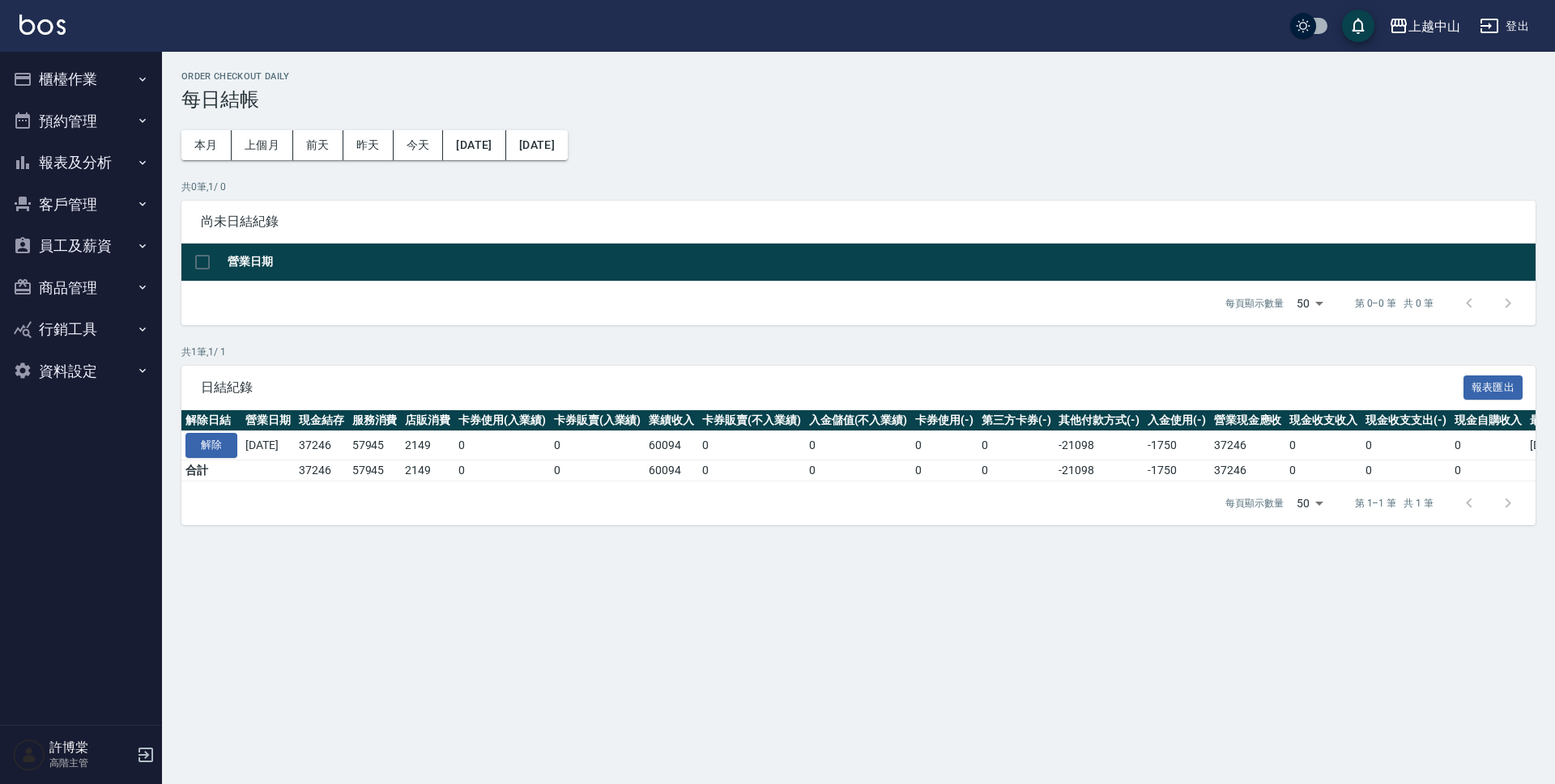
click at [84, 171] on button "報表及分析" at bounding box center [80, 162] width 149 height 42
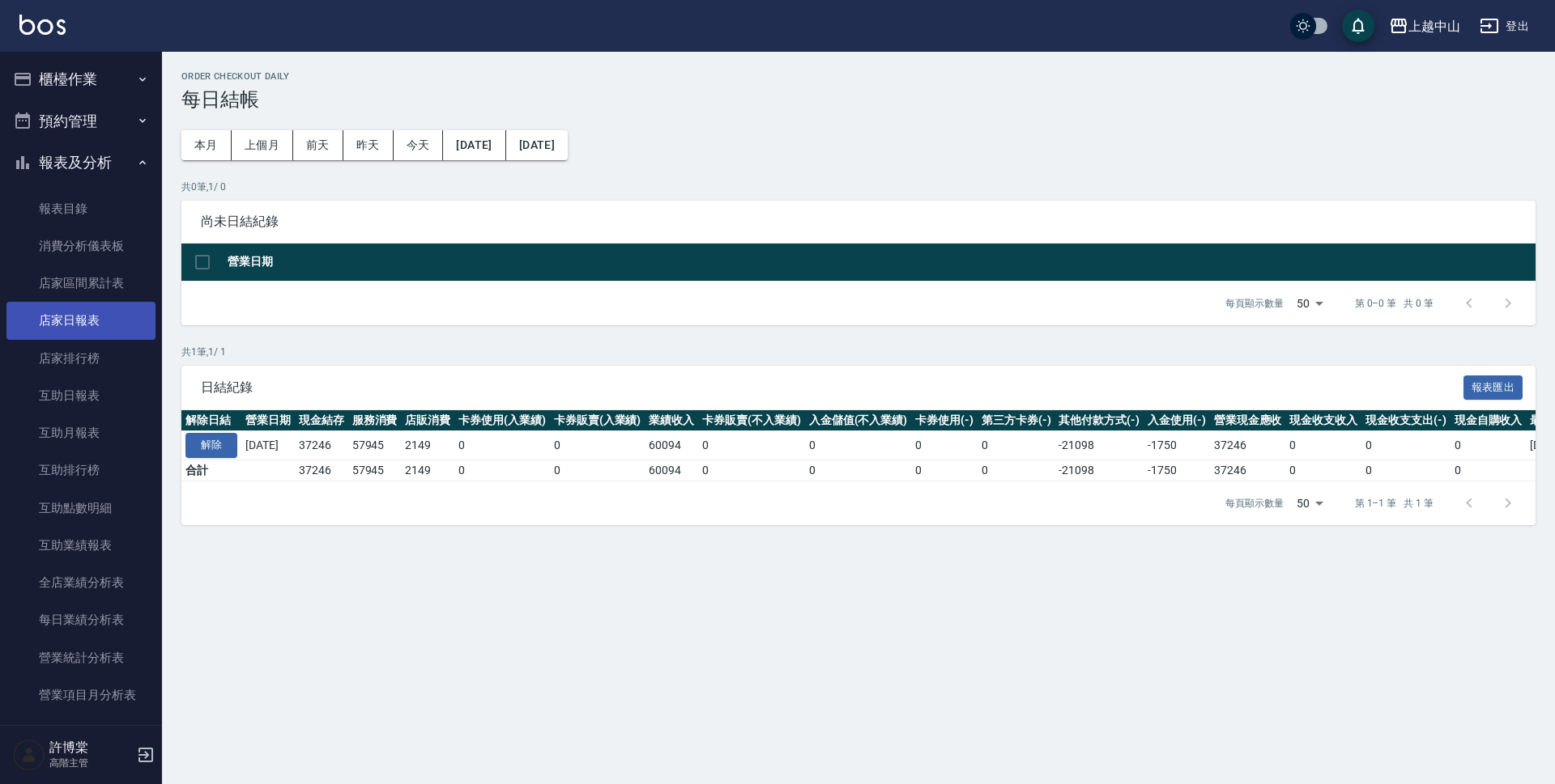
click at [78, 329] on link "店家日報表" at bounding box center [80, 320] width 149 height 37
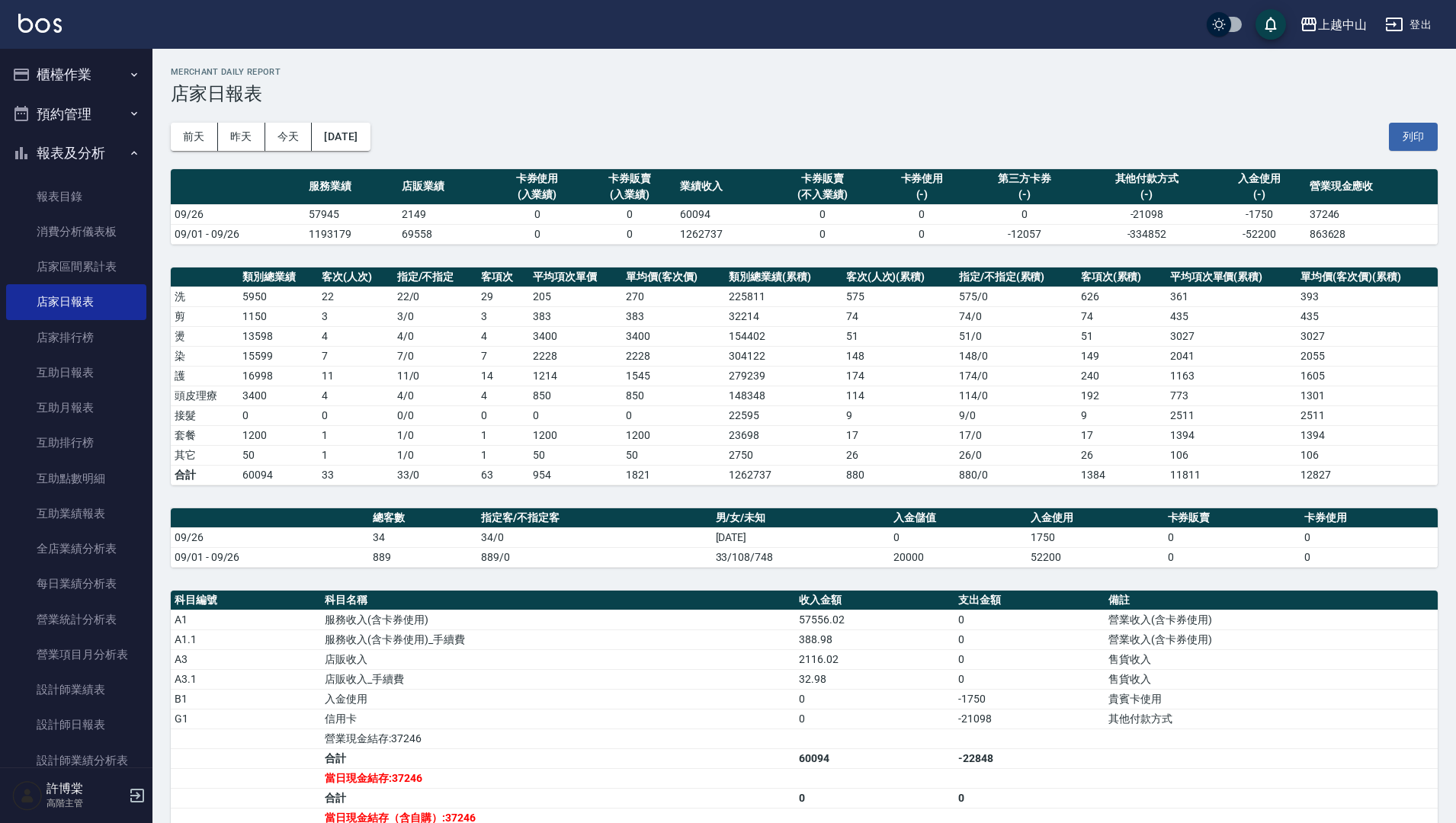
scroll to position [76, 0]
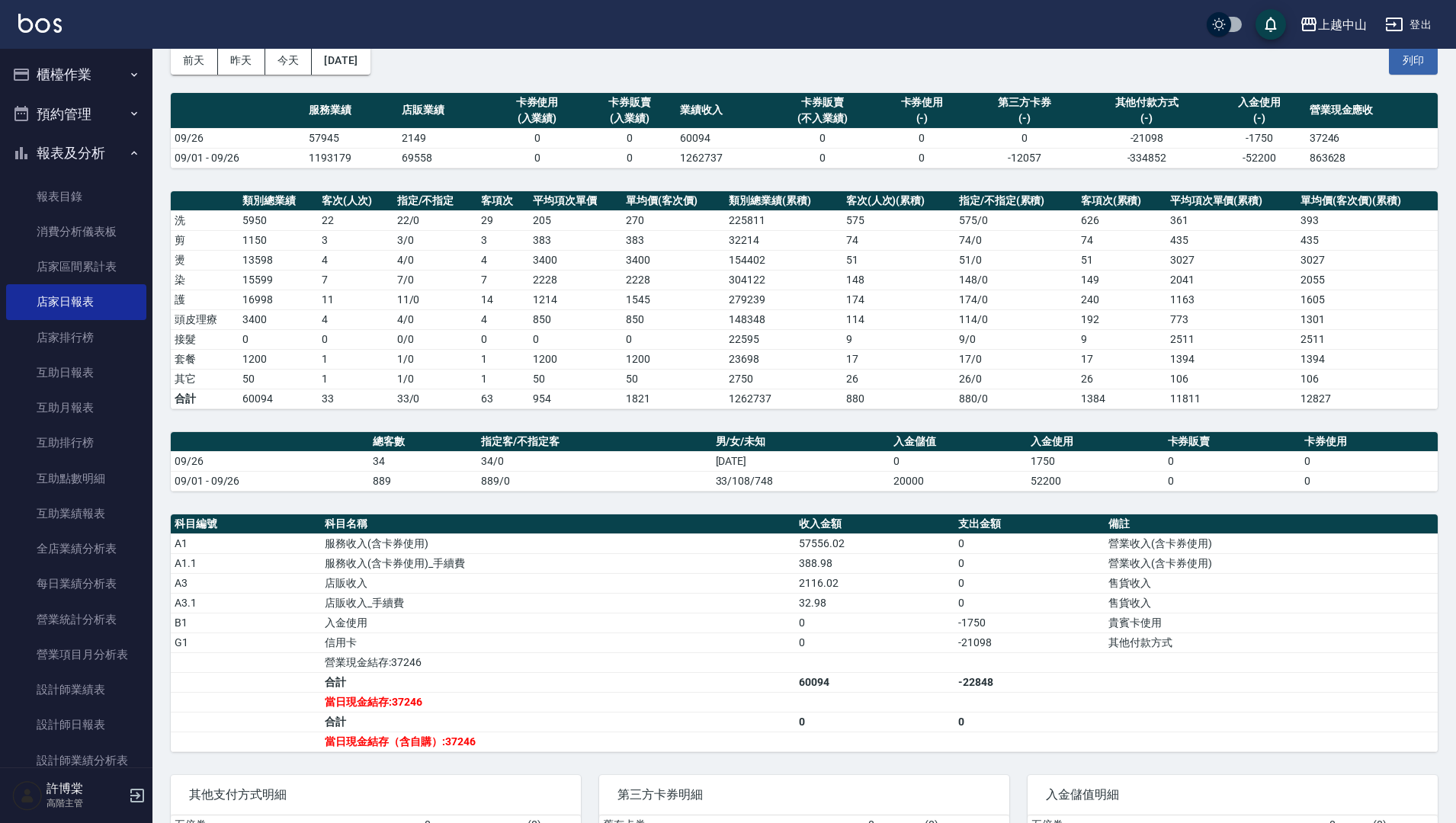
click at [91, 149] on button "報表及分析" at bounding box center [76, 153] width 140 height 40
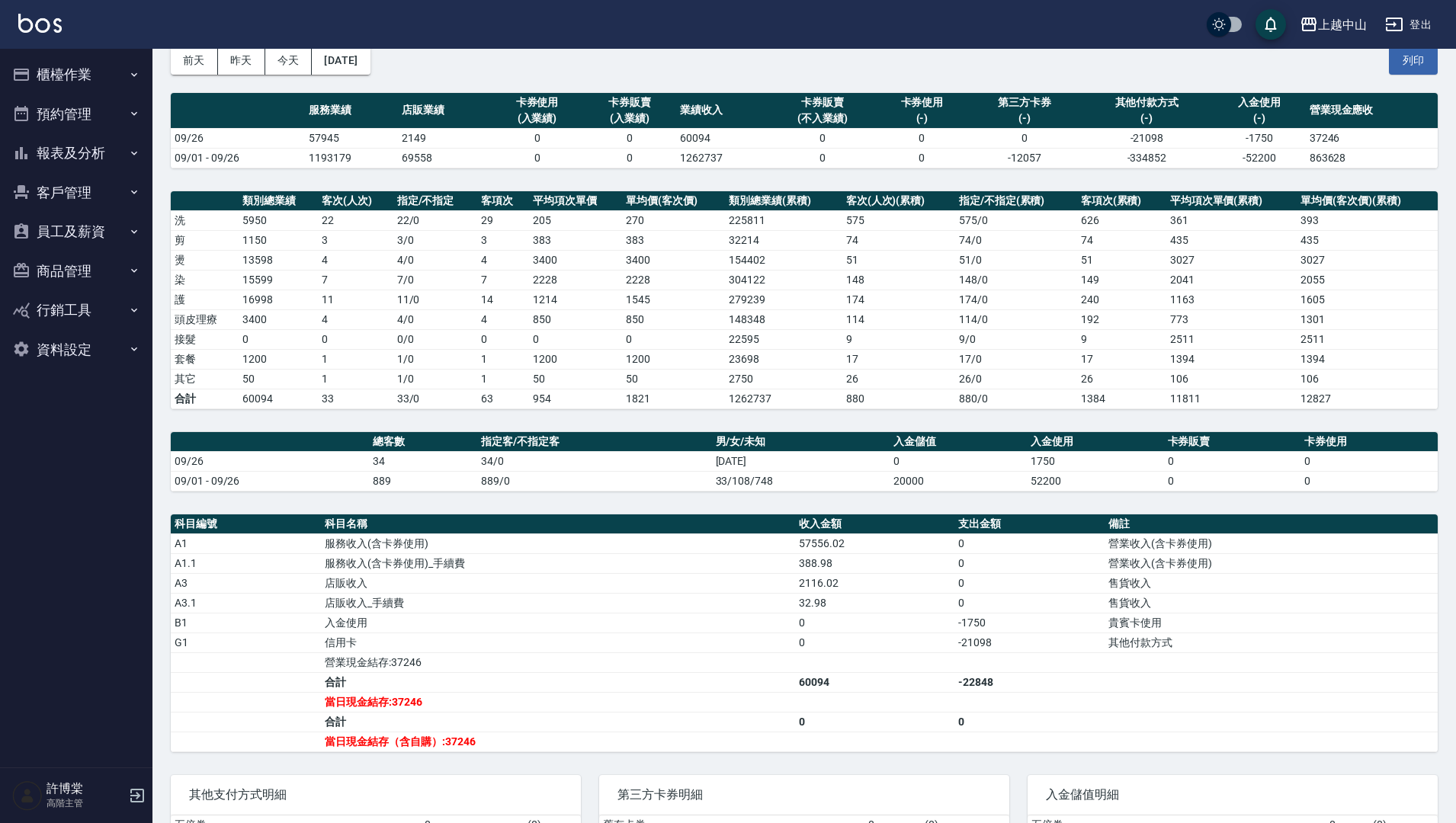
click at [83, 81] on button "櫃檯作業" at bounding box center [76, 75] width 140 height 40
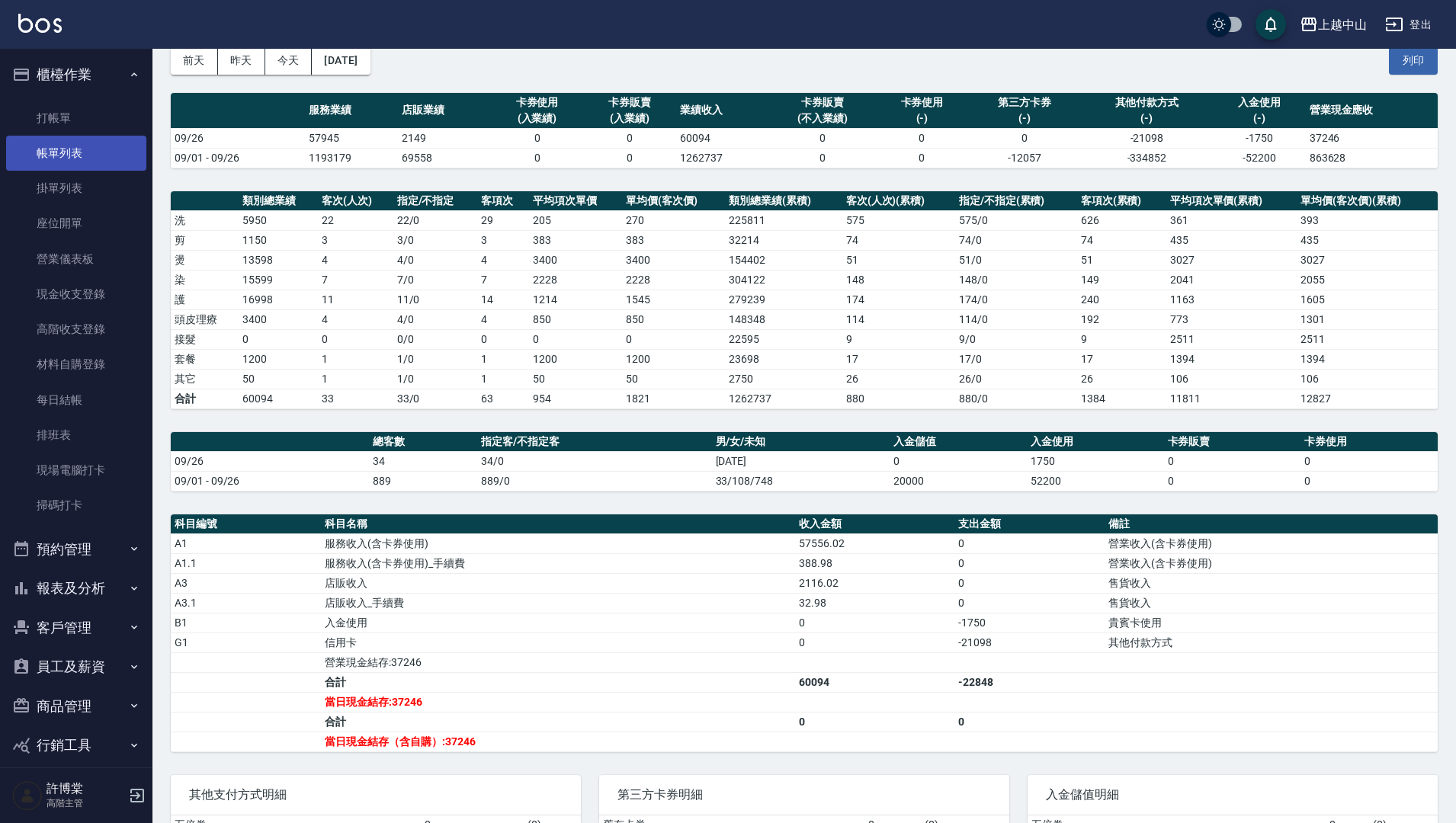
click at [109, 154] on link "帳單列表" at bounding box center [76, 153] width 140 height 35
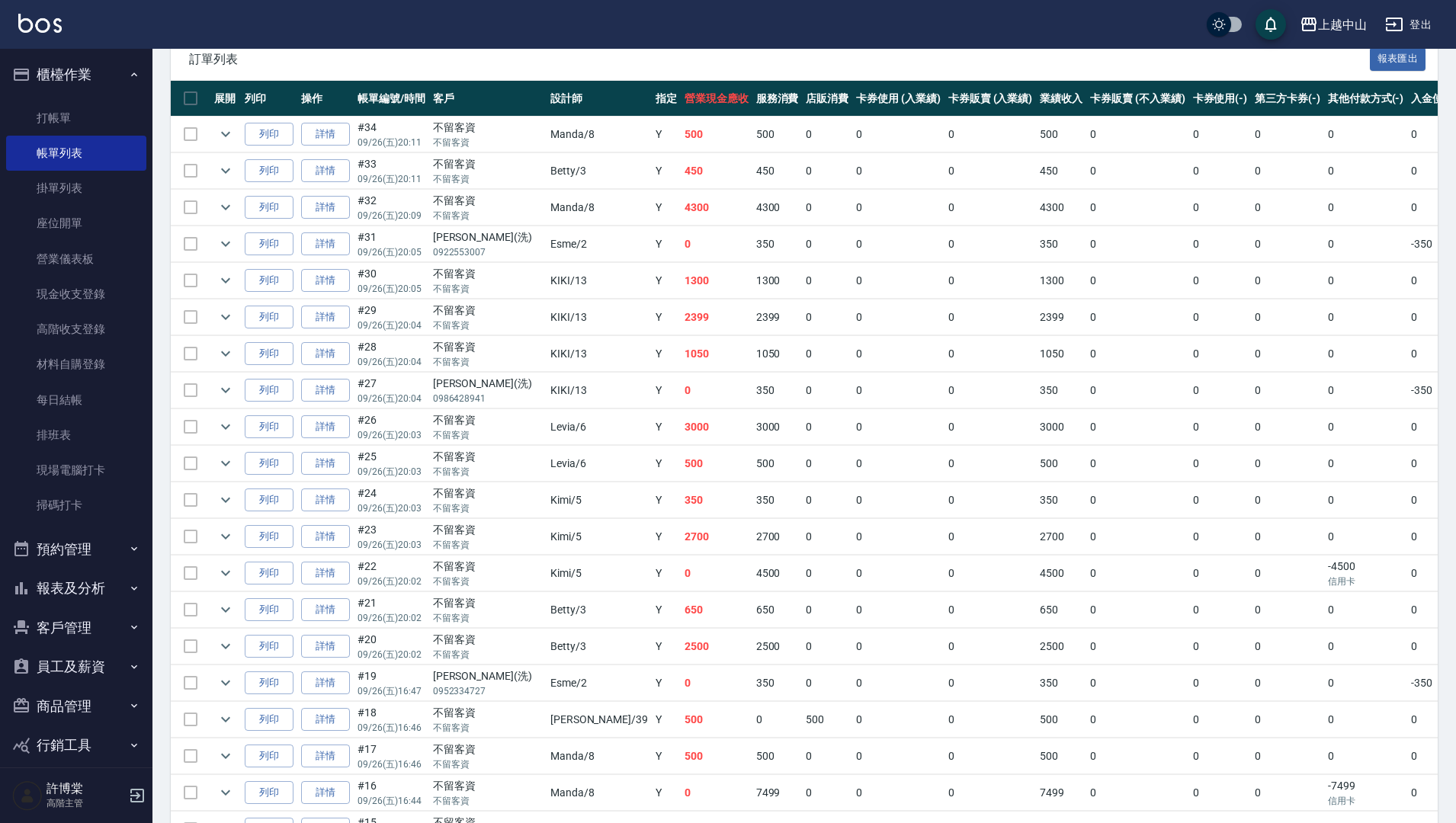
scroll to position [266, 0]
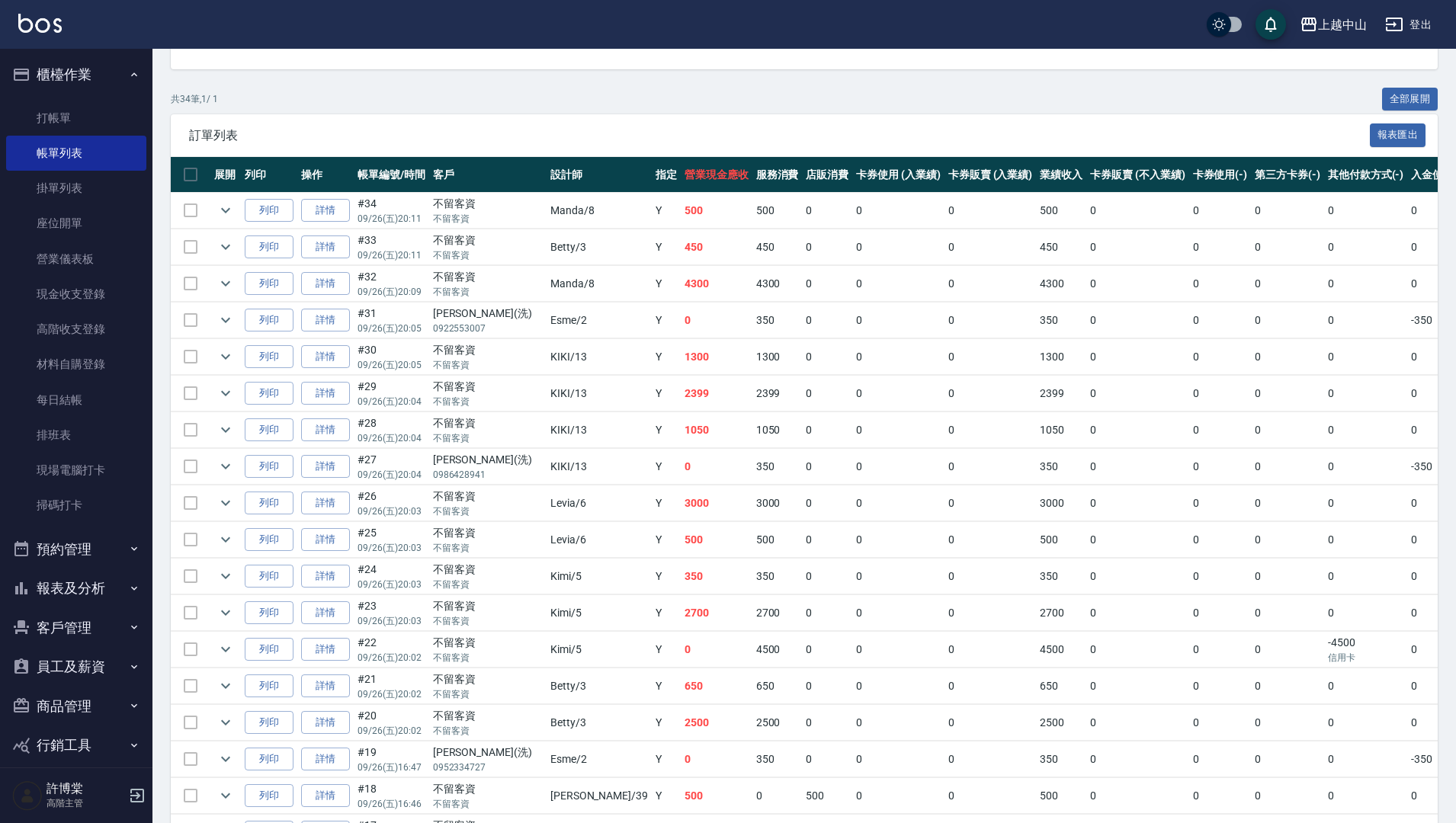
click at [57, 71] on button "櫃檯作業" at bounding box center [76, 75] width 140 height 40
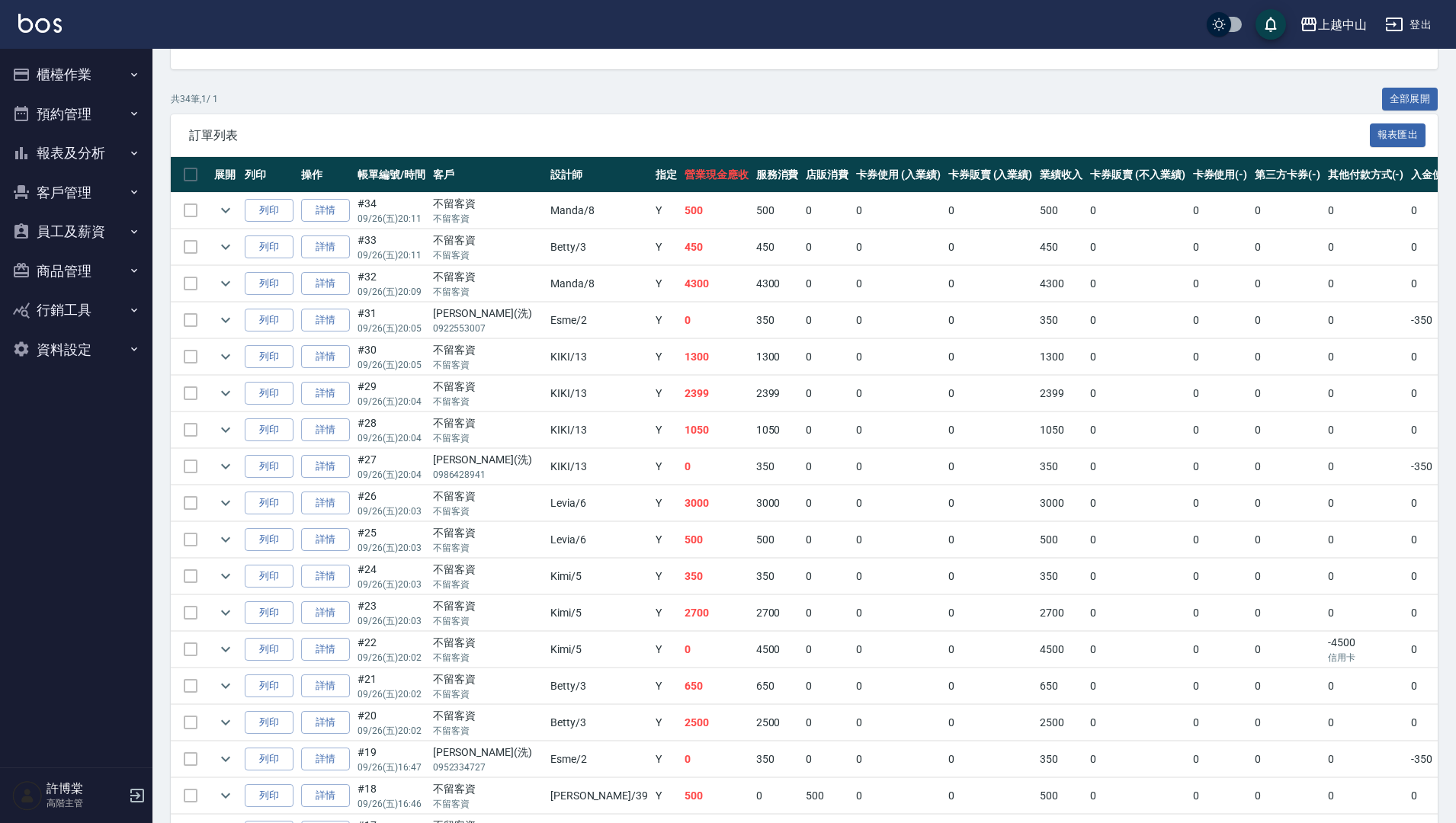
click at [71, 142] on button "報表及分析" at bounding box center [76, 153] width 140 height 40
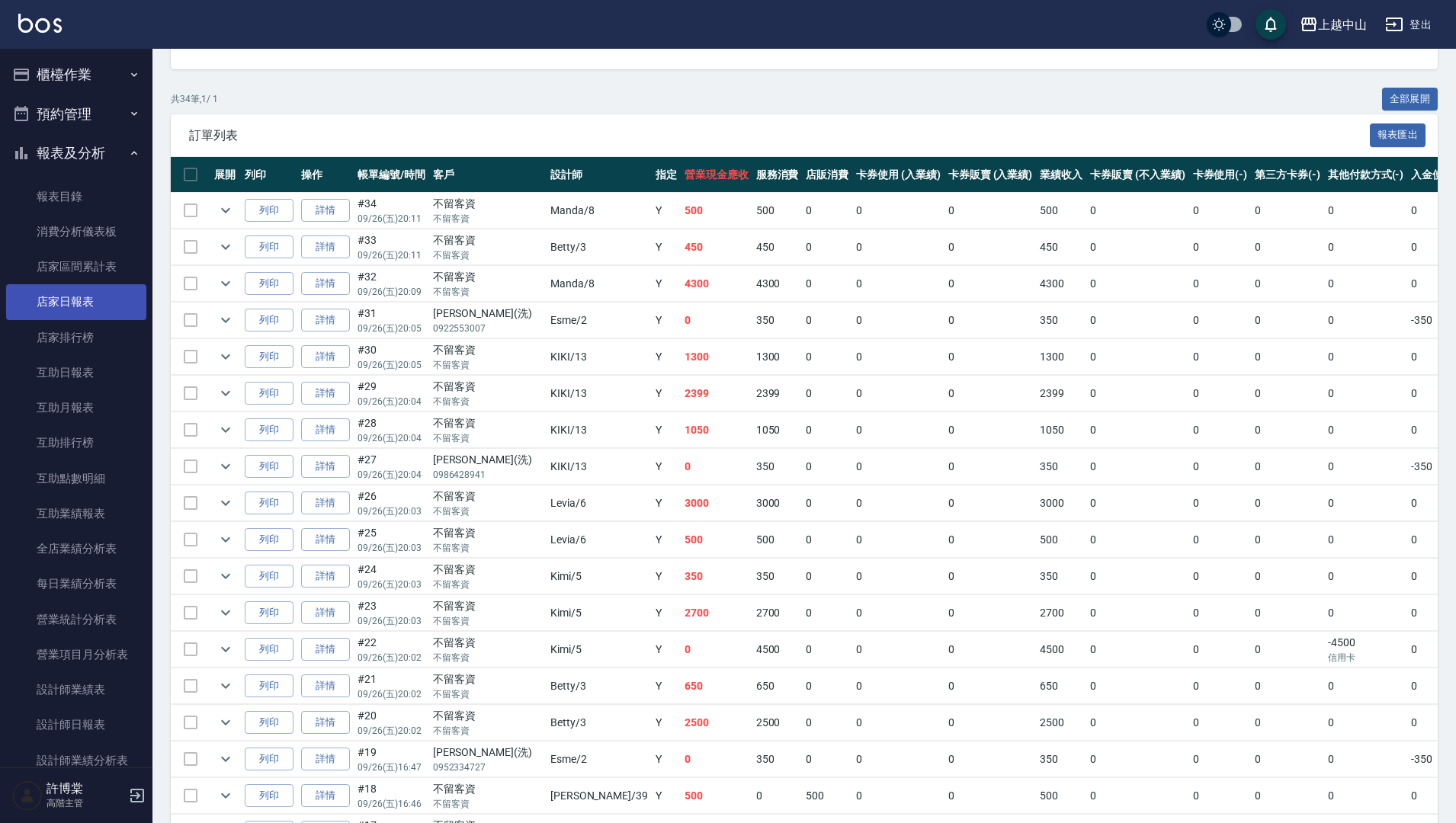
click at [77, 304] on link "店家日報表" at bounding box center [76, 301] width 140 height 35
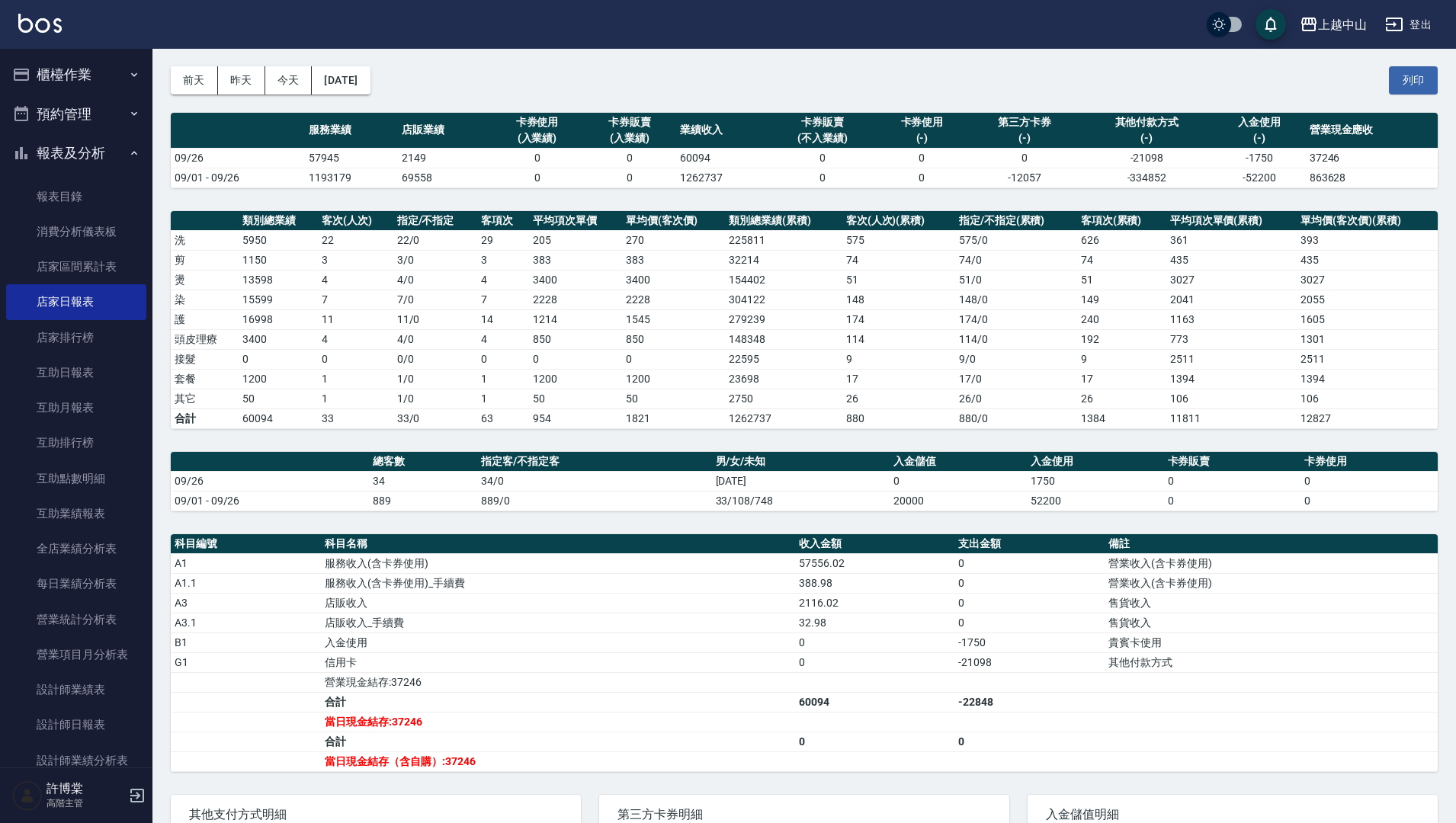
scroll to position [51, 0]
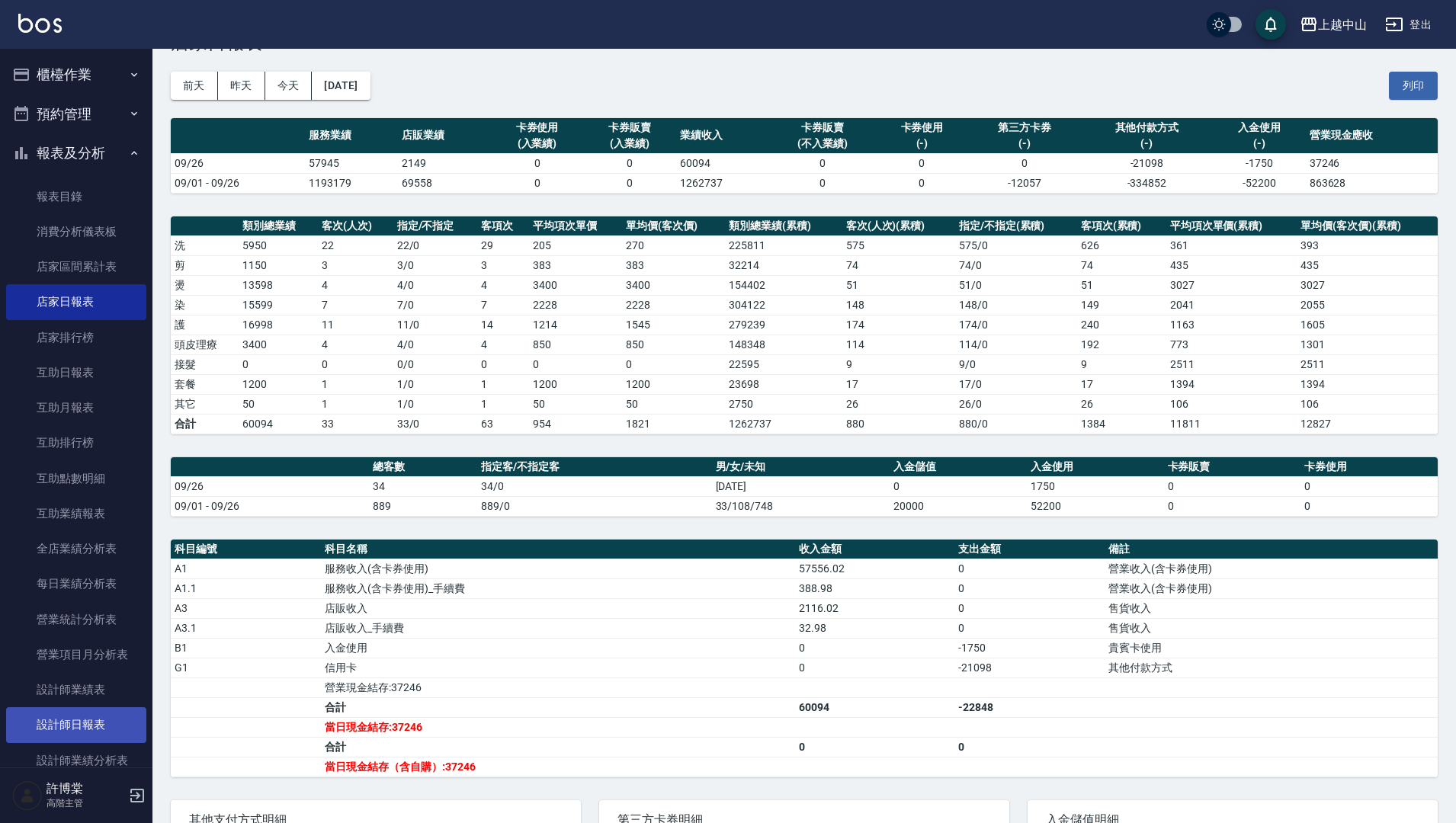
click at [109, 731] on link "設計師日報表" at bounding box center [76, 725] width 140 height 35
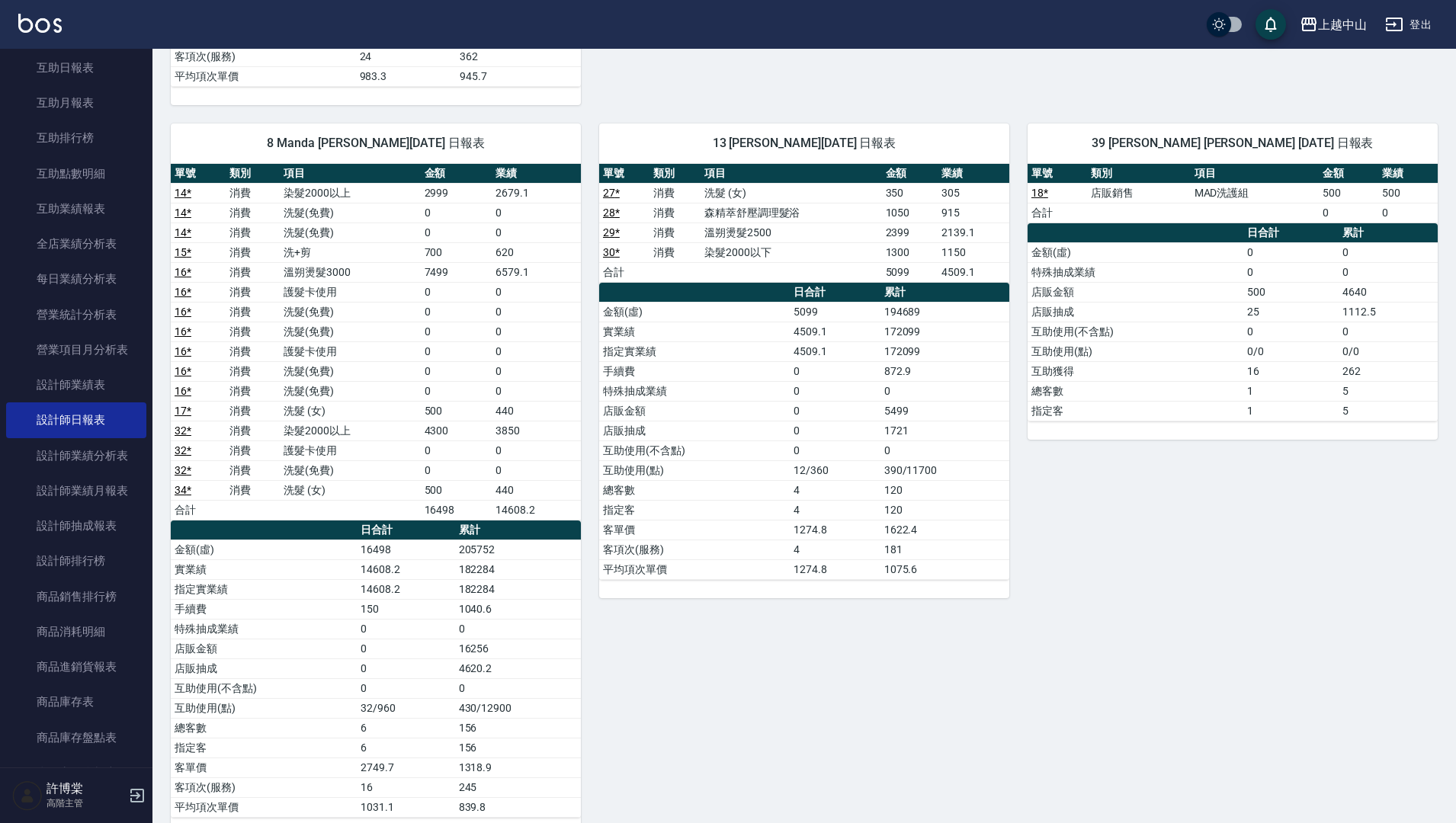
scroll to position [1559, 0]
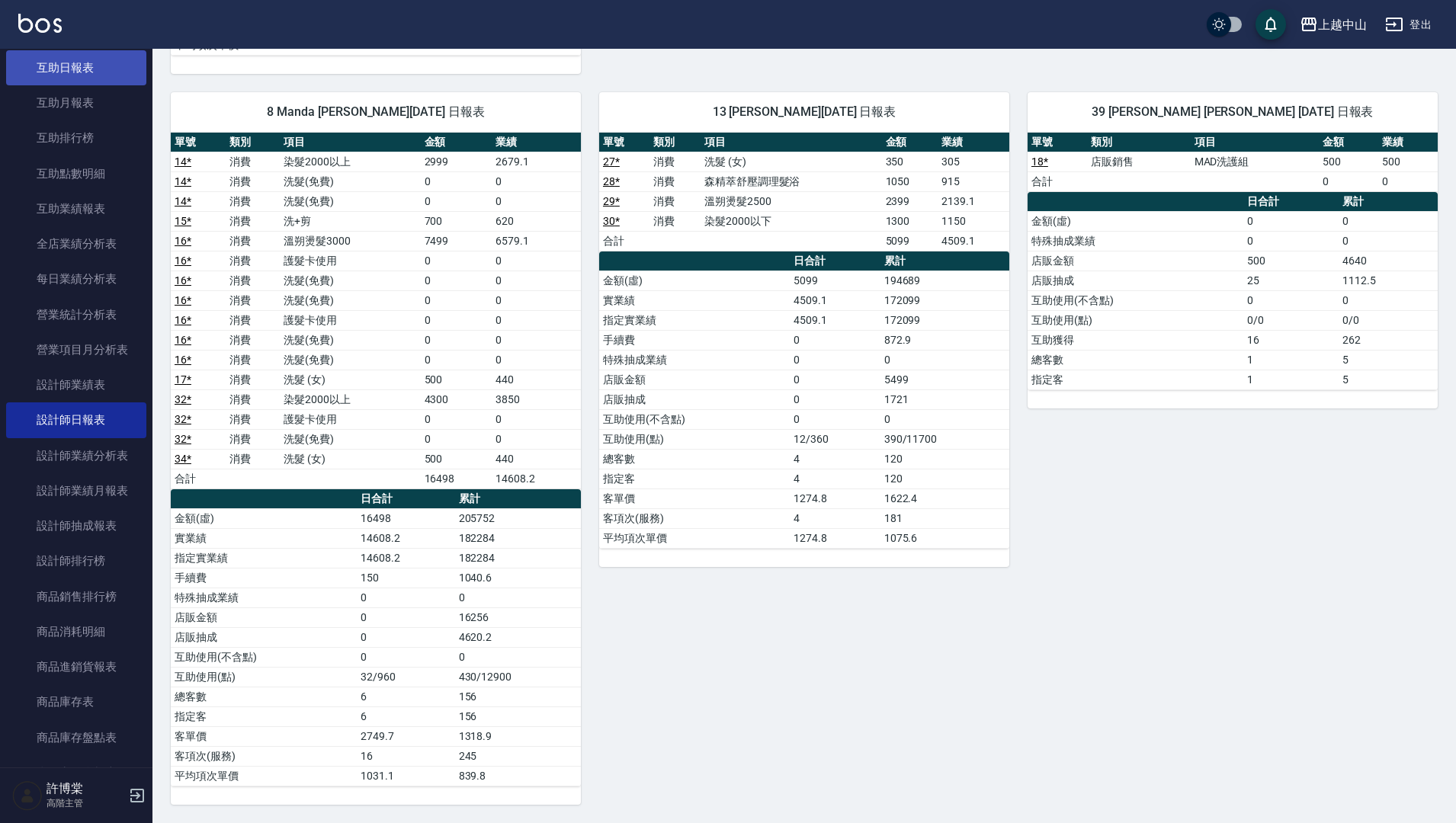
click at [116, 65] on link "互助日報表" at bounding box center [76, 67] width 140 height 35
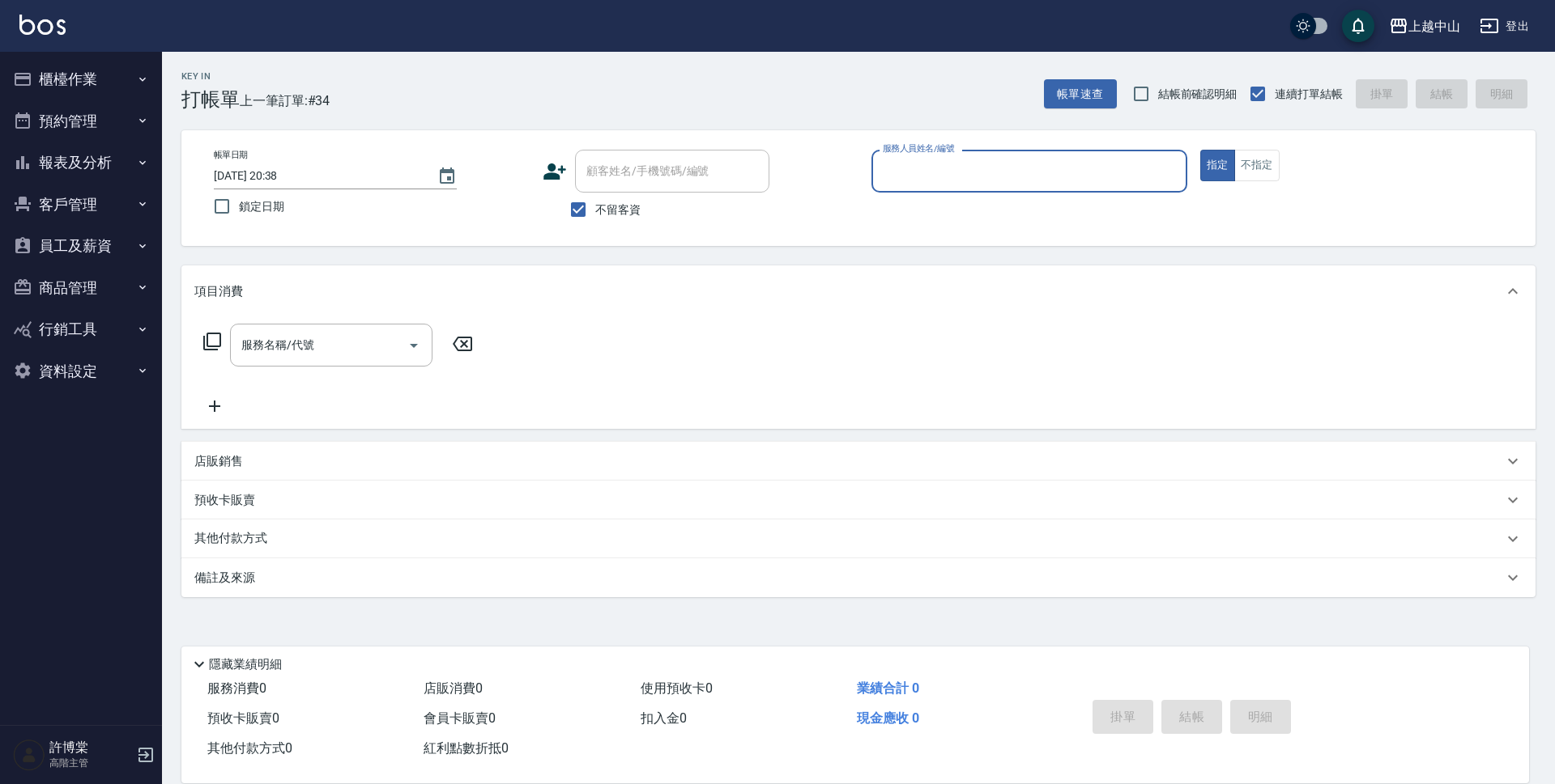
click at [102, 171] on button "報表及分析" at bounding box center [80, 162] width 149 height 42
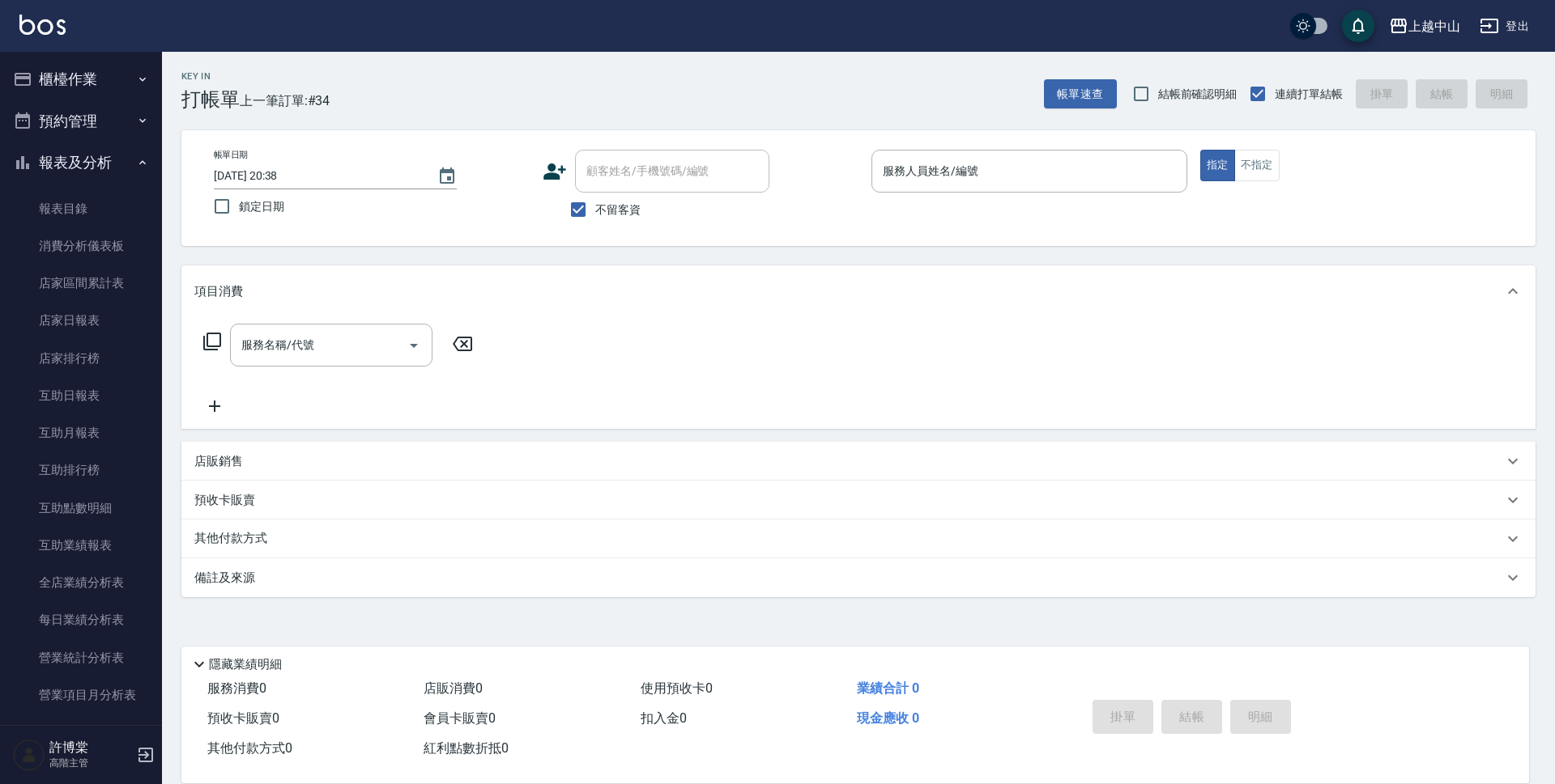
click at [82, 161] on button "報表及分析" at bounding box center [80, 162] width 149 height 42
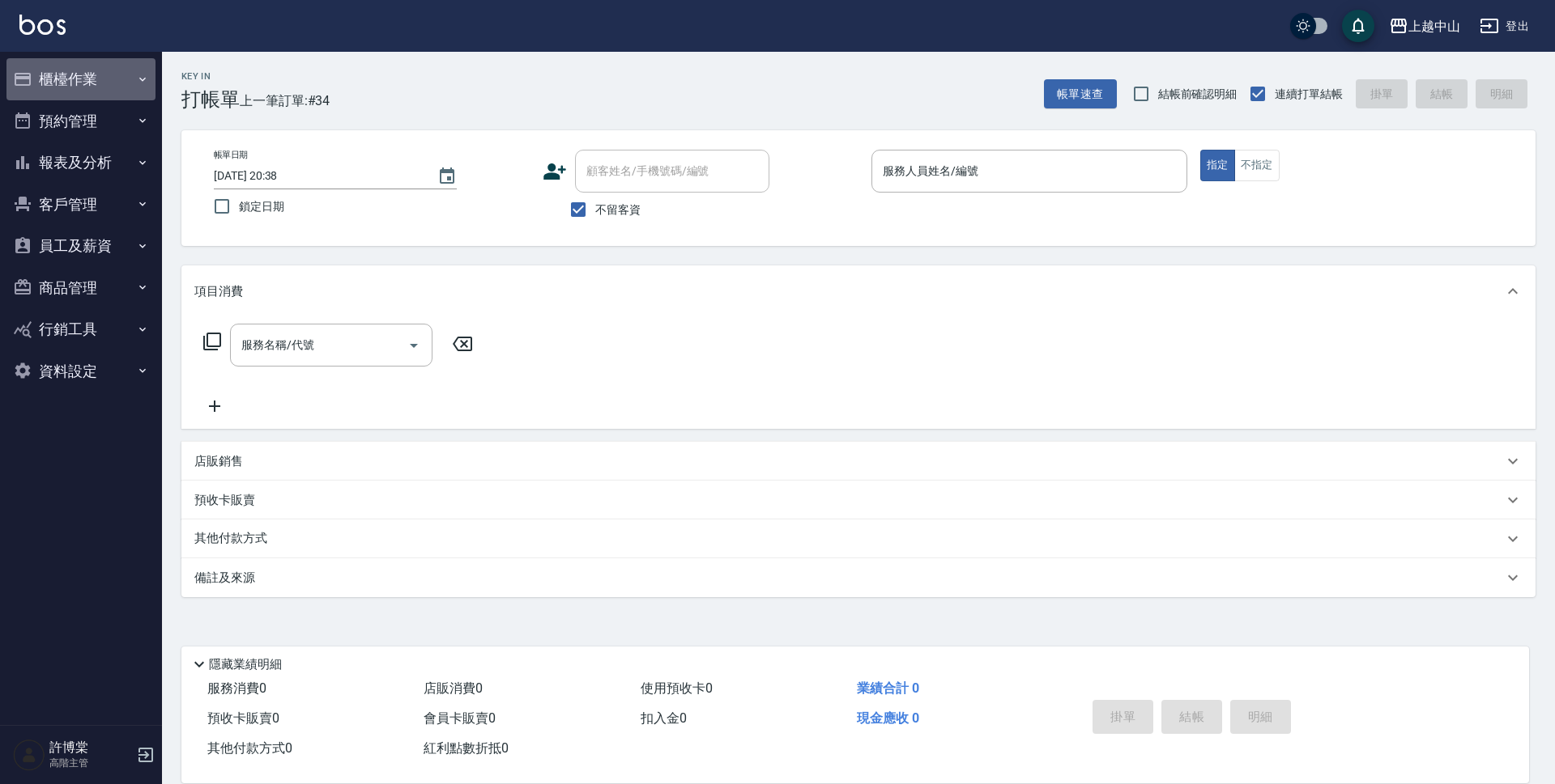
click at [80, 72] on button "櫃檯作業" at bounding box center [80, 79] width 149 height 42
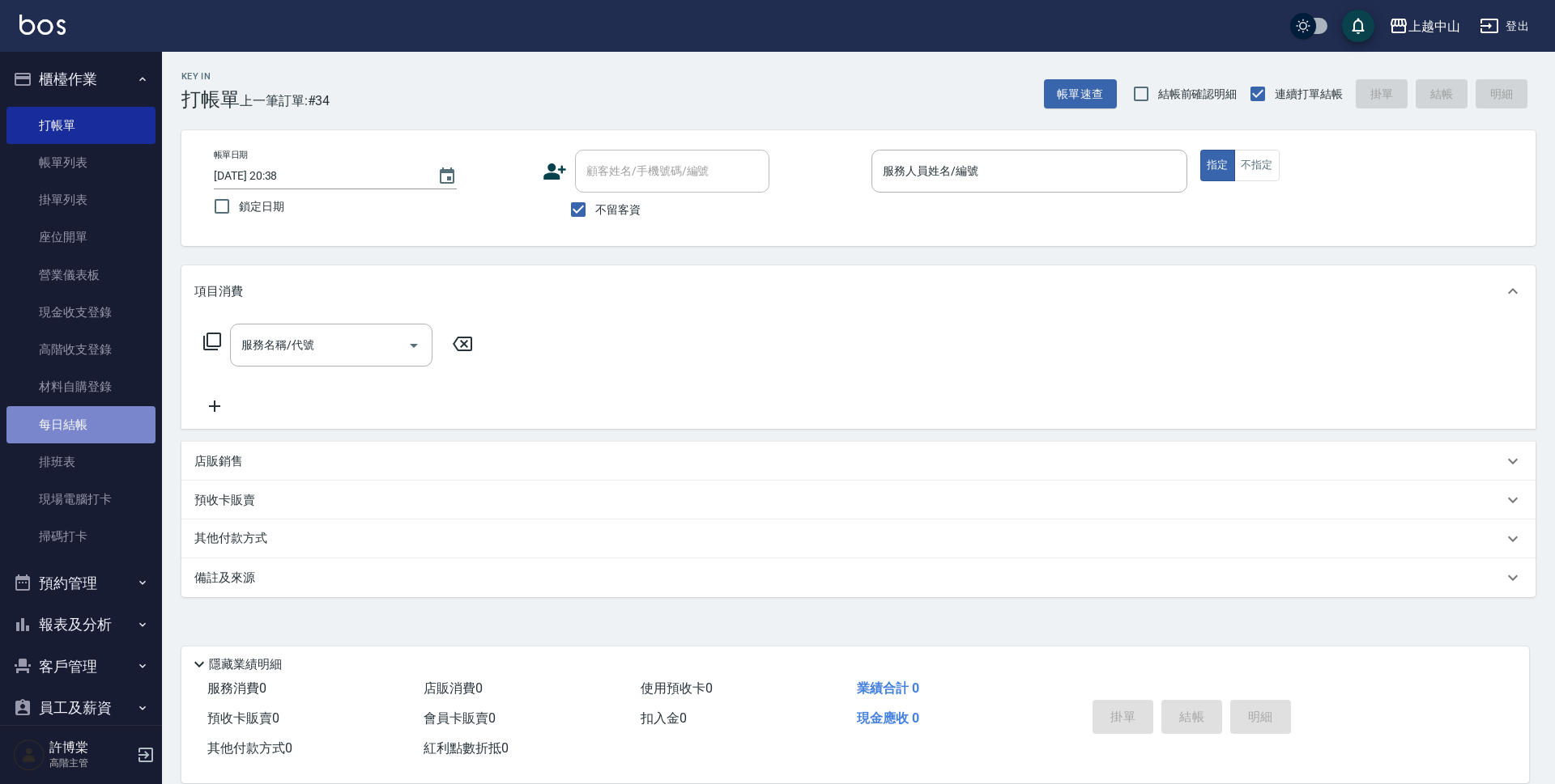
click at [82, 420] on link "每日結帳" at bounding box center [80, 424] width 149 height 37
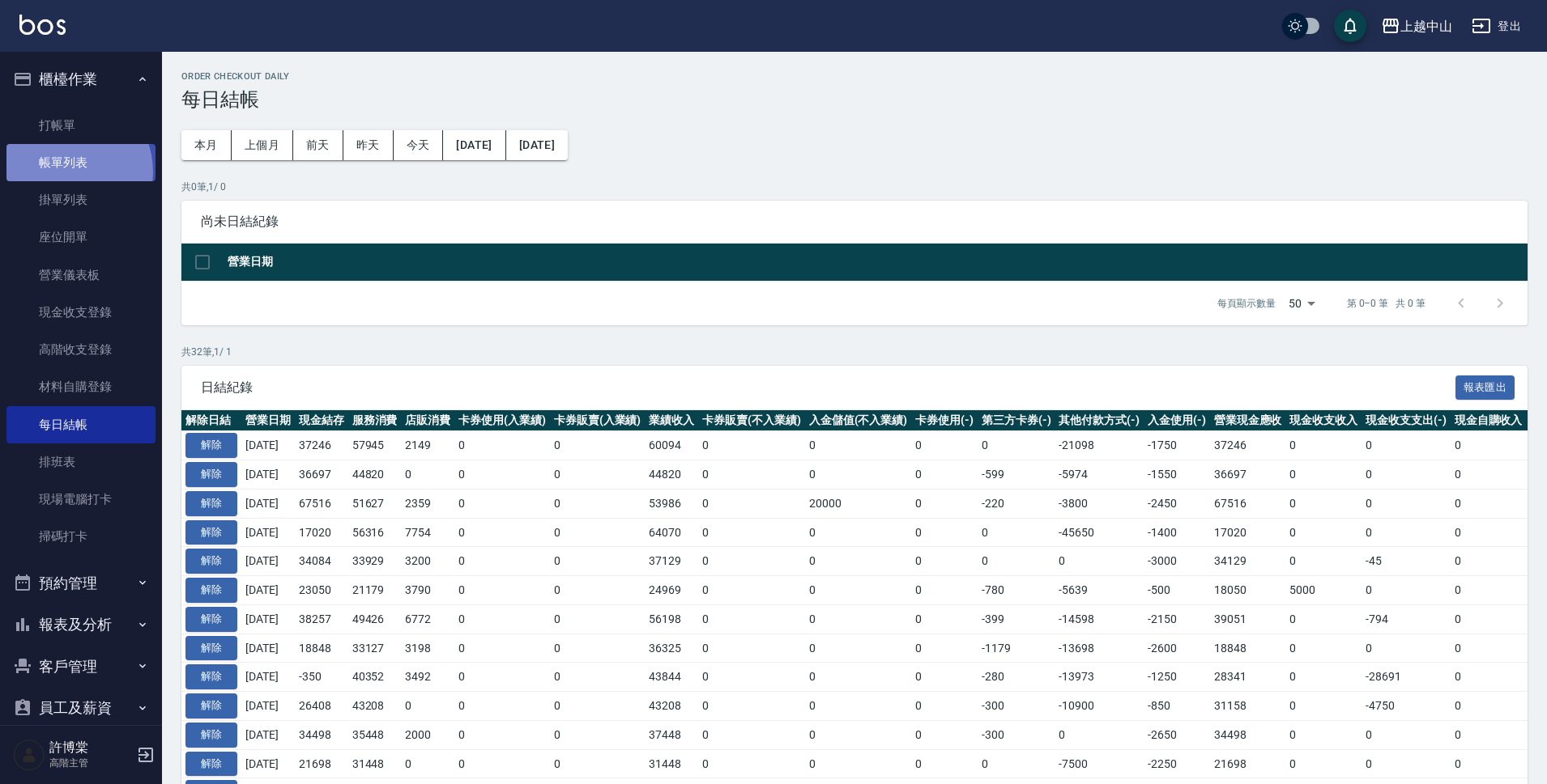
click at [67, 171] on link "帳單列表" at bounding box center [80, 162] width 149 height 37
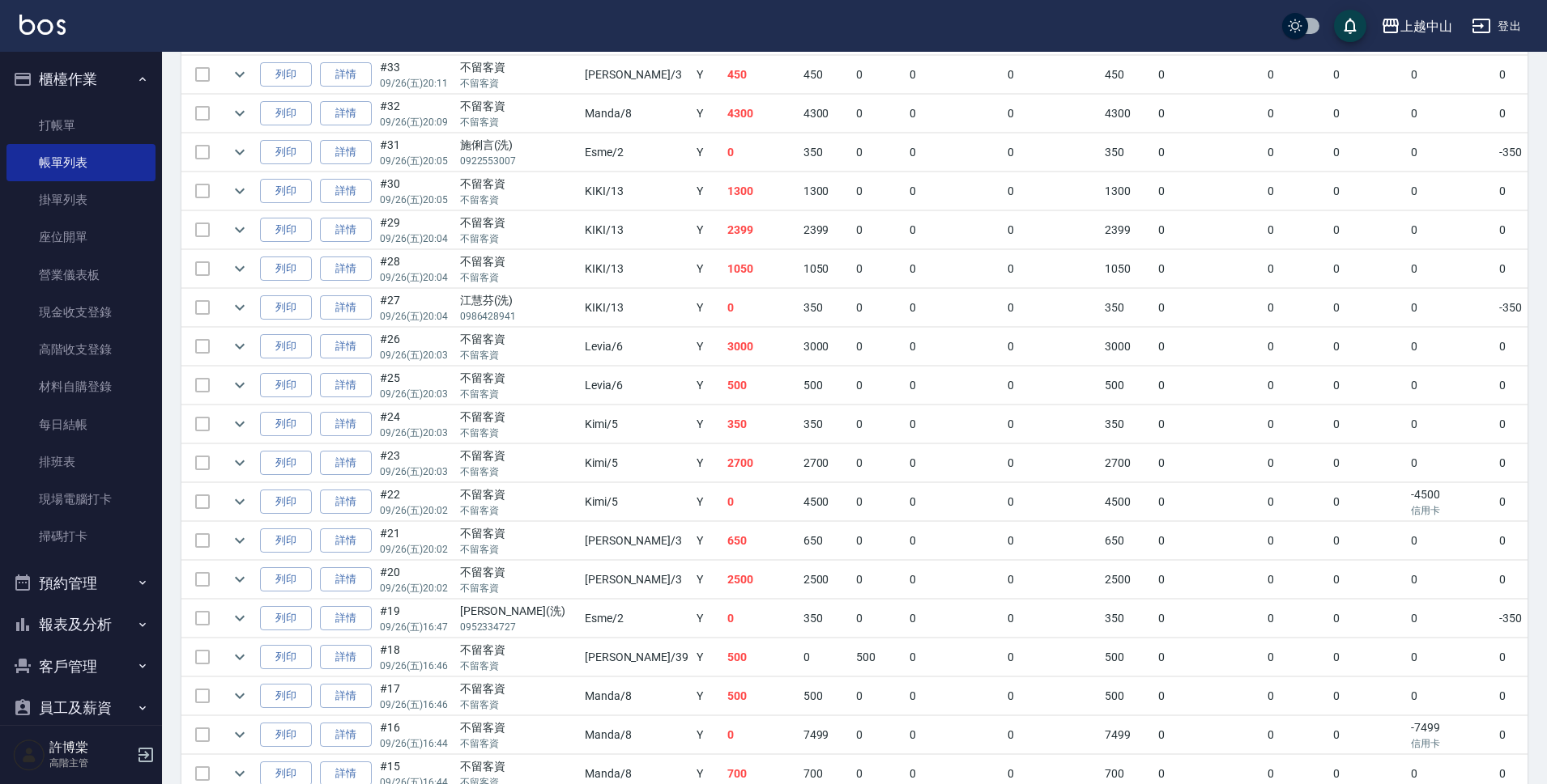
scroll to position [473, 0]
